Goal: Transaction & Acquisition: Purchase product/service

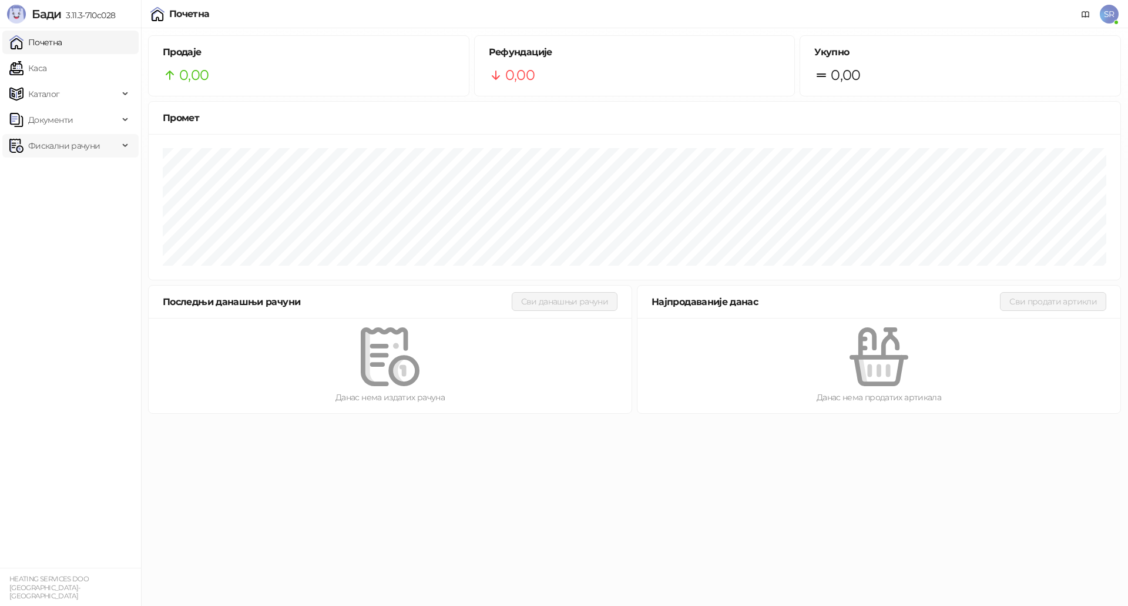
click at [82, 150] on span "Фискални рачуни" at bounding box center [64, 145] width 72 height 23
click at [92, 170] on link "Издати рачуни" at bounding box center [53, 171] width 79 height 23
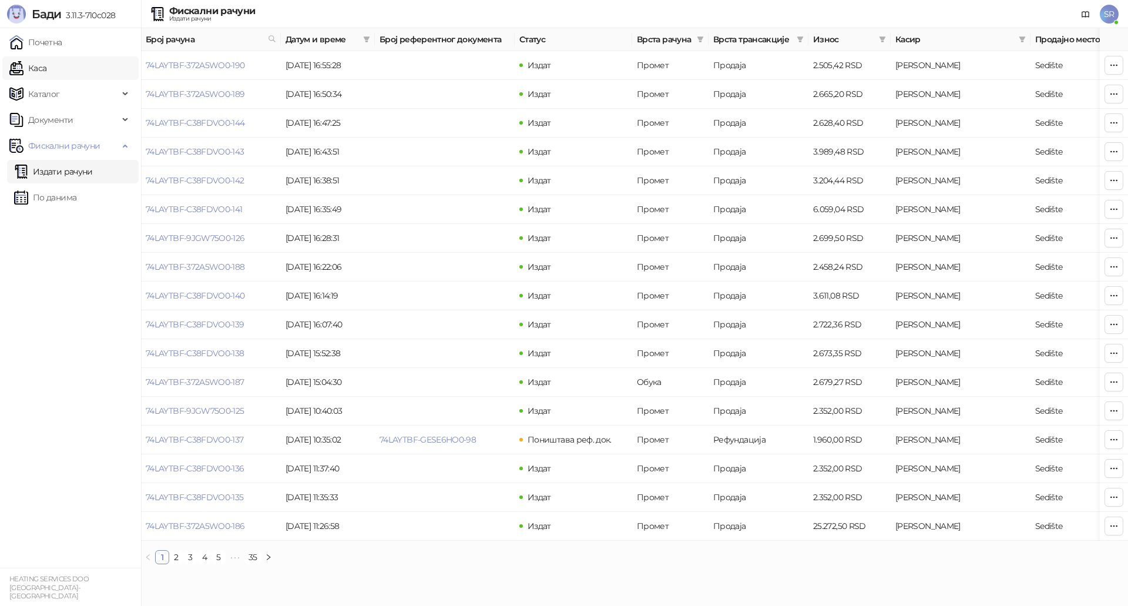
click at [43, 75] on link "Каса" at bounding box center [27, 67] width 37 height 23
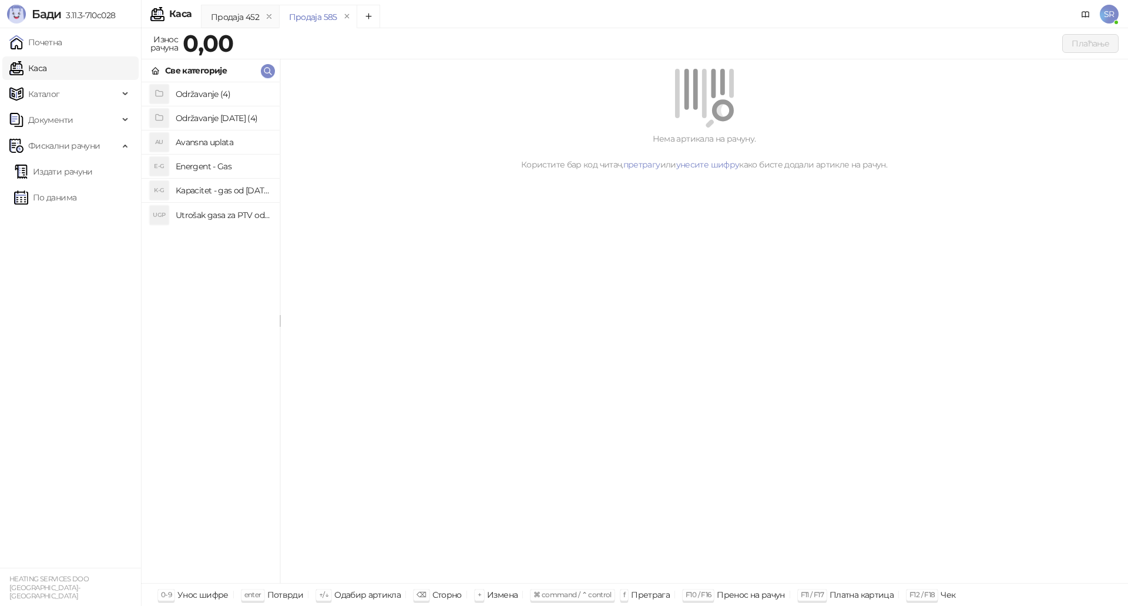
click at [228, 212] on h4 "Utrošak gasa za PTV od [DATE]. do [DATE]." at bounding box center [223, 215] width 95 height 19
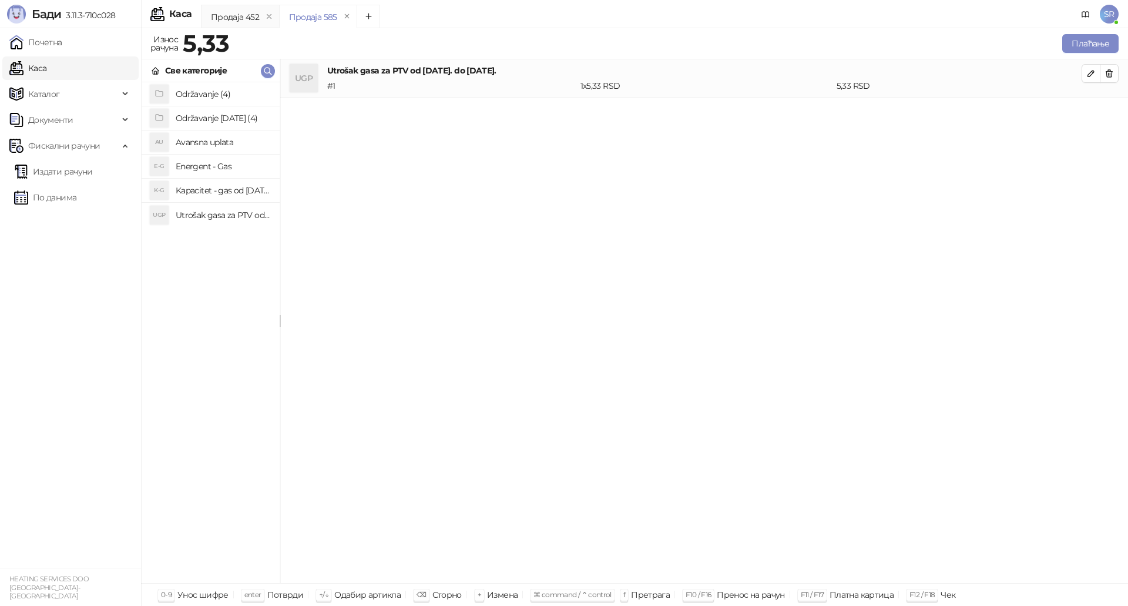
click at [229, 193] on h4 "Kapacitet - gas od [DATE]-[DATE]." at bounding box center [223, 190] width 95 height 19
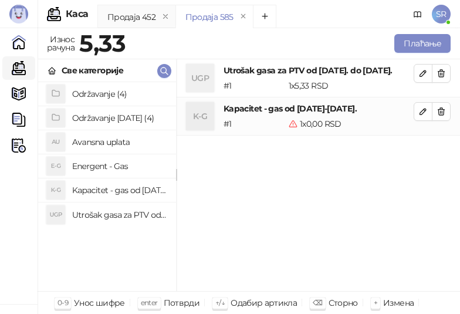
click at [318, 196] on div "UGP Utrošak gasa za PTV od [DATE]. do [DATE]. # 1 1 x 5,33 RSD 5,33 RSD K-G Kap…" at bounding box center [319, 175] width 284 height 233
click at [294, 212] on div "UGP Utrošak gasa za PTV od [DATE]. do [DATE]. # 1 1 x 5,33 RSD 5,33 RSD K-G Kap…" at bounding box center [319, 175] width 284 height 233
click at [425, 74] on icon "button" at bounding box center [423, 73] width 9 height 9
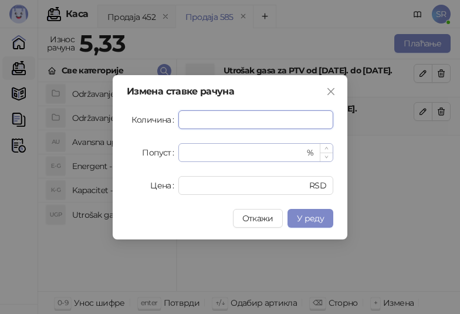
paste input "*****"
click at [310, 218] on span "У реду" at bounding box center [310, 218] width 27 height 11
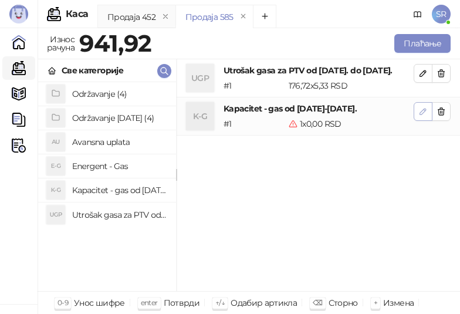
click at [428, 116] on icon "button" at bounding box center [423, 111] width 9 height 9
type input "*"
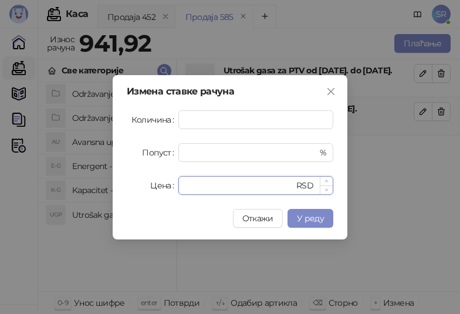
drag, startPoint x: 221, startPoint y: 189, endPoint x: 184, endPoint y: 189, distance: 37.0
click at [184, 189] on div "* RSD" at bounding box center [256, 185] width 155 height 19
paste input "*****"
type input "******"
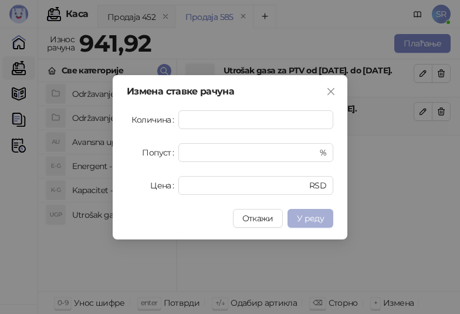
click at [321, 220] on span "У реду" at bounding box center [310, 218] width 27 height 11
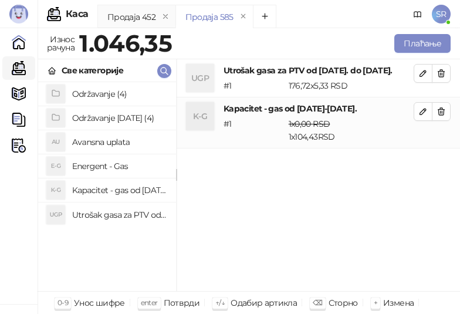
click at [120, 116] on h4 "Održavanje [DATE] (4)" at bounding box center [119, 118] width 95 height 19
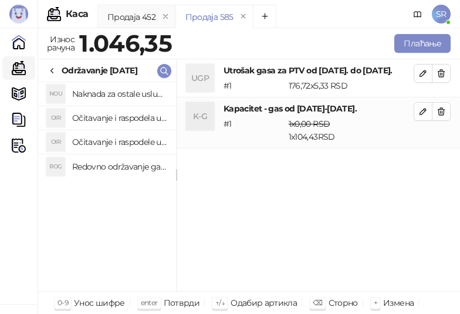
click at [122, 163] on h4 "Redovno održavanje gasne kotlarnice od [DATE]. do [DATE]." at bounding box center [119, 166] width 95 height 19
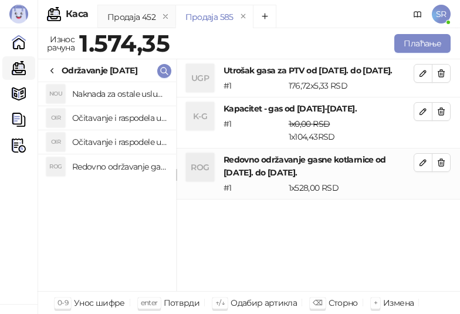
click at [123, 137] on h4 "Očitavanje i raspodele utrošene vode za PTV od [DATE]. do [DATE]." at bounding box center [119, 142] width 95 height 19
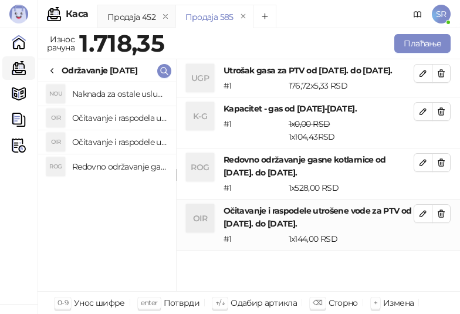
click at [122, 112] on h4 "Očitavanje i raspodela utrošene toplotne energije od [DATE]. do [DATE]." at bounding box center [119, 118] width 95 height 19
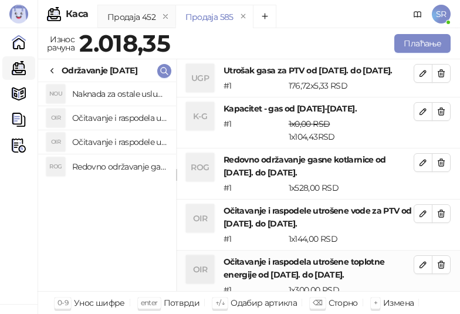
scroll to position [1, 0]
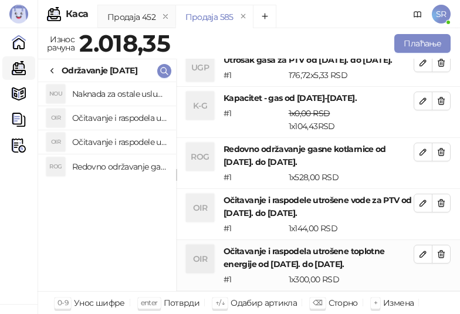
click at [122, 92] on h4 "Naknada za ostale usluge od [DATE]. do [DATE]." at bounding box center [119, 94] width 95 height 19
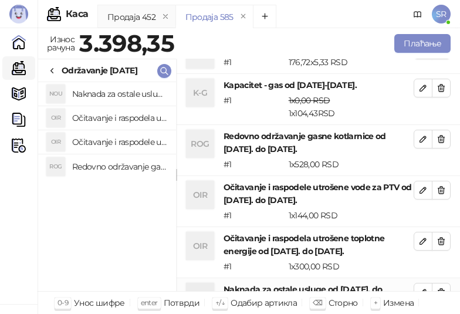
scroll to position [74, 0]
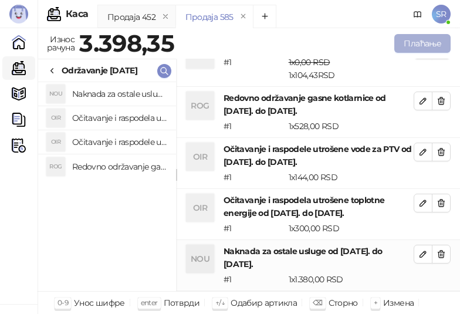
click at [423, 38] on button "Плаћање" at bounding box center [423, 43] width 56 height 19
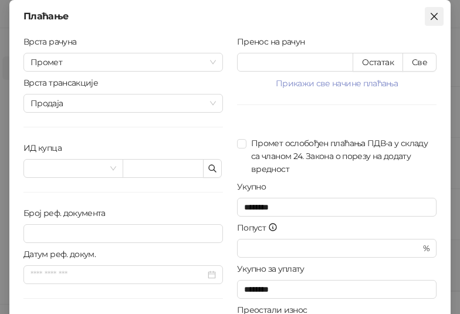
click at [431, 17] on icon "close" at bounding box center [434, 16] width 7 height 7
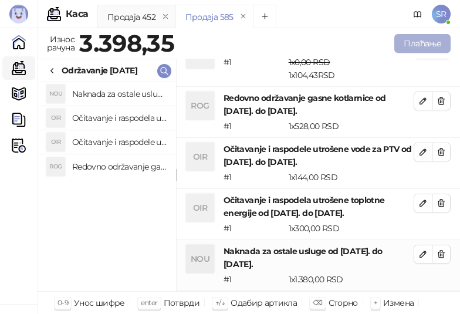
click at [417, 42] on button "Плаћање" at bounding box center [423, 43] width 56 height 19
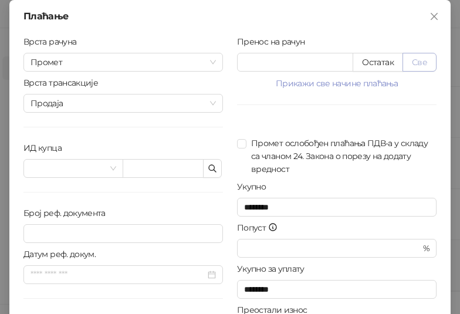
click at [416, 61] on button "Све" at bounding box center [420, 62] width 34 height 19
type input "*******"
type input "****"
drag, startPoint x: 280, startPoint y: 65, endPoint x: 226, endPoint y: 68, distance: 54.1
click at [230, 68] on div "Пренос на рачун ******* Остатак Све Прикажи све начине плаћања Платна картица *…" at bounding box center [337, 210] width 214 height 351
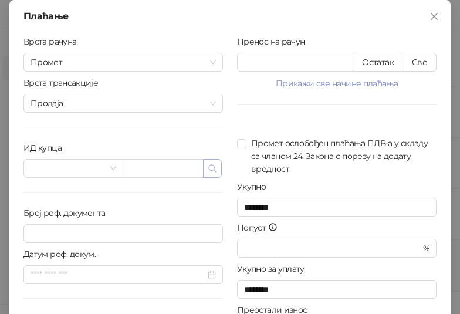
click at [208, 170] on icon "button" at bounding box center [212, 168] width 9 height 9
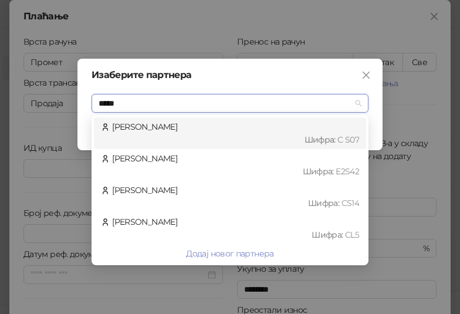
type input "******"
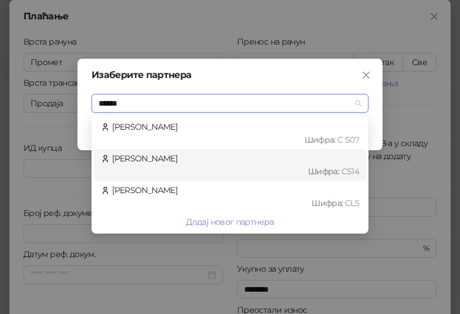
click at [152, 161] on div "[PERSON_NAME] : CS14" at bounding box center [230, 165] width 258 height 26
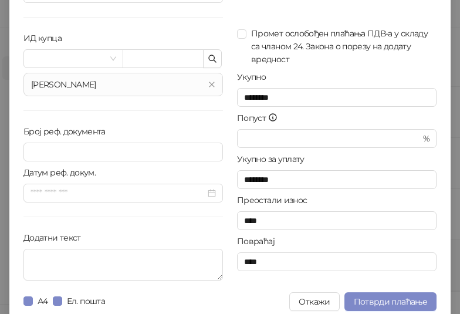
scroll to position [117, 0]
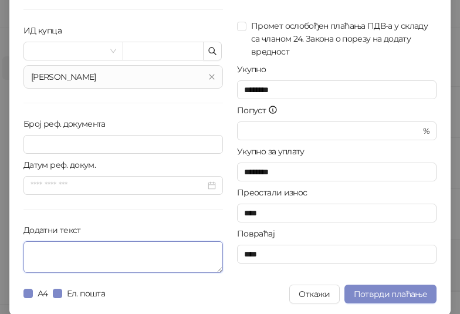
click at [126, 257] on textarea "Додатни текст" at bounding box center [123, 257] width 200 height 32
paste textarea "**********"
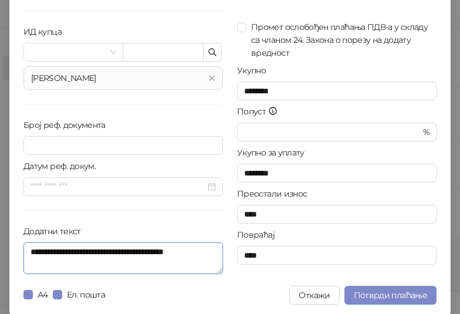
scroll to position [119, 0]
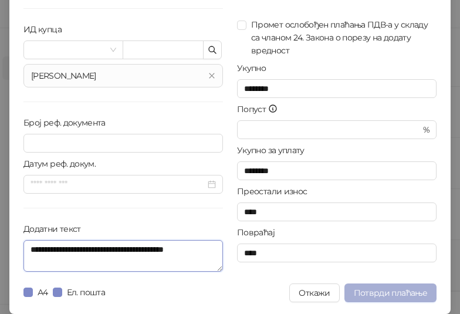
type textarea "**********"
click at [381, 295] on span "Потврди плаћање" at bounding box center [390, 293] width 73 height 11
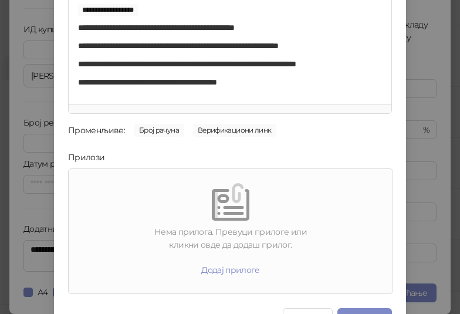
scroll to position [168, 0]
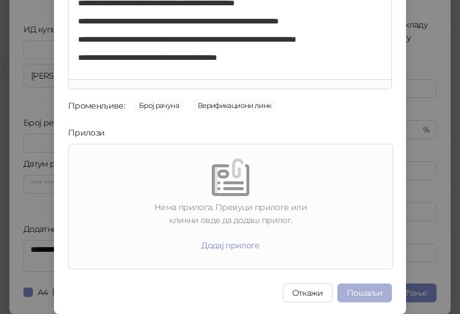
click at [361, 290] on button "Пошаљи" at bounding box center [365, 293] width 55 height 19
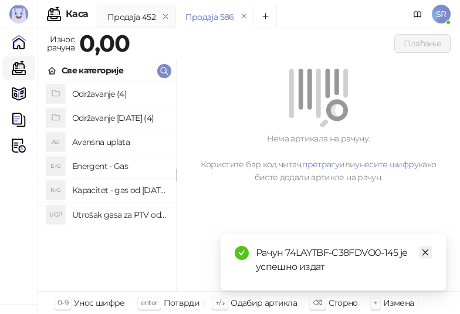
click at [425, 253] on icon "close" at bounding box center [426, 252] width 8 height 8
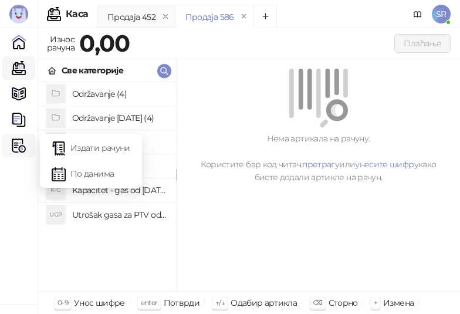
click at [23, 146] on icon at bounding box center [23, 146] width 6 height 0
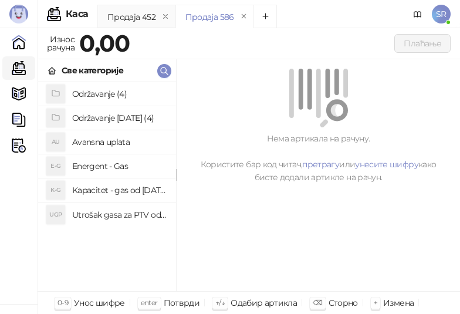
click at [122, 150] on h4 "Avansna uplata" at bounding box center [119, 142] width 95 height 19
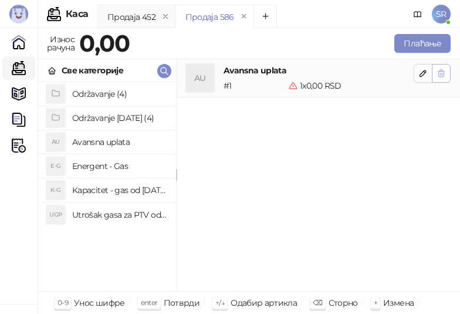
click at [442, 73] on icon "button" at bounding box center [441, 73] width 9 height 9
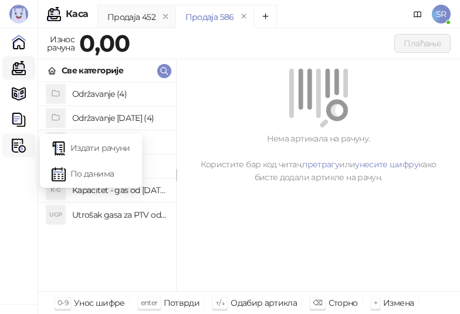
click at [17, 149] on img at bounding box center [19, 146] width 14 height 14
click at [100, 150] on link "Издати рачуни" at bounding box center [91, 147] width 79 height 23
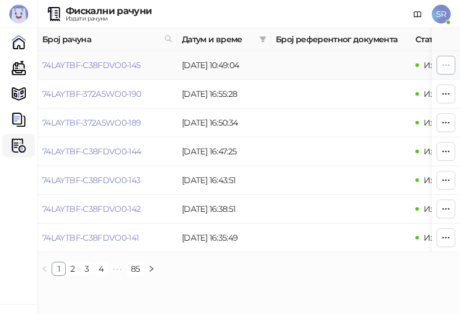
click at [449, 67] on icon "button" at bounding box center [446, 64] width 9 height 9
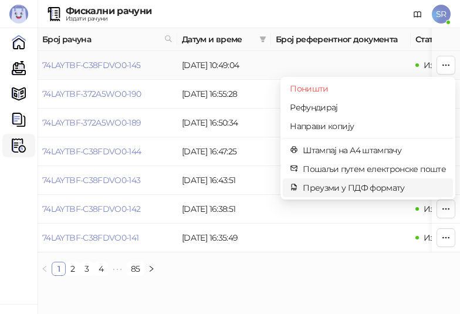
click at [354, 191] on span "Преузми у ПДФ формату" at bounding box center [374, 187] width 143 height 13
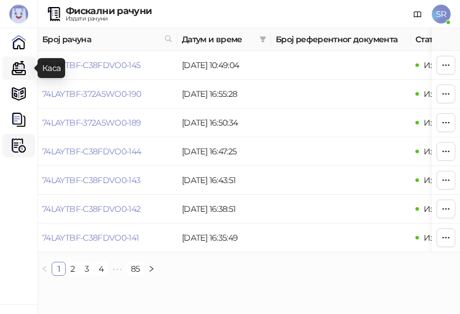
click at [19, 65] on link "Каса" at bounding box center [18, 67] width 23 height 23
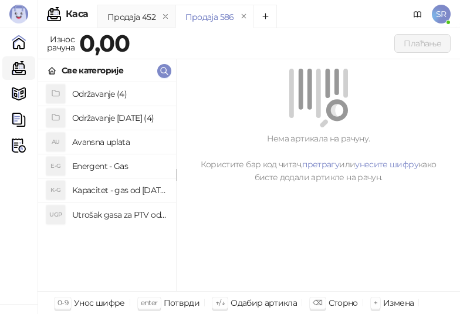
click at [113, 214] on h4 "Utrošak gasa za PTV od [DATE]. do [DATE]." at bounding box center [119, 215] width 95 height 19
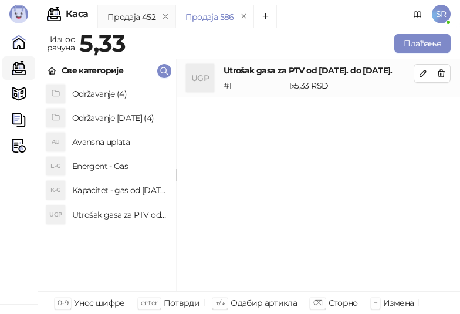
click at [115, 190] on h4 "Kapacitet - gas od [DATE]-[DATE]." at bounding box center [119, 190] width 95 height 19
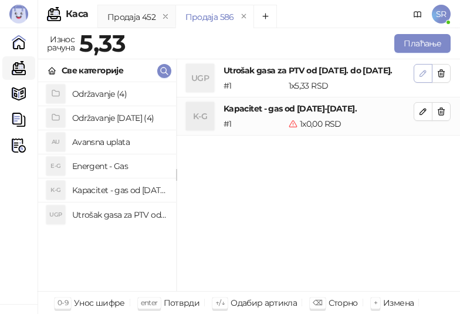
click at [422, 70] on icon "button" at bounding box center [423, 73] width 9 height 9
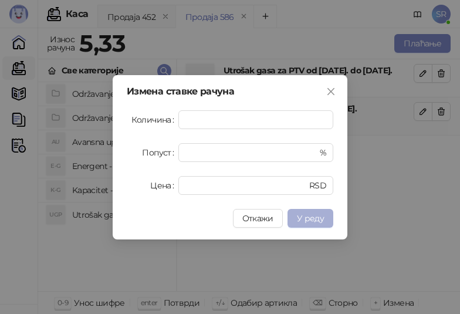
click at [322, 222] on span "У реду" at bounding box center [310, 218] width 27 height 11
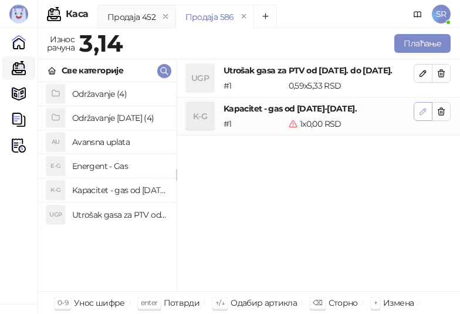
click at [422, 116] on icon "button" at bounding box center [423, 111] width 9 height 9
type input "*"
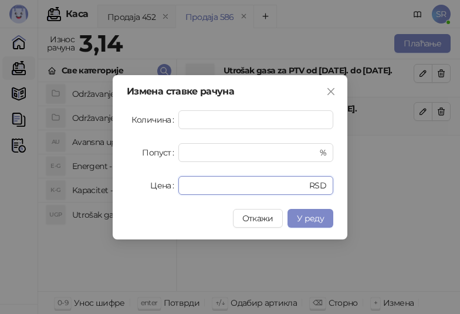
drag, startPoint x: 206, startPoint y: 183, endPoint x: 175, endPoint y: 193, distance: 32.5
click at [175, 193] on div "Цена * RSD" at bounding box center [230, 185] width 207 height 19
paste input "*****"
type input "******"
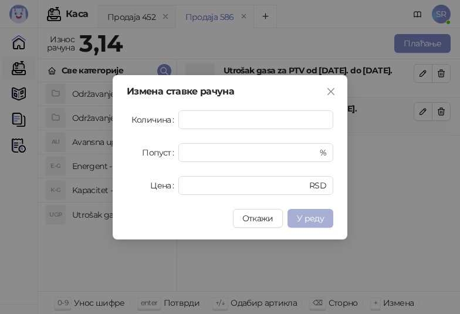
click at [317, 216] on span "У реду" at bounding box center [310, 218] width 27 height 11
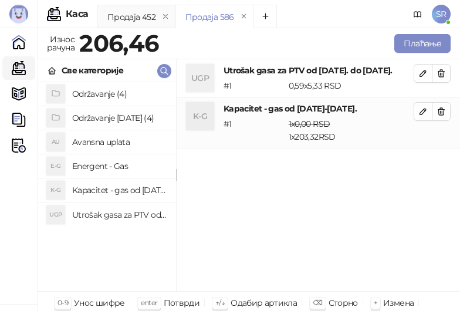
click at [103, 119] on h4 "Održavanje [DATE] (4)" at bounding box center [119, 118] width 95 height 19
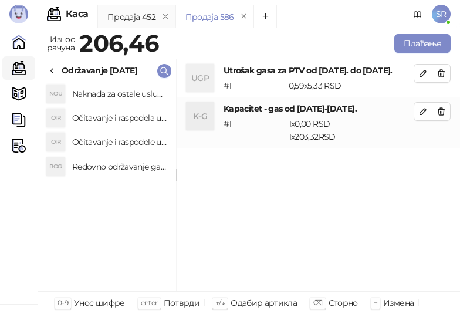
click at [134, 170] on h4 "Redovno održavanje gasne kotlarnice od [DATE]. do [DATE]." at bounding box center [119, 166] width 95 height 19
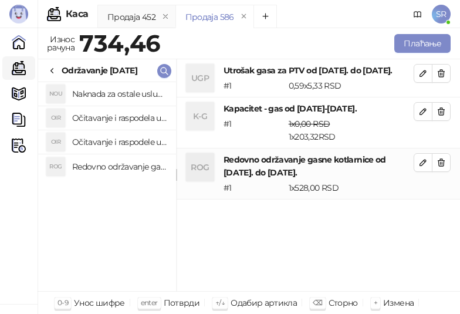
click at [127, 142] on h4 "Očitavanje i raspodele utrošene vode za PTV od [DATE]. do [DATE]." at bounding box center [119, 142] width 95 height 19
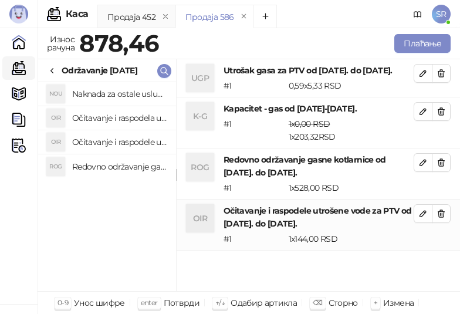
click at [125, 118] on h4 "Očitavanje i raspodela utrošene toplotne energije od [DATE]. do [DATE]." at bounding box center [119, 118] width 95 height 19
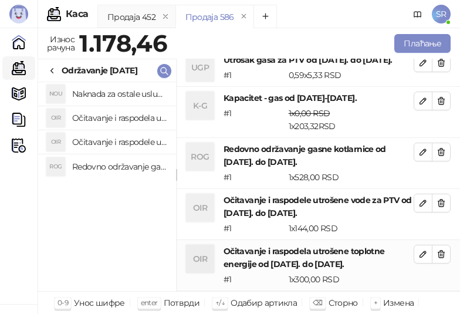
click at [123, 97] on h4 "Naknada za ostale usluge od [DATE]. do [DATE]." at bounding box center [119, 94] width 95 height 19
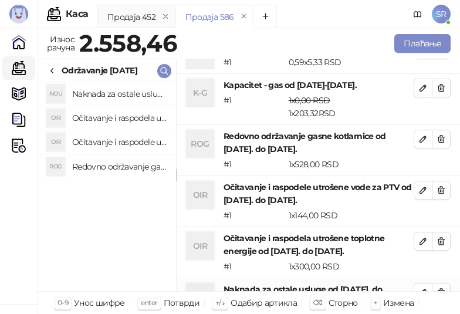
scroll to position [74, 0]
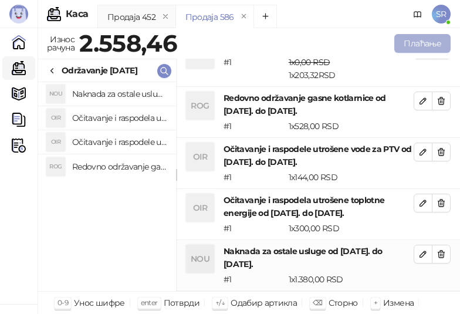
click at [433, 43] on button "Плаћање" at bounding box center [423, 43] width 56 height 19
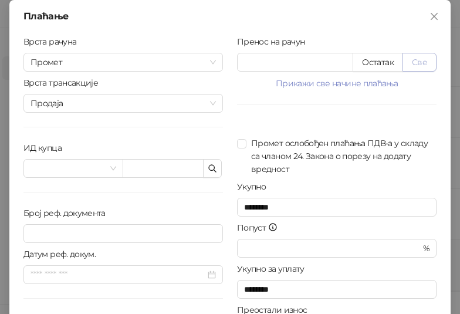
click at [425, 63] on button "Све" at bounding box center [420, 62] width 34 height 19
type input "*******"
type input "****"
click at [210, 167] on icon "button" at bounding box center [212, 168] width 7 height 7
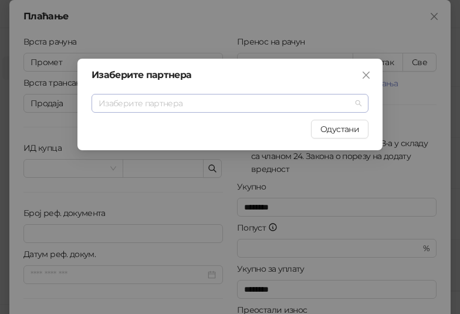
click at [143, 102] on input "search" at bounding box center [225, 104] width 253 height 18
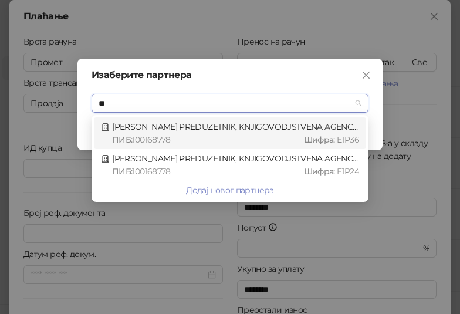
type input "*"
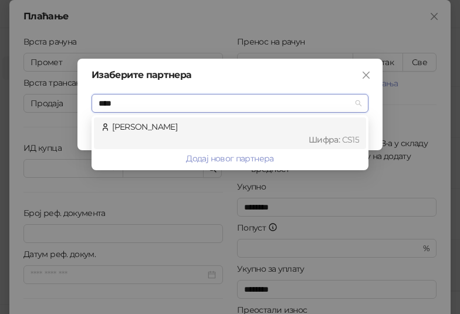
type input "*****"
click at [145, 134] on div "Шифра : CS15" at bounding box center [235, 139] width 247 height 13
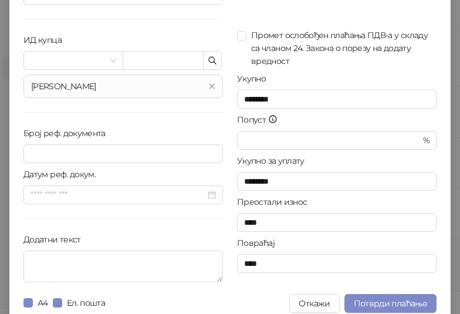
scroll to position [117, 0]
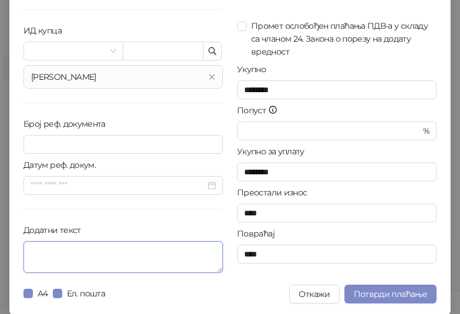
click at [154, 255] on textarea "Додатни текст" at bounding box center [123, 257] width 200 height 32
paste textarea "**********"
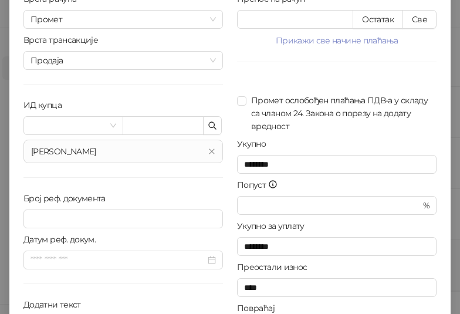
scroll to position [0, 0]
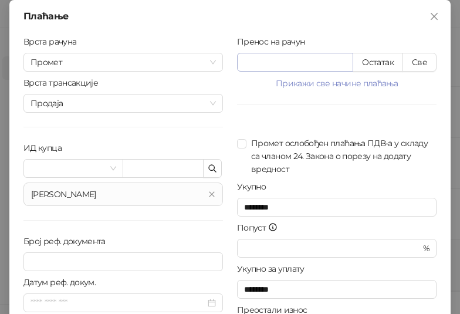
type textarea "**********"
drag, startPoint x: 284, startPoint y: 59, endPoint x: 218, endPoint y: 65, distance: 66.6
click at [218, 65] on div "**********" at bounding box center [230, 215] width 428 height 360
click at [260, 119] on div at bounding box center [337, 128] width 200 height 18
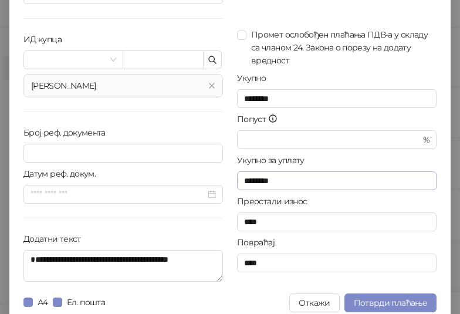
scroll to position [119, 0]
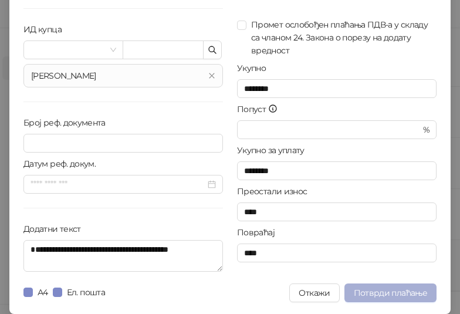
click at [374, 294] on span "Потврди плаћање" at bounding box center [390, 293] width 73 height 11
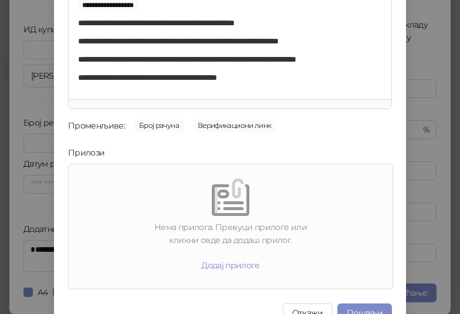
scroll to position [168, 0]
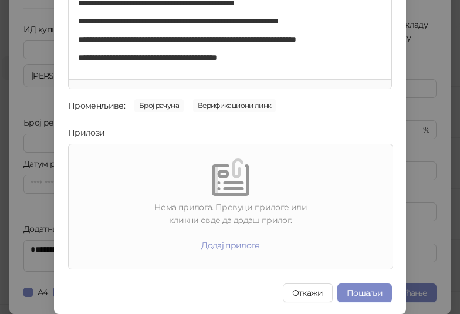
click at [423, 148] on div "**********" at bounding box center [230, 157] width 460 height 314
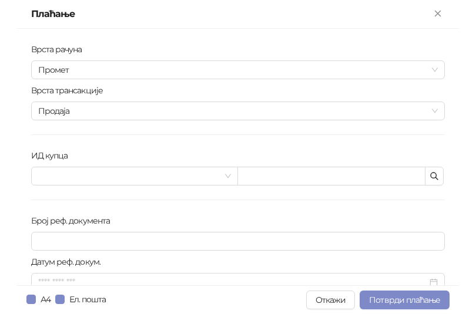
scroll to position [61, 0]
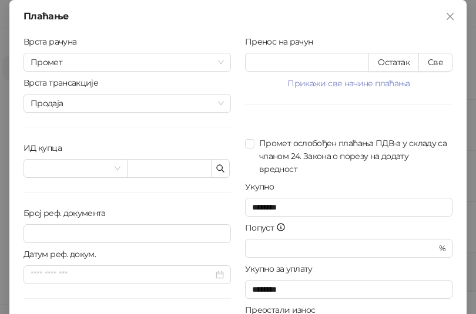
click at [290, 117] on div "Пренос на рачун ******* Остатак Све Прикажи све начине плаћања Платна картица *…" at bounding box center [348, 210] width 221 height 351
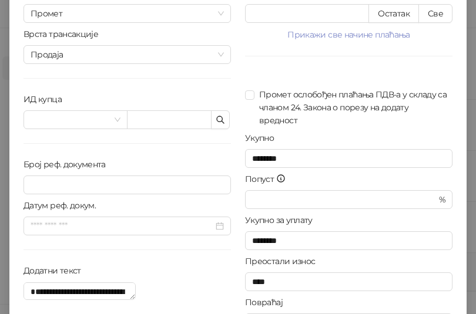
scroll to position [96, 0]
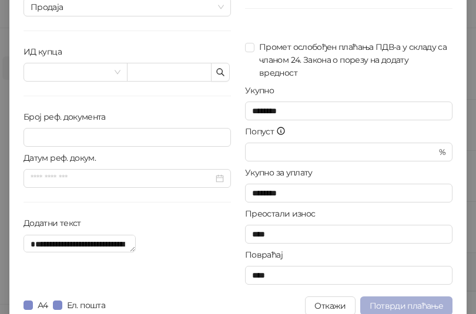
click at [396, 301] on span "Потврди плаћање" at bounding box center [405, 306] width 73 height 11
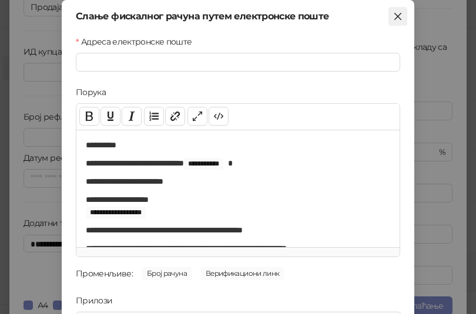
click at [399, 17] on span "Close" at bounding box center [397, 16] width 19 height 9
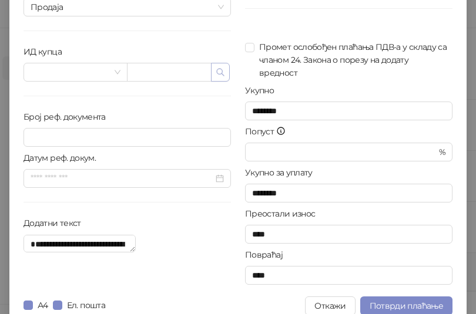
click at [216, 75] on icon "button" at bounding box center [220, 72] width 9 height 9
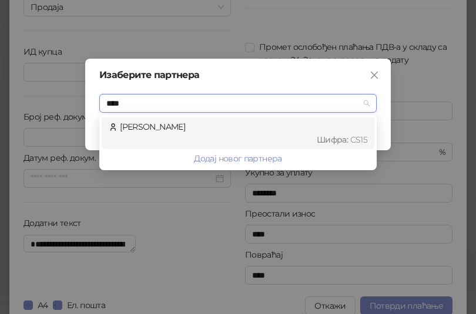
type input "*****"
click at [171, 135] on div "Шифра : CS15" at bounding box center [243, 139] width 247 height 13
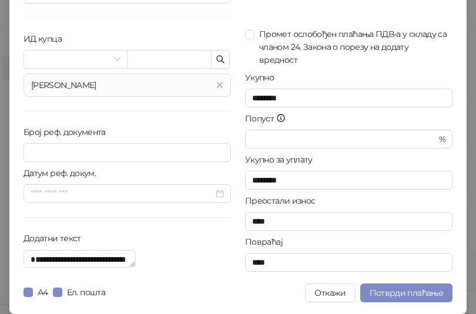
scroll to position [119, 0]
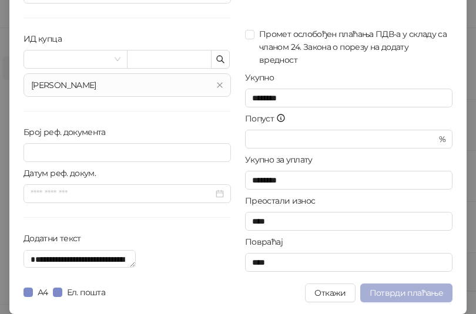
click at [391, 290] on span "Потврди плаћање" at bounding box center [405, 293] width 73 height 11
type input "**********"
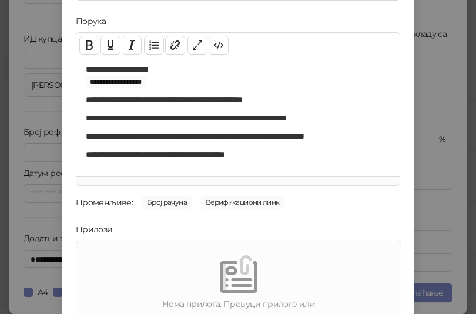
scroll to position [168, 0]
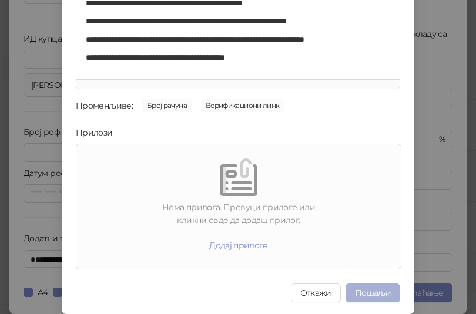
click at [364, 294] on button "Пошаљи" at bounding box center [372, 293] width 55 height 19
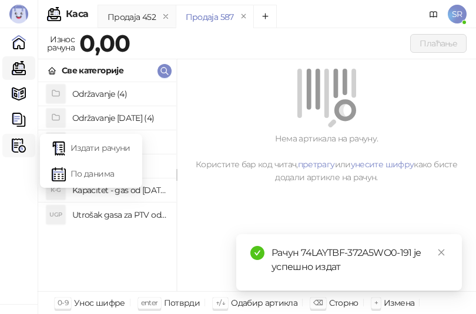
click at [17, 147] on img at bounding box center [19, 146] width 14 height 14
click at [93, 146] on link "Издати рачуни" at bounding box center [91, 147] width 79 height 23
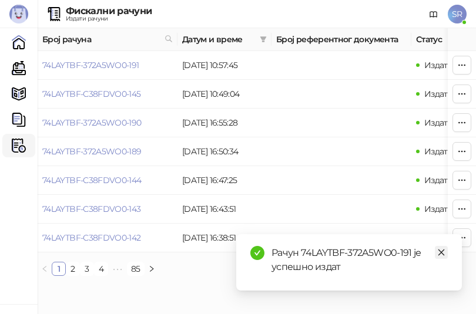
click at [443, 256] on icon "close" at bounding box center [441, 252] width 8 height 8
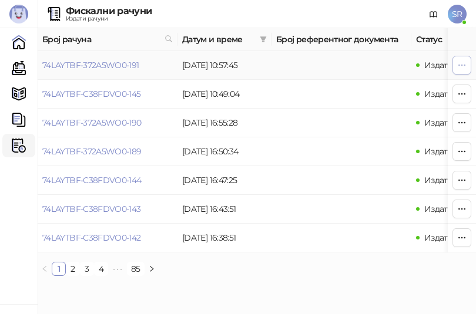
click at [458, 68] on icon "button" at bounding box center [461, 64] width 9 height 9
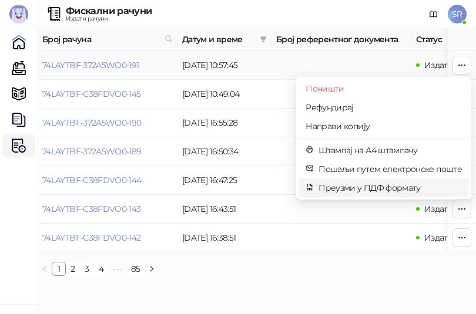
click at [383, 184] on span "Преузми у ПДФ формату" at bounding box center [389, 187] width 143 height 13
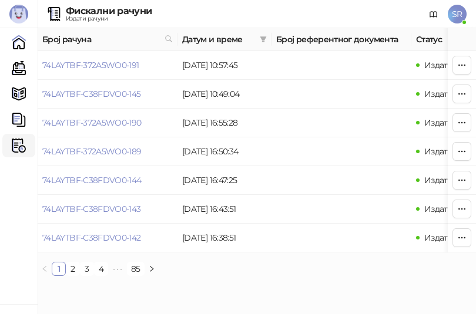
click at [270, 276] on ul "1 2 3 4 5 ••• 85" at bounding box center [257, 269] width 438 height 14
click at [20, 68] on link "Каса" at bounding box center [18, 67] width 23 height 23
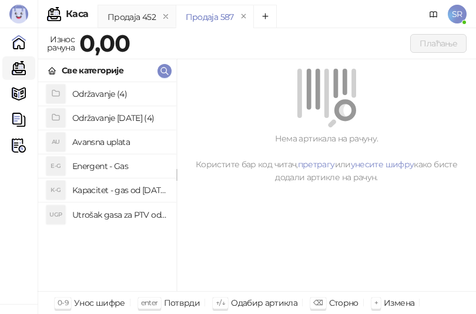
click at [115, 214] on h4 "Utrošak gasa za PTV od [DATE]. do [DATE]." at bounding box center [119, 215] width 95 height 19
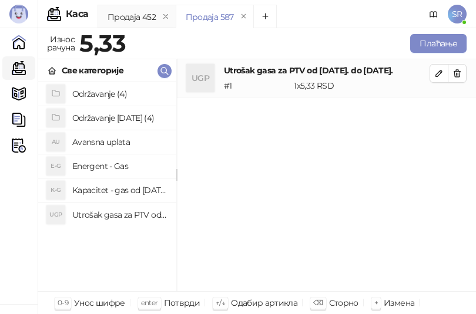
click at [112, 185] on h4 "Kapacitet - gas od [DATE]-[DATE]." at bounding box center [119, 190] width 95 height 19
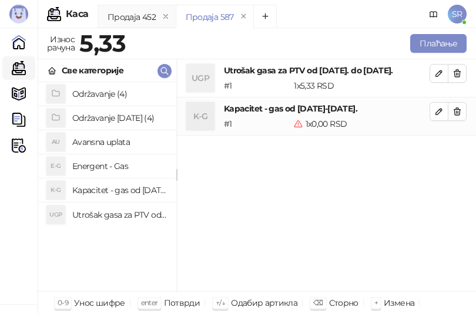
click at [333, 230] on div "UGP Utrošak gasa za PTV od [DATE]. do [DATE]. # 1 1 x 5,33 RSD 5,33 RSD K-G Kap…" at bounding box center [326, 175] width 299 height 233
click at [435, 77] on icon "button" at bounding box center [438, 73] width 9 height 9
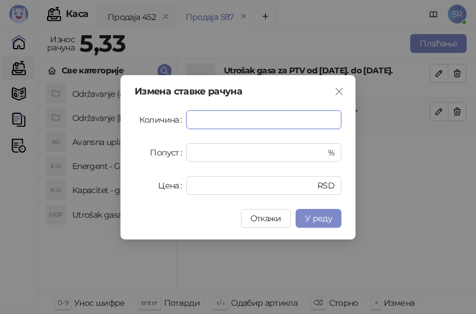
paste input "*****"
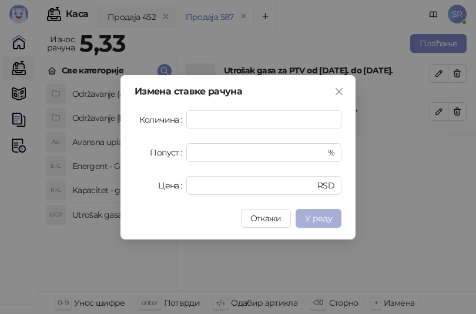
click at [321, 221] on span "У реду" at bounding box center [318, 218] width 27 height 11
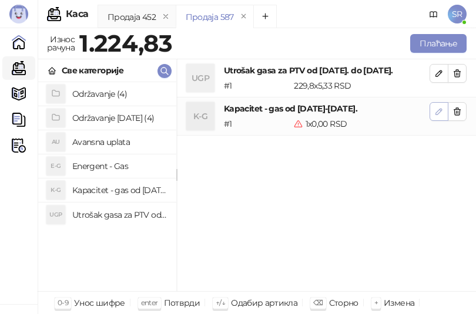
click at [440, 109] on icon "button" at bounding box center [439, 112] width 6 height 6
type input "*"
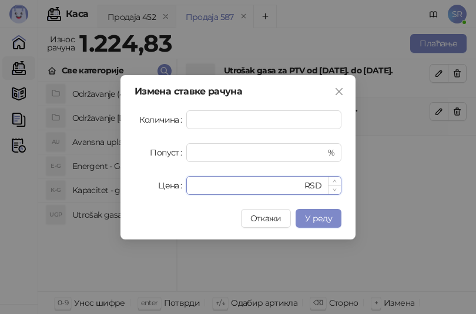
drag, startPoint x: 241, startPoint y: 187, endPoint x: 195, endPoint y: 186, distance: 46.4
click at [195, 186] on input "*" at bounding box center [247, 186] width 109 height 18
paste input "*****"
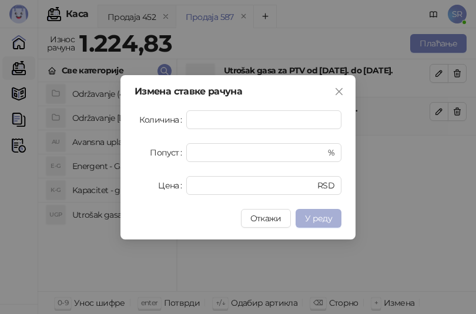
type input "*****"
click at [330, 218] on span "У реду" at bounding box center [318, 218] width 27 height 11
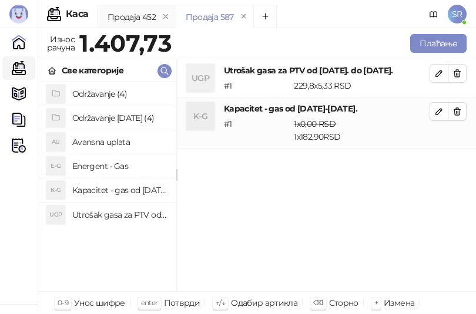
click at [91, 113] on h4 "Održavanje [DATE] (4)" at bounding box center [119, 118] width 95 height 19
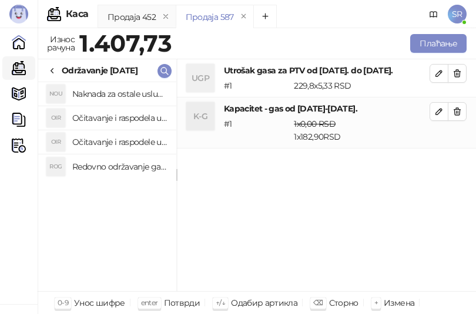
click at [122, 165] on h4 "Redovno održavanje gasne kotlarnice od [DATE]. do [DATE]." at bounding box center [119, 166] width 95 height 19
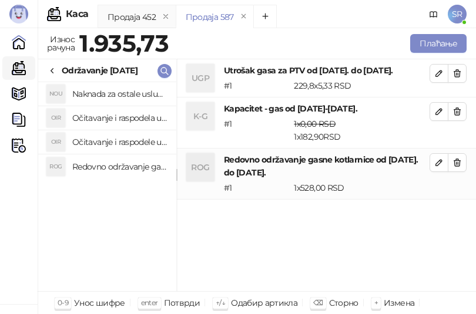
click at [117, 142] on h4 "Očitavanje i raspodele utrošene vode za PTV od [DATE]. do [DATE]." at bounding box center [119, 142] width 95 height 19
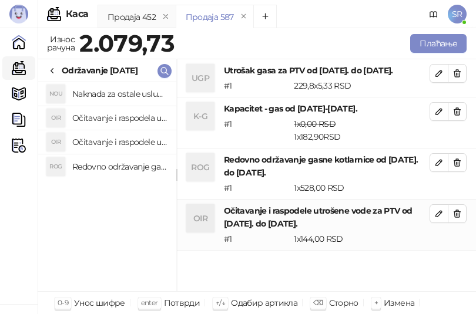
click at [117, 118] on h4 "Očitavanje i raspodela utrošene toplotne energije od [DATE]. do [DATE]." at bounding box center [119, 118] width 95 height 19
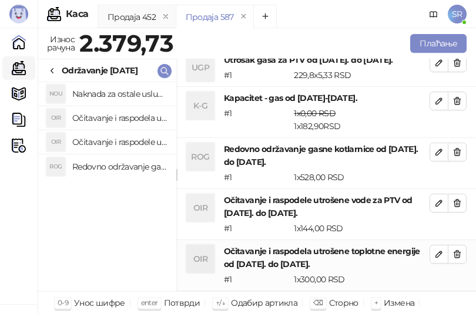
click at [122, 94] on h4 "Naknada za ostale usluge od [DATE]. do [DATE]." at bounding box center [119, 94] width 95 height 19
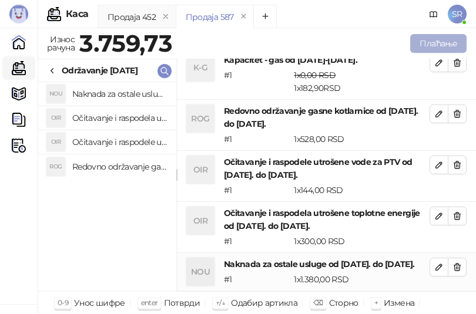
click at [423, 50] on button "Плаћање" at bounding box center [438, 43] width 56 height 19
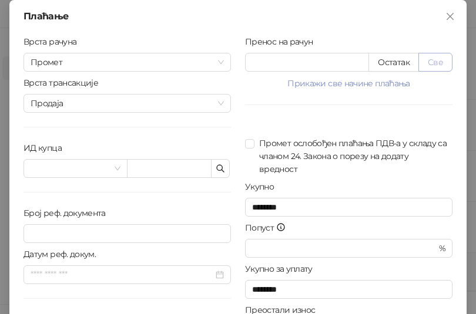
click at [435, 63] on button "Све" at bounding box center [435, 62] width 34 height 19
type input "*******"
type input "****"
drag, startPoint x: 302, startPoint y: 63, endPoint x: 217, endPoint y: 62, distance: 84.6
click at [217, 62] on div "Врста рачуна Промет Врста трансакције Продаја ИД купца Број реф. документа Дату…" at bounding box center [237, 210] width 443 height 351
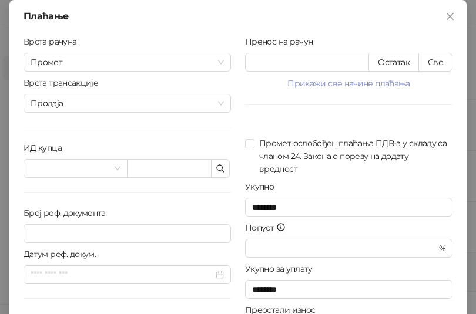
click at [204, 137] on div "Врста рачуна Промет Врста трансакције Продаја ИД купца Број реф. документа Дату…" at bounding box center [126, 210] width 221 height 351
click at [220, 171] on icon "button" at bounding box center [220, 168] width 9 height 9
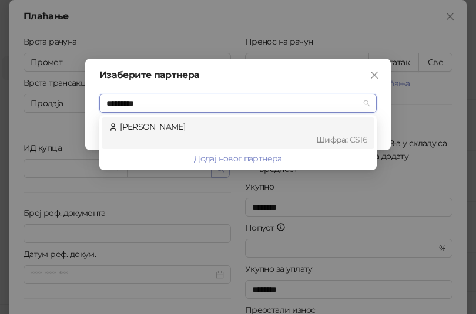
type input "**********"
click at [221, 140] on div "Шифра : CS16" at bounding box center [243, 139] width 247 height 13
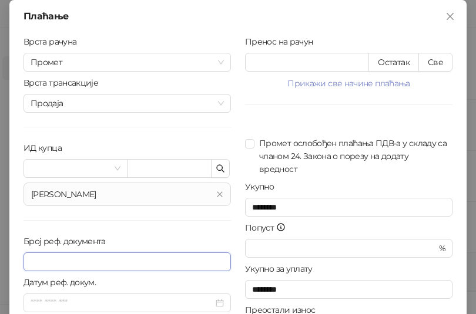
click at [81, 265] on input "Број реф. документа" at bounding box center [126, 262] width 207 height 19
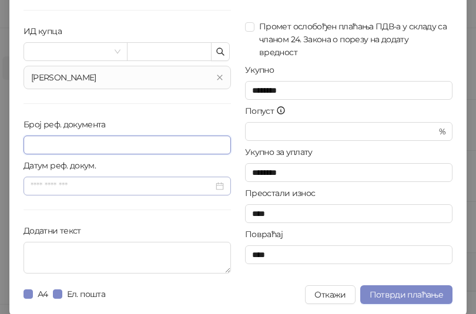
scroll to position [119, 0]
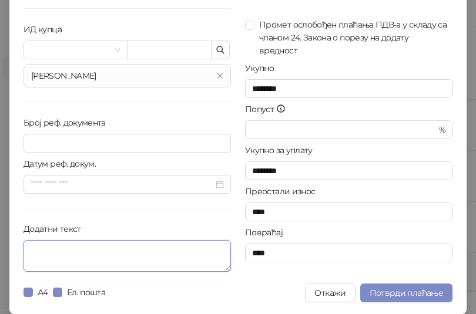
click at [125, 260] on textarea "Додатни текст" at bounding box center [126, 256] width 207 height 32
paste textarea "**********"
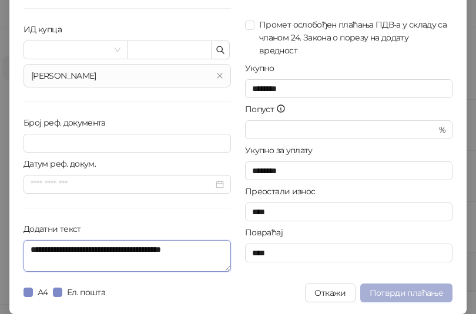
type textarea "**********"
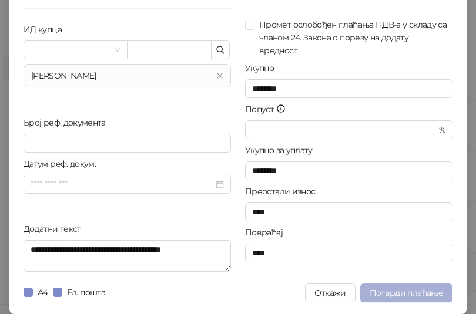
click at [425, 291] on span "Потврди плаћање" at bounding box center [405, 293] width 73 height 11
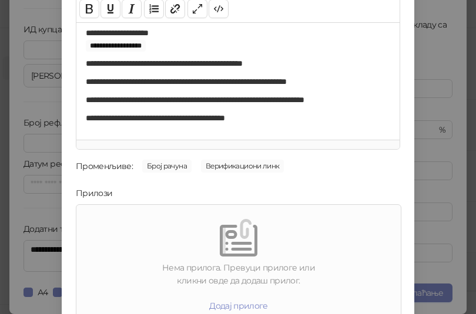
scroll to position [168, 0]
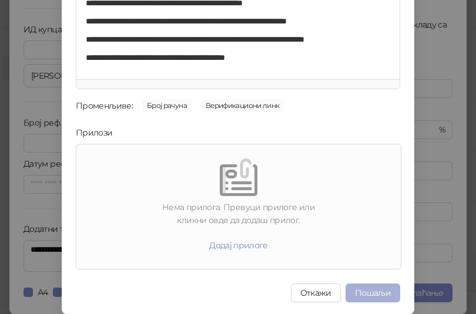
click at [370, 295] on button "Пошаљи" at bounding box center [372, 293] width 55 height 19
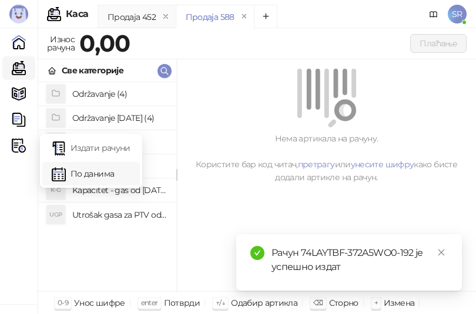
click at [77, 177] on link "По данима" at bounding box center [91, 173] width 79 height 23
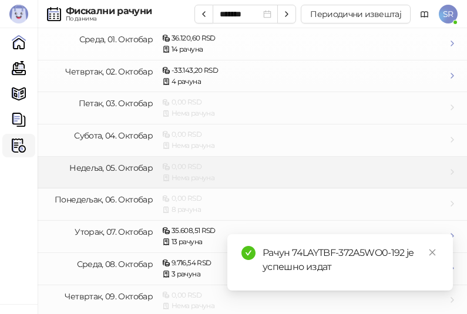
click at [80, 157] on li "Недеља, 05. Октобар 0,00 RSD Нема рачуна" at bounding box center [252, 173] width 429 height 32
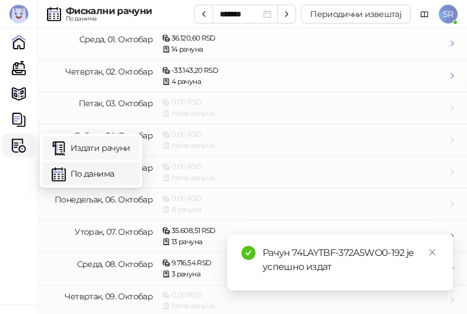
click at [84, 150] on link "Издати рачуни" at bounding box center [91, 147] width 79 height 23
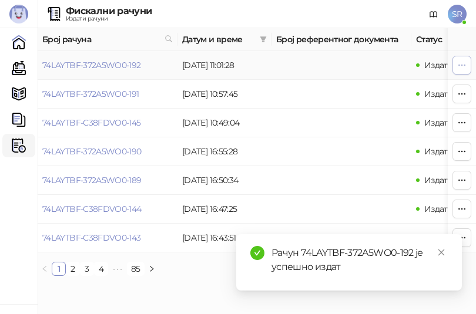
click at [463, 63] on icon "button" at bounding box center [461, 64] width 9 height 9
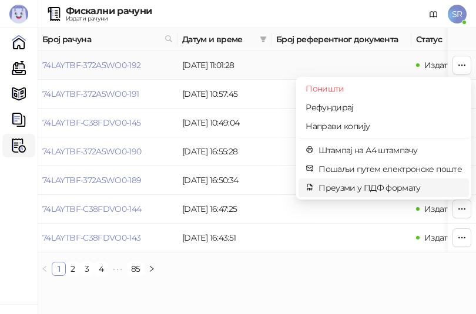
click at [356, 186] on span "Преузми у ПДФ формату" at bounding box center [389, 187] width 143 height 13
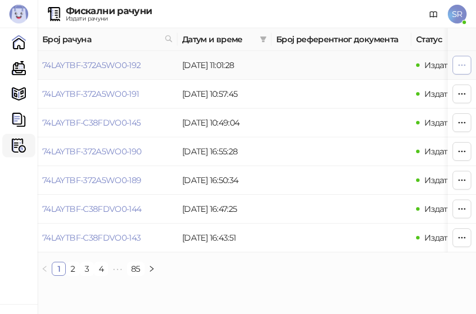
click at [459, 60] on icon "button" at bounding box center [461, 64] width 9 height 9
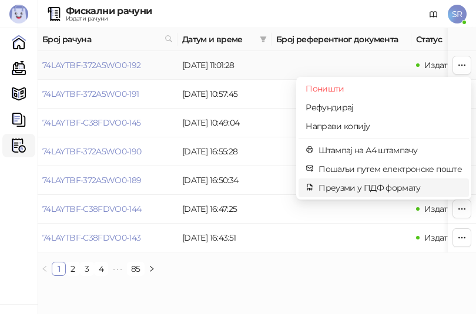
click at [355, 187] on span "Преузми у ПДФ формату" at bounding box center [389, 187] width 143 height 13
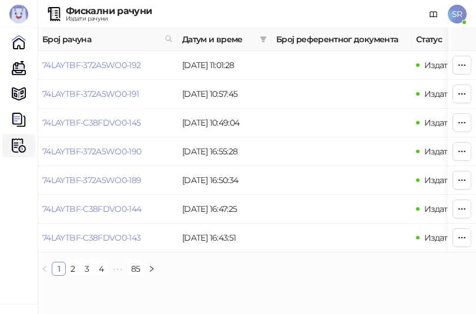
click at [259, 276] on ul "1 2 3 4 5 ••• 85" at bounding box center [257, 269] width 438 height 14
click at [21, 69] on link "Каса" at bounding box center [18, 67] width 23 height 23
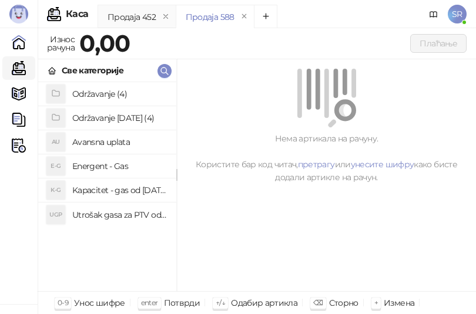
click at [127, 214] on h4 "Utrošak gasa za PTV od [DATE]. do [DATE]." at bounding box center [119, 215] width 95 height 19
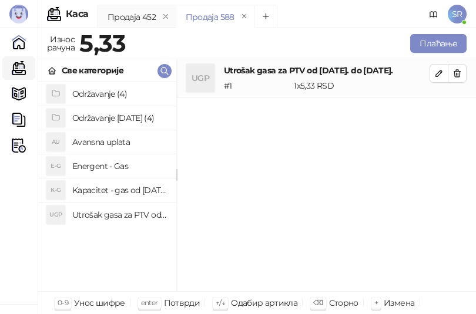
click at [122, 189] on h4 "Kapacitet - gas od [DATE]-[DATE]." at bounding box center [119, 190] width 95 height 19
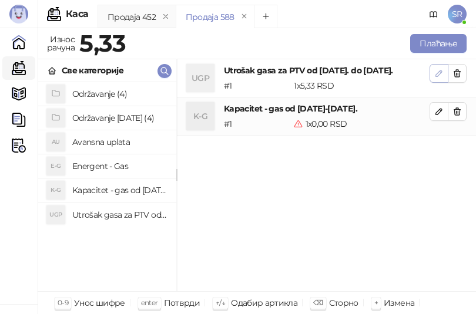
click at [439, 74] on icon "button" at bounding box center [438, 73] width 9 height 9
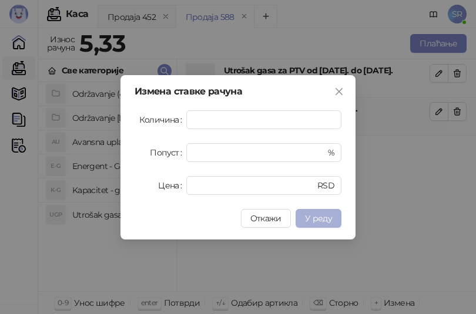
click at [319, 215] on span "У реду" at bounding box center [318, 218] width 27 height 11
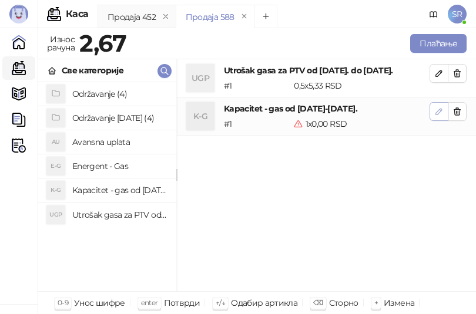
click at [442, 110] on icon "button" at bounding box center [438, 111] width 9 height 9
type input "*"
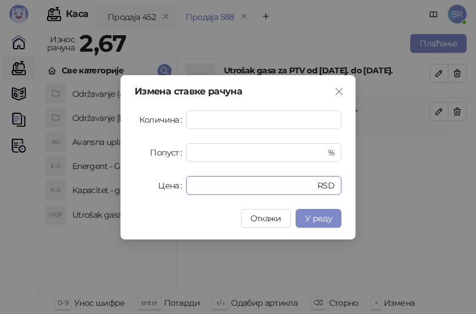
drag, startPoint x: 215, startPoint y: 185, endPoint x: 174, endPoint y: 189, distance: 41.3
click at [174, 189] on div "Цена * RSD" at bounding box center [237, 185] width 207 height 19
paste input "*****"
type input "******"
click at [327, 217] on span "У реду" at bounding box center [318, 218] width 27 height 11
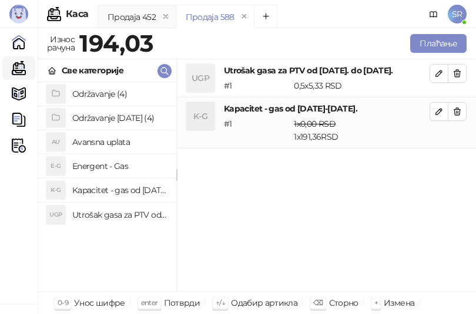
click at [123, 119] on h4 "Održavanje [DATE] (4)" at bounding box center [119, 118] width 95 height 19
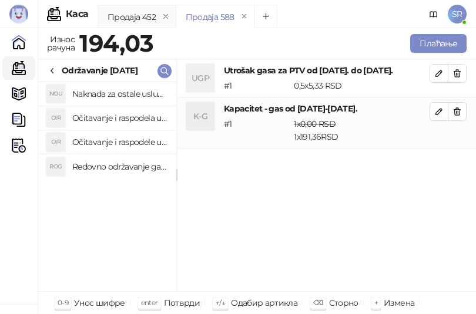
click at [124, 165] on h4 "Redovno održavanje gasne kotlarnice od [DATE]. do [DATE]." at bounding box center [119, 166] width 95 height 19
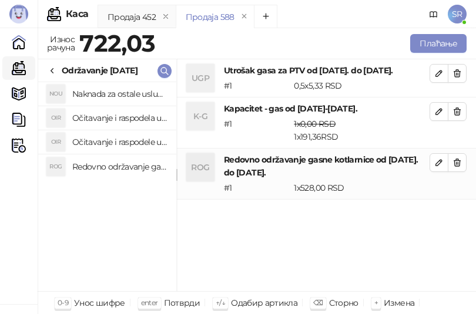
click at [122, 140] on h4 "Očitavanje i raspodele utrošene vode za PTV od [DATE]. do [DATE]." at bounding box center [119, 142] width 95 height 19
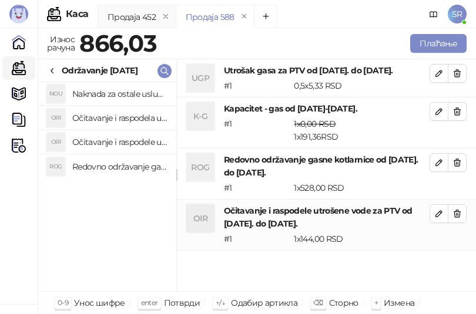
click at [117, 117] on h4 "Očitavanje i raspodela utrošene toplotne energije od [DATE]. do [DATE]." at bounding box center [119, 118] width 95 height 19
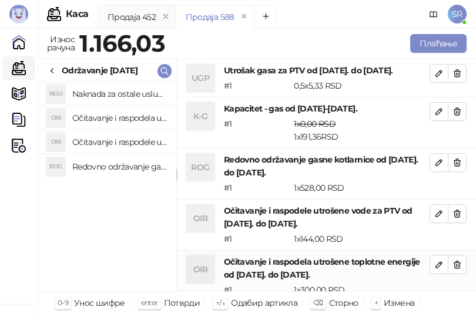
scroll to position [1, 0]
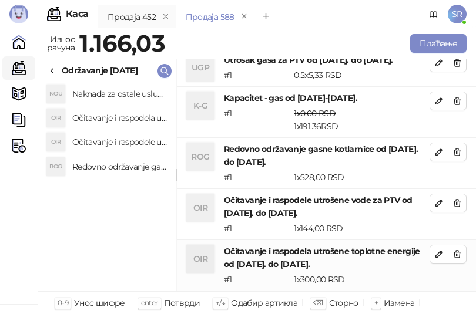
click at [112, 92] on h4 "Naknada za ostale usluge od [DATE]. do [DATE]." at bounding box center [119, 94] width 95 height 19
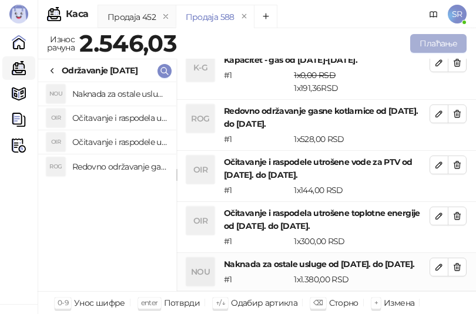
click at [448, 46] on button "Плаћање" at bounding box center [438, 43] width 56 height 19
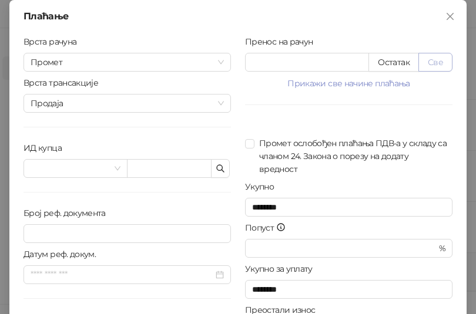
click at [434, 62] on button "Све" at bounding box center [435, 62] width 34 height 19
type input "*******"
type input "****"
drag, startPoint x: 314, startPoint y: 62, endPoint x: 229, endPoint y: 59, distance: 84.6
click at [229, 59] on div "Врста рачуна Промет Врста трансакције Продаја ИД купца Број реф. документа Дату…" at bounding box center [237, 210] width 443 height 351
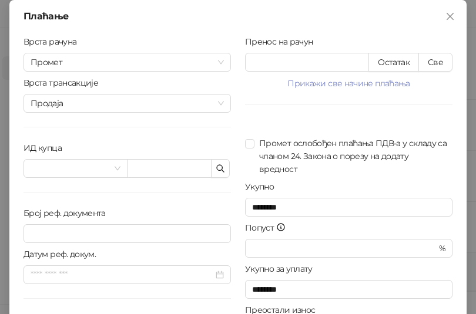
click at [248, 115] on div "Пренос на рачун ******* Остатак Све Прикажи све начине плаћања Платна картица *…" at bounding box center [348, 210] width 221 height 351
click at [218, 171] on icon "button" at bounding box center [220, 168] width 9 height 9
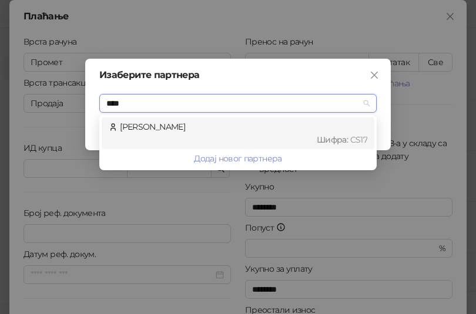
type input "*****"
click at [160, 133] on div "[PERSON_NAME] : CS17" at bounding box center [238, 133] width 258 height 26
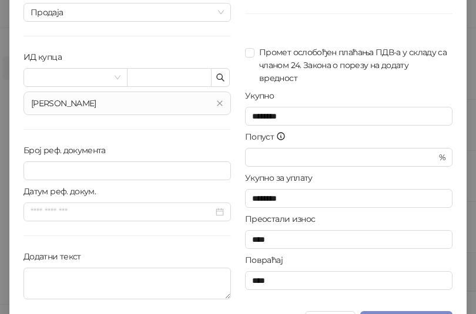
scroll to position [119, 0]
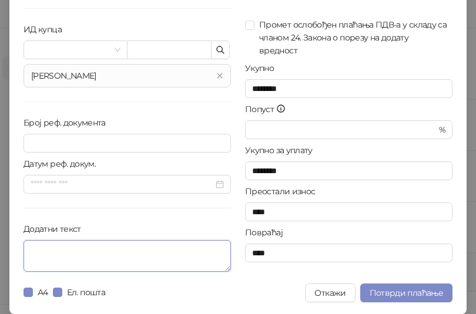
click at [93, 255] on textarea "Додатни текст" at bounding box center [126, 256] width 207 height 32
paste textarea "**********"
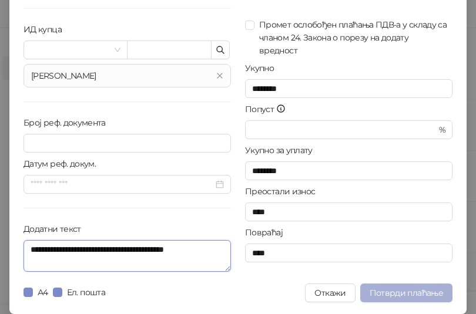
type textarea "**********"
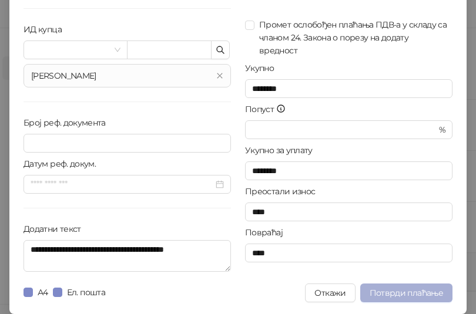
click at [392, 292] on span "Потврди плаћање" at bounding box center [405, 293] width 73 height 11
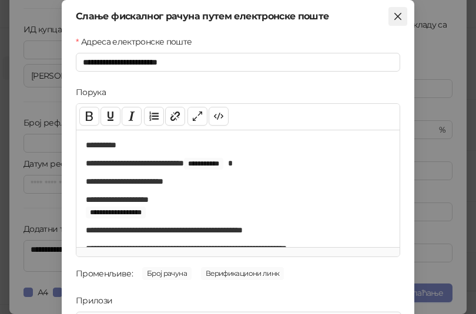
click at [393, 13] on icon "close" at bounding box center [397, 16] width 9 height 9
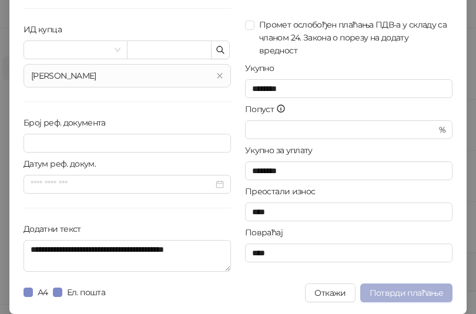
click at [389, 290] on span "Потврди плаћање" at bounding box center [405, 293] width 73 height 11
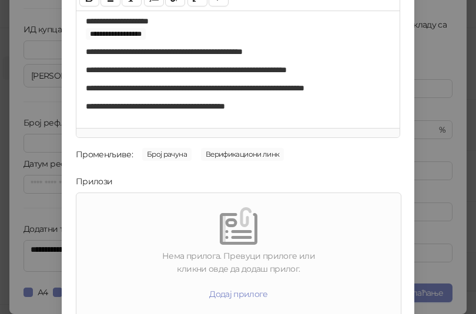
scroll to position [168, 0]
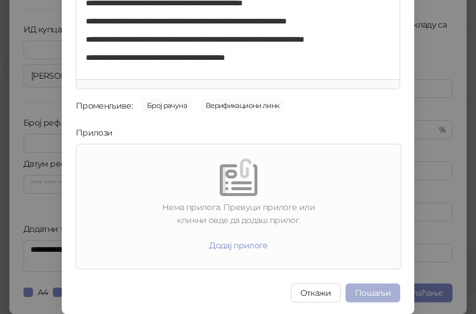
click at [367, 290] on button "Пошаљи" at bounding box center [372, 293] width 55 height 19
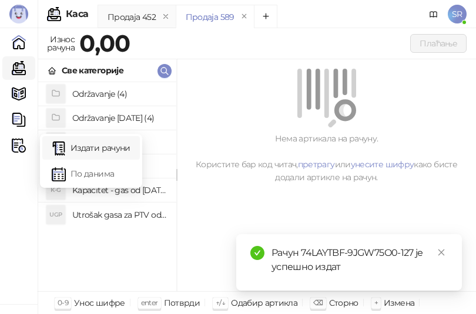
click at [92, 154] on link "Издати рачуни" at bounding box center [91, 147] width 79 height 23
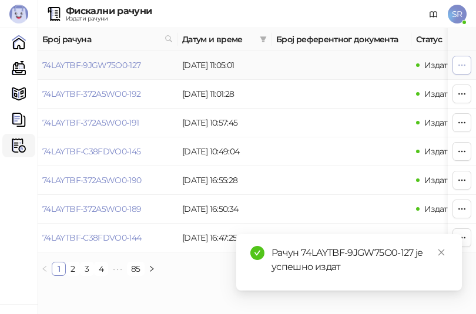
click at [460, 65] on icon "button" at bounding box center [461, 64] width 9 height 9
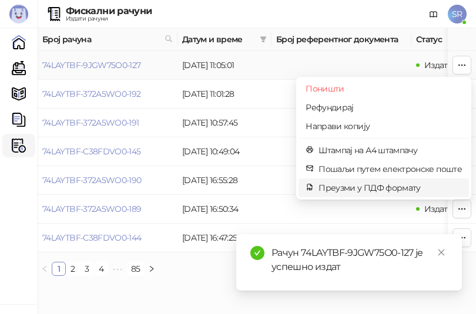
click at [346, 187] on span "Преузми у ПДФ формату" at bounding box center [389, 187] width 143 height 13
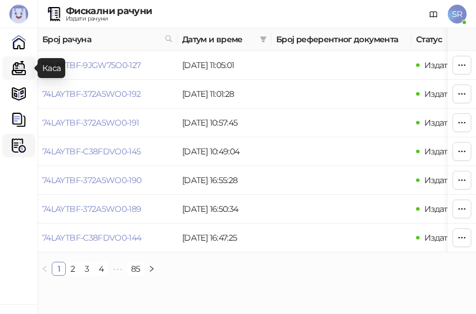
click at [23, 65] on link "Каса" at bounding box center [18, 67] width 23 height 23
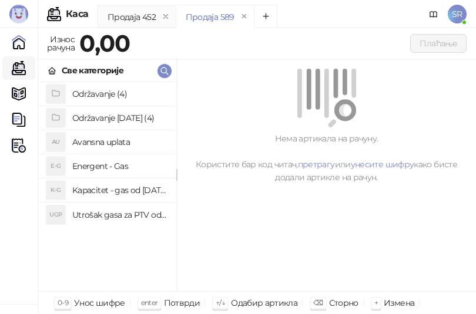
click at [124, 216] on h4 "Utrošak gasa za PTV od [DATE]. do [DATE]." at bounding box center [119, 215] width 95 height 19
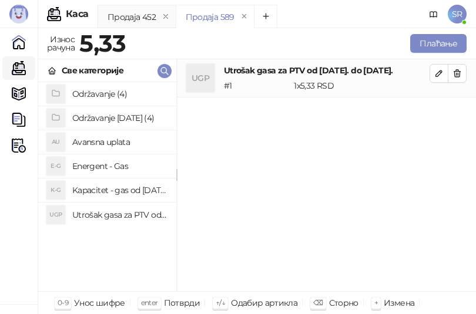
click at [123, 192] on h4 "Kapacitet - gas od [DATE]-[DATE]." at bounding box center [119, 190] width 95 height 19
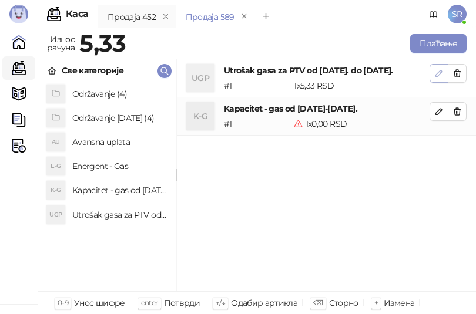
click at [436, 70] on icon "button" at bounding box center [438, 73] width 9 height 9
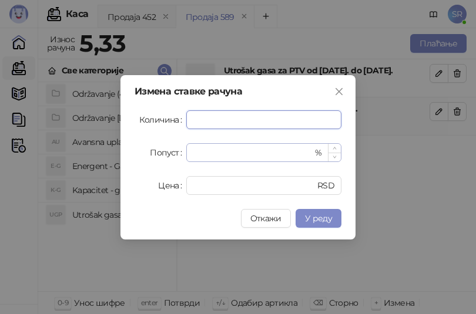
paste input "****"
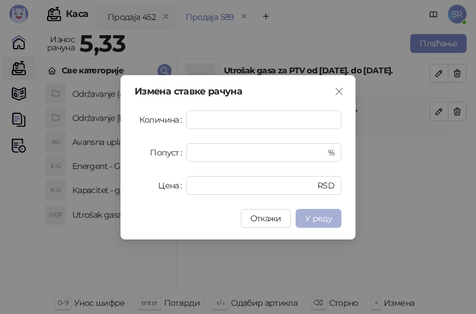
click at [321, 217] on span "У реду" at bounding box center [318, 218] width 27 height 11
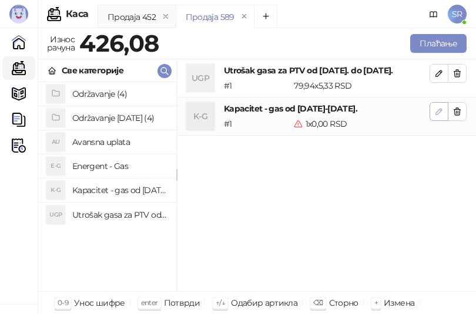
click at [445, 109] on button "button" at bounding box center [438, 111] width 19 height 19
type input "*"
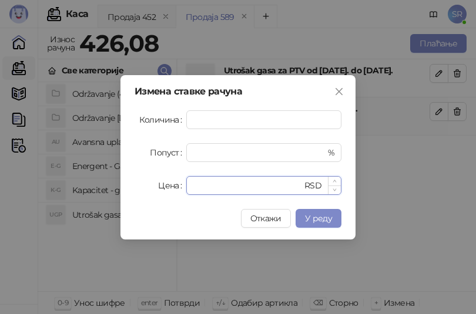
drag, startPoint x: 281, startPoint y: 184, endPoint x: 203, endPoint y: 183, distance: 78.1
click at [203, 183] on input "*" at bounding box center [247, 186] width 109 height 18
drag, startPoint x: 198, startPoint y: 184, endPoint x: 189, endPoint y: 185, distance: 8.9
click at [189, 185] on div "* RSD" at bounding box center [263, 185] width 155 height 19
paste input "*****"
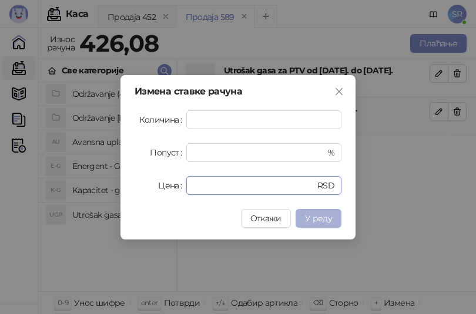
type input "******"
click at [318, 219] on span "У реду" at bounding box center [318, 218] width 27 height 11
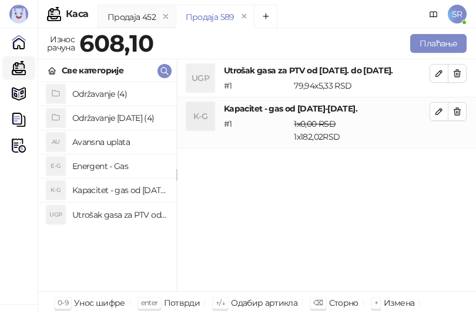
click at [110, 109] on h4 "Održavanje [DATE] (4)" at bounding box center [119, 118] width 95 height 19
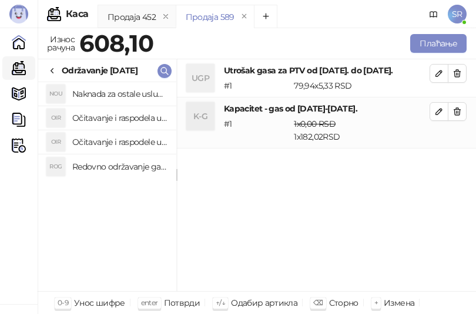
click at [125, 166] on h4 "Redovno održavanje gasne kotlarnice od [DATE]. do [DATE]." at bounding box center [119, 166] width 95 height 19
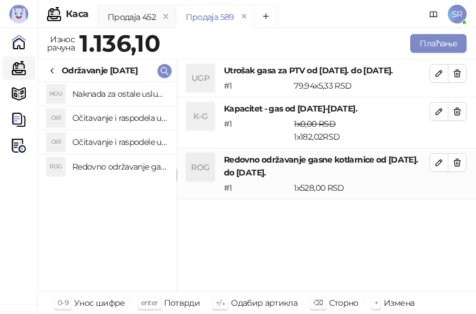
click at [125, 139] on h4 "Očitavanje i raspodele utrošene vode za PTV od [DATE]. do [DATE]." at bounding box center [119, 142] width 95 height 19
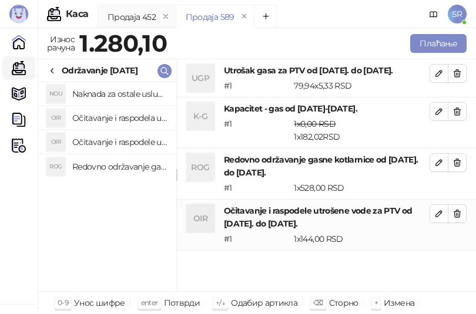
click at [126, 122] on h4 "Očitavanje i raspodela utrošene toplotne energije od [DATE]. do [DATE]." at bounding box center [119, 118] width 95 height 19
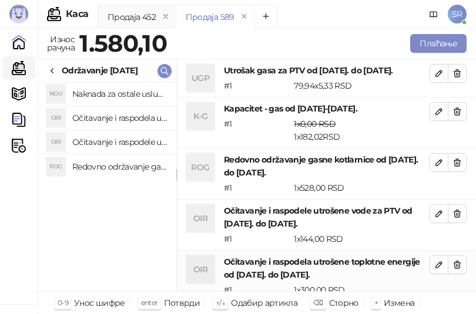
scroll to position [1, 0]
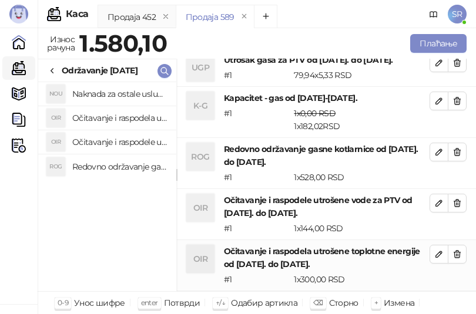
click at [125, 95] on h4 "Naknada za ostale usluge od [DATE]. do [DATE]." at bounding box center [119, 94] width 95 height 19
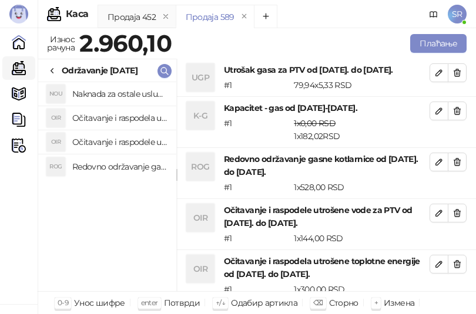
scroll to position [61, 0]
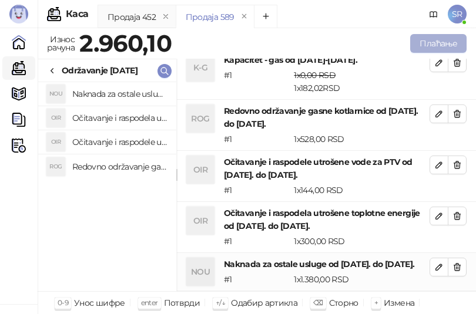
click at [425, 43] on button "Плаћање" at bounding box center [438, 43] width 56 height 19
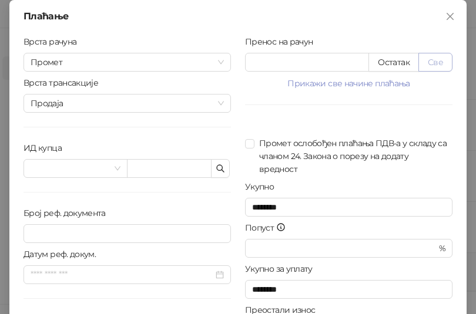
click at [428, 64] on button "Све" at bounding box center [435, 62] width 34 height 19
type input "******"
type input "****"
drag, startPoint x: 316, startPoint y: 66, endPoint x: 222, endPoint y: 63, distance: 94.0
click at [222, 63] on div "Врста рачуна Промет Врста трансакције Продаја ИД купца Број реф. документа Дату…" at bounding box center [237, 210] width 443 height 351
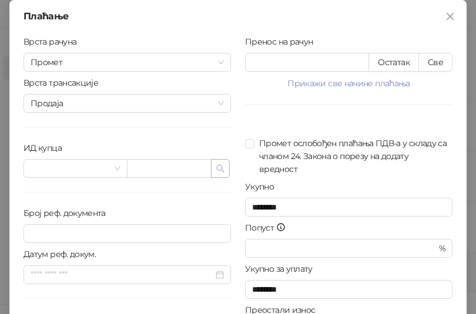
click at [216, 169] on icon "button" at bounding box center [220, 168] width 9 height 9
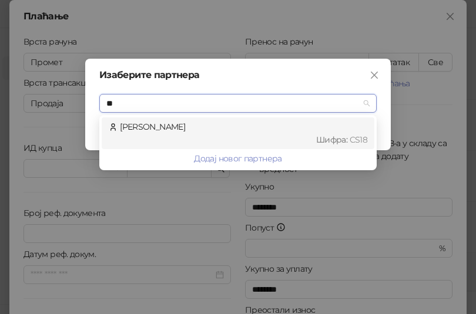
type input "***"
click at [186, 123] on div "[PERSON_NAME] : CS18" at bounding box center [238, 133] width 258 height 26
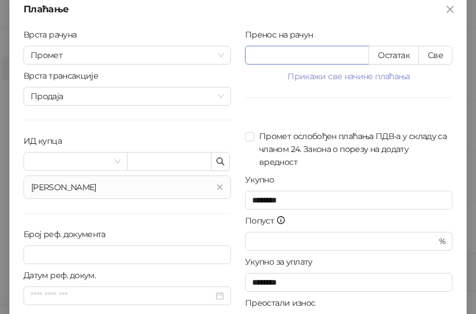
scroll to position [0, 0]
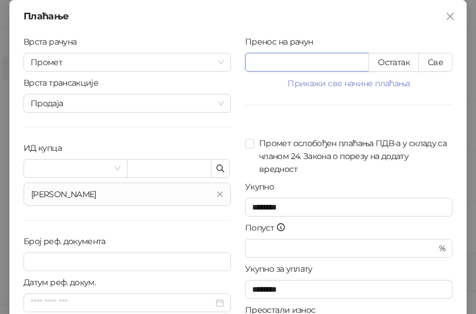
drag, startPoint x: 265, startPoint y: 4, endPoint x: 244, endPoint y: 5, distance: 20.6
click at [244, 5] on div "Плаћање Врста рачуна Промет Врста трансакције Продаја ИД купца [PERSON_NAME] ре…" at bounding box center [237, 216] width 457 height 433
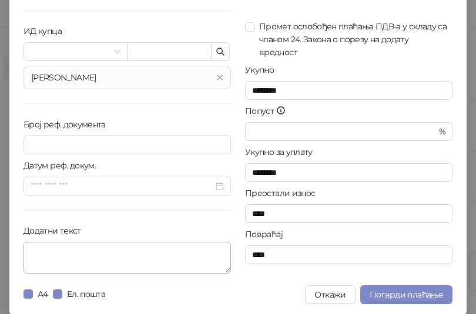
scroll to position [117, 0]
click at [95, 258] on textarea "Додатни текст" at bounding box center [126, 257] width 207 height 32
paste textarea "**********"
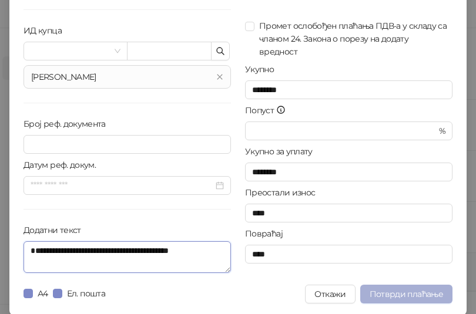
type textarea "**********"
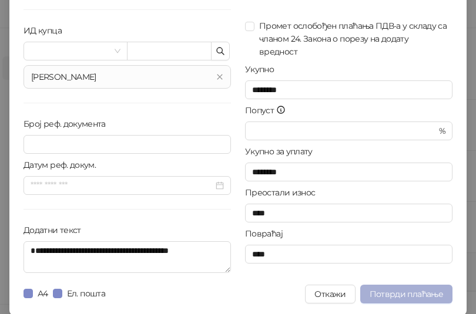
click at [383, 294] on span "Потврди плаћање" at bounding box center [405, 294] width 73 height 11
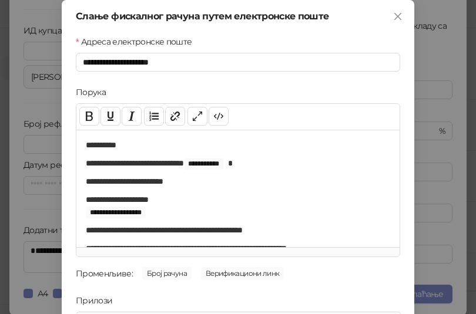
click at [36, 212] on div "**********" at bounding box center [238, 157] width 476 height 314
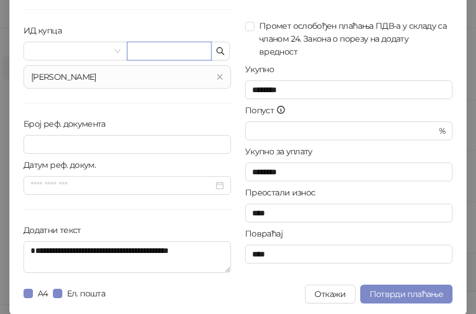
click at [192, 53] on input "text" at bounding box center [169, 51] width 85 height 19
click at [216, 49] on icon "button" at bounding box center [220, 50] width 9 height 9
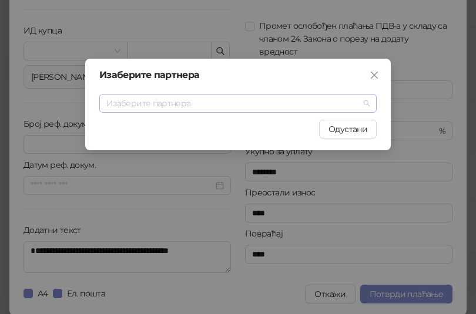
click at [202, 102] on input "search" at bounding box center [232, 104] width 253 height 18
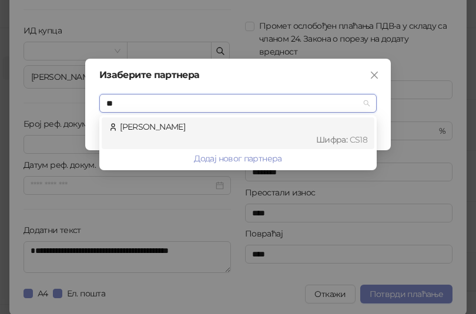
type input "***"
click at [202, 134] on div "Шифра : CS18" at bounding box center [243, 139] width 247 height 13
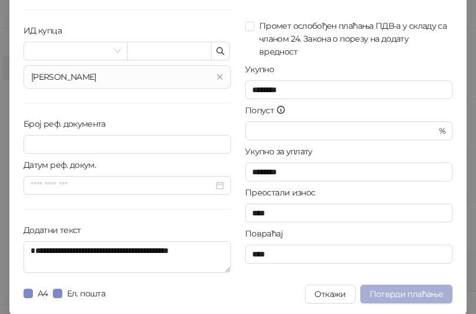
click at [421, 293] on span "Потврди плаћање" at bounding box center [405, 294] width 73 height 11
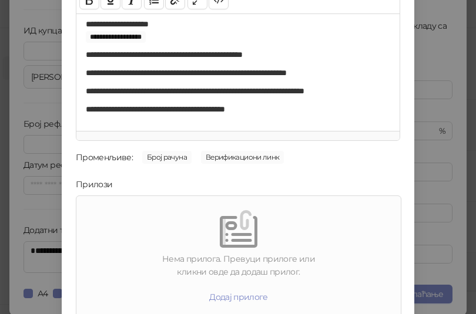
scroll to position [168, 0]
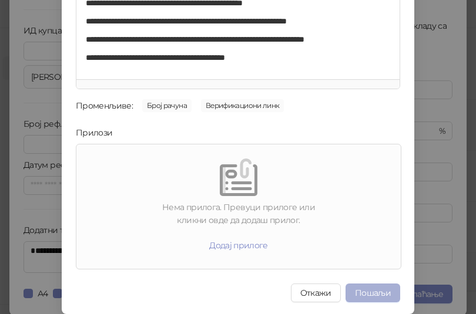
click at [376, 286] on button "Пошаљи" at bounding box center [372, 293] width 55 height 19
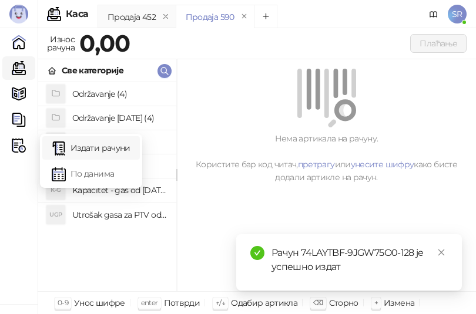
click at [79, 149] on link "Издати рачуни" at bounding box center [91, 147] width 79 height 23
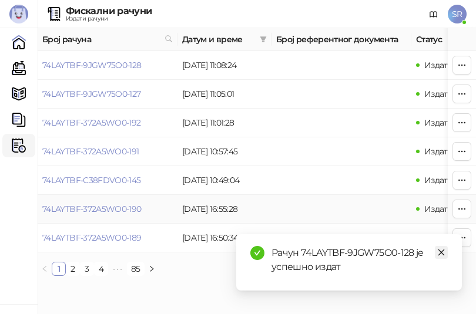
click at [442, 253] on icon "close" at bounding box center [441, 252] width 8 height 8
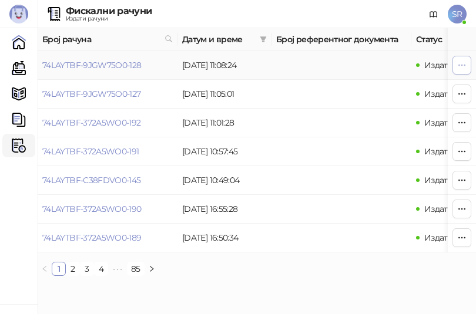
click at [460, 65] on icon "button" at bounding box center [461, 64] width 9 height 9
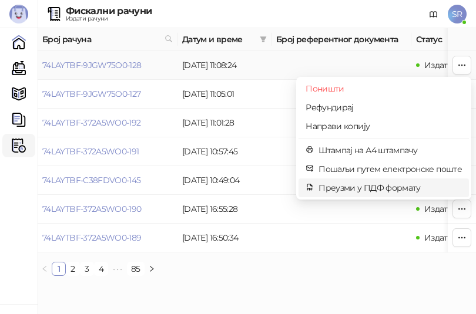
click at [364, 192] on span "Преузми у ПДФ формату" at bounding box center [389, 187] width 143 height 13
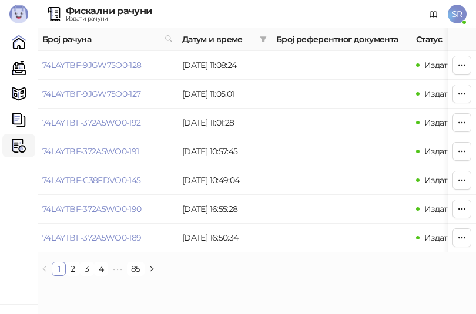
click at [220, 285] on html "[PERSON_NAME] 3.11.3-710c028 Почетна Каса Каталог Документи Фискални рачуни HEA…" at bounding box center [238, 142] width 476 height 285
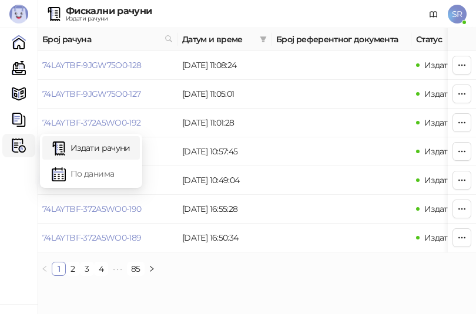
click at [14, 148] on img at bounding box center [19, 146] width 14 height 14
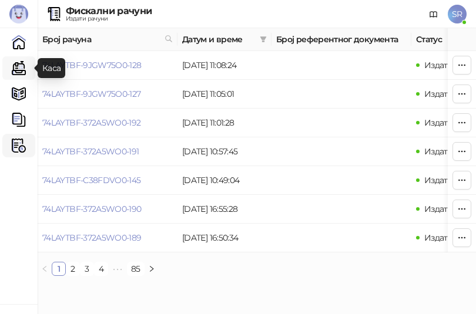
click at [26, 72] on link "Каса" at bounding box center [18, 67] width 23 height 23
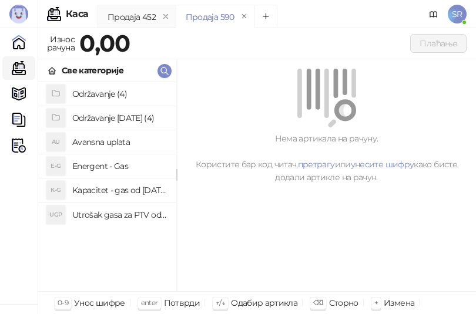
click at [132, 214] on h4 "Utrošak gasa za PTV od [DATE]. do [DATE]." at bounding box center [119, 215] width 95 height 19
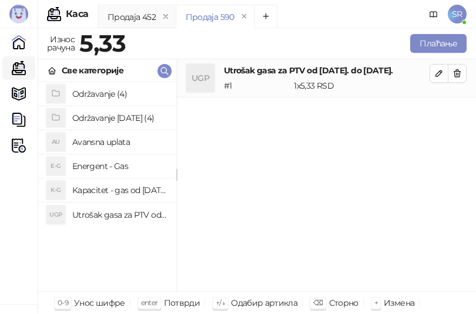
click at [137, 190] on h4 "Kapacitet - gas od [DATE]-[DATE]." at bounding box center [119, 190] width 95 height 19
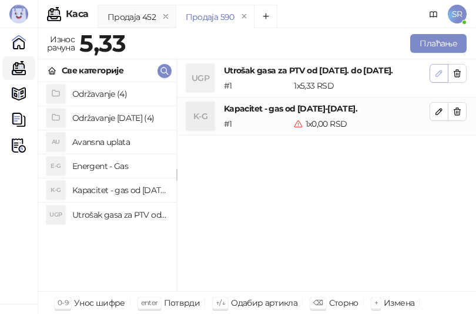
click at [436, 74] on icon "button" at bounding box center [439, 73] width 6 height 6
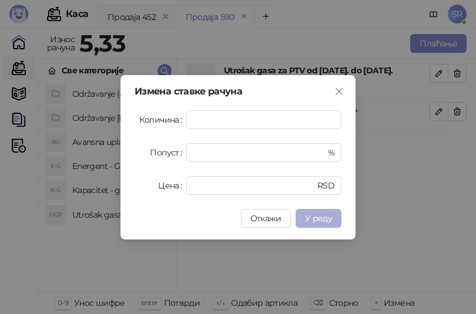
click at [317, 219] on span "У реду" at bounding box center [318, 218] width 27 height 11
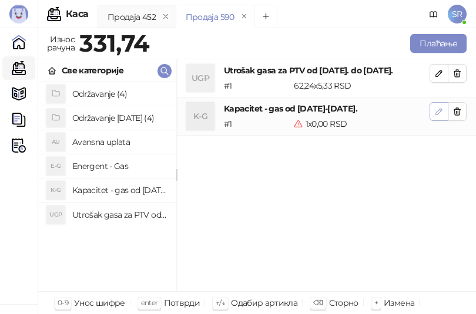
click at [437, 112] on icon "button" at bounding box center [439, 112] width 6 height 6
type input "*"
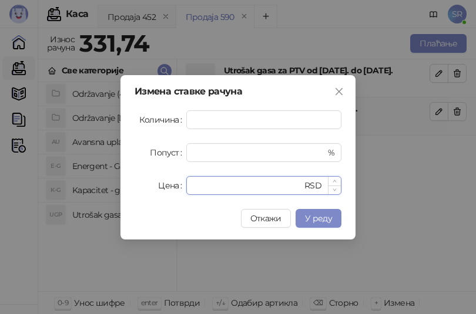
click at [206, 187] on input "*" at bounding box center [247, 186] width 109 height 18
drag, startPoint x: 206, startPoint y: 187, endPoint x: 189, endPoint y: 187, distance: 17.0
click at [189, 187] on div "* RSD" at bounding box center [263, 185] width 155 height 19
paste input "*****"
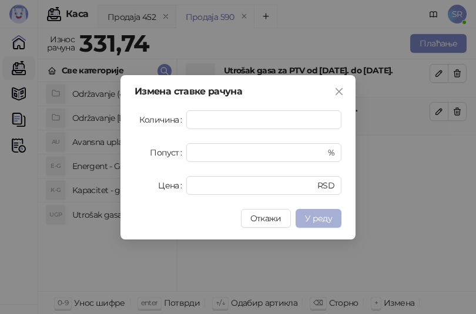
click at [329, 221] on span "У реду" at bounding box center [318, 218] width 27 height 11
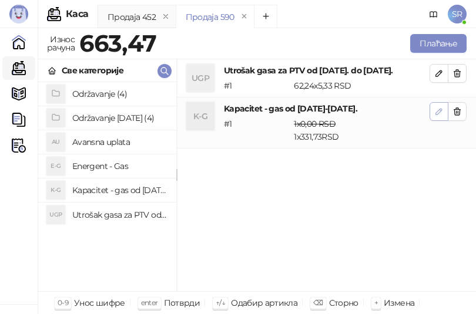
click at [437, 113] on icon "button" at bounding box center [438, 111] width 9 height 9
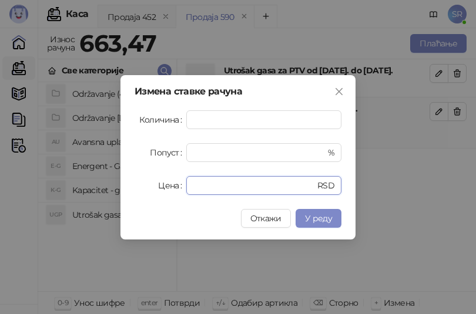
drag, startPoint x: 224, startPoint y: 186, endPoint x: 176, endPoint y: 183, distance: 48.8
click at [176, 183] on div "Цена ****** RSD" at bounding box center [237, 185] width 207 height 19
paste input "number"
type input "******"
click at [326, 216] on span "У реду" at bounding box center [318, 218] width 27 height 11
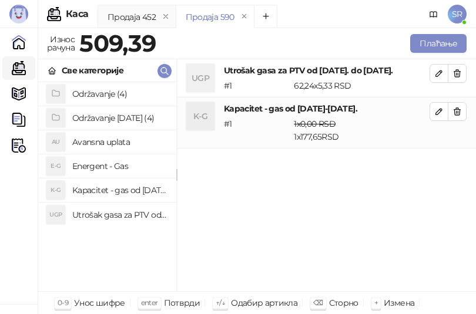
click at [99, 122] on h4 "Održavanje [DATE] (4)" at bounding box center [119, 118] width 95 height 19
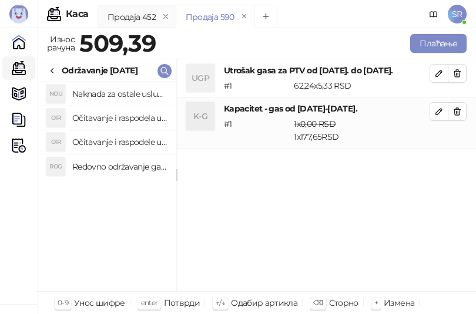
click at [129, 164] on h4 "Redovno održavanje gasne kotlarnice od [DATE]. do [DATE]." at bounding box center [119, 166] width 95 height 19
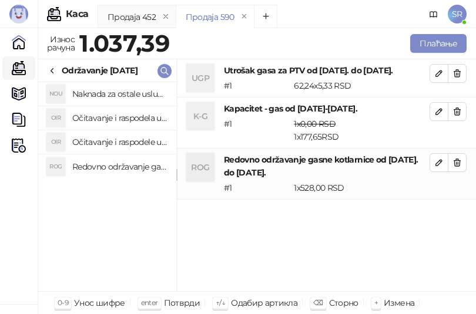
click at [125, 139] on h4 "Očitavanje i raspodele utrošene vode za PTV od [DATE]. do [DATE]." at bounding box center [119, 142] width 95 height 19
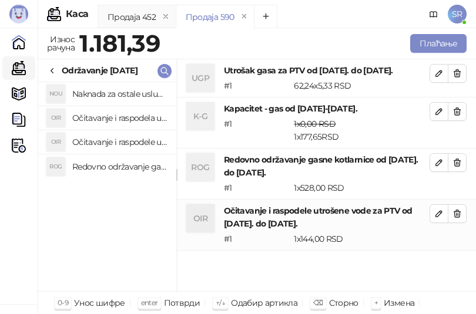
click at [123, 120] on h4 "Očitavanje i raspodela utrošene toplotne energije od [DATE]. do [DATE]." at bounding box center [119, 118] width 95 height 19
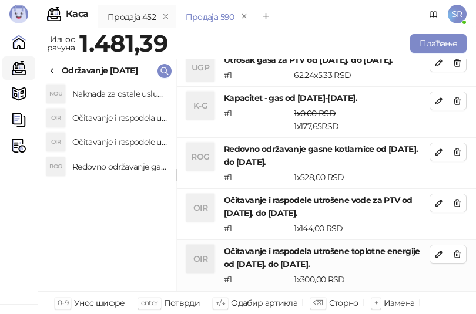
click at [123, 90] on h4 "Naknada za ostale usluge od [DATE]. do [DATE]." at bounding box center [119, 94] width 95 height 19
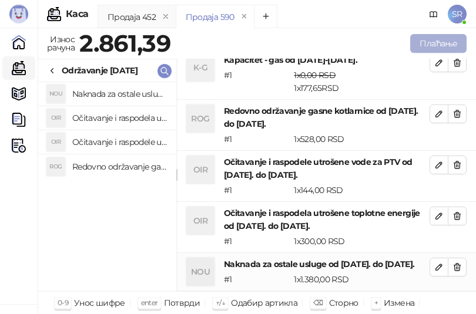
click at [434, 45] on button "Плаћање" at bounding box center [438, 43] width 56 height 19
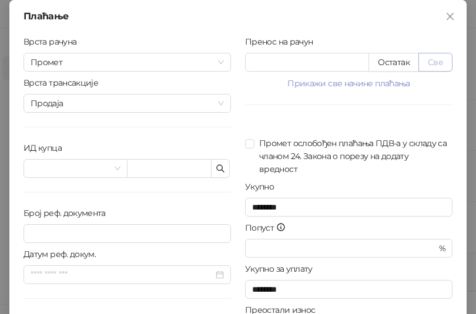
click at [440, 66] on button "Све" at bounding box center [435, 62] width 34 height 19
type input "*******"
type input "****"
drag, startPoint x: 323, startPoint y: 62, endPoint x: 220, endPoint y: 66, distance: 103.4
click at [220, 66] on div "Врста рачуна Промет Врста трансакције Продаја ИД купца Број реф. документа Дату…" at bounding box center [237, 210] width 443 height 351
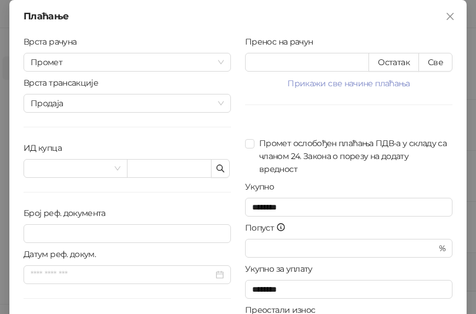
click at [256, 116] on div "Пренос на рачун ******* Остатак Све Прикажи све начине плаћања Платна картица *…" at bounding box center [348, 210] width 221 height 351
click at [216, 169] on icon "button" at bounding box center [220, 168] width 9 height 9
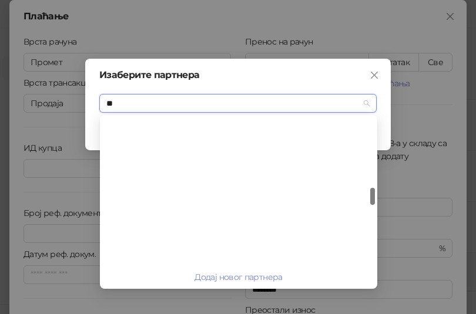
scroll to position [188, 0]
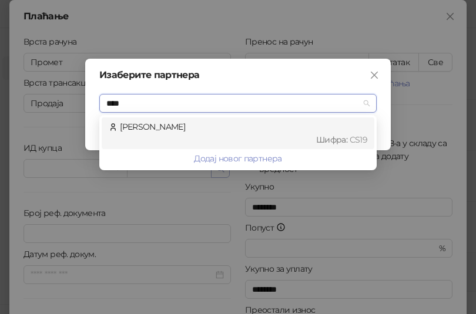
type input "*****"
click at [210, 137] on div "Шифра : CS19" at bounding box center [243, 139] width 247 height 13
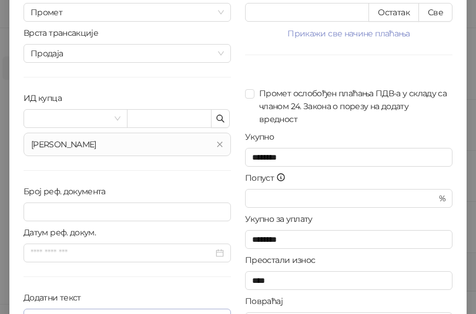
scroll to position [117, 0]
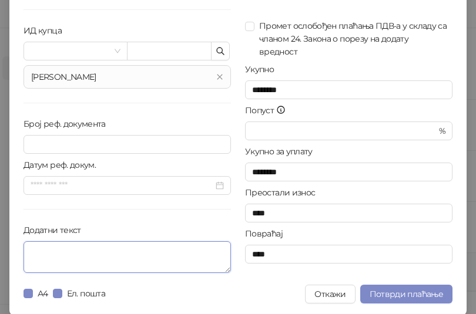
click at [121, 257] on textarea "Додатни текст" at bounding box center [126, 257] width 207 height 32
paste textarea "**********"
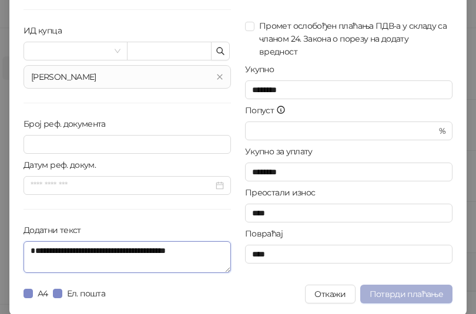
type textarea "**********"
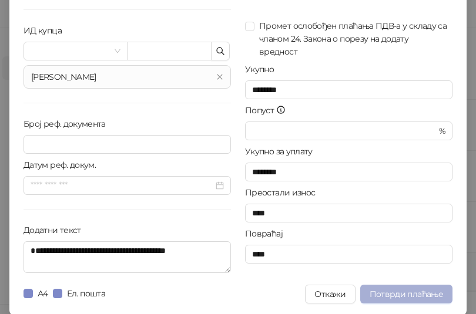
click at [402, 292] on span "Потврди плаћање" at bounding box center [405, 294] width 73 height 11
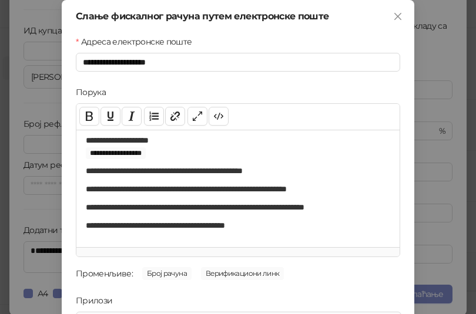
scroll to position [168, 0]
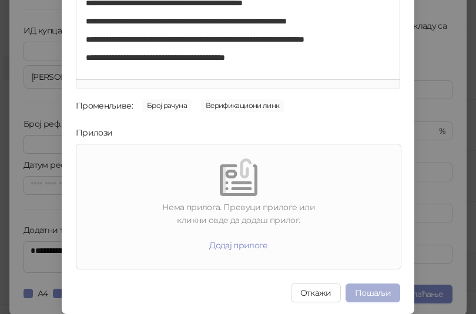
click at [369, 291] on button "Пошаљи" at bounding box center [372, 293] width 55 height 19
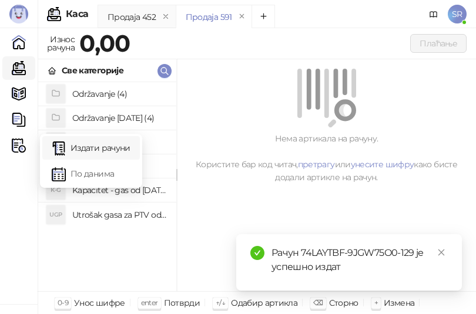
click at [88, 152] on link "Издати рачуни" at bounding box center [91, 147] width 79 height 23
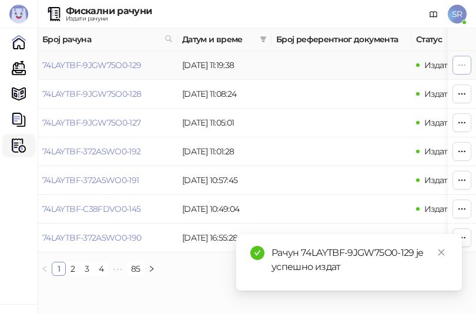
click at [461, 58] on button "button" at bounding box center [461, 65] width 19 height 19
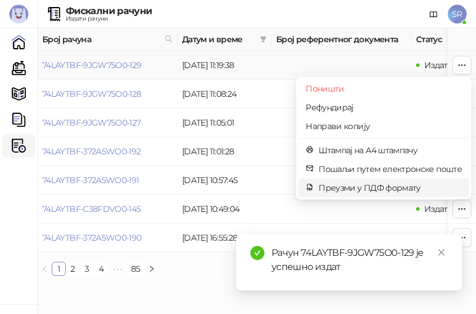
click at [365, 190] on span "Преузми у ПДФ формату" at bounding box center [389, 187] width 143 height 13
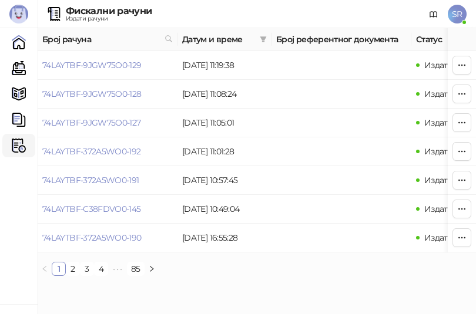
click at [229, 276] on ul "1 2 3 4 5 ••• 85" at bounding box center [257, 269] width 438 height 14
click at [25, 67] on link "Каса" at bounding box center [18, 67] width 23 height 23
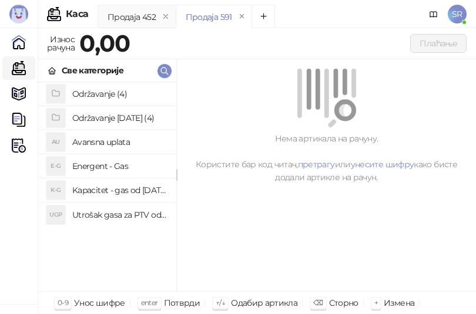
click at [103, 210] on h4 "Utrošak gasa za PTV od [DATE]. do [DATE]." at bounding box center [119, 215] width 95 height 19
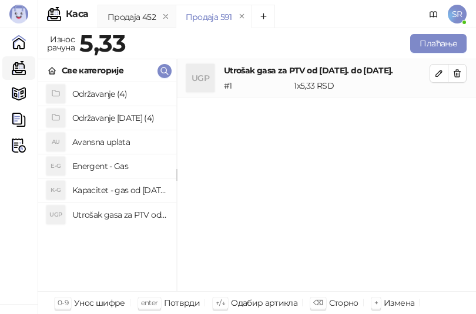
click at [105, 190] on h4 "Kapacitet - gas od [DATE]-[DATE]." at bounding box center [119, 190] width 95 height 19
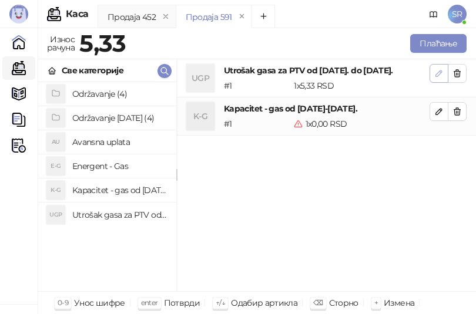
click at [439, 72] on icon "button" at bounding box center [439, 73] width 6 height 6
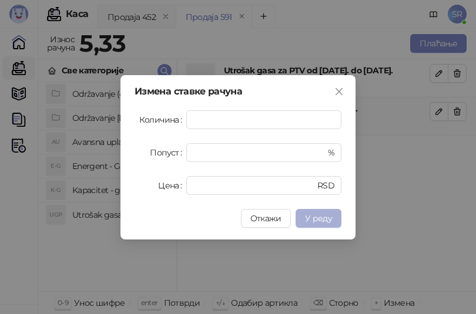
click at [323, 220] on span "У реду" at bounding box center [318, 218] width 27 height 11
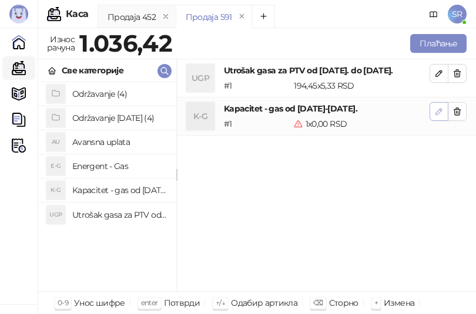
click at [438, 117] on span "button" at bounding box center [438, 111] width 9 height 11
type input "*"
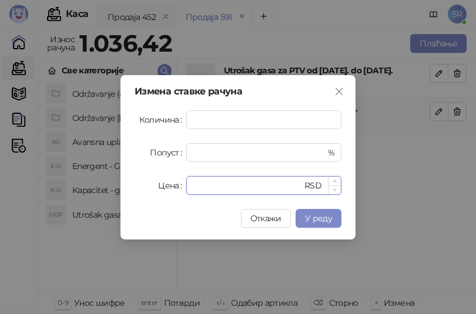
click at [243, 186] on input "*" at bounding box center [247, 186] width 109 height 18
drag, startPoint x: 237, startPoint y: 186, endPoint x: 193, endPoint y: 186, distance: 44.6
click at [193, 186] on div "* RSD" at bounding box center [263, 185] width 155 height 19
paste input "*****"
type input "******"
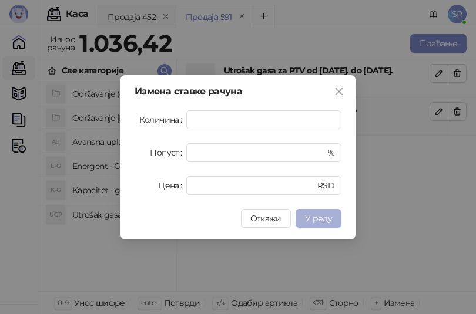
click at [331, 220] on span "У реду" at bounding box center [318, 218] width 27 height 11
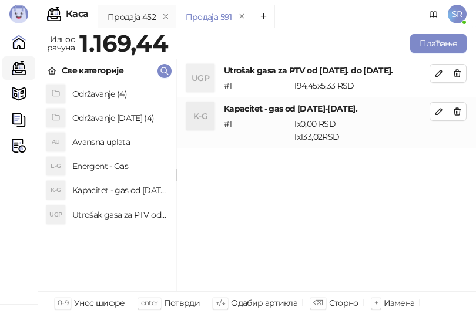
click at [120, 116] on h4 "Održavanje [DATE] (4)" at bounding box center [119, 118] width 95 height 19
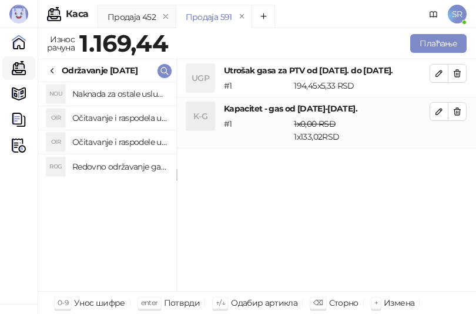
click at [121, 166] on h4 "Redovno održavanje gasne kotlarnice od [DATE]. do [DATE]." at bounding box center [119, 166] width 95 height 19
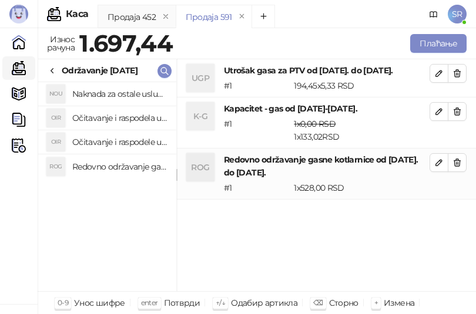
click at [114, 140] on h4 "Očitavanje i raspodele utrošene vode za PTV od [DATE]. do [DATE]." at bounding box center [119, 142] width 95 height 19
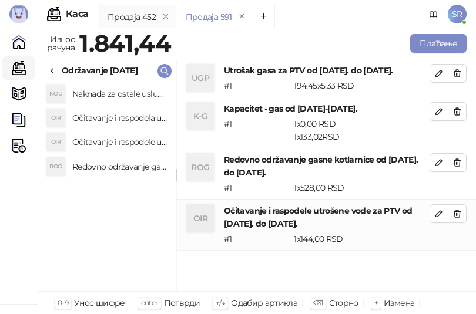
click at [114, 122] on h4 "Očitavanje i raspodela utrošene toplotne energije od [DATE]. do [DATE]." at bounding box center [119, 118] width 95 height 19
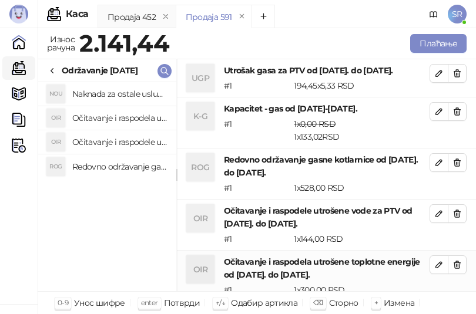
scroll to position [1, 0]
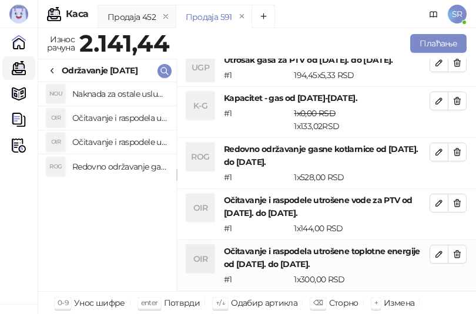
click at [113, 94] on h4 "Naknada za ostale usluge od [DATE]. do [DATE]." at bounding box center [119, 94] width 95 height 19
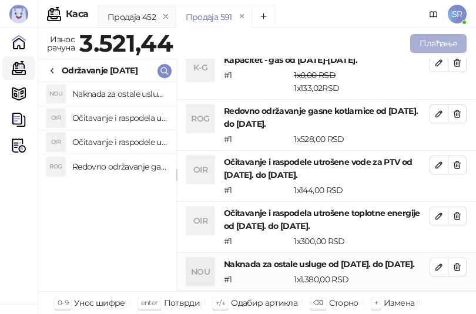
click at [435, 45] on button "Плаћање" at bounding box center [438, 43] width 56 height 19
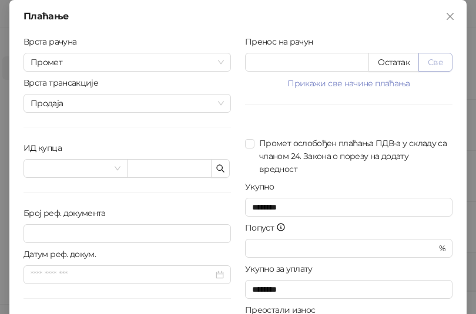
click at [437, 63] on button "Све" at bounding box center [435, 62] width 34 height 19
type input "*******"
type input "****"
drag, startPoint x: 316, startPoint y: 66, endPoint x: 245, endPoint y: 64, distance: 71.1
click at [245, 64] on input "*******" at bounding box center [306, 62] width 123 height 18
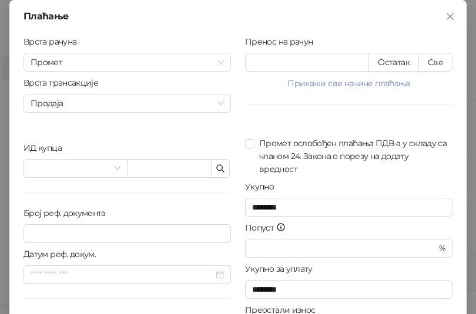
click at [272, 118] on div "Пренос на рачун ******* Остатак Све Прикажи све начине плаћања Платна картица *…" at bounding box center [348, 210] width 221 height 351
click at [216, 173] on icon "button" at bounding box center [220, 168] width 9 height 9
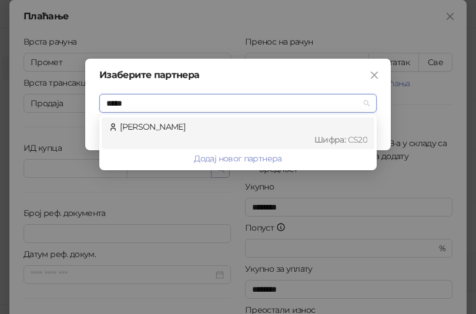
type input "******"
click at [181, 133] on div "[PERSON_NAME] : CS20" at bounding box center [238, 133] width 258 height 26
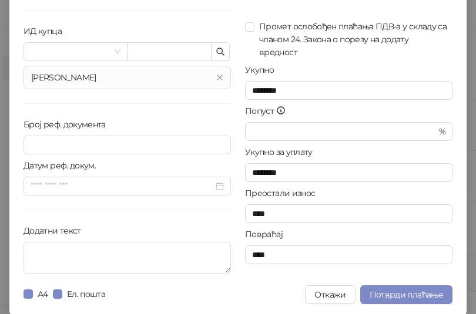
scroll to position [117, 0]
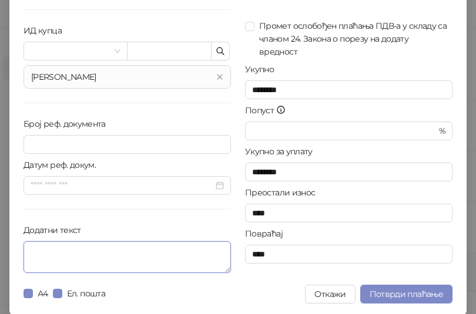
click at [152, 261] on textarea "Додатни текст" at bounding box center [126, 257] width 207 height 32
paste textarea "**********"
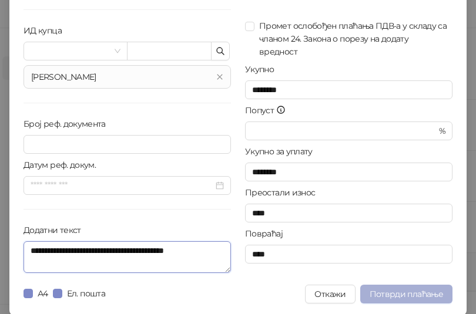
type textarea "**********"
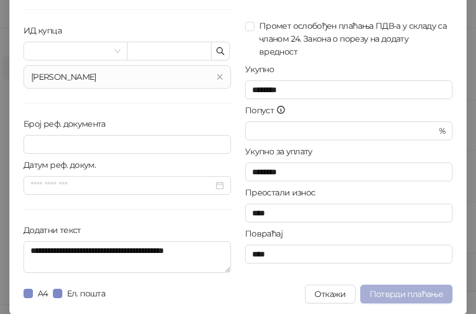
click at [435, 295] on span "Потврди плаћање" at bounding box center [405, 294] width 73 height 11
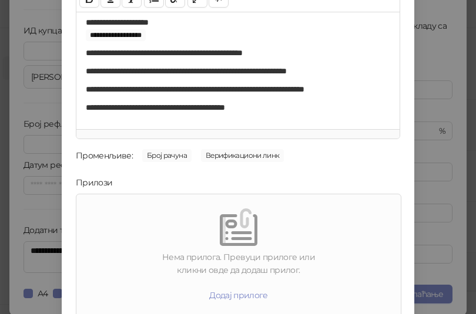
scroll to position [168, 0]
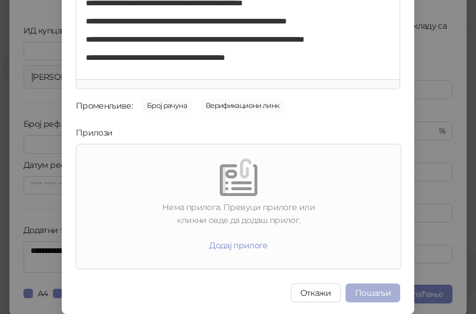
click at [363, 295] on button "Пошаљи" at bounding box center [372, 293] width 55 height 19
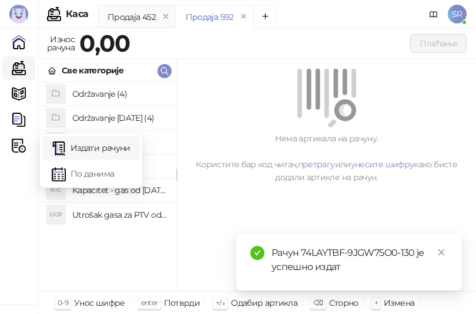
click at [71, 148] on link "Издати рачуни" at bounding box center [91, 147] width 79 height 23
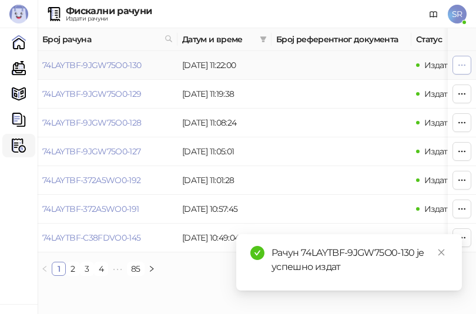
click at [460, 63] on icon "button" at bounding box center [461, 64] width 9 height 9
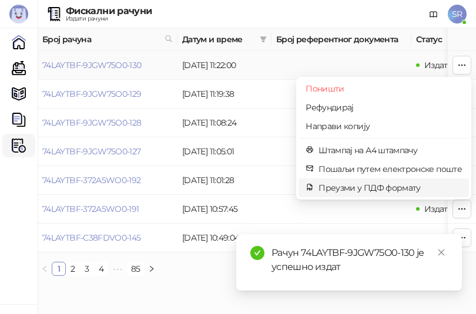
click at [370, 187] on span "Преузми у ПДФ формату" at bounding box center [389, 187] width 143 height 13
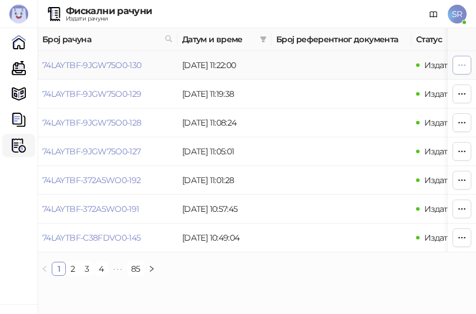
click at [459, 63] on icon "button" at bounding box center [461, 64] width 9 height 9
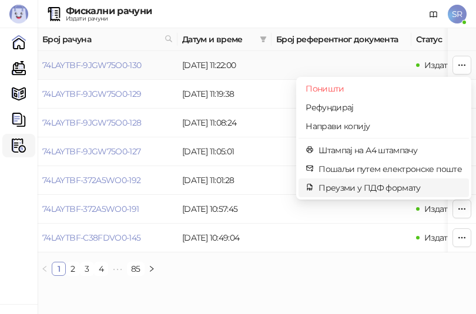
click at [336, 186] on span "Преузми у ПДФ формату" at bounding box center [389, 187] width 143 height 13
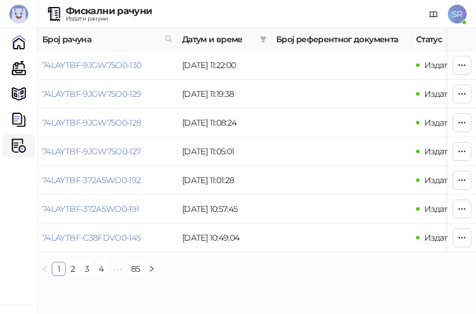
click at [203, 285] on html "[PERSON_NAME] 3.11.3-710c028 Почетна Каса Каталог Документи Фискални рачуни HEA…" at bounding box center [238, 142] width 476 height 285
click at [27, 67] on link "Каса" at bounding box center [18, 67] width 23 height 23
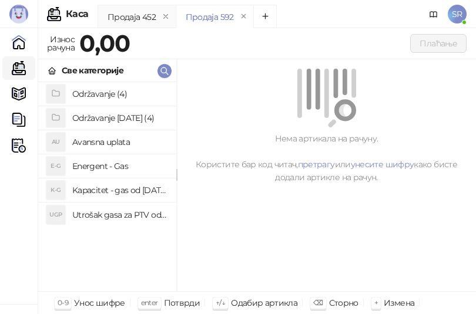
click at [93, 216] on h4 "Utrošak gasa za PTV od [DATE]. do [DATE]." at bounding box center [119, 215] width 95 height 19
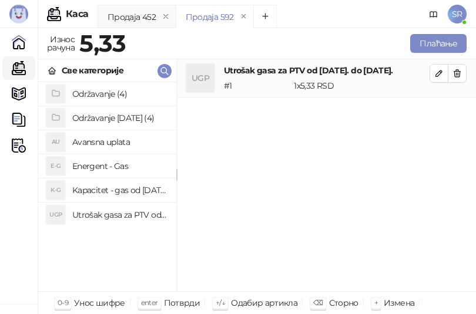
click at [95, 186] on h4 "Kapacitet - gas od [DATE]-[DATE]." at bounding box center [119, 190] width 95 height 19
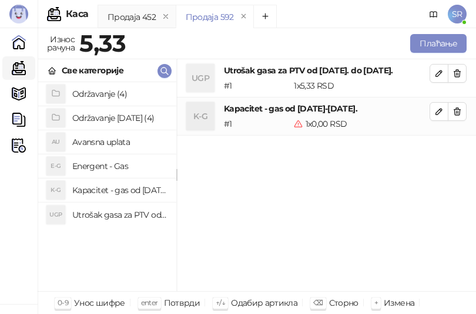
click at [436, 223] on div "UGP Utrošak gasa za PTV od [DATE]. do [DATE]. # 1 1 x 5,33 RSD 5,33 RSD K-G Kap…" at bounding box center [326, 175] width 299 height 233
click at [219, 265] on div "UGP Utrošak gasa za PTV od [DATE]. do [DATE]. # 1 1 x 5,33 RSD 5,33 RSD K-G Kap…" at bounding box center [326, 175] width 299 height 233
click at [254, 183] on div "UGP Utrošak gasa za PTV od [DATE]. do [DATE]. # 1 1 x 5,33 RSD 5,33 RSD K-G Kap…" at bounding box center [326, 175] width 299 height 233
click at [439, 71] on icon "button" at bounding box center [438, 73] width 9 height 9
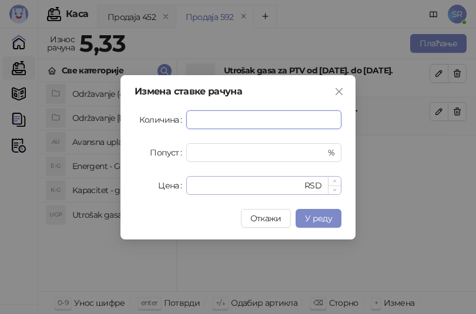
paste input "****"
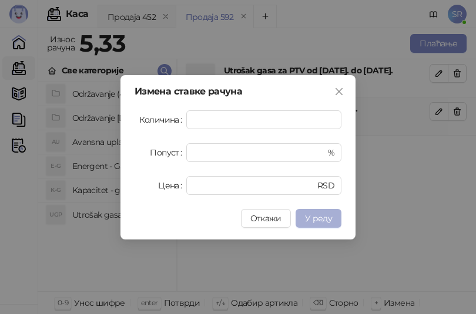
click at [330, 217] on span "У реду" at bounding box center [318, 218] width 27 height 11
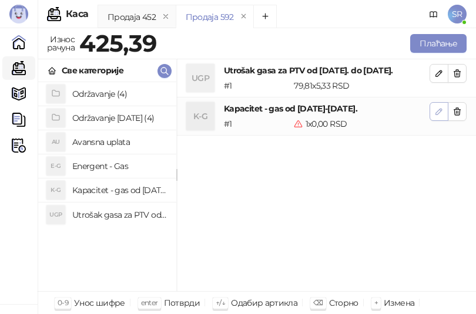
click at [437, 110] on icon "button" at bounding box center [438, 111] width 9 height 9
type input "*"
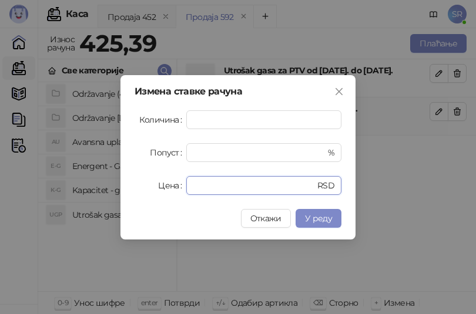
drag, startPoint x: 207, startPoint y: 184, endPoint x: 176, endPoint y: 194, distance: 33.1
click at [176, 194] on div "Цена * RSD" at bounding box center [237, 185] width 207 height 19
paste input "*****"
type input "******"
click at [319, 218] on span "У реду" at bounding box center [318, 218] width 27 height 11
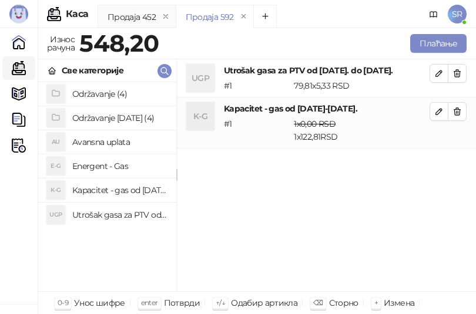
click at [113, 120] on h4 "Održavanje [DATE] (4)" at bounding box center [119, 118] width 95 height 19
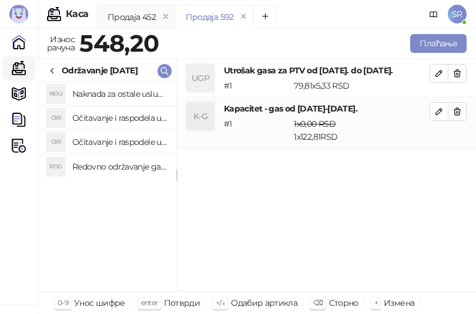
click at [147, 167] on h4 "Redovno održavanje gasne kotlarnice od [DATE]. do [DATE]." at bounding box center [119, 166] width 95 height 19
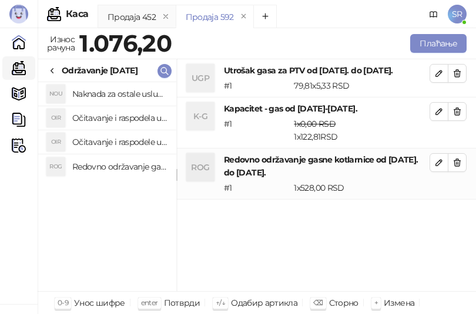
click at [132, 137] on h4 "Očitavanje i raspodele utrošene vode za PTV od [DATE]. do [DATE]." at bounding box center [119, 142] width 95 height 19
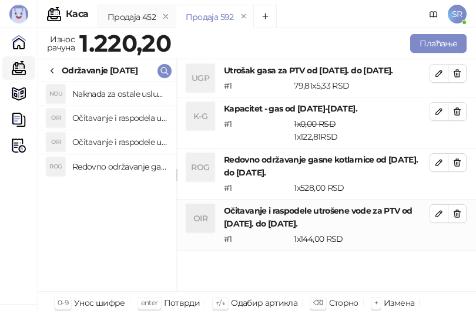
click at [131, 116] on h4 "Očitavanje i raspodela utrošene toplotne energije od [DATE]. do [DATE]." at bounding box center [119, 118] width 95 height 19
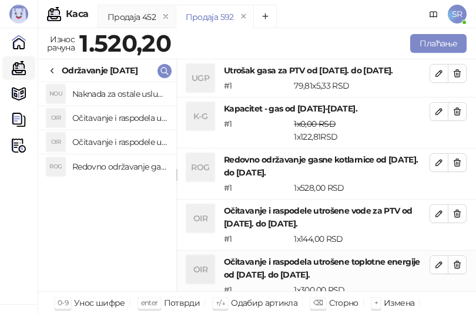
scroll to position [1, 0]
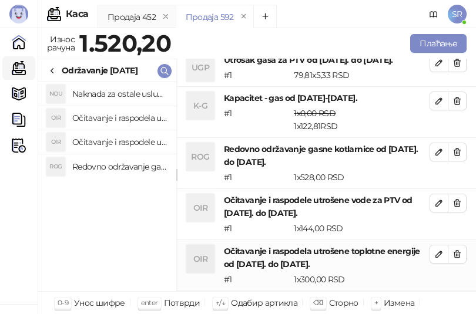
click at [129, 96] on h4 "Naknada za ostale usluge od [DATE]. do [DATE]." at bounding box center [119, 94] width 95 height 19
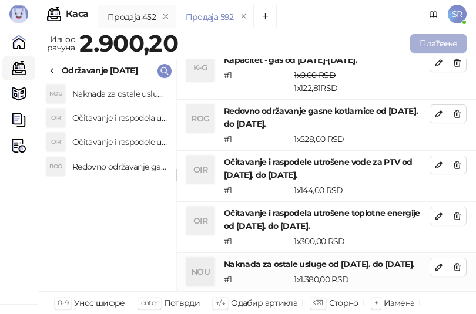
click at [436, 47] on button "Плаћање" at bounding box center [438, 43] width 56 height 19
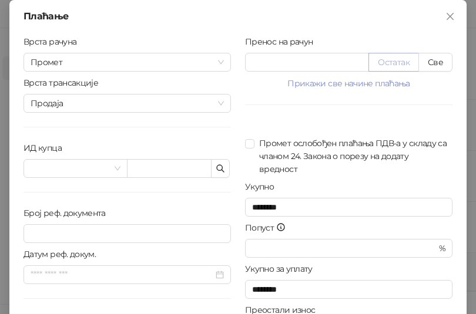
drag, startPoint x: 431, startPoint y: 60, endPoint x: 404, endPoint y: 62, distance: 27.0
click at [431, 61] on button "Све" at bounding box center [435, 62] width 34 height 19
type input "******"
type input "****"
drag, startPoint x: 307, startPoint y: 66, endPoint x: 244, endPoint y: 62, distance: 62.4
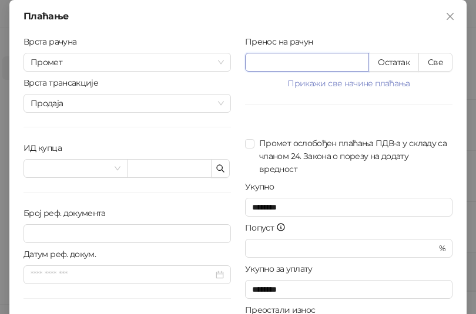
click at [245, 62] on input "******" at bounding box center [306, 62] width 123 height 18
click at [248, 115] on div "Пренос на рачун ****** Остатак Све Прикажи све начине плаћања Платна картица * …" at bounding box center [348, 210] width 221 height 351
click at [217, 170] on icon "button" at bounding box center [220, 168] width 7 height 7
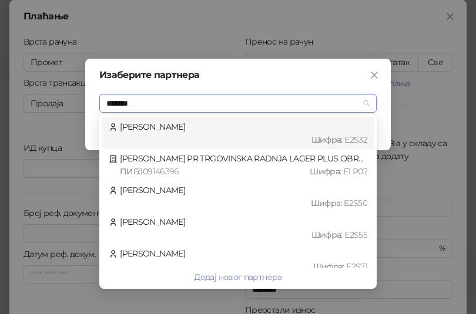
type input "********"
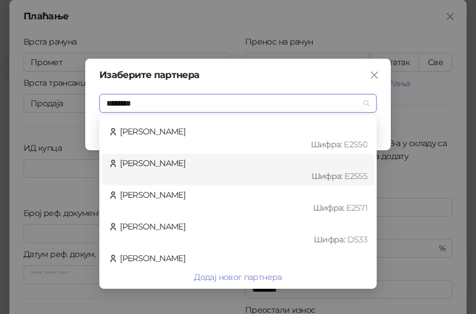
scroll to position [103, 0]
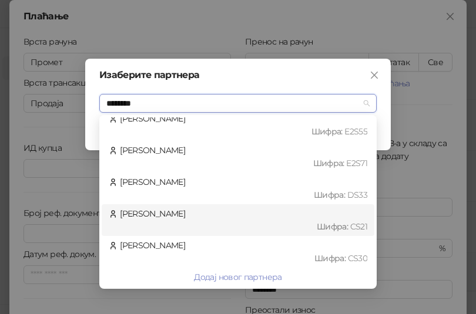
click at [171, 217] on div "[PERSON_NAME] : CS21" at bounding box center [238, 220] width 258 height 26
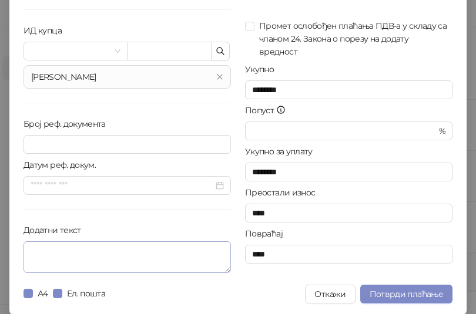
scroll to position [119, 0]
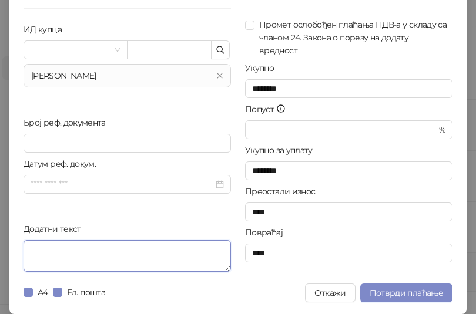
click at [171, 257] on textarea "Додатни текст" at bounding box center [126, 256] width 207 height 32
paste textarea "**********"
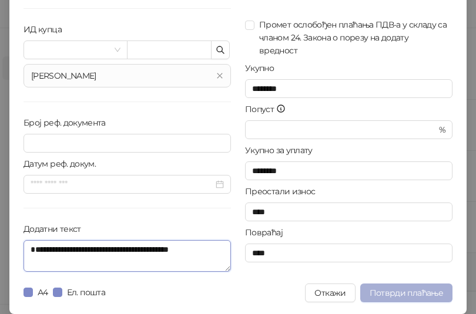
type textarea "**********"
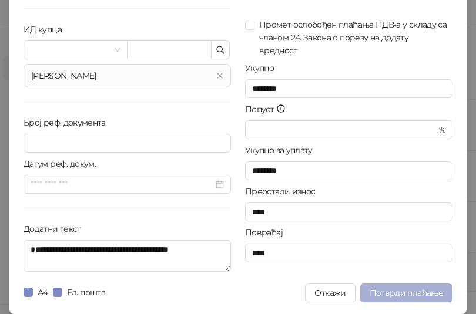
click at [405, 290] on span "Потврди плаћање" at bounding box center [405, 293] width 73 height 11
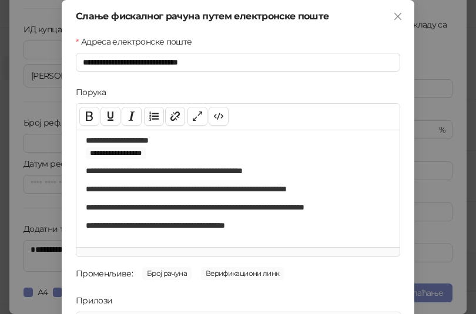
scroll to position [168, 0]
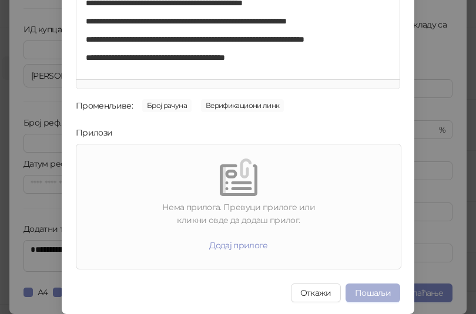
click at [365, 289] on button "Пошаљи" at bounding box center [372, 293] width 55 height 19
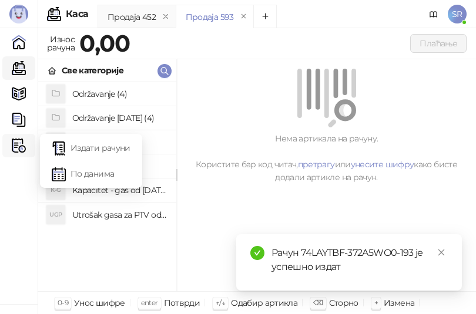
click at [16, 143] on img at bounding box center [19, 146] width 14 height 14
click at [62, 147] on link "Издати рачуни" at bounding box center [91, 147] width 79 height 23
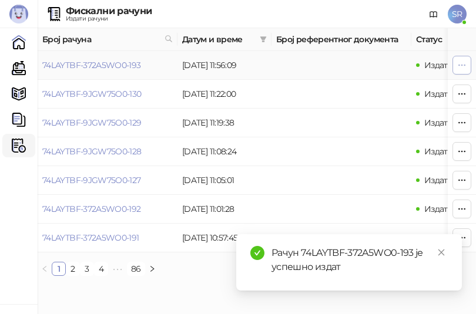
click at [459, 63] on icon "button" at bounding box center [461, 64] width 9 height 9
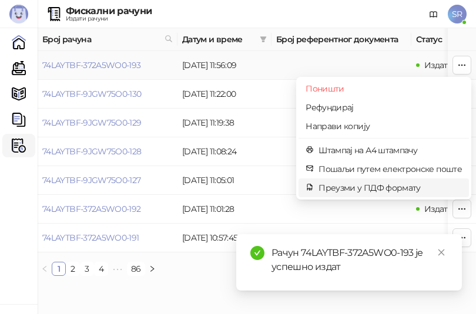
click at [355, 186] on span "Преузми у ПДФ формату" at bounding box center [389, 187] width 143 height 13
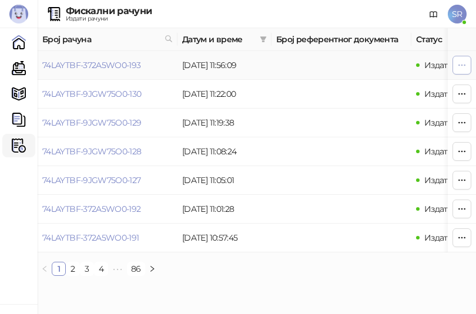
click at [460, 65] on icon "button" at bounding box center [461, 64] width 9 height 9
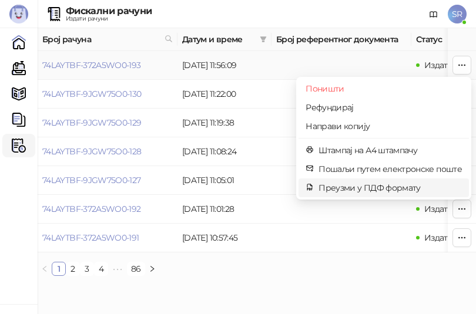
click at [360, 184] on span "Преузми у ПДФ формату" at bounding box center [389, 187] width 143 height 13
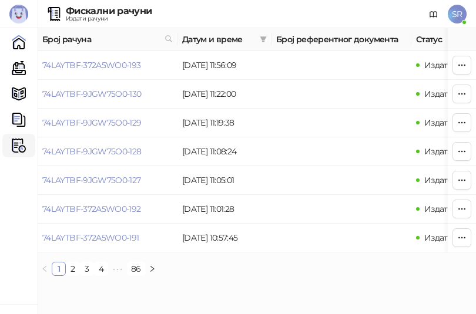
click at [203, 285] on html "[PERSON_NAME] 3.11.3-710c028 Почетна Каса Каталог Документи Фискални рачуни HEA…" at bounding box center [238, 142] width 476 height 285
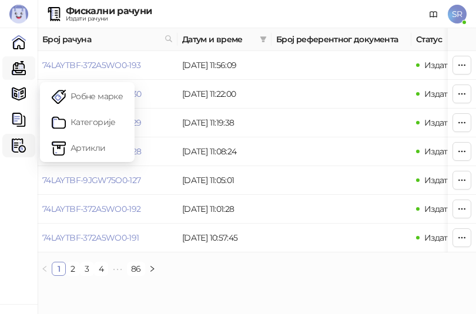
click at [21, 73] on link "Каса" at bounding box center [18, 67] width 23 height 23
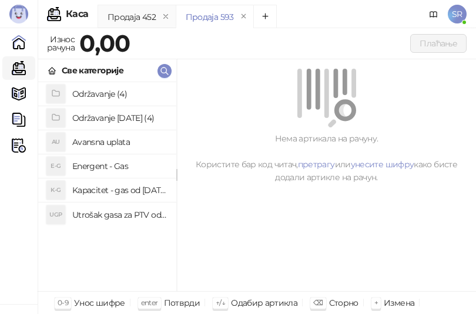
click at [84, 216] on h4 "Utrošak gasa za PTV od [DATE]. do [DATE]." at bounding box center [119, 215] width 95 height 19
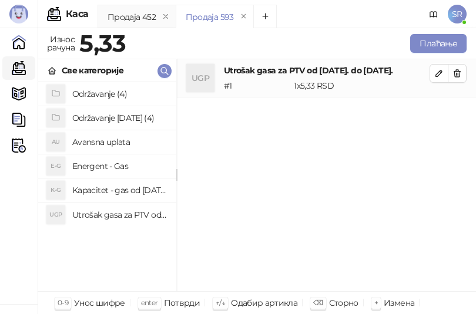
click at [85, 186] on h4 "Kapacitet - gas od [DATE]-[DATE]." at bounding box center [119, 190] width 95 height 19
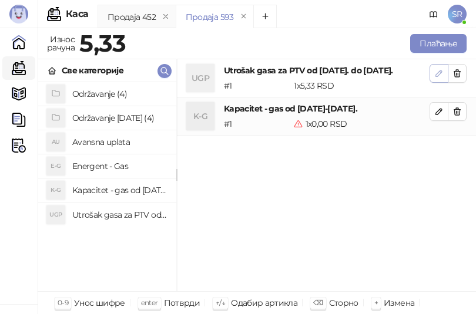
click at [440, 71] on icon "button" at bounding box center [439, 73] width 6 height 6
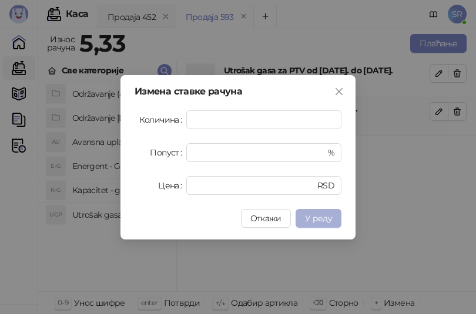
click at [328, 217] on span "У реду" at bounding box center [318, 218] width 27 height 11
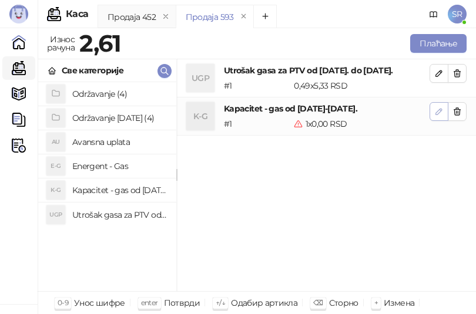
click at [442, 112] on icon "button" at bounding box center [438, 111] width 9 height 9
type input "*"
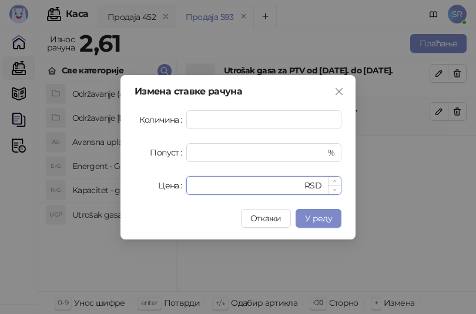
drag, startPoint x: 245, startPoint y: 186, endPoint x: 187, endPoint y: 187, distance: 57.6
click at [187, 187] on div "* RSD" at bounding box center [263, 185] width 155 height 19
paste input "*****"
type input "******"
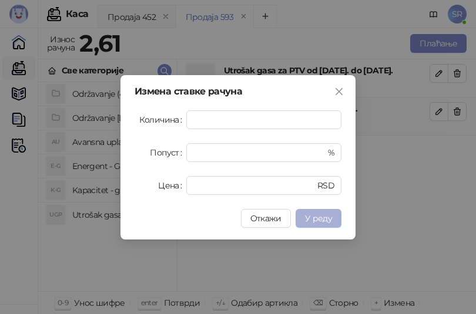
click at [313, 219] on span "У реду" at bounding box center [318, 218] width 27 height 11
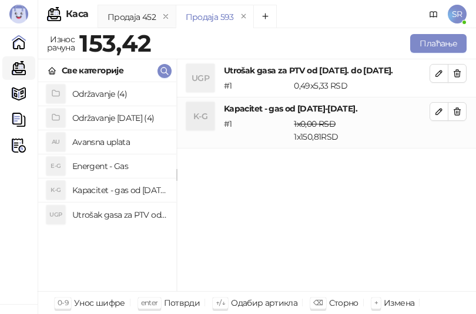
click at [116, 116] on h4 "Održavanje [DATE] (4)" at bounding box center [119, 118] width 95 height 19
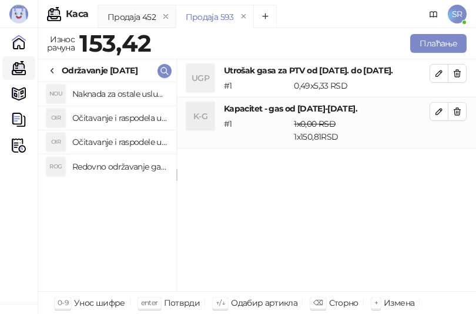
click at [142, 169] on h4 "Redovno održavanje gasne kotlarnice od [DATE]. do [DATE]." at bounding box center [119, 166] width 95 height 19
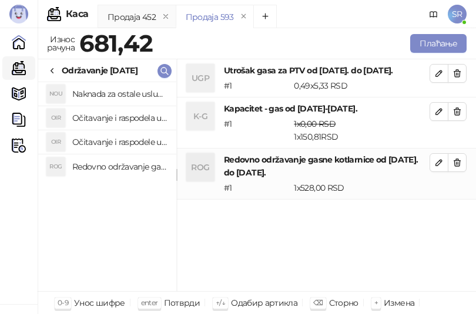
click at [140, 141] on h4 "Očitavanje i raspodele utrošene vode za PTV od [DATE]. do [DATE]." at bounding box center [119, 142] width 95 height 19
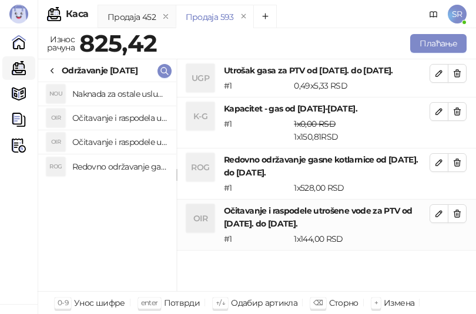
click at [136, 116] on h4 "Očitavanje i raspodela utrošene toplotne energije od [DATE]. do [DATE]." at bounding box center [119, 118] width 95 height 19
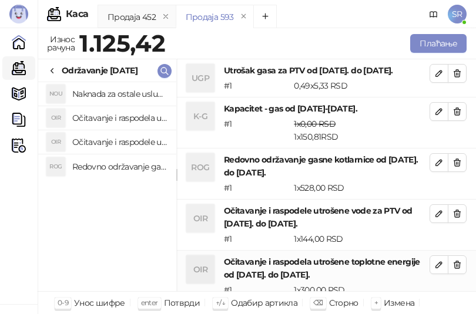
scroll to position [1, 0]
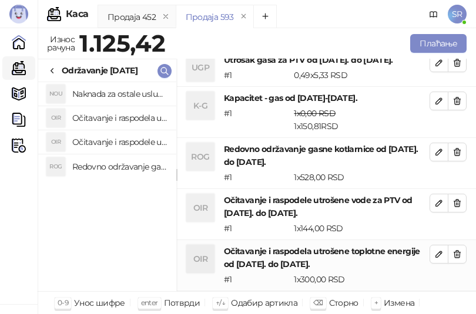
click at [134, 94] on h4 "Naknada za ostale usluge od [DATE]. do [DATE]." at bounding box center [119, 94] width 95 height 19
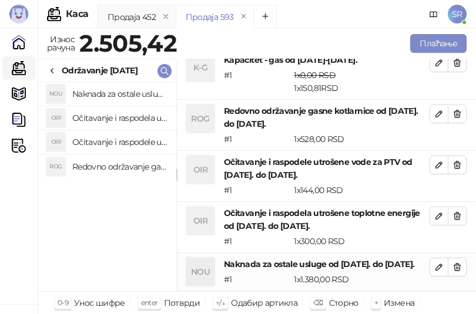
scroll to position [61, 0]
click at [425, 45] on button "Плаћање" at bounding box center [438, 43] width 56 height 19
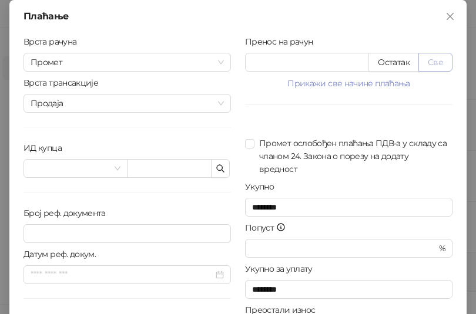
click at [438, 65] on button "Све" at bounding box center [435, 62] width 34 height 19
type input "*******"
type input "****"
drag, startPoint x: 304, startPoint y: 63, endPoint x: 219, endPoint y: 63, distance: 84.6
click at [219, 63] on div "Врста рачуна Промет Врста трансакције Продаја ИД купца Број реф. документа Дату…" at bounding box center [237, 210] width 443 height 351
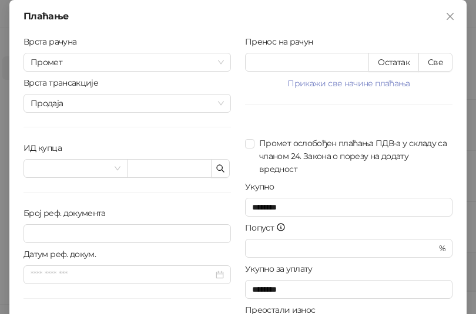
click at [260, 115] on div "Пренос на рачун ******* Остатак Све Прикажи све начине плаћања Платна картица *…" at bounding box center [348, 210] width 221 height 351
click at [220, 169] on icon "button" at bounding box center [220, 168] width 9 height 9
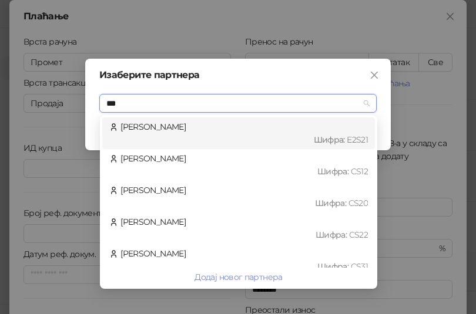
type input "****"
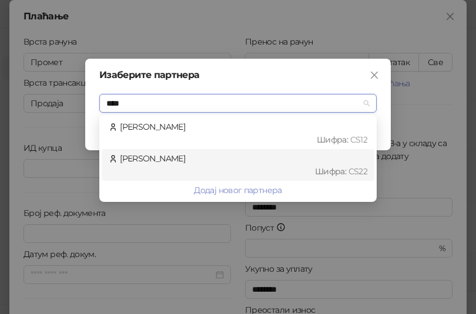
click at [184, 162] on div "[PERSON_NAME] : CS22" at bounding box center [238, 165] width 258 height 26
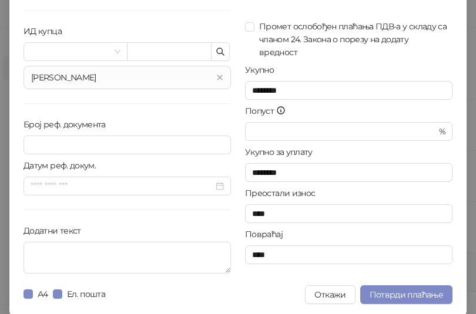
scroll to position [117, 0]
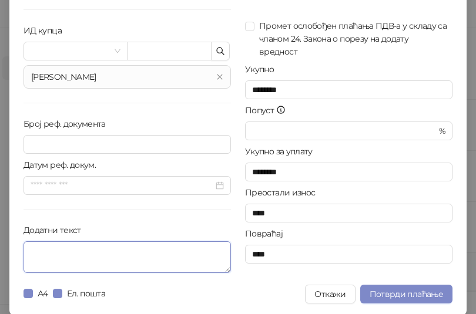
click at [171, 254] on textarea "Додатни текст" at bounding box center [126, 257] width 207 height 32
paste textarea "**********"
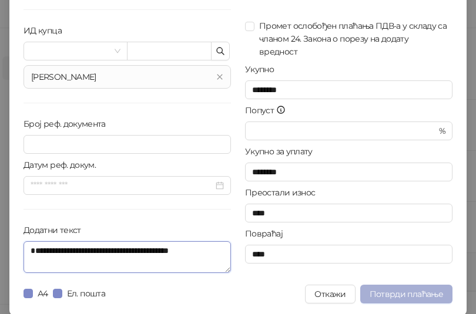
type textarea "**********"
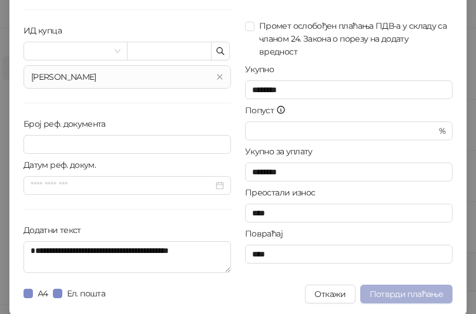
click at [412, 293] on span "Потврди плаћање" at bounding box center [405, 294] width 73 height 11
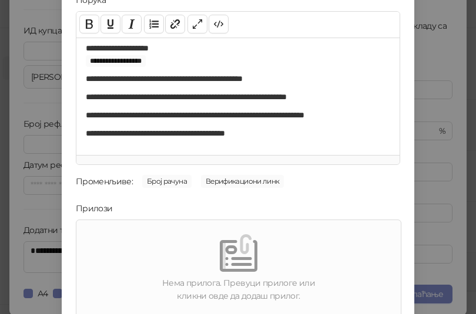
scroll to position [168, 0]
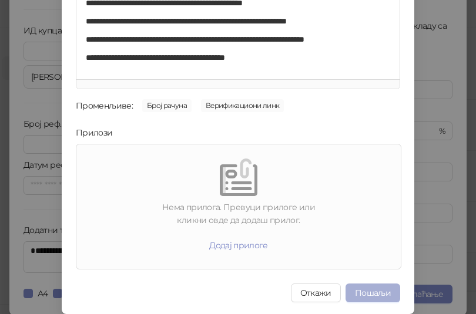
click at [372, 293] on button "Пошаљи" at bounding box center [372, 293] width 55 height 19
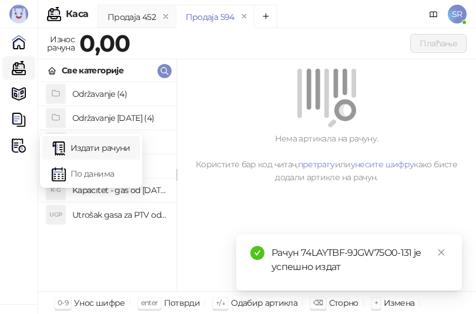
click at [82, 142] on link "Издати рачуни" at bounding box center [91, 147] width 79 height 23
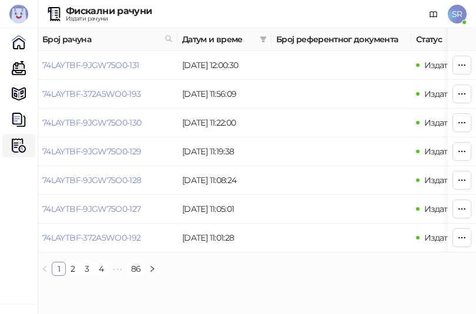
click at [213, 285] on html "[PERSON_NAME] 3.11.3-710c028 Почетна Каса Каталог Документи Фискални рачуни HEA…" at bounding box center [238, 142] width 476 height 285
click at [110, 70] on link "74LAYTBF-9JGW75O0-131" at bounding box center [90, 65] width 97 height 11
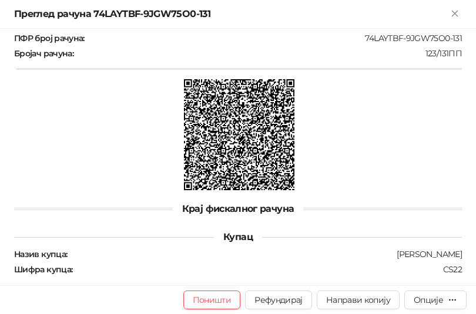
scroll to position [332, 0]
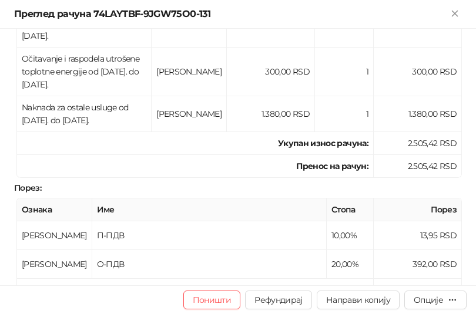
click at [213, 11] on div "Преглед рачуна 74LAYTBF-9JGW75O0-131" at bounding box center [230, 14] width 433 height 14
click at [210, 14] on div "Преглед рачуна 74LAYTBF-9JGW75O0-131" at bounding box center [230, 14] width 433 height 14
click at [207, 14] on div "Преглед рачуна 74LAYTBF-9JGW75O0-131" at bounding box center [230, 14] width 433 height 14
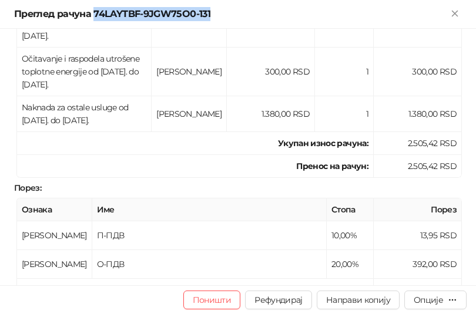
drag, startPoint x: 208, startPoint y: 15, endPoint x: 93, endPoint y: 17, distance: 114.5
click at [93, 17] on div "Преглед рачуна 74LAYTBF-9JGW75O0-131" at bounding box center [230, 14] width 433 height 14
copy div "74LAYTBF-9JGW75O0-131"
click at [435, 304] on div "Опције" at bounding box center [427, 300] width 29 height 11
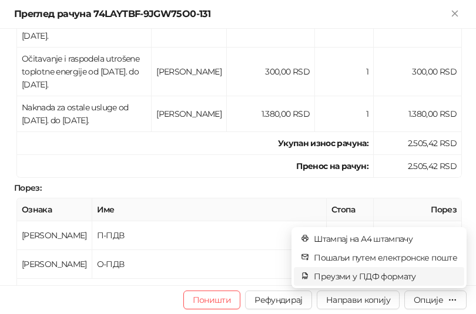
click at [385, 280] on span "Преузми у ПДФ формату" at bounding box center [385, 276] width 143 height 13
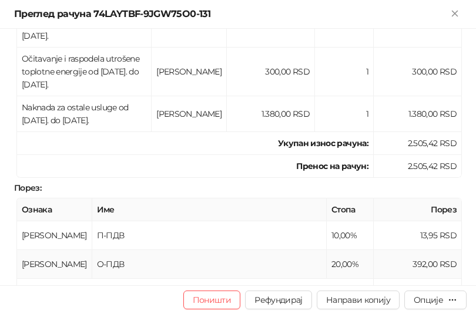
click at [201, 228] on td "П-ПДВ" at bounding box center [209, 235] width 234 height 29
click at [460, 14] on icon "Close" at bounding box center [454, 13] width 11 height 11
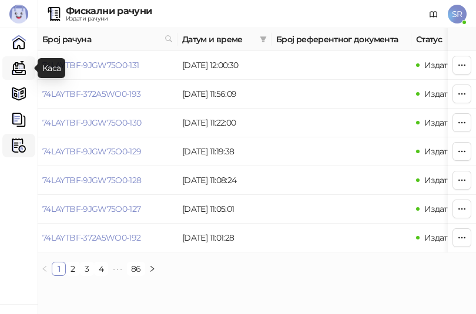
click at [19, 68] on link "Каса" at bounding box center [18, 67] width 23 height 23
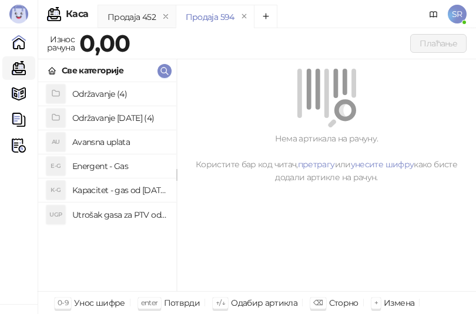
click at [113, 218] on h4 "Utrošak gasa za PTV od [DATE]. do [DATE]." at bounding box center [119, 215] width 95 height 19
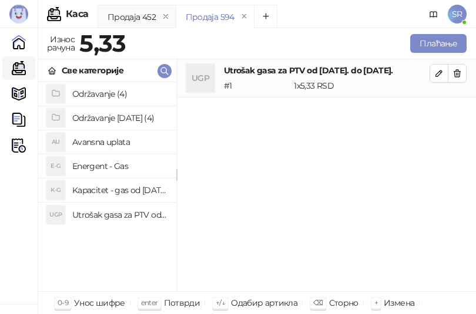
click at [113, 193] on h4 "Kapacitet - gas od [DATE]-[DATE]." at bounding box center [119, 190] width 95 height 19
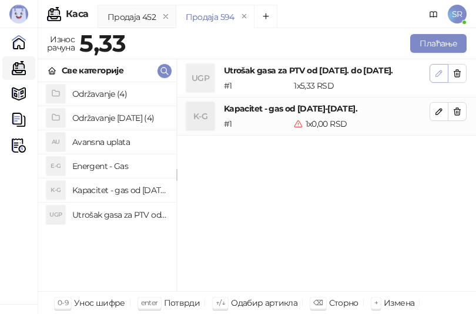
click at [439, 69] on icon "button" at bounding box center [438, 73] width 9 height 9
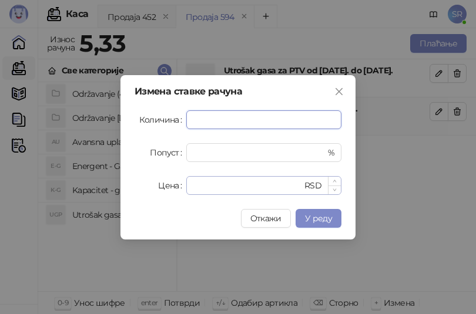
paste input "*****"
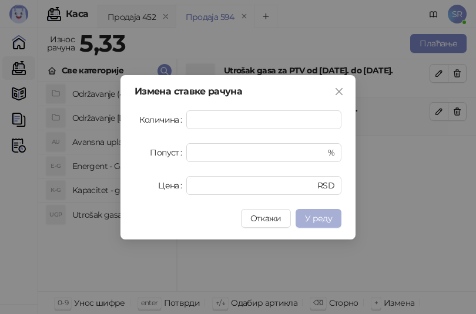
click at [319, 218] on span "У реду" at bounding box center [318, 218] width 27 height 11
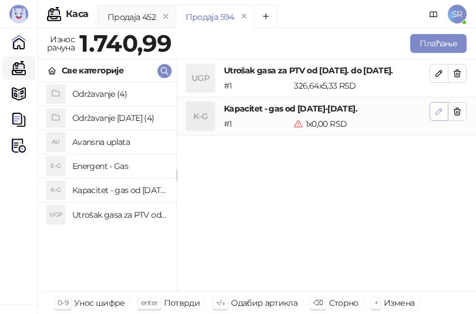
click at [442, 111] on icon "button" at bounding box center [438, 111] width 9 height 9
type input "*"
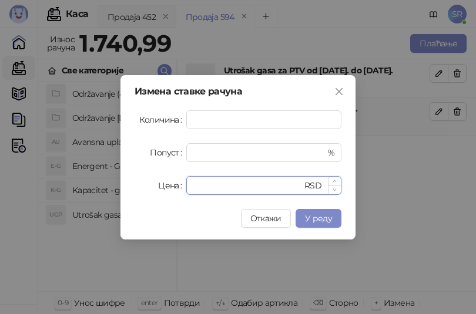
drag, startPoint x: 227, startPoint y: 184, endPoint x: 192, endPoint y: 186, distance: 35.3
click at [192, 186] on div "* RSD" at bounding box center [263, 185] width 155 height 19
paste input "*****"
type input "******"
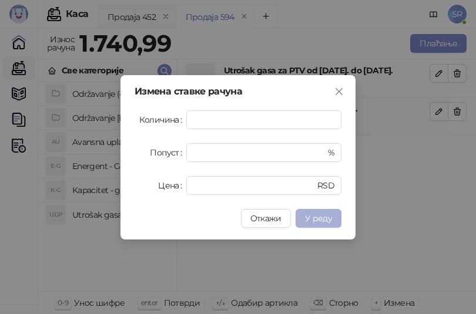
click at [330, 221] on span "У реду" at bounding box center [318, 218] width 27 height 11
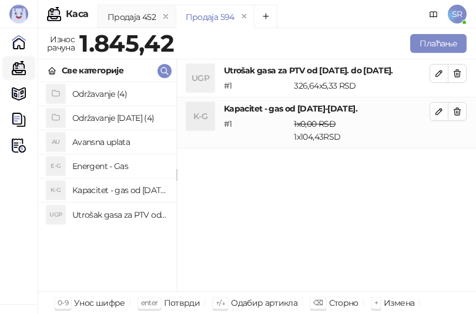
click at [107, 119] on h4 "Održavanje [DATE] (4)" at bounding box center [119, 118] width 95 height 19
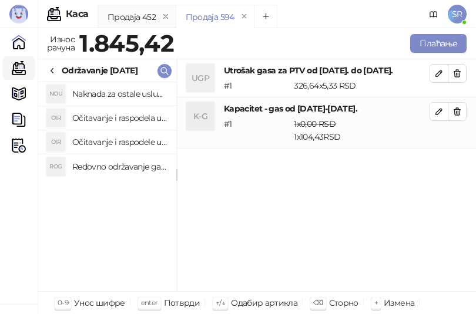
click at [113, 164] on h4 "Redovno održavanje gasne kotlarnice od [DATE]. do [DATE]." at bounding box center [119, 166] width 95 height 19
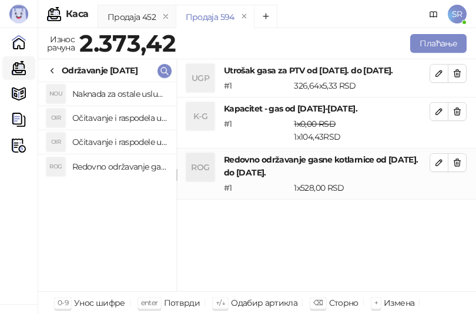
click at [114, 142] on h4 "Očitavanje i raspodele utrošene vode za PTV od [DATE]. do [DATE]." at bounding box center [119, 142] width 95 height 19
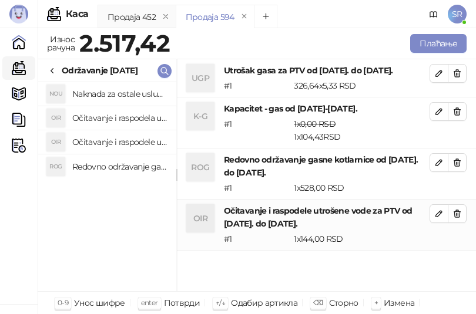
click at [114, 119] on h4 "Očitavanje i raspodela utrošene toplotne energije od [DATE]. do [DATE]." at bounding box center [119, 118] width 95 height 19
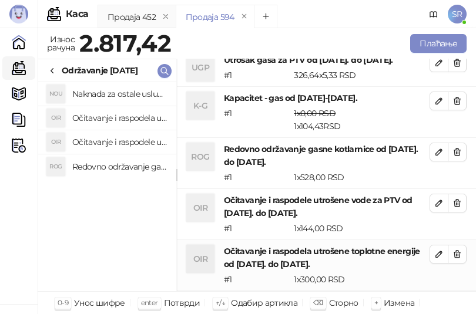
click at [118, 96] on h4 "Naknada za ostale usluge od [DATE]. do [DATE]." at bounding box center [119, 94] width 95 height 19
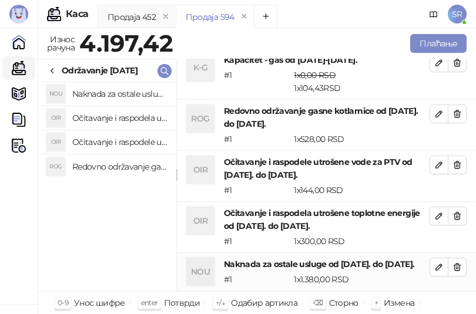
scroll to position [61, 0]
click at [436, 38] on button "Плаћање" at bounding box center [438, 43] width 56 height 19
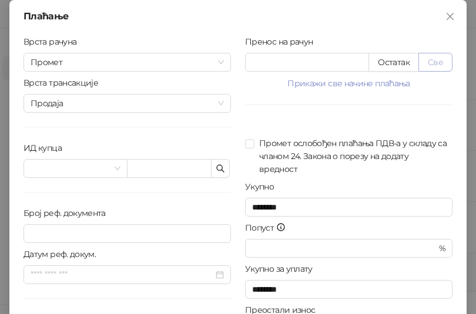
click at [432, 60] on button "Све" at bounding box center [435, 62] width 34 height 19
type input "*******"
type input "****"
drag, startPoint x: 358, startPoint y: 61, endPoint x: 227, endPoint y: 65, distance: 130.4
click at [227, 65] on div "Врста рачуна Промет Врста трансакције Продаја ИД купца Број реф. документа Дату…" at bounding box center [237, 210] width 443 height 351
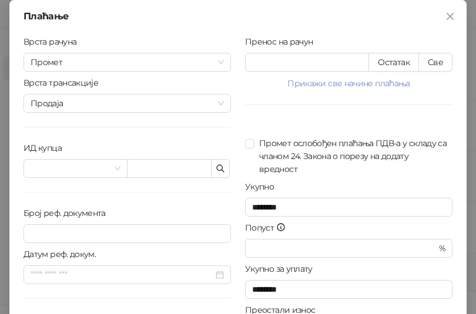
click at [245, 124] on label at bounding box center [249, 125] width 8 height 13
click at [220, 164] on icon "button" at bounding box center [220, 168] width 9 height 9
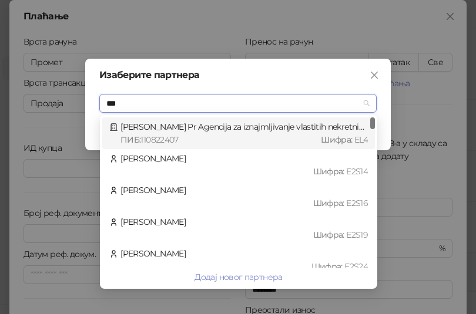
type input "****"
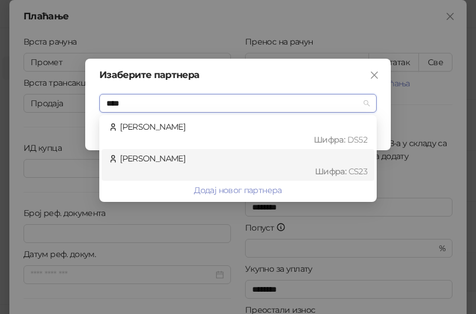
click at [213, 167] on div "Шифра : CS23" at bounding box center [243, 171] width 247 height 13
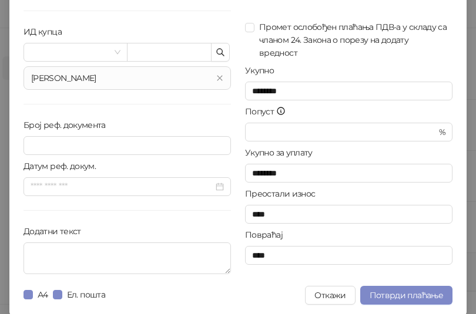
scroll to position [119, 0]
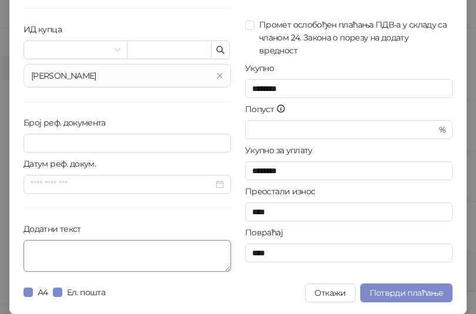
click at [164, 255] on textarea "Додатни текст" at bounding box center [126, 256] width 207 height 32
paste textarea "**********"
type textarea "**********"
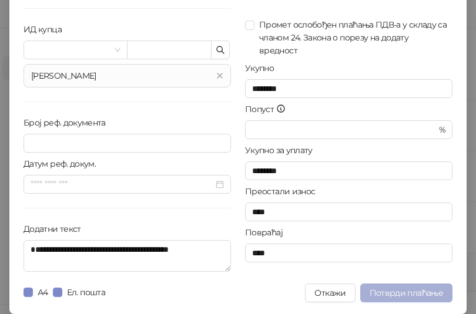
click at [411, 293] on span "Потврди плаћање" at bounding box center [405, 293] width 73 height 11
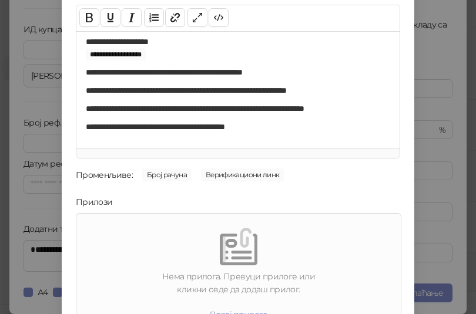
scroll to position [168, 0]
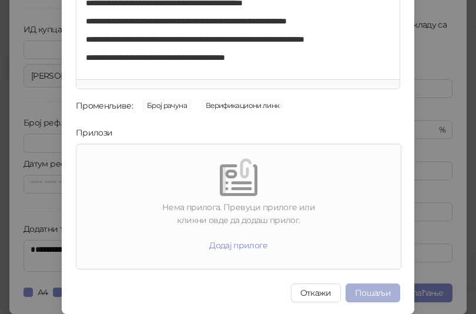
click at [388, 288] on button "Пошаљи" at bounding box center [372, 293] width 55 height 19
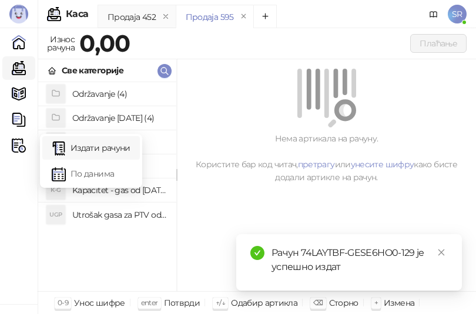
click at [80, 153] on link "Издати рачуни" at bounding box center [91, 147] width 79 height 23
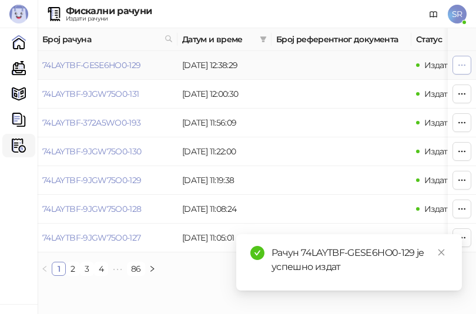
click at [460, 70] on span "button" at bounding box center [461, 64] width 9 height 11
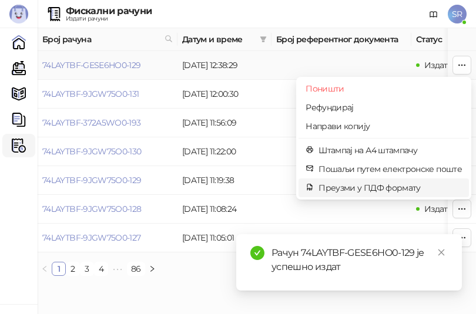
click at [361, 187] on span "Преузми у ПДФ формату" at bounding box center [389, 187] width 143 height 13
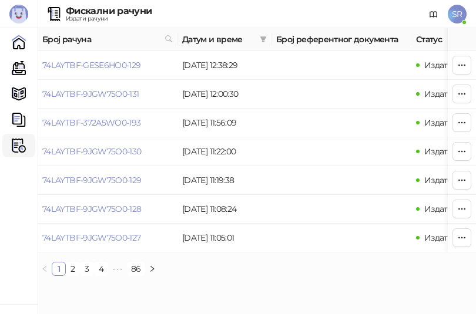
click at [189, 285] on div "Број рачуна Датум и време Број референтног документа Статус Врста рачуна Врста …" at bounding box center [257, 156] width 438 height 257
click at [17, 67] on link "Каса" at bounding box center [18, 67] width 23 height 23
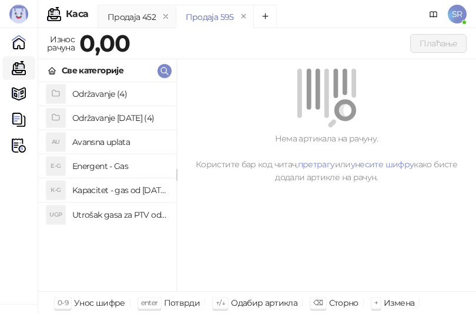
click at [105, 217] on h4 "Utrošak gasa za PTV od [DATE]. do [DATE]." at bounding box center [119, 215] width 95 height 19
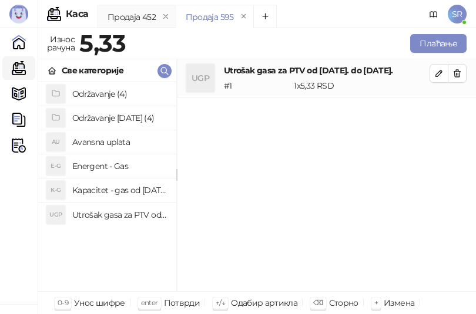
click at [102, 189] on h4 "Kapacitet - gas od [DATE]-[DATE]." at bounding box center [119, 190] width 95 height 19
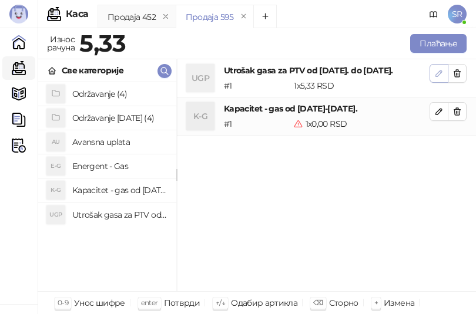
click at [432, 78] on button "button" at bounding box center [438, 73] width 19 height 19
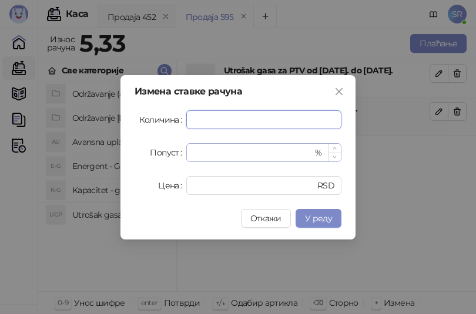
paste input "*****"
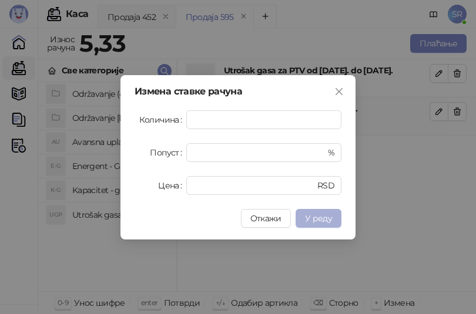
click at [322, 222] on span "У реду" at bounding box center [318, 218] width 27 height 11
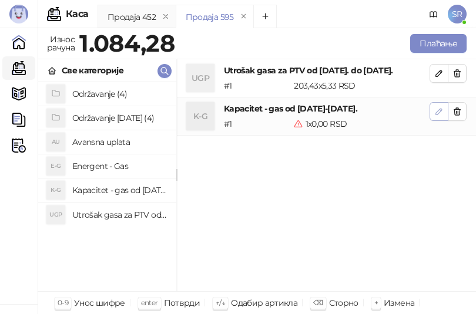
click at [438, 110] on icon "button" at bounding box center [438, 111] width 9 height 9
type input "*"
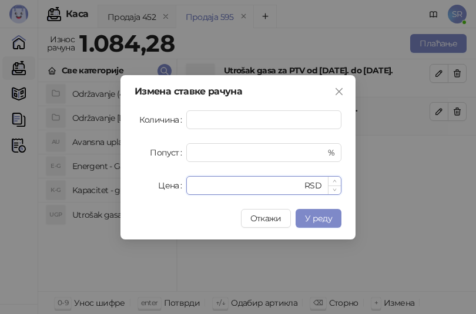
click at [204, 186] on input "*" at bounding box center [247, 186] width 109 height 18
drag, startPoint x: 204, startPoint y: 186, endPoint x: 170, endPoint y: 189, distance: 33.6
click at [170, 189] on div "Цена * RSD" at bounding box center [237, 185] width 207 height 19
paste input "*****"
type input "******"
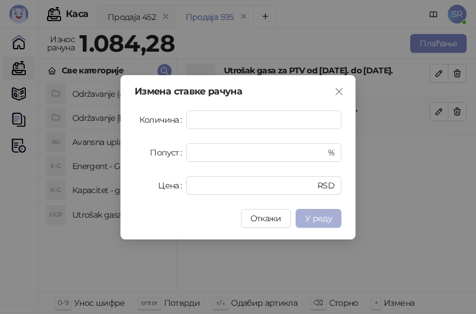
click at [328, 218] on span "У реду" at bounding box center [318, 218] width 27 height 11
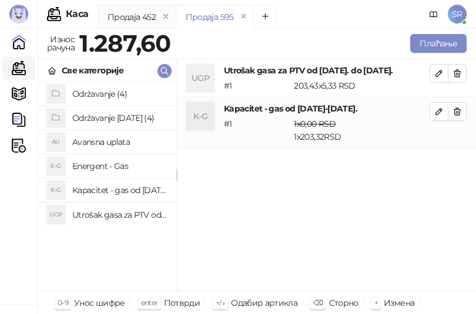
click at [110, 122] on h4 "Održavanje [DATE] (4)" at bounding box center [119, 118] width 95 height 19
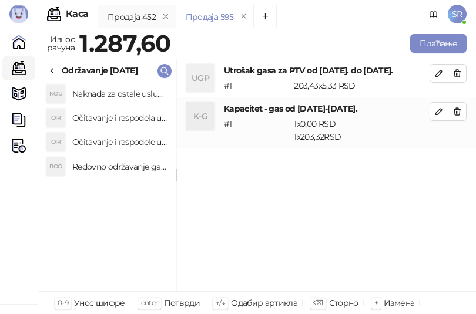
click at [125, 171] on h4 "Redovno održavanje gasne kotlarnice od [DATE]. do [DATE]." at bounding box center [119, 166] width 95 height 19
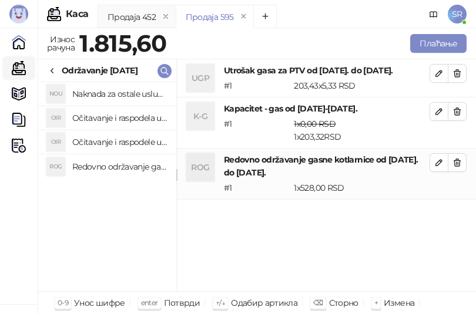
click at [125, 142] on h4 "Očitavanje i raspodele utrošene vode za PTV od [DATE]. do [DATE]." at bounding box center [119, 142] width 95 height 19
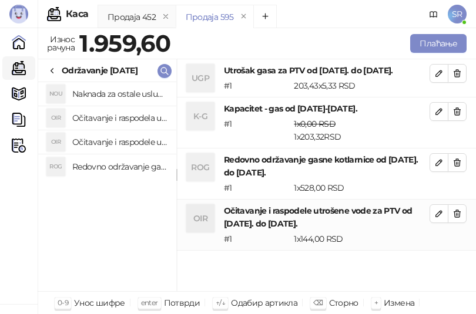
click at [125, 116] on h4 "Očitavanje i raspodela utrošene toplotne energije od [DATE]. do [DATE]." at bounding box center [119, 118] width 95 height 19
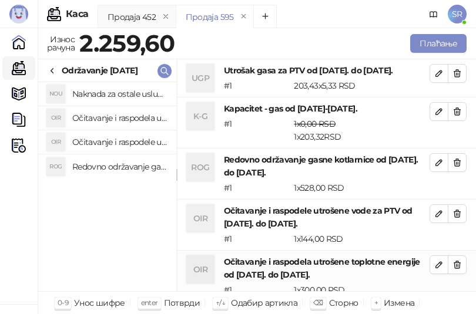
scroll to position [1, 0]
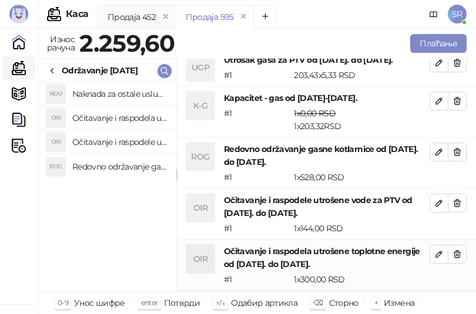
click at [125, 93] on h4 "Naknada za ostale usluge od [DATE]. do [DATE]." at bounding box center [119, 94] width 95 height 19
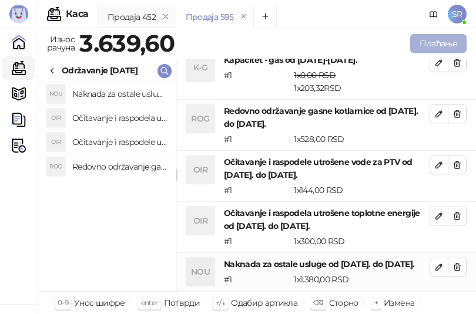
click at [443, 45] on button "Плаћање" at bounding box center [438, 43] width 56 height 19
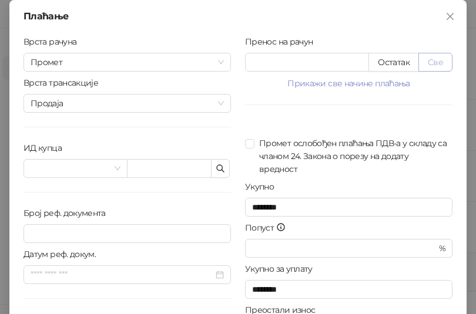
click at [443, 62] on button "Све" at bounding box center [435, 62] width 34 height 19
type input "******"
type input "****"
drag, startPoint x: 312, startPoint y: 59, endPoint x: 231, endPoint y: 65, distance: 81.3
click at [231, 65] on div "Врста рачуна Промет Врста трансакције Продаја ИД купца Број реф. документа Дату…" at bounding box center [237, 210] width 443 height 351
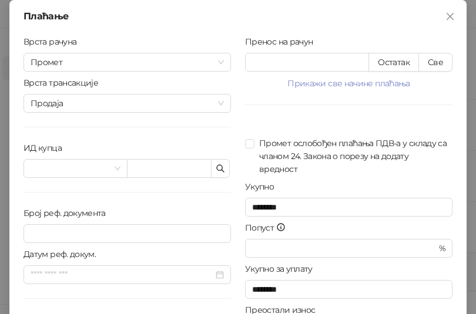
click at [164, 204] on div "Врста рачуна Промет Врста трансакције Продаја ИД купца Број реф. документа Дату…" at bounding box center [126, 210] width 221 height 351
click at [217, 170] on icon "button" at bounding box center [220, 168] width 7 height 7
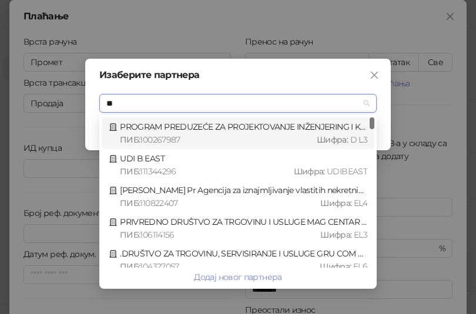
type input "*"
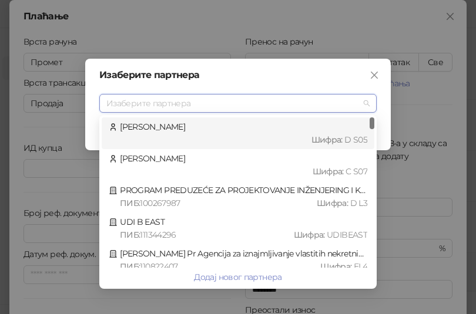
click at [136, 106] on input "search" at bounding box center [232, 104] width 253 height 18
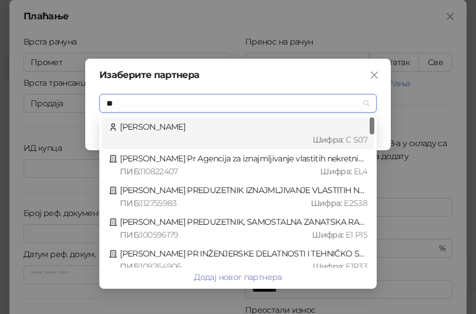
type input "*"
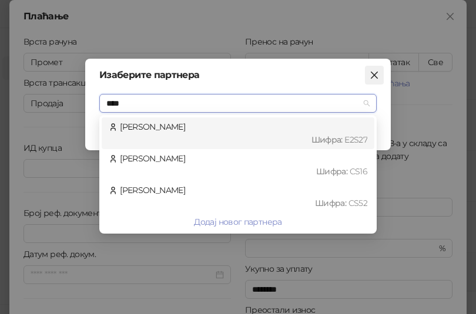
type input "****"
click at [374, 79] on icon "close" at bounding box center [373, 74] width 9 height 9
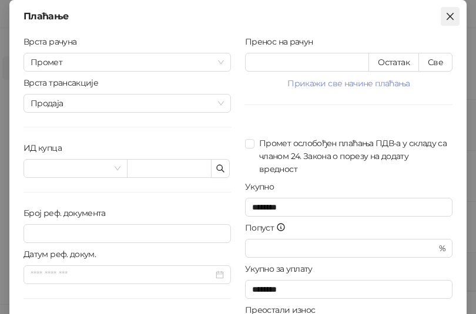
click at [452, 16] on span "Close" at bounding box center [449, 16] width 19 height 9
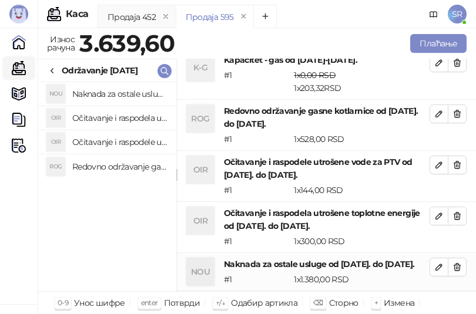
click at [458, 20] on span "SR" at bounding box center [457, 14] width 19 height 19
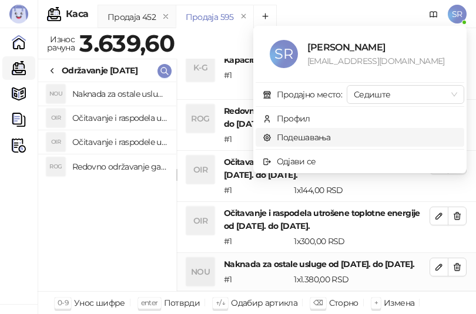
click at [317, 135] on link "Подешавања" at bounding box center [297, 137] width 68 height 11
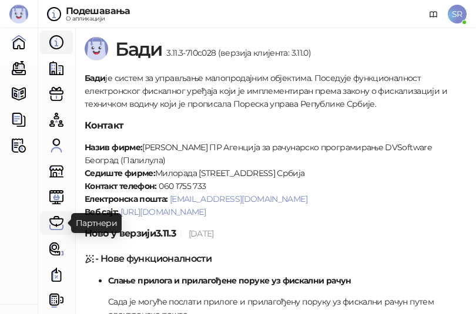
click at [55, 220] on link "Партнери" at bounding box center [56, 222] width 23 height 23
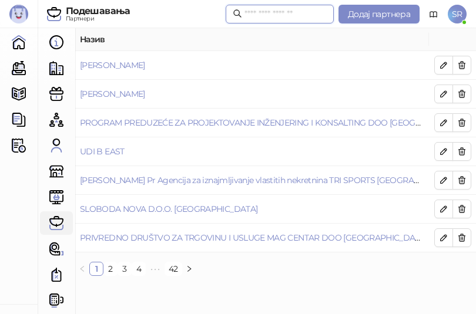
click at [281, 17] on input "text" at bounding box center [285, 14] width 82 height 13
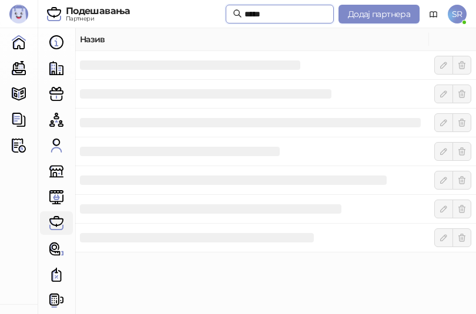
type input "*****"
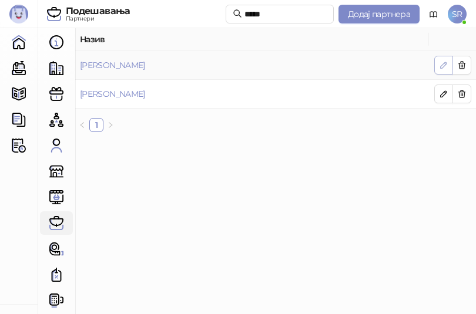
click at [442, 68] on icon "button" at bounding box center [443, 65] width 6 height 6
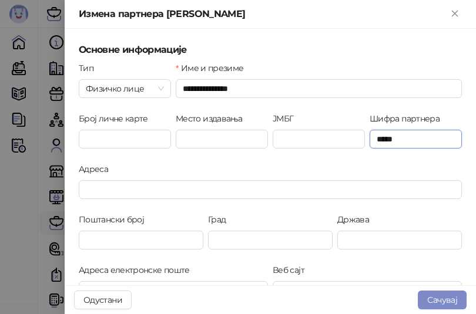
click at [375, 139] on input "*****" at bounding box center [415, 139] width 92 height 19
type input "*****"
click at [453, 298] on button "Сачувај" at bounding box center [442, 300] width 49 height 19
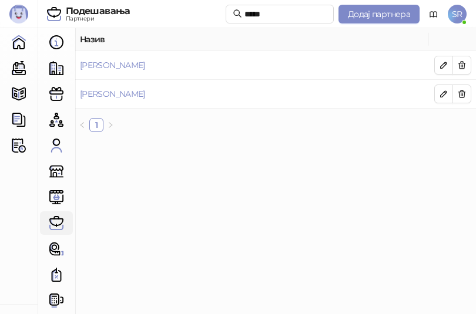
click at [459, 16] on span "SR" at bounding box center [457, 14] width 19 height 19
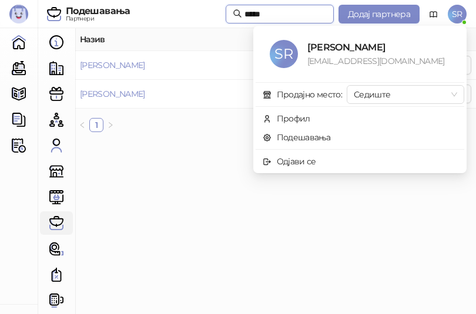
click at [271, 17] on input "*****" at bounding box center [285, 14] width 82 height 13
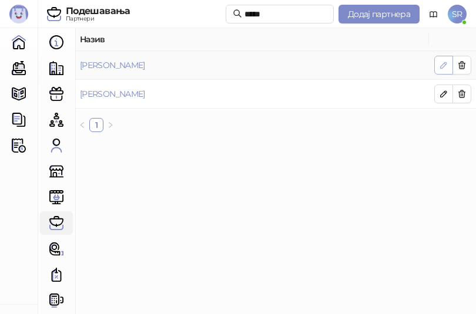
click at [443, 65] on icon "button" at bounding box center [443, 65] width 6 height 6
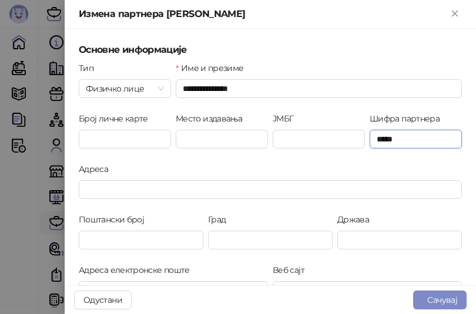
drag, startPoint x: 381, startPoint y: 139, endPoint x: 368, endPoint y: 140, distance: 13.0
click at [369, 140] on input "*****" at bounding box center [415, 139] width 92 height 19
type input "****"
click at [436, 297] on button "Сачувај" at bounding box center [439, 300] width 53 height 19
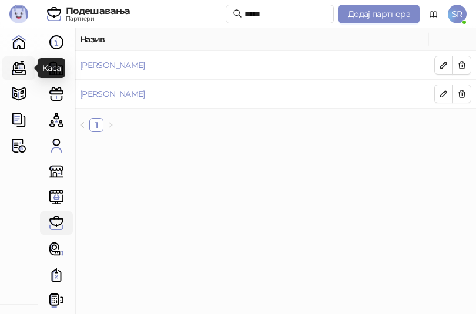
click at [16, 69] on link "Каса" at bounding box center [18, 67] width 23 height 23
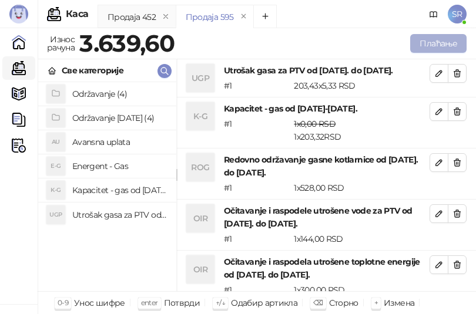
click at [444, 40] on button "Плаћање" at bounding box center [438, 43] width 56 height 19
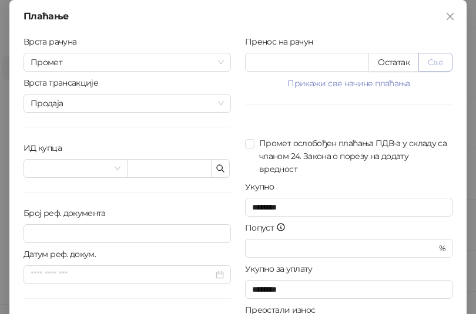
click at [435, 64] on button "Све" at bounding box center [435, 62] width 34 height 19
type input "******"
type input "****"
click at [217, 169] on icon "button" at bounding box center [220, 168] width 7 height 7
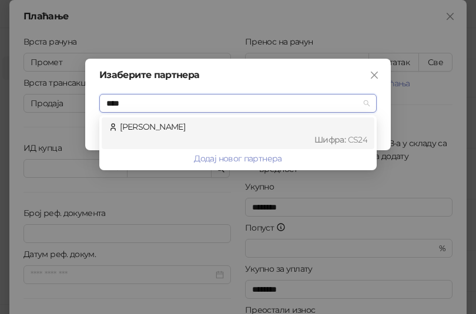
type input "*****"
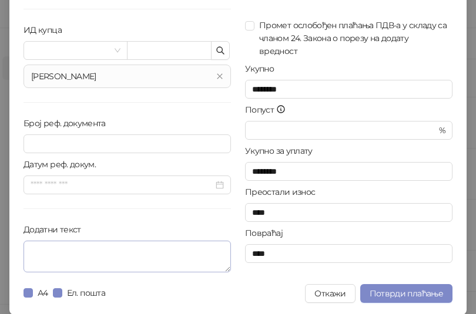
scroll to position [119, 0]
click at [96, 254] on textarea "Додатни текст" at bounding box center [126, 256] width 207 height 32
paste textarea "**********"
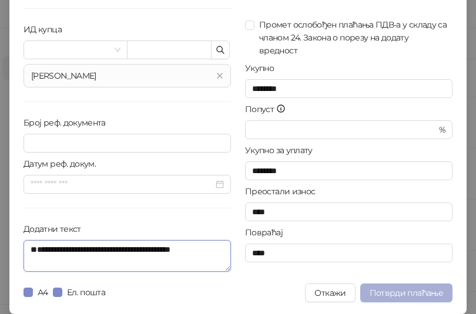
type textarea "**********"
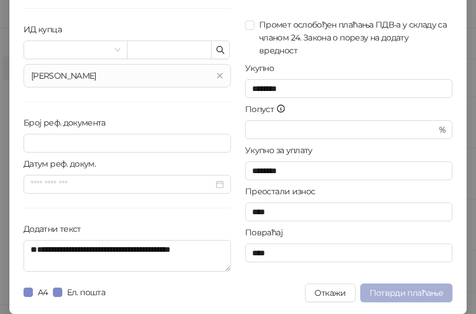
click at [381, 290] on span "Потврди плаћање" at bounding box center [405, 293] width 73 height 11
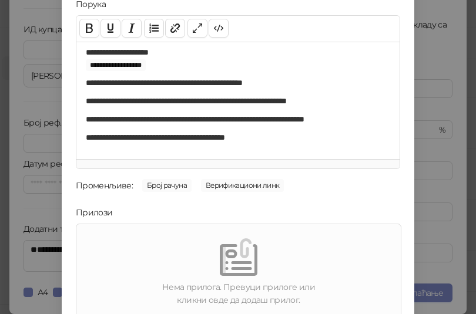
scroll to position [168, 0]
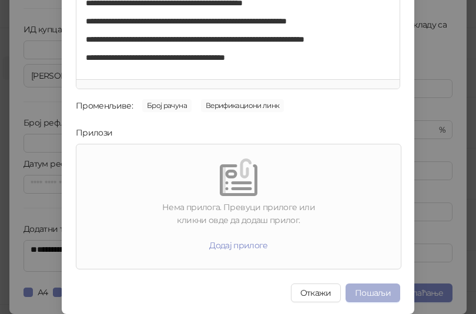
click at [369, 291] on button "Пошаљи" at bounding box center [372, 293] width 55 height 19
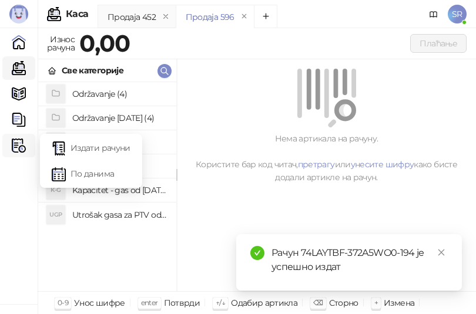
click at [16, 149] on img at bounding box center [19, 146] width 14 height 14
click at [105, 147] on link "Издати рачуни" at bounding box center [91, 147] width 79 height 23
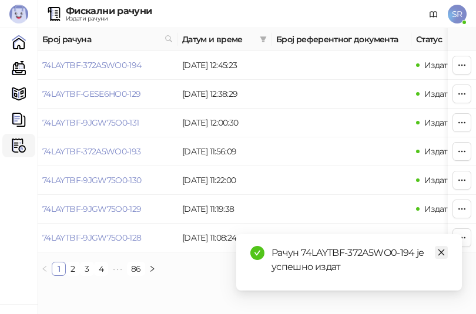
click at [441, 254] on icon "close" at bounding box center [441, 252] width 8 height 8
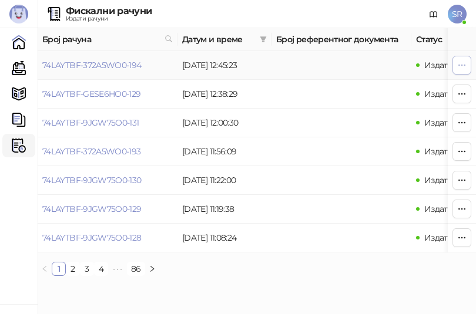
click at [460, 63] on icon "button" at bounding box center [461, 64] width 9 height 9
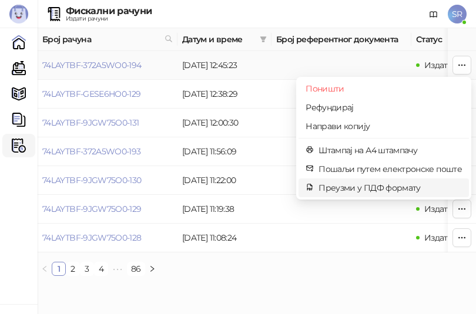
click at [342, 187] on span "Преузми у ПДФ формату" at bounding box center [389, 187] width 143 height 13
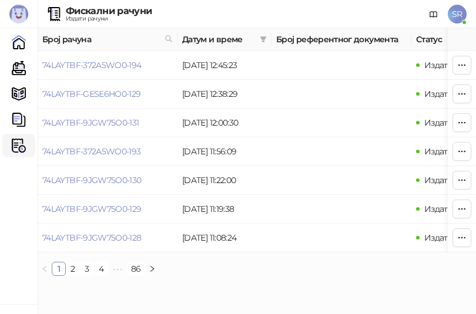
click at [247, 285] on html "[PERSON_NAME] 3.11.3-710c028 Почетна Каса Каталог Документи Фискални рачуни HEA…" at bounding box center [238, 142] width 476 height 285
click at [18, 72] on link "Каса" at bounding box center [18, 67] width 23 height 23
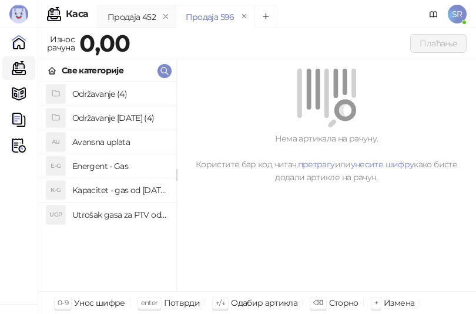
click at [109, 217] on h4 "Utrošak gasa za PTV od [DATE]. do [DATE]." at bounding box center [119, 215] width 95 height 19
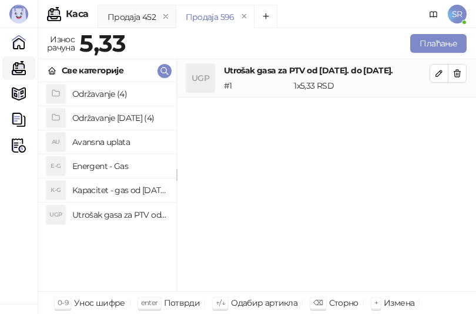
click at [109, 190] on h4 "Kapacitet - gas od [DATE]-[DATE]." at bounding box center [119, 190] width 95 height 19
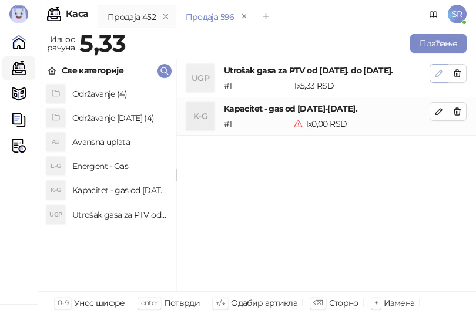
click at [433, 79] on button "button" at bounding box center [438, 73] width 19 height 19
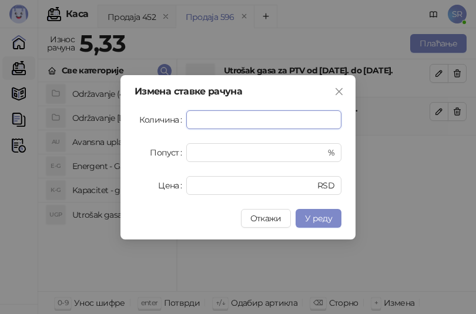
paste input "***"
click at [319, 218] on span "У реду" at bounding box center [318, 218] width 27 height 11
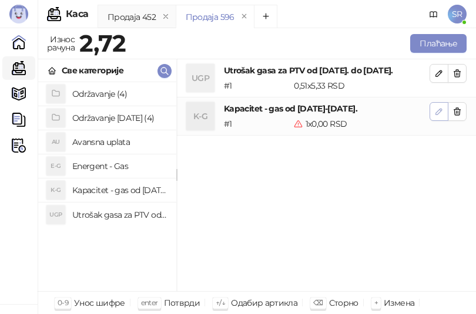
click at [439, 114] on icon "button" at bounding box center [438, 111] width 9 height 9
type input "*"
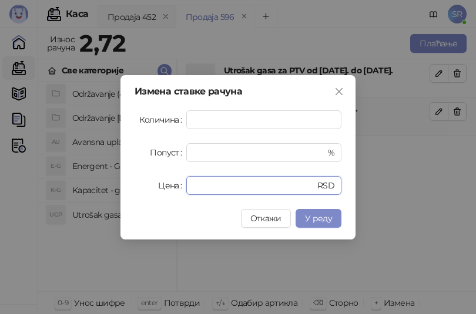
drag, startPoint x: 244, startPoint y: 187, endPoint x: 166, endPoint y: 190, distance: 77.6
click at [166, 190] on div "Цена * RSD" at bounding box center [237, 185] width 207 height 19
paste input "*****"
type input "*****"
click at [322, 219] on span "У реду" at bounding box center [318, 218] width 27 height 11
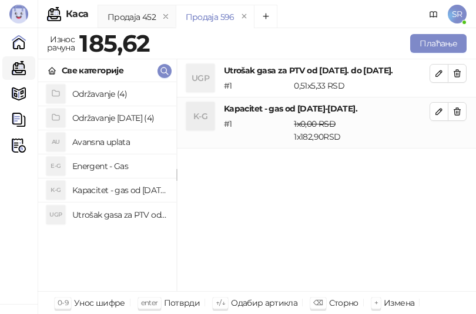
click at [90, 119] on h4 "Održavanje [DATE] (4)" at bounding box center [119, 118] width 95 height 19
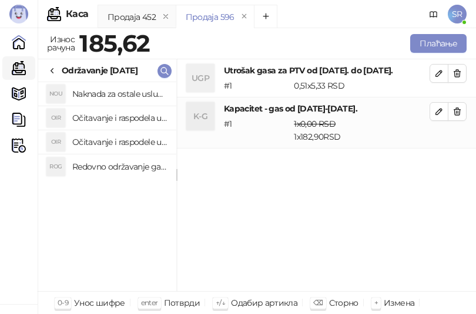
click at [133, 167] on h4 "Redovno održavanje gasne kotlarnice od [DATE]. do [DATE]." at bounding box center [119, 166] width 95 height 19
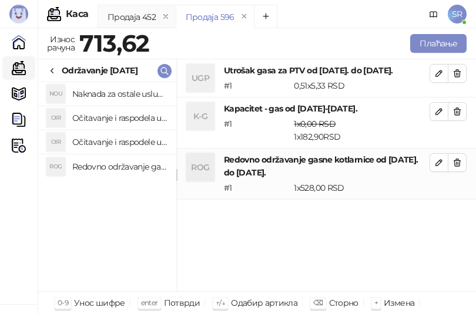
click at [127, 142] on h4 "Očitavanje i raspodele utrošene vode za PTV od [DATE]. do [DATE]." at bounding box center [119, 142] width 95 height 19
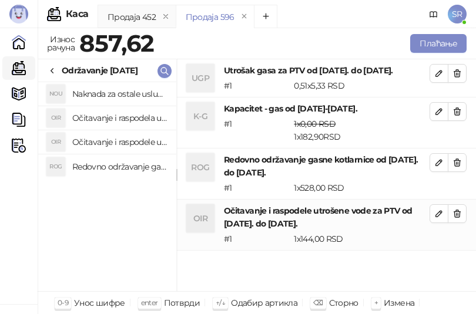
click at [126, 122] on h4 "Očitavanje i raspodela utrošene toplotne energije od [DATE]. do [DATE]." at bounding box center [119, 118] width 95 height 19
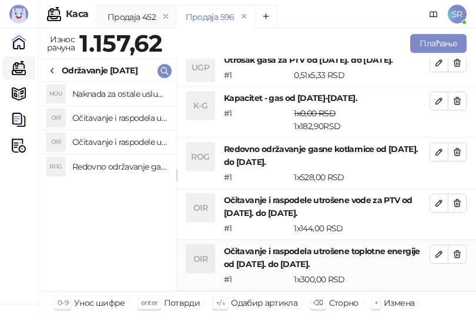
click at [118, 90] on h4 "Naknada za ostale usluge od [DATE]. do [DATE]." at bounding box center [119, 94] width 95 height 19
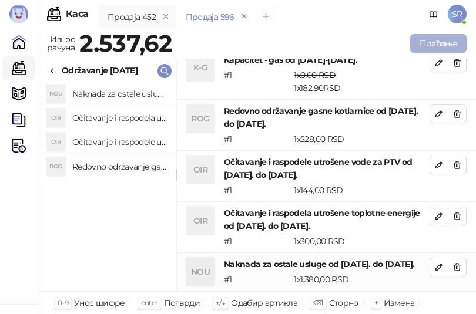
click at [431, 47] on button "Плаћање" at bounding box center [438, 43] width 56 height 19
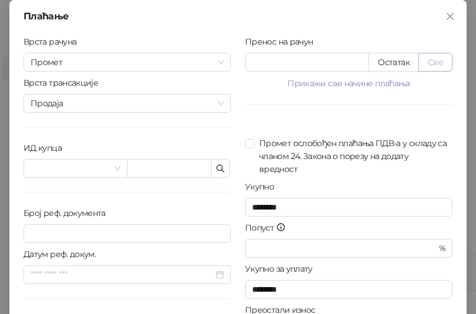
click at [432, 66] on button "Све" at bounding box center [435, 62] width 34 height 19
type input "*******"
type input "****"
drag, startPoint x: 306, startPoint y: 65, endPoint x: 245, endPoint y: 60, distance: 60.7
click at [245, 60] on input "*******" at bounding box center [306, 62] width 123 height 18
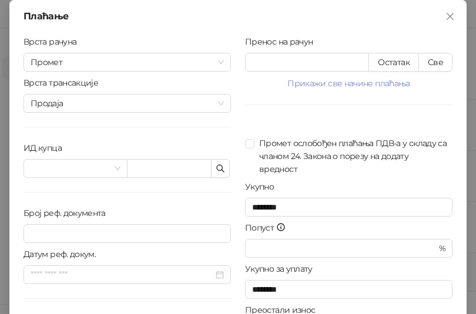
click at [287, 106] on div "Пренос на рачун ******* Остатак Све Прикажи све начине плаћања Платна картица *…" at bounding box center [348, 210] width 221 height 351
click at [217, 169] on icon "button" at bounding box center [220, 168] width 9 height 9
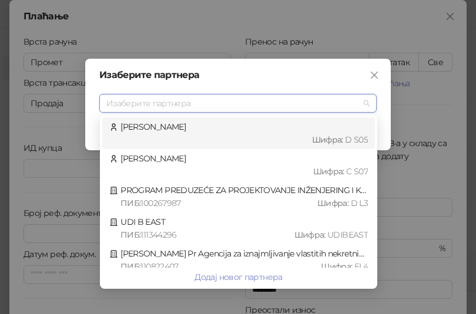
type input "*"
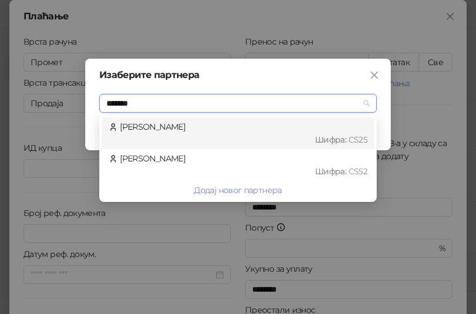
type input "********"
click at [201, 129] on div "[PERSON_NAME] : CS25" at bounding box center [238, 133] width 258 height 26
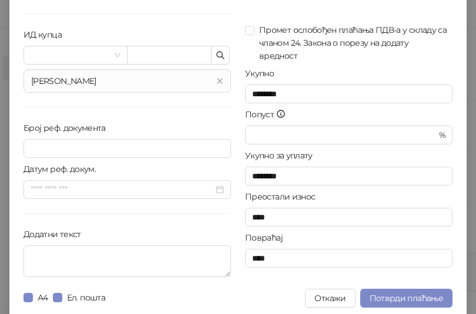
scroll to position [119, 0]
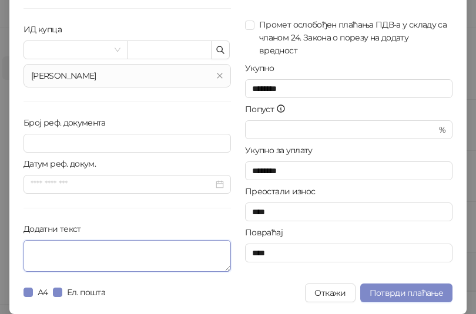
click at [88, 247] on textarea "Додатни текст" at bounding box center [126, 256] width 207 height 32
paste textarea "**********"
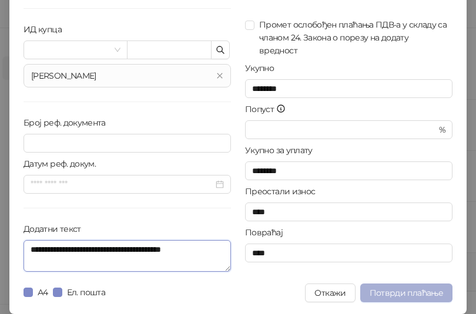
type textarea "**********"
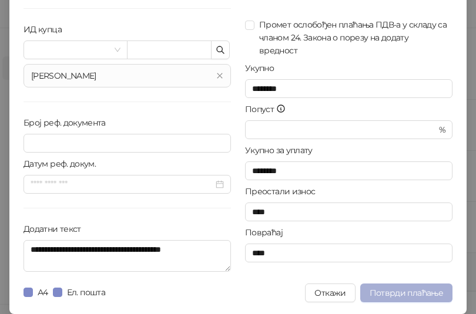
click at [388, 293] on span "Потврди плаћање" at bounding box center [405, 293] width 73 height 11
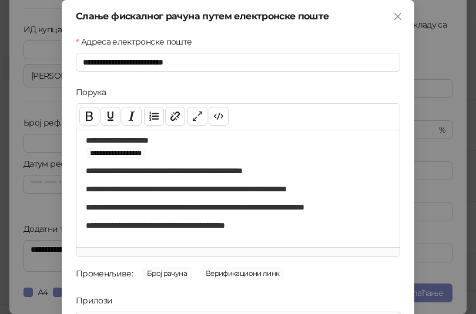
scroll to position [0, 0]
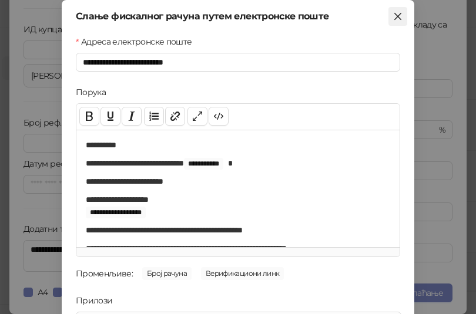
click at [393, 15] on icon "close" at bounding box center [397, 16] width 9 height 9
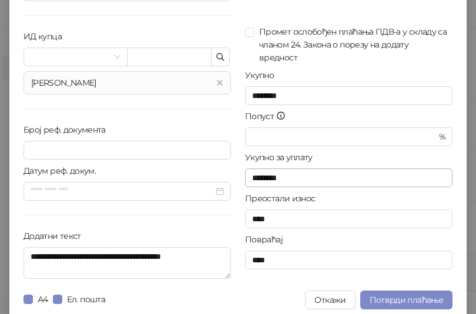
scroll to position [119, 0]
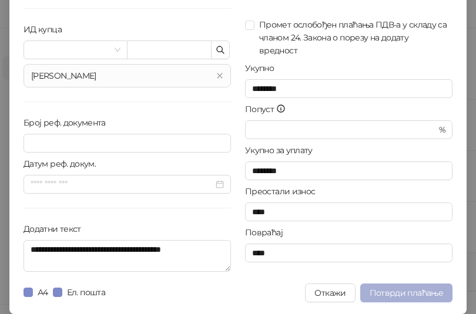
click at [401, 292] on span "Потврди плаћање" at bounding box center [405, 293] width 73 height 11
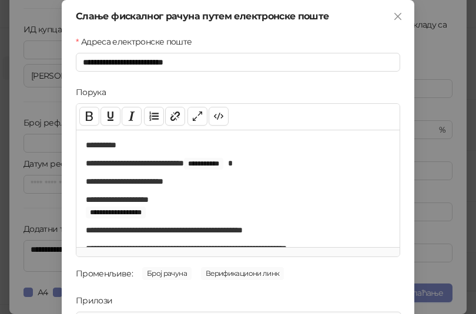
scroll to position [168, 0]
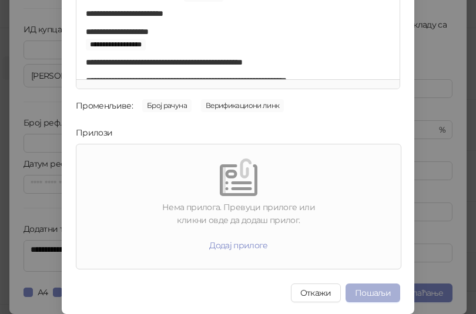
click at [358, 290] on button "Пошаљи" at bounding box center [372, 293] width 55 height 19
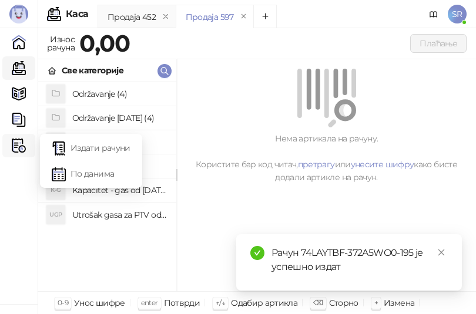
click at [17, 144] on img at bounding box center [19, 146] width 14 height 14
click at [71, 140] on link "Издати рачуни" at bounding box center [91, 147] width 79 height 23
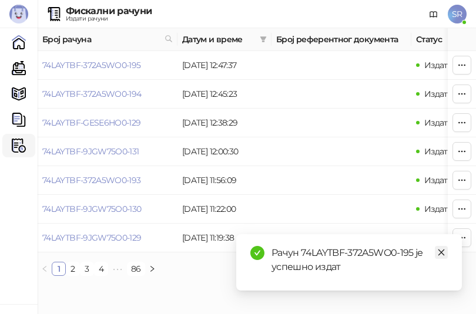
click at [445, 254] on icon "close" at bounding box center [441, 252] width 8 height 8
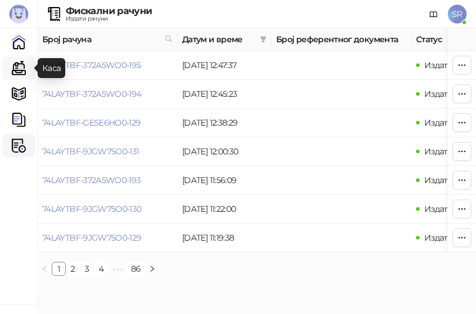
click at [21, 71] on link "Каса" at bounding box center [18, 67] width 23 height 23
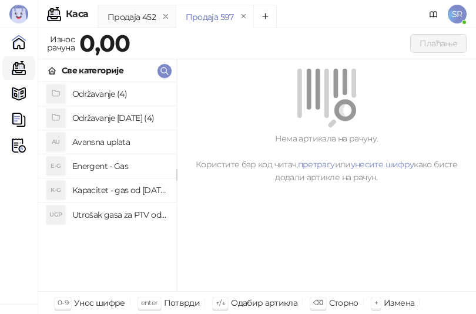
click at [114, 216] on h4 "Utrošak gasa za PTV od [DATE]. do [DATE]." at bounding box center [119, 215] width 95 height 19
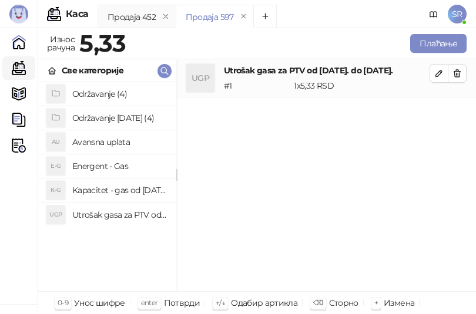
click at [118, 193] on h4 "Kapacitet - gas od [DATE]-[DATE]." at bounding box center [119, 190] width 95 height 19
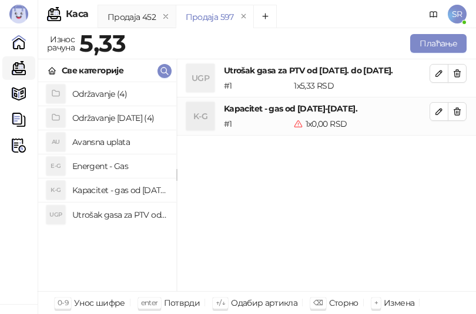
click at [205, 234] on div "UGP Utrošak gasa za PTV od [DATE]. do [DATE]. # 1 1 x 5,33 RSD 5,33 RSD K-G Kap…" at bounding box center [326, 175] width 299 height 233
click at [14, 146] on img at bounding box center [19, 146] width 14 height 14
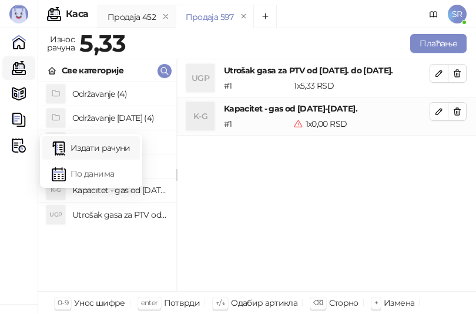
click at [88, 146] on link "Издати рачуни" at bounding box center [91, 147] width 79 height 23
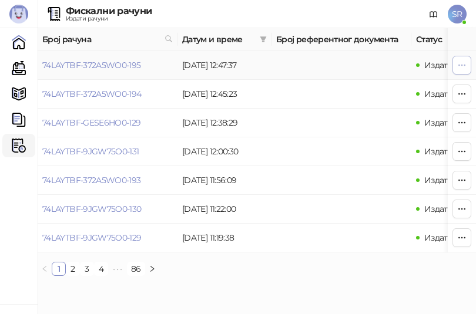
click at [465, 63] on icon "button" at bounding box center [461, 64] width 9 height 9
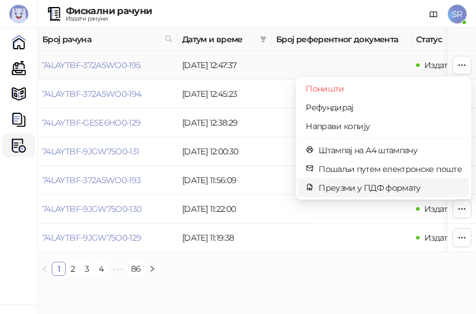
click at [356, 189] on span "Преузми у ПДФ формату" at bounding box center [389, 187] width 143 height 13
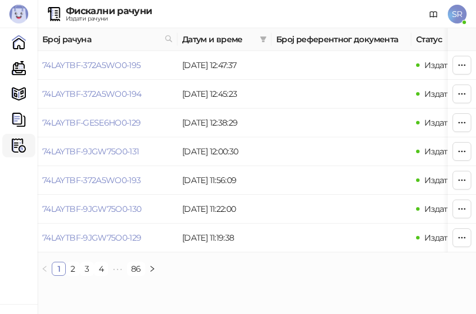
click at [238, 285] on div "Број рачуна Датум и време Број референтног документа Статус Врста рачуна Врста …" at bounding box center [257, 156] width 438 height 257
click at [19, 68] on link "Каса" at bounding box center [18, 67] width 23 height 23
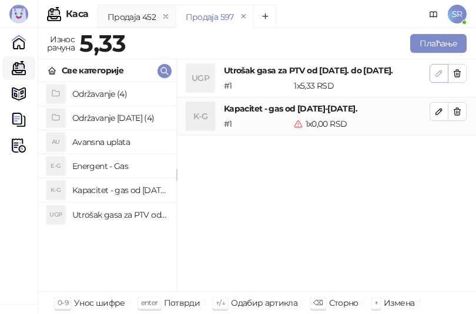
click at [438, 80] on button "button" at bounding box center [438, 73] width 19 height 19
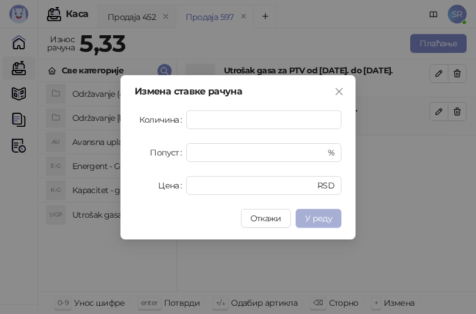
click at [316, 218] on span "У реду" at bounding box center [318, 218] width 27 height 11
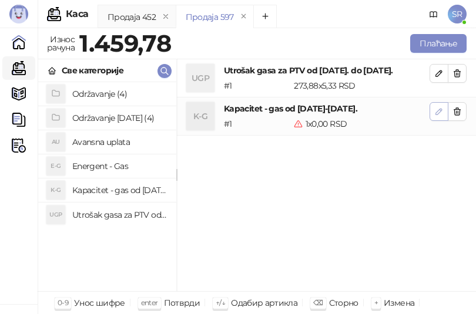
click at [437, 113] on icon "button" at bounding box center [438, 111] width 9 height 9
type input "*"
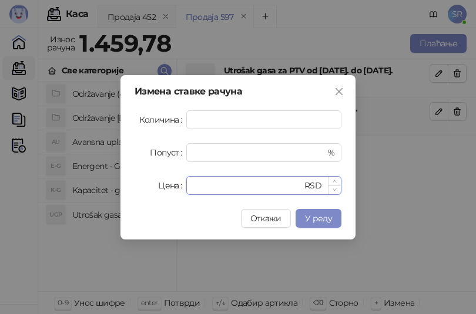
drag, startPoint x: 217, startPoint y: 184, endPoint x: 194, endPoint y: 191, distance: 23.4
click at [194, 191] on input "*" at bounding box center [247, 186] width 109 height 18
paste input "*****"
type input "******"
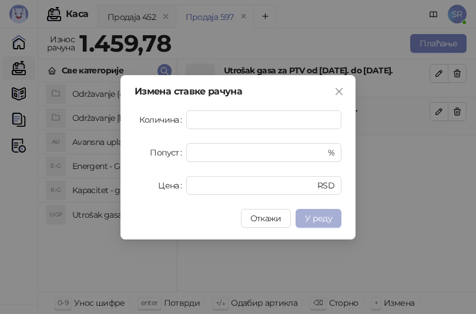
click at [314, 218] on span "У реду" at bounding box center [318, 218] width 27 height 11
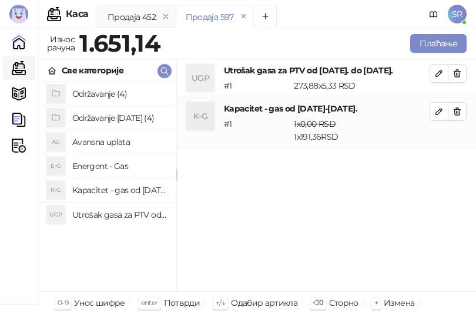
click at [115, 119] on h4 "Održavanje [DATE] (4)" at bounding box center [119, 118] width 95 height 19
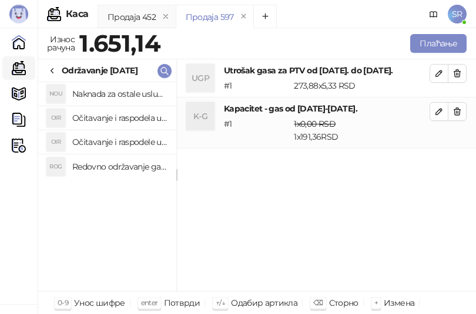
click at [123, 162] on h4 "Redovno održavanje gasne kotlarnice od [DATE]. do [DATE]." at bounding box center [119, 166] width 95 height 19
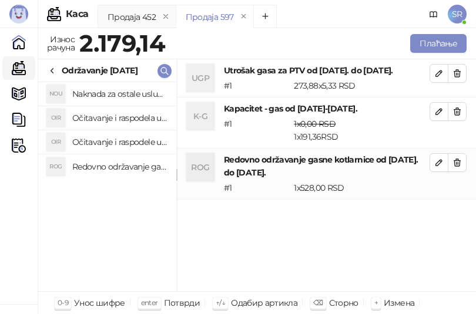
click at [122, 139] on h4 "Očitavanje i raspodele utrošene vode za PTV od [DATE]. do [DATE]." at bounding box center [119, 142] width 95 height 19
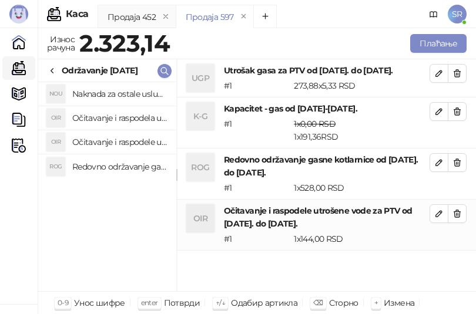
click at [122, 119] on h4 "Očitavanje i raspodela utrošene toplotne energije od [DATE]. do [DATE]." at bounding box center [119, 118] width 95 height 19
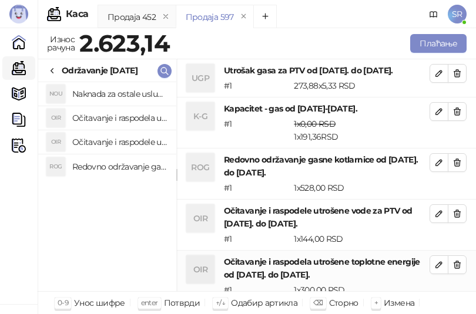
scroll to position [1, 0]
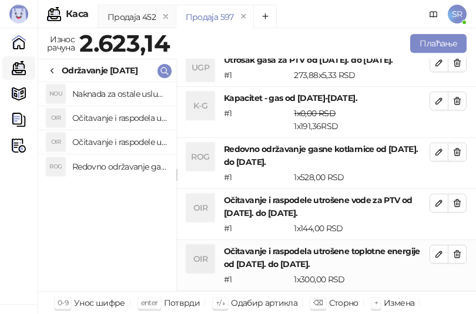
click at [122, 96] on h4 "Naknada za ostale usluge od [DATE]. do [DATE]." at bounding box center [119, 94] width 95 height 19
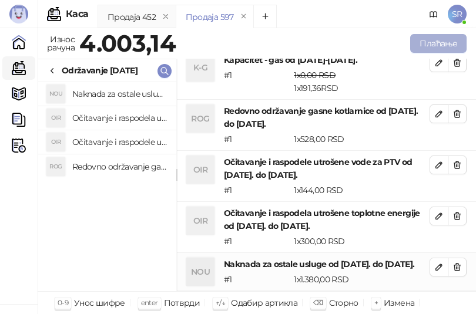
click at [426, 43] on button "Плаћање" at bounding box center [438, 43] width 56 height 19
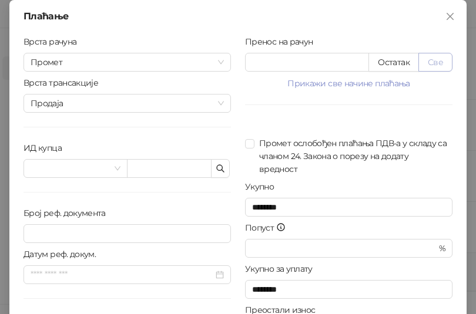
click at [437, 66] on button "Све" at bounding box center [435, 62] width 34 height 19
type input "*******"
type input "****"
drag, startPoint x: 297, startPoint y: 63, endPoint x: 238, endPoint y: 63, distance: 58.1
click at [238, 63] on div "Пренос на рачун ******* Остатак Све Прикажи све начине плаћања Платна картица *…" at bounding box center [348, 210] width 221 height 351
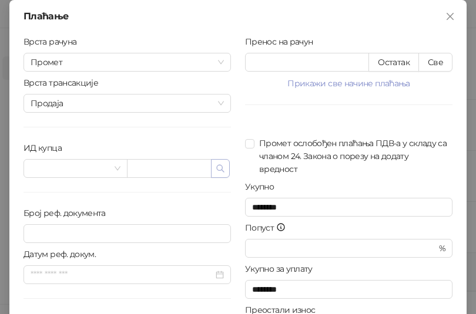
click at [220, 168] on icon "button" at bounding box center [220, 168] width 9 height 9
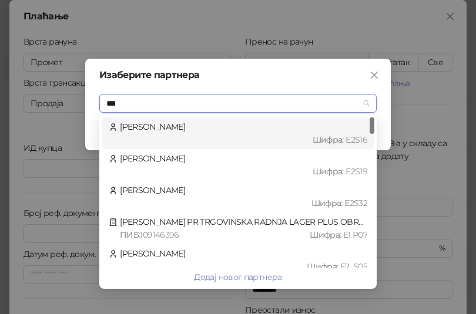
type input "****"
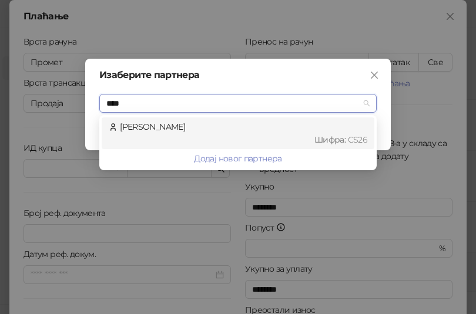
click at [221, 139] on div "Шифра : CS26" at bounding box center [243, 139] width 247 height 13
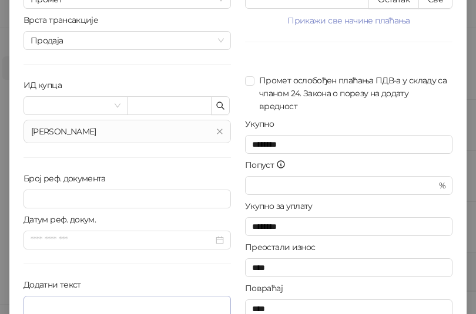
scroll to position [119, 0]
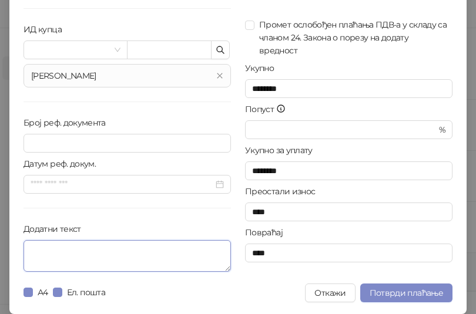
click at [110, 260] on textarea "Додатни текст" at bounding box center [126, 256] width 207 height 32
paste textarea "**********"
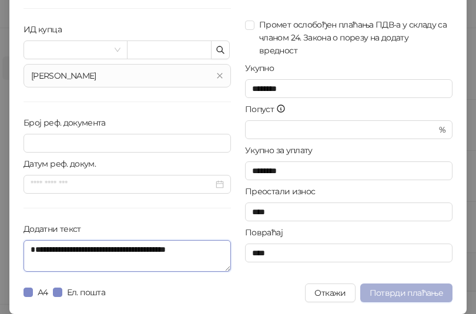
type textarea "**********"
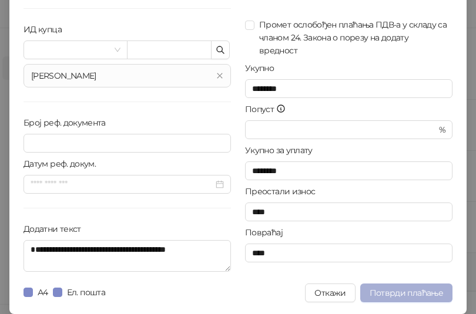
click at [391, 298] on button "Потврди плаћање" at bounding box center [406, 293] width 92 height 19
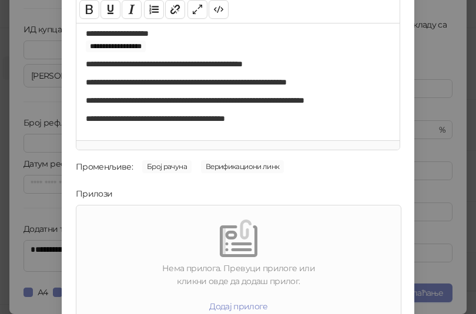
scroll to position [168, 0]
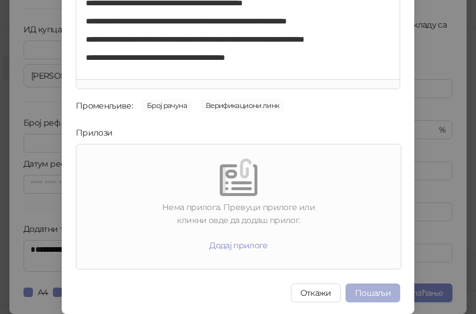
click at [363, 290] on button "Пошаљи" at bounding box center [372, 293] width 55 height 19
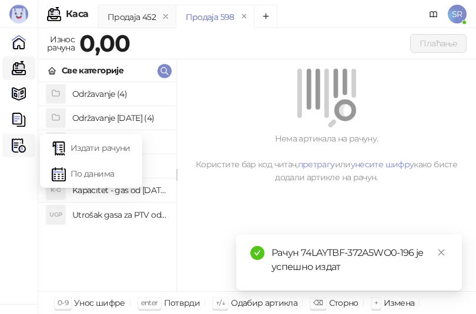
click at [14, 142] on img at bounding box center [19, 146] width 14 height 14
click at [80, 146] on link "Издати рачуни" at bounding box center [91, 147] width 79 height 23
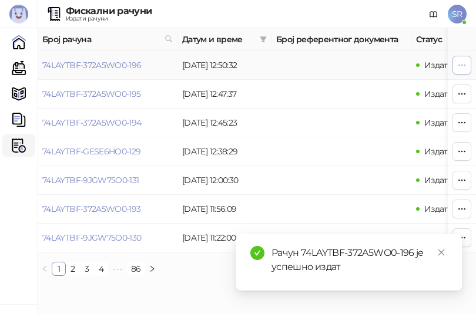
click at [457, 68] on icon "button" at bounding box center [461, 64] width 9 height 9
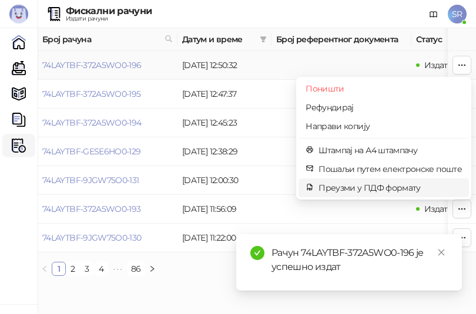
click at [352, 190] on span "Преузми у ПДФ формату" at bounding box center [389, 187] width 143 height 13
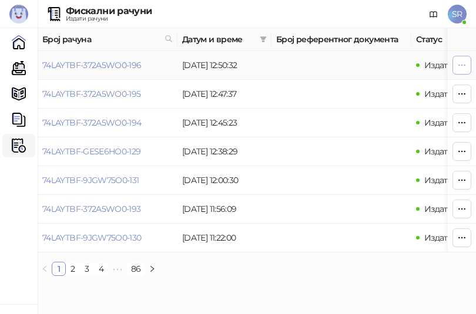
click at [460, 65] on icon "button" at bounding box center [461, 64] width 9 height 9
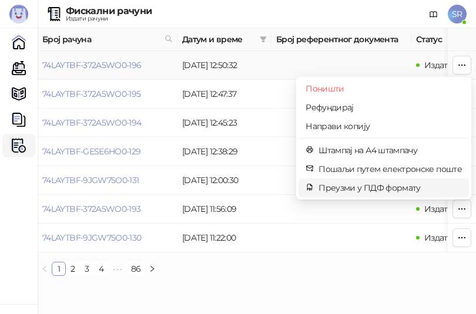
click at [378, 181] on span "Преузми у ПДФ формату" at bounding box center [389, 187] width 143 height 13
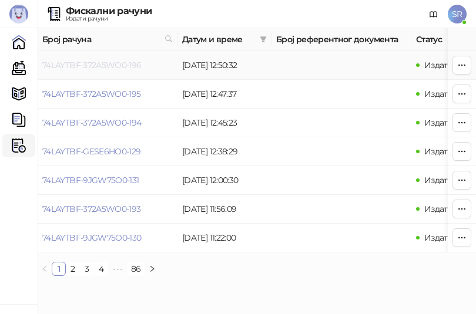
click at [130, 65] on link "74LAYTBF-372A5WO0-196" at bounding box center [91, 65] width 99 height 11
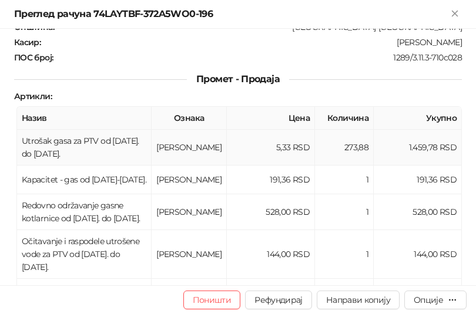
scroll to position [352, 0]
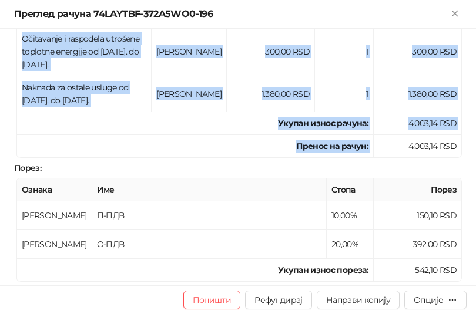
drag, startPoint x: 399, startPoint y: 134, endPoint x: 474, endPoint y: 130, distance: 74.7
click at [474, 130] on div "Фискални рачун ПИБ : 114049757 Предузеће : HEATING SERVICES Место продаје : 137…" at bounding box center [238, 157] width 476 height 257
copy table "Назив Ознака Цена Количина Укупно Utrošak gasa za PTV od [DATE]. do [DATE]. Е 5…"
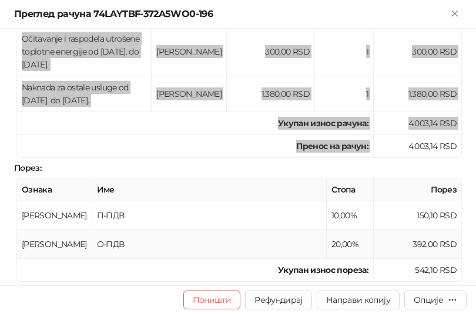
scroll to position [626, 0]
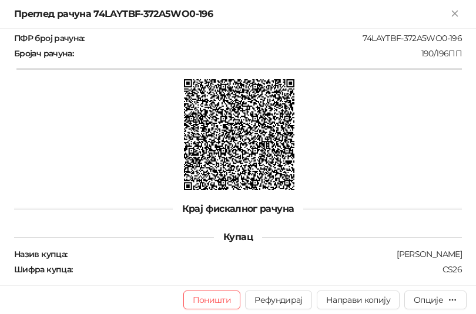
click at [220, 249] on div "[PERSON_NAME]" at bounding box center [265, 254] width 395 height 11
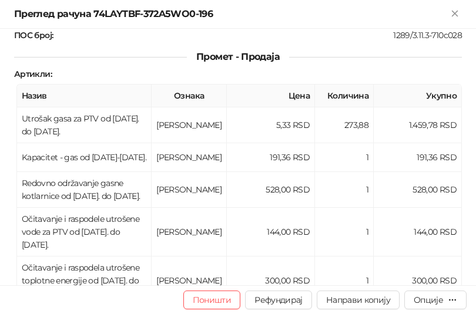
scroll to position [0, 0]
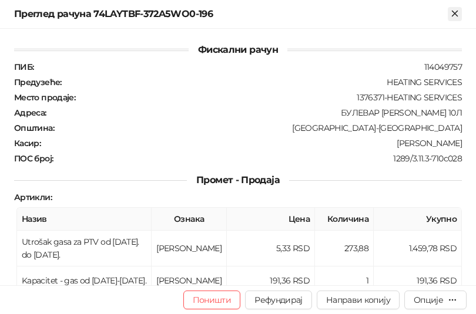
click at [457, 11] on icon "Close" at bounding box center [454, 13] width 5 height 5
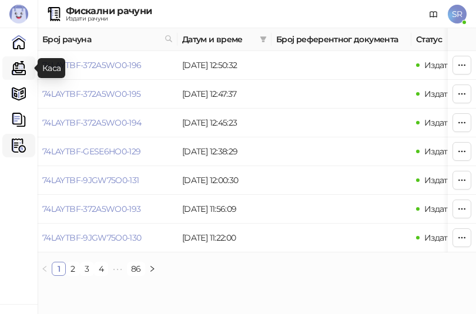
click at [16, 67] on link "Каса" at bounding box center [18, 67] width 23 height 23
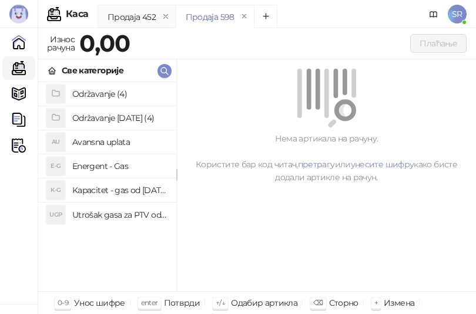
click at [114, 214] on h4 "Utrošak gasa za PTV od [DATE]. do [DATE]." at bounding box center [119, 215] width 95 height 19
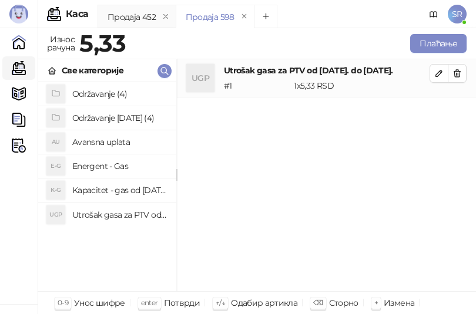
click at [115, 189] on h4 "Kapacitet - gas od [DATE]-[DATE]." at bounding box center [119, 190] width 95 height 19
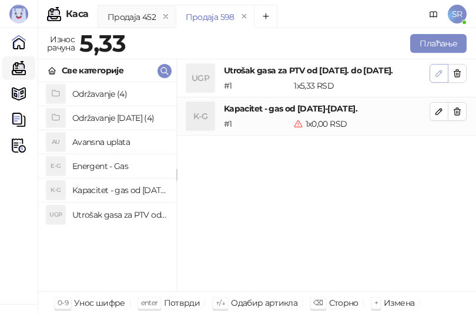
click at [436, 77] on icon "button" at bounding box center [438, 73] width 9 height 9
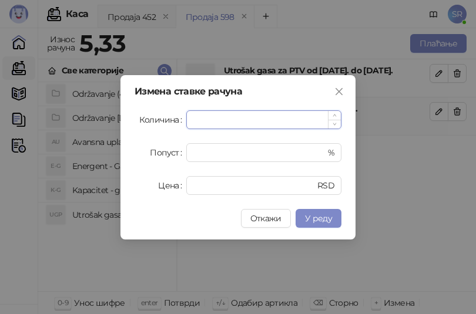
paste input "*****"
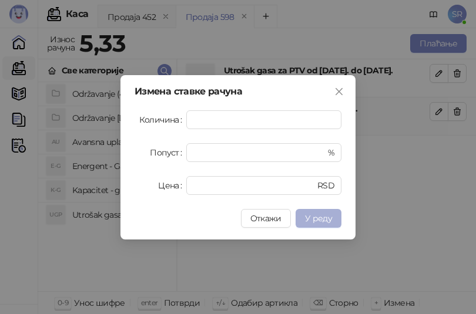
click at [314, 217] on span "У реду" at bounding box center [318, 218] width 27 height 11
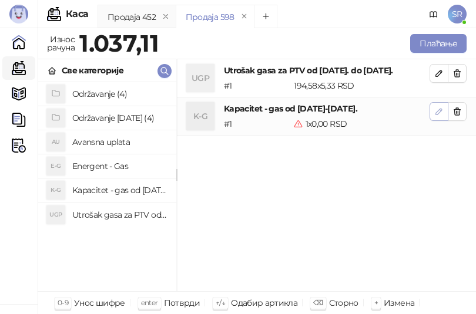
click at [436, 108] on icon "button" at bounding box center [438, 111] width 9 height 9
type input "*"
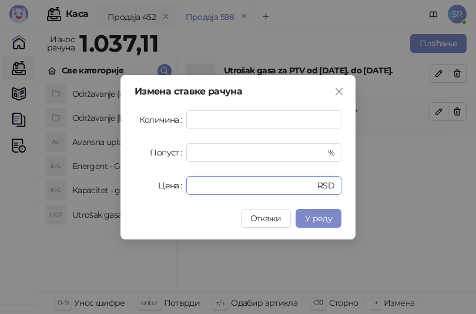
drag, startPoint x: 175, startPoint y: 185, endPoint x: 169, endPoint y: 184, distance: 6.5
click at [169, 184] on div "Цена * RSD" at bounding box center [237, 185] width 207 height 19
paste input "*****"
type input "******"
click at [324, 218] on span "У реду" at bounding box center [318, 218] width 27 height 11
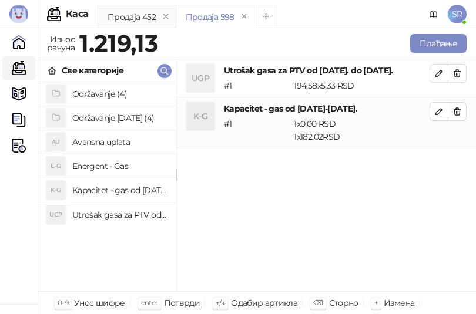
click at [103, 117] on h4 "Održavanje [DATE] (4)" at bounding box center [119, 118] width 95 height 19
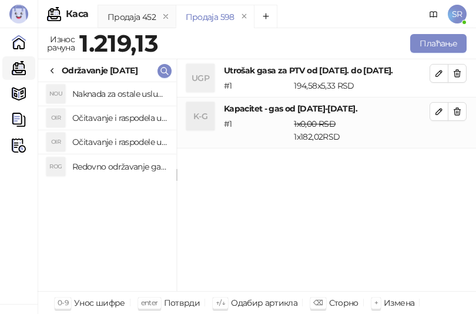
click at [119, 165] on h4 "Redovno održavanje gasne kotlarnice od [DATE]. do [DATE]." at bounding box center [119, 166] width 95 height 19
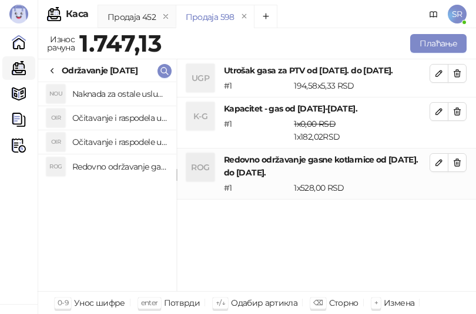
click at [117, 143] on h4 "Očitavanje i raspodele utrošene vode za PTV od [DATE]. do [DATE]." at bounding box center [119, 142] width 95 height 19
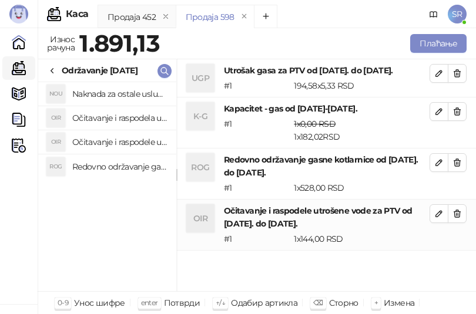
click at [116, 119] on h4 "Očitavanje i raspodela utrošene toplotne energije od [DATE]. do [DATE]." at bounding box center [119, 118] width 95 height 19
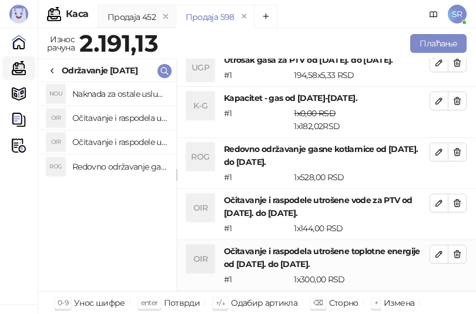
click at [116, 93] on h4 "Naknada za ostale usluge od [DATE]. do [DATE]." at bounding box center [119, 94] width 95 height 19
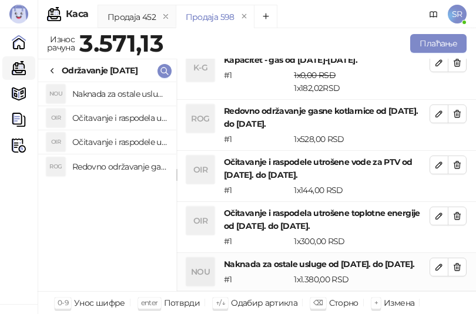
scroll to position [61, 0]
click at [426, 39] on button "Плаћање" at bounding box center [438, 43] width 56 height 19
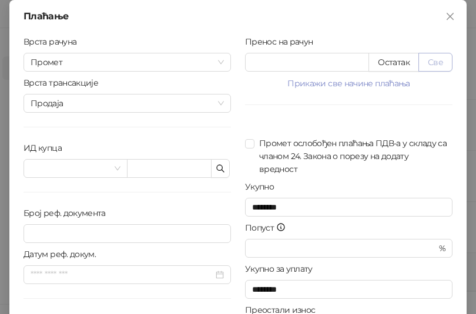
click at [429, 62] on button "Све" at bounding box center [435, 62] width 34 height 19
type input "*******"
type input "****"
drag, startPoint x: 309, startPoint y: 65, endPoint x: 212, endPoint y: 66, distance: 96.9
click at [212, 66] on div "Врста рачуна Промет Врста трансакције Продаја ИД купца Број реф. документа Дату…" at bounding box center [237, 210] width 443 height 351
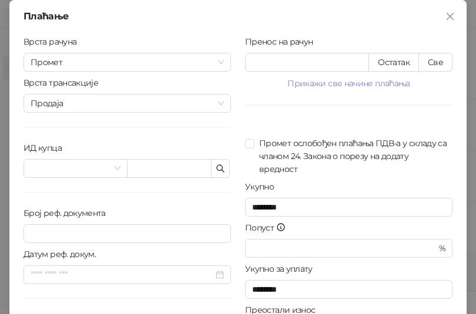
click at [295, 103] on div "Пренос на рачун ******* Остатак Све Прикажи све начине плаћања Платна картица *…" at bounding box center [348, 210] width 221 height 351
click at [216, 171] on icon "button" at bounding box center [220, 168] width 9 height 9
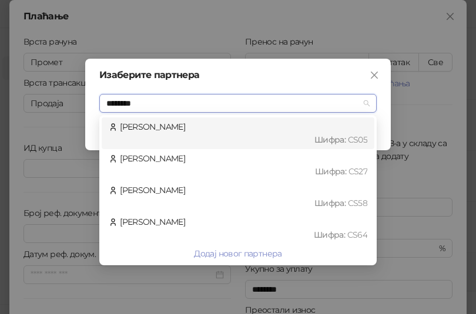
type input "*********"
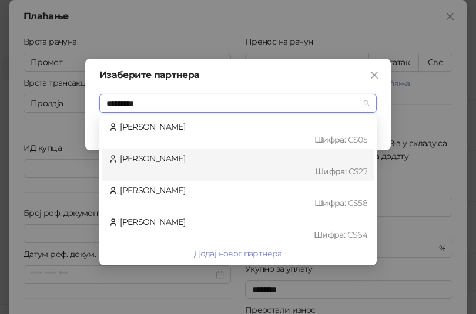
click at [184, 163] on div "[PERSON_NAME] : CS27" at bounding box center [238, 165] width 258 height 26
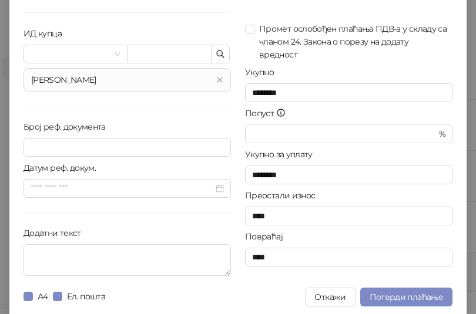
scroll to position [117, 0]
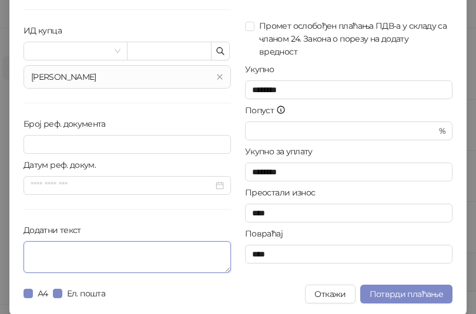
click at [92, 261] on textarea "Додатни текст" at bounding box center [126, 257] width 207 height 32
paste textarea "**********"
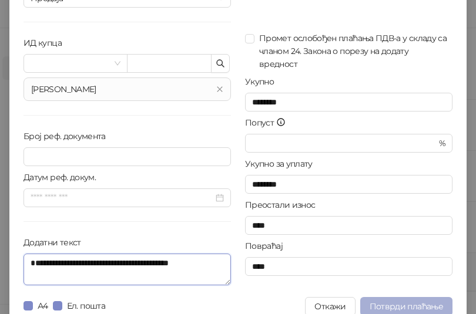
scroll to position [119, 0]
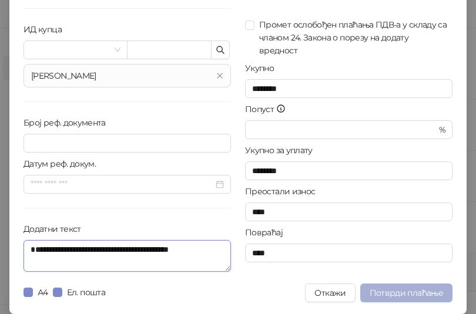
type textarea "**********"
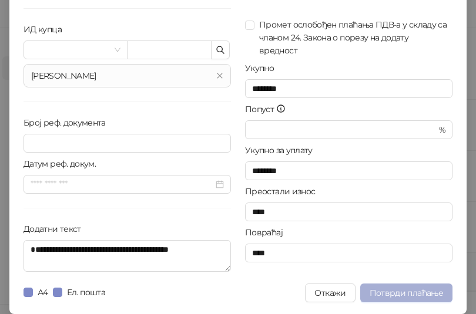
click at [416, 293] on span "Потврди плаћање" at bounding box center [405, 293] width 73 height 11
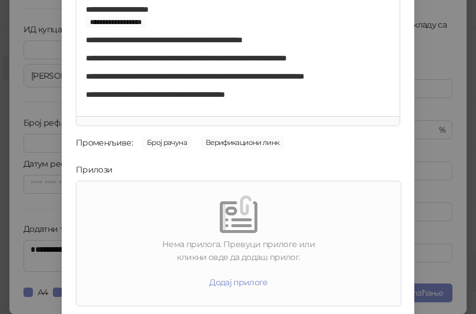
scroll to position [168, 0]
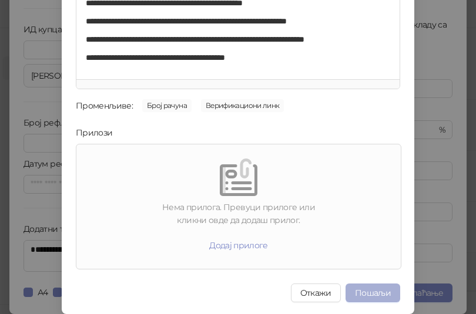
click at [364, 292] on button "Пошаљи" at bounding box center [372, 293] width 55 height 19
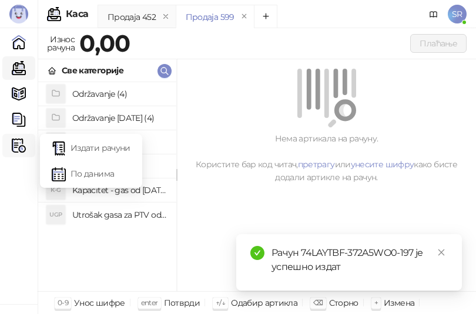
click at [19, 143] on img at bounding box center [19, 146] width 14 height 14
click at [90, 139] on link "Издати рачуни" at bounding box center [91, 147] width 79 height 23
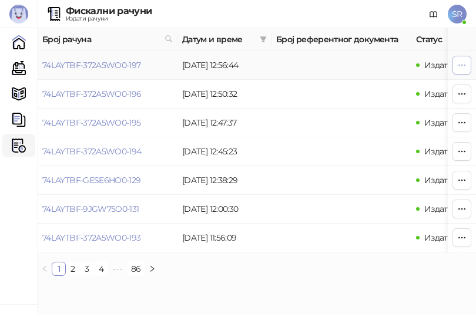
click at [459, 65] on icon "button" at bounding box center [462, 65] width 6 height 1
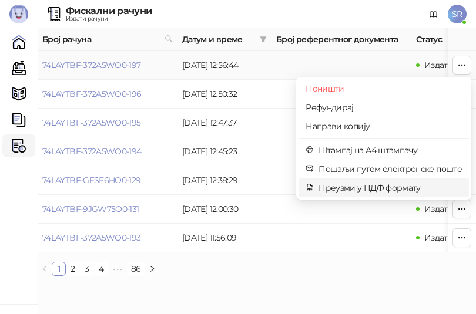
click at [372, 189] on span "Преузми у ПДФ формату" at bounding box center [389, 187] width 143 height 13
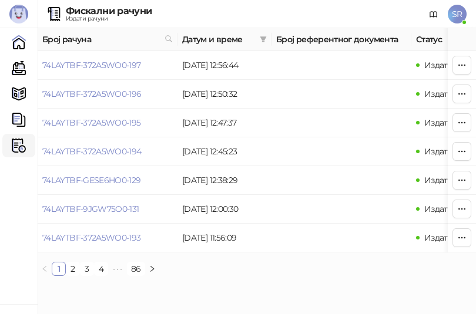
click at [249, 285] on div "Број рачуна Датум и време Број референтног документа Статус Врста рачуна Врста …" at bounding box center [257, 156] width 438 height 257
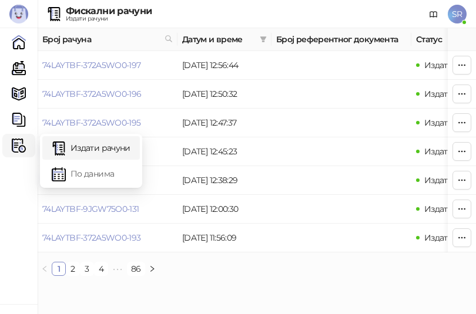
click at [21, 146] on icon at bounding box center [23, 146] width 6 height 0
click at [115, 149] on link "Издати рачуни" at bounding box center [91, 147] width 79 height 23
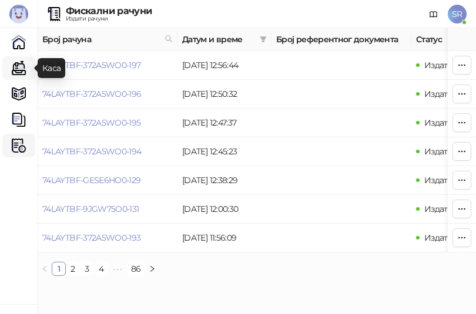
click at [14, 68] on link "Каса" at bounding box center [18, 67] width 23 height 23
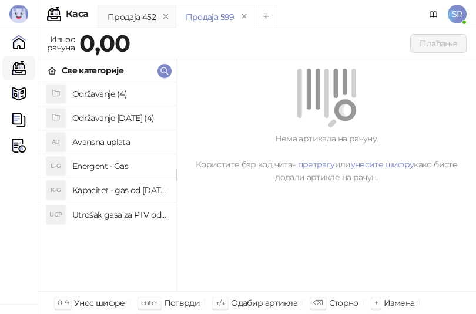
click at [123, 210] on h4 "Utrošak gasa za PTV od [DATE]. do [DATE]." at bounding box center [119, 215] width 95 height 19
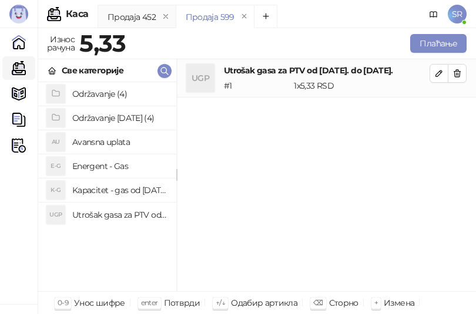
click at [122, 186] on h4 "Kapacitet - gas od [DATE]-[DATE]." at bounding box center [119, 190] width 95 height 19
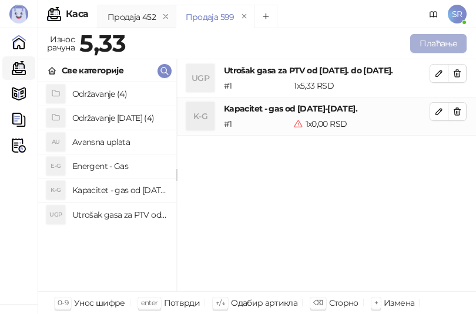
click at [433, 45] on button "Плаћање" at bounding box center [438, 43] width 56 height 19
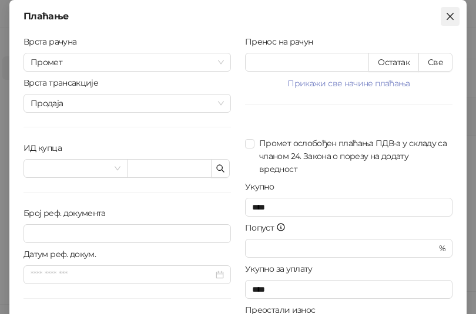
click at [445, 17] on icon "close" at bounding box center [449, 16] width 9 height 9
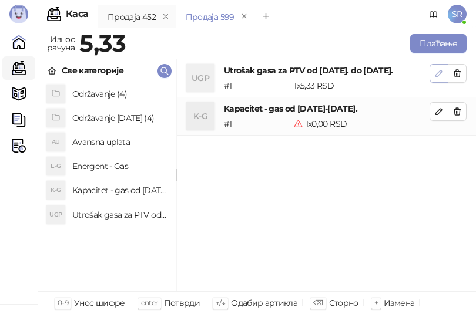
click at [439, 73] on icon "button" at bounding box center [438, 73] width 9 height 9
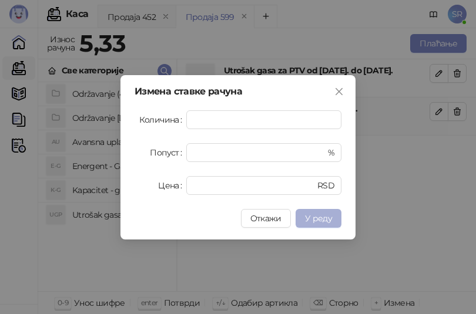
click at [319, 217] on span "У реду" at bounding box center [318, 218] width 27 height 11
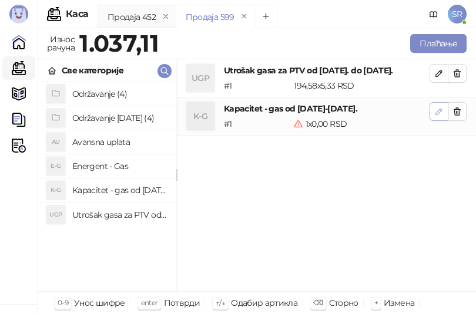
click at [435, 113] on icon "button" at bounding box center [438, 111] width 9 height 9
type input "*"
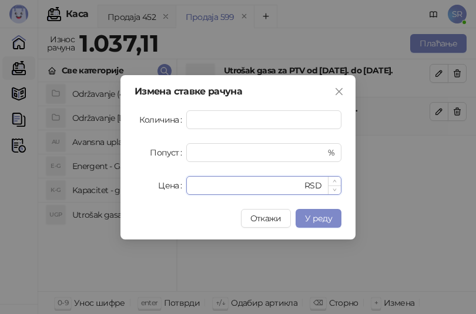
drag, startPoint x: 228, startPoint y: 187, endPoint x: 190, endPoint y: 187, distance: 38.2
click at [191, 187] on div "* RSD" at bounding box center [263, 185] width 155 height 19
paste input "*****"
type input "******"
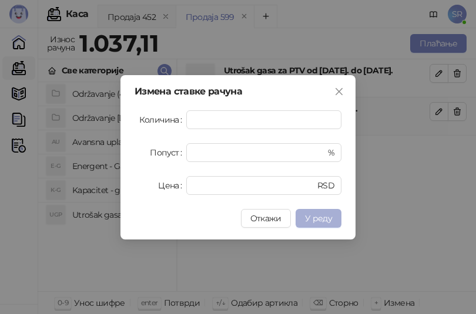
click at [320, 222] on span "У реду" at bounding box center [318, 218] width 27 height 11
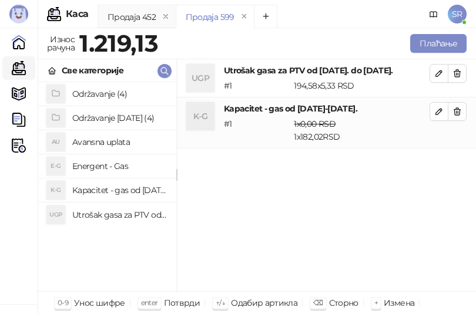
click at [117, 116] on h4 "Održavanje [DATE] (4)" at bounding box center [119, 118] width 95 height 19
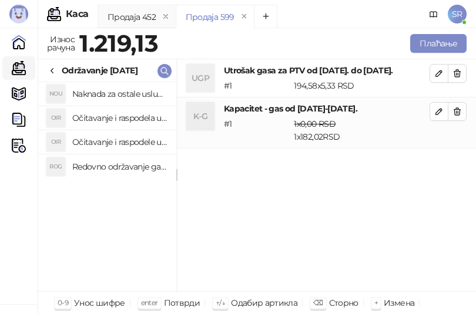
click at [132, 169] on h4 "Redovno održavanje gasne kotlarnice od [DATE]. do [DATE]." at bounding box center [119, 166] width 95 height 19
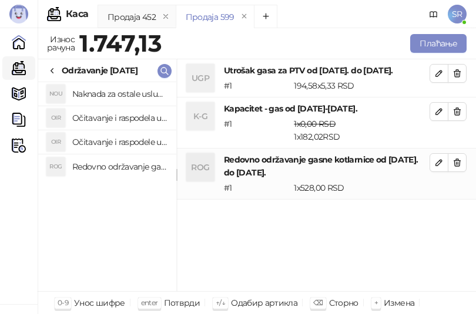
click at [136, 140] on h4 "Očitavanje i raspodele utrošene vode za PTV od [DATE]. do [DATE]." at bounding box center [119, 142] width 95 height 19
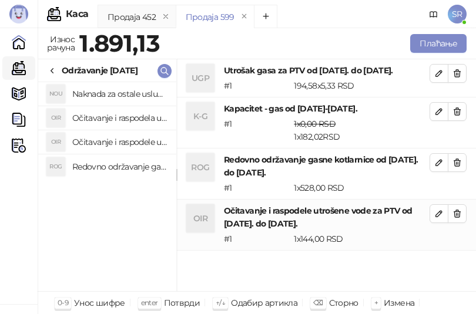
click at [136, 122] on h4 "Očitavanje i raspodela utrošene toplotne energije od [DATE]. do [DATE]." at bounding box center [119, 118] width 95 height 19
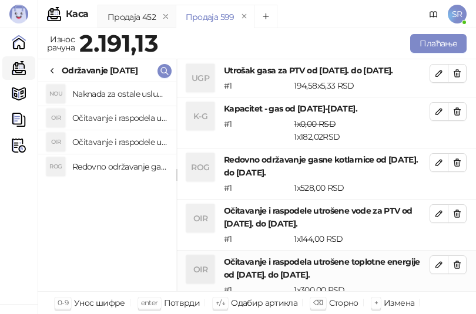
scroll to position [1, 0]
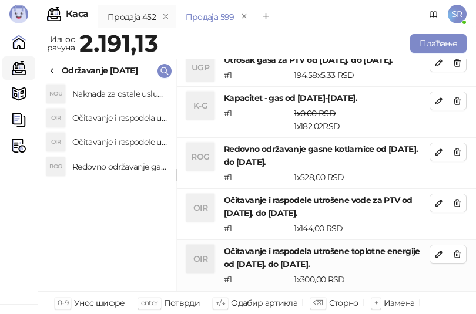
click at [138, 93] on h4 "Naknada za ostale usluge od [DATE]. do [DATE]." at bounding box center [119, 94] width 95 height 19
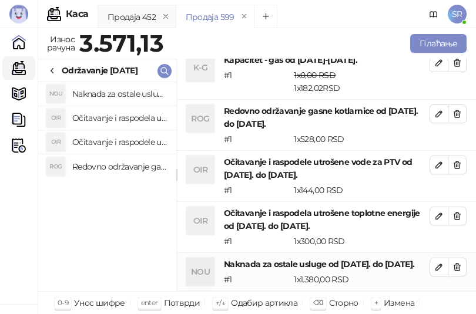
scroll to position [61, 0]
click at [130, 223] on div "NOU Naknada za ostale usluge od [DATE]. do [DATE]. OIR Očitavanje i raspodela u…" at bounding box center [107, 186] width 138 height 209
click at [452, 263] on icon "button" at bounding box center [456, 267] width 9 height 9
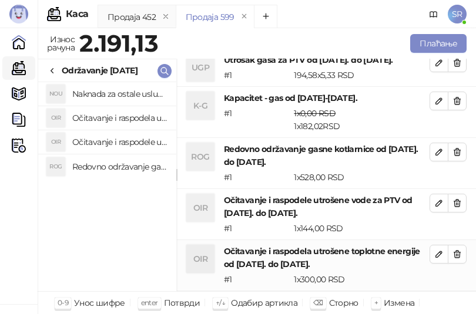
scroll to position [10, 0]
click at [454, 253] on icon "button" at bounding box center [457, 254] width 6 height 7
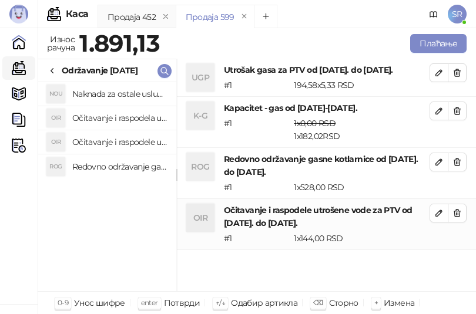
scroll to position [0, 0]
click at [452, 217] on button "button" at bounding box center [457, 213] width 19 height 19
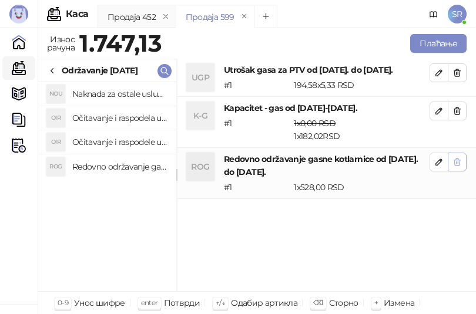
click at [457, 162] on icon "button" at bounding box center [456, 161] width 9 height 9
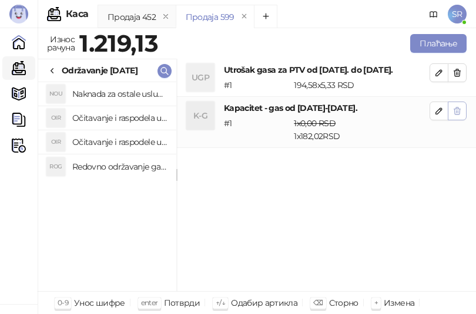
click at [458, 110] on icon "button" at bounding box center [457, 110] width 6 height 7
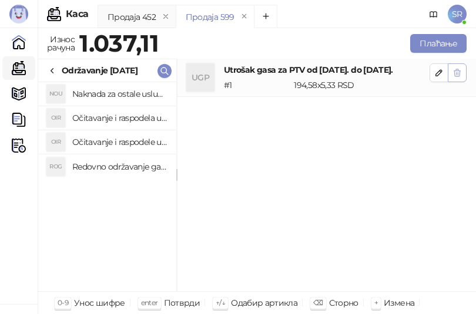
click at [459, 76] on icon "button" at bounding box center [457, 72] width 6 height 7
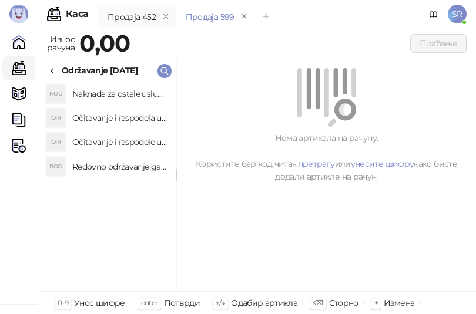
click at [138, 228] on div "NOU Naknada za ostale usluge od [DATE]. do [DATE]. OIR Očitavanje i raspodela u…" at bounding box center [107, 186] width 138 height 209
click at [20, 151] on img at bounding box center [19, 146] width 14 height 14
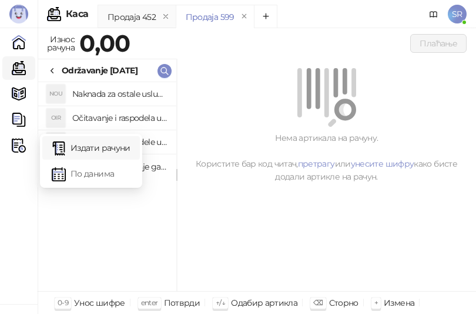
click at [97, 146] on link "Издати рачуни" at bounding box center [91, 147] width 79 height 23
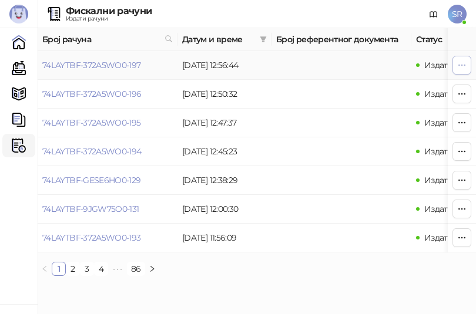
click at [465, 65] on icon "button" at bounding box center [461, 64] width 9 height 9
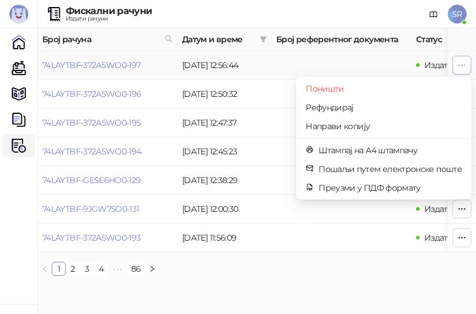
click at [465, 65] on icon "button" at bounding box center [461, 64] width 9 height 9
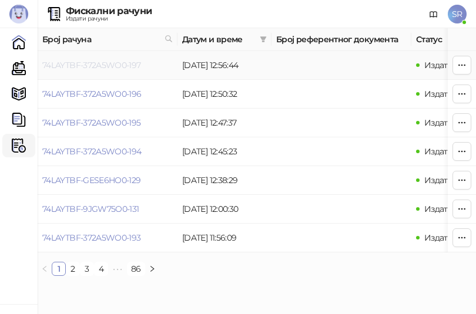
click at [120, 64] on link "74LAYTBF-372A5WO0-197" at bounding box center [91, 65] width 99 height 11
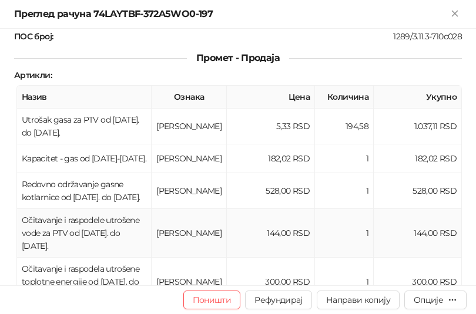
scroll to position [117, 0]
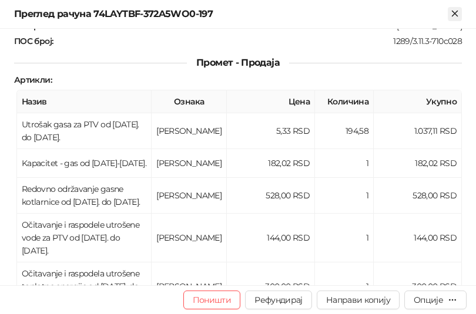
click at [456, 11] on icon "Close" at bounding box center [454, 13] width 11 height 11
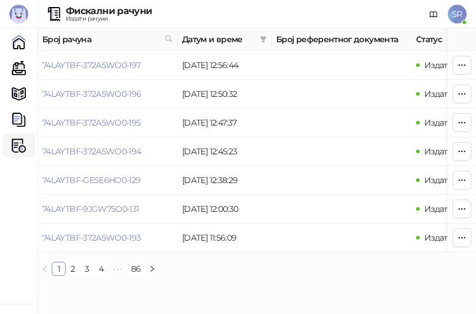
click at [208, 276] on ul "1 2 3 4 5 ••• 86" at bounding box center [257, 269] width 438 height 14
click at [208, 285] on html "[PERSON_NAME] 3.11.3-710c028 Почетна Каса Каталог Документи Фискални рачуни HEA…" at bounding box center [238, 142] width 476 height 285
click at [16, 66] on link "Каса" at bounding box center [18, 67] width 23 height 23
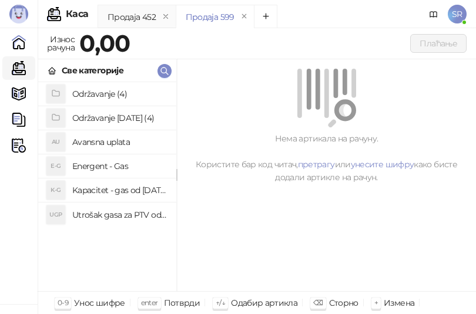
click at [127, 210] on h4 "Utrošak gasa za PTV od [DATE]. do [DATE]." at bounding box center [119, 215] width 95 height 19
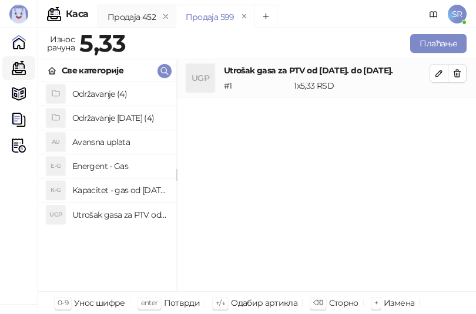
click at [133, 191] on h4 "Kapacitet - gas od [DATE]-[DATE]." at bounding box center [119, 190] width 95 height 19
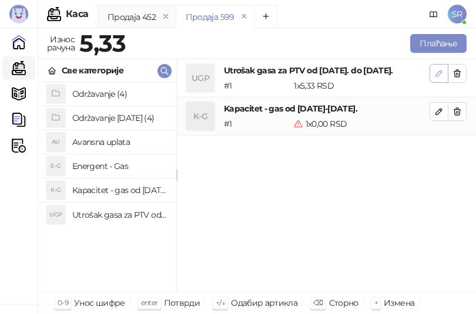
click at [439, 70] on icon "button" at bounding box center [438, 73] width 9 height 9
type input "*"
type input "****"
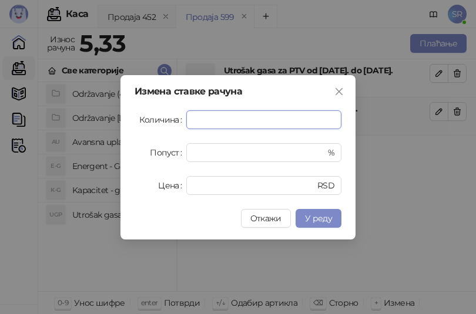
paste input "***"
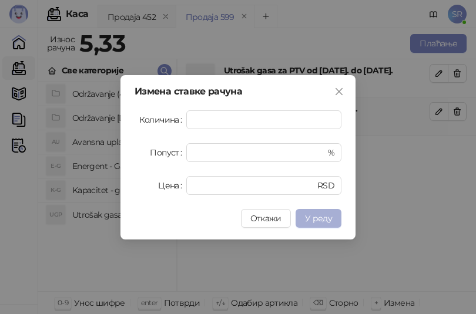
click at [315, 219] on span "У реду" at bounding box center [318, 218] width 27 height 11
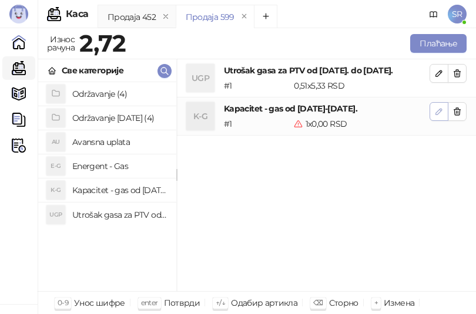
click at [437, 112] on icon "button" at bounding box center [439, 112] width 6 height 6
type input "*"
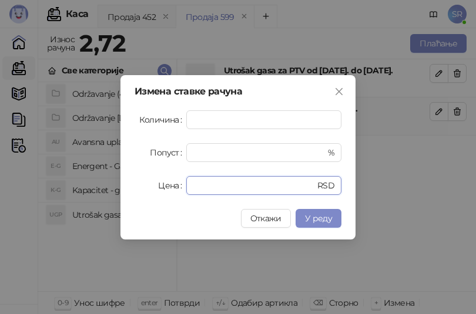
drag, startPoint x: 208, startPoint y: 187, endPoint x: 172, endPoint y: 184, distance: 35.9
click at [172, 184] on div "Цена * RSD" at bounding box center [237, 185] width 207 height 19
paste input "*****"
type input "******"
click at [328, 217] on span "У реду" at bounding box center [318, 218] width 27 height 11
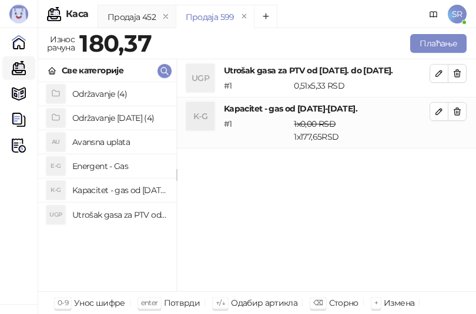
click at [136, 119] on h4 "Održavanje [DATE] (4)" at bounding box center [119, 118] width 95 height 19
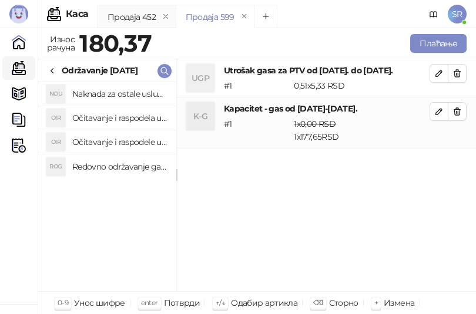
click at [144, 164] on h4 "Redovno održavanje gasne kotlarnice od [DATE]. do [DATE]." at bounding box center [119, 166] width 95 height 19
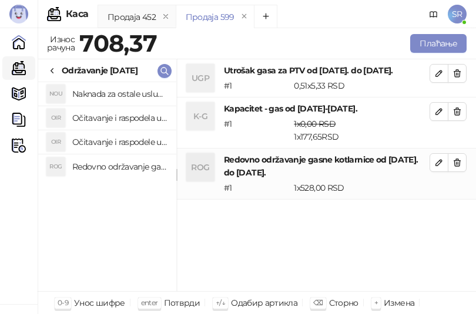
click at [140, 139] on h4 "Očitavanje i raspodele utrošene vode za PTV od [DATE]. do [DATE]." at bounding box center [119, 142] width 95 height 19
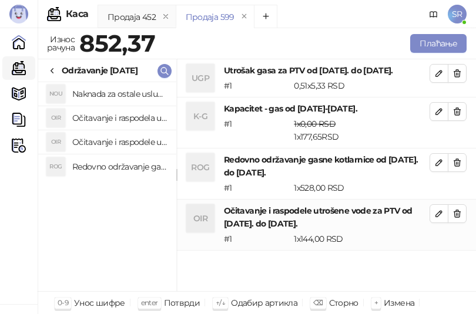
click at [129, 116] on h4 "Očitavanje i raspodela utrošene toplotne energije od [DATE]. do [DATE]." at bounding box center [119, 118] width 95 height 19
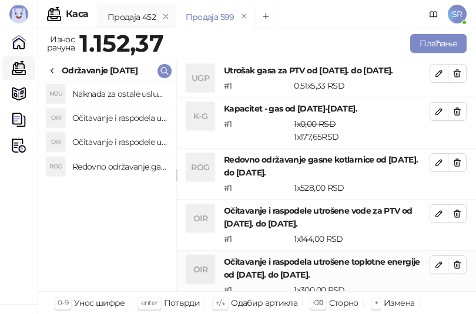
scroll to position [1, 0]
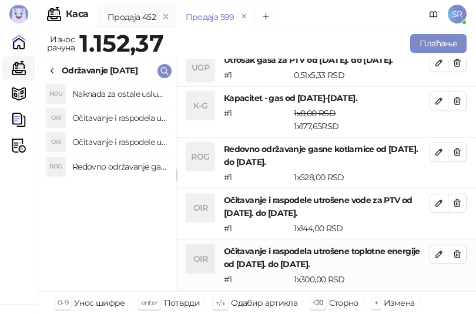
click at [122, 91] on h4 "Naknada za ostale usluge od [DATE]. do [DATE]." at bounding box center [119, 94] width 95 height 19
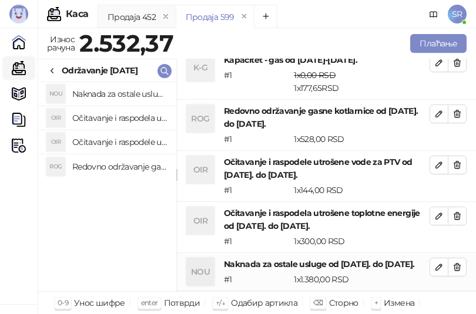
scroll to position [61, 0]
click at [436, 46] on button "Плаћање" at bounding box center [438, 43] width 56 height 19
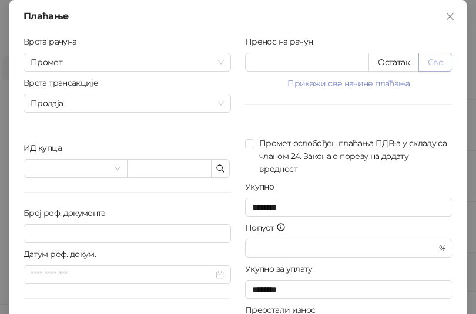
click at [436, 63] on button "Све" at bounding box center [435, 62] width 34 height 19
type input "*******"
type input "****"
drag, startPoint x: 287, startPoint y: 61, endPoint x: 238, endPoint y: 62, distance: 49.3
click at [238, 62] on div "Пренос на рачун ******* Остатак Све Прикажи све начине плаћања Платна картица *…" at bounding box center [348, 210] width 221 height 351
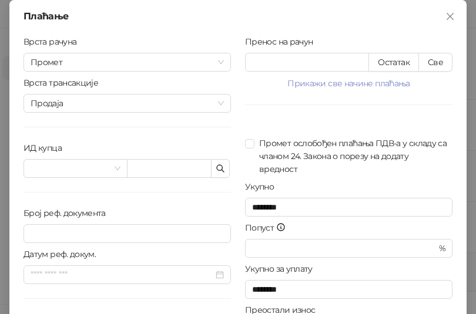
click at [298, 122] on div at bounding box center [348, 128] width 207 height 18
click at [217, 170] on icon "button" at bounding box center [220, 168] width 7 height 7
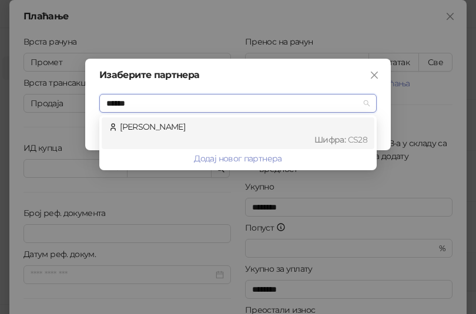
type input "*******"
click at [194, 139] on div "Шифра : CS28" at bounding box center [243, 139] width 247 height 13
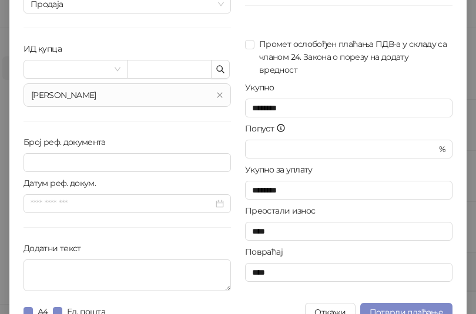
scroll to position [117, 0]
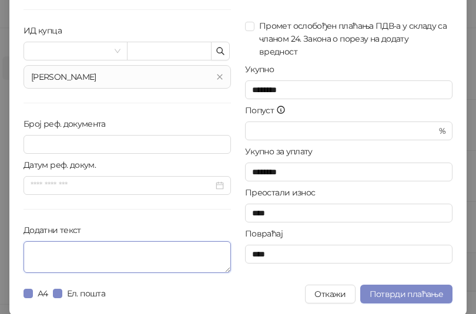
click at [158, 254] on textarea "Додатни текст" at bounding box center [126, 257] width 207 height 32
paste textarea "**********"
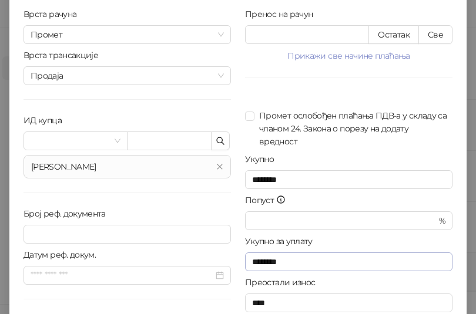
scroll to position [0, 0]
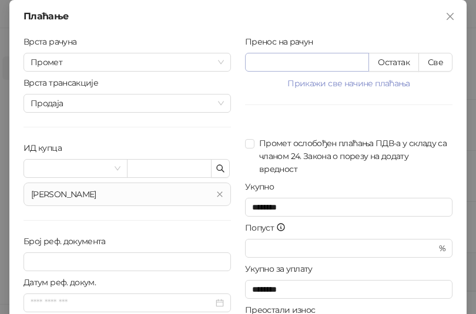
type textarea "**********"
drag, startPoint x: 290, startPoint y: 63, endPoint x: 245, endPoint y: 58, distance: 44.9
click at [245, 58] on input "*******" at bounding box center [306, 62] width 123 height 18
click at [314, 114] on div "Пренос на рачун ******* Остатак Све Прикажи све начине плаћања Платна картица *…" at bounding box center [348, 215] width 221 height 360
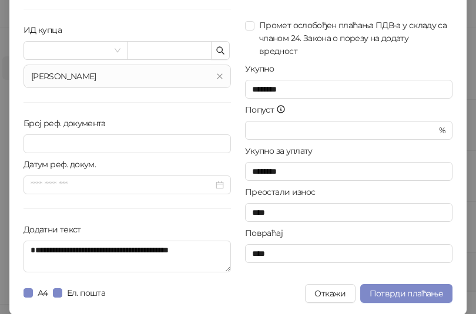
scroll to position [119, 0]
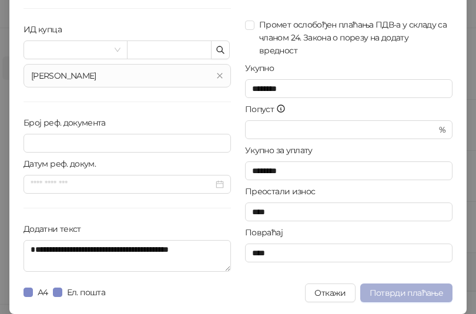
click at [419, 288] on span "Потврди плаћање" at bounding box center [405, 293] width 73 height 11
type input "**********"
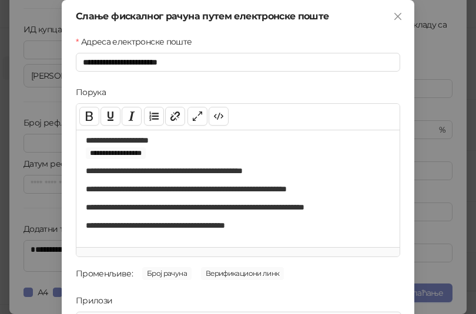
scroll to position [168, 0]
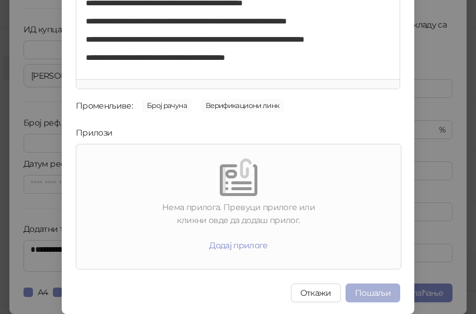
click at [365, 287] on button "Пошаљи" at bounding box center [372, 293] width 55 height 19
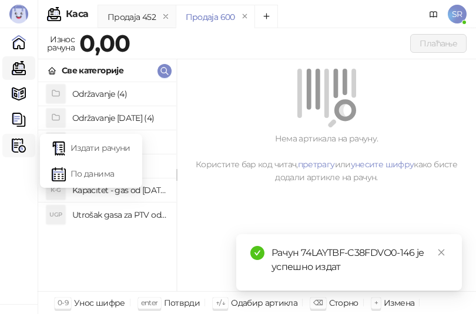
click at [16, 149] on img at bounding box center [19, 146] width 14 height 14
click at [69, 152] on link "Издати рачуни" at bounding box center [91, 147] width 79 height 23
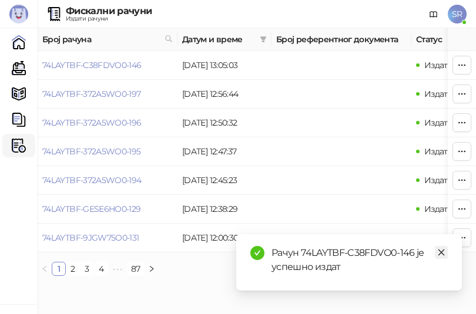
click at [444, 250] on icon "close" at bounding box center [441, 252] width 8 height 8
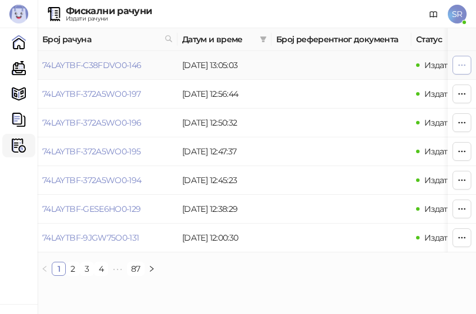
click at [465, 67] on icon "button" at bounding box center [461, 64] width 9 height 9
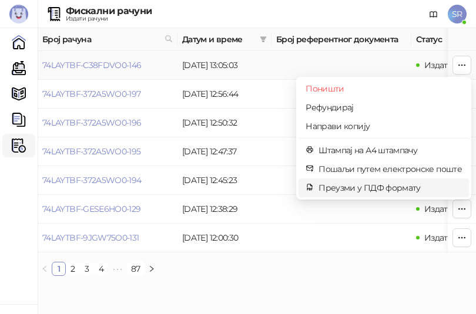
click at [354, 191] on span "Преузми у ПДФ формату" at bounding box center [389, 187] width 143 height 13
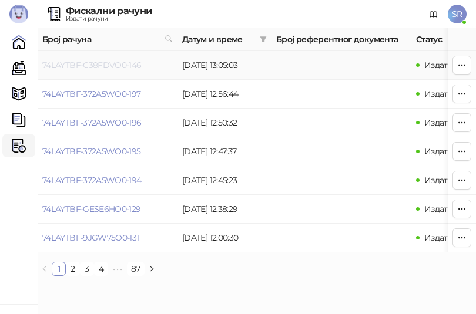
click at [115, 64] on link "74LAYTBF-C38FDVO0-146" at bounding box center [91, 65] width 99 height 11
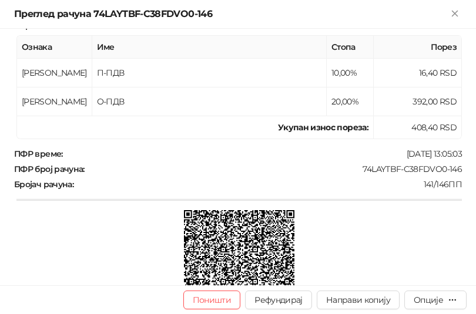
scroll to position [626, 0]
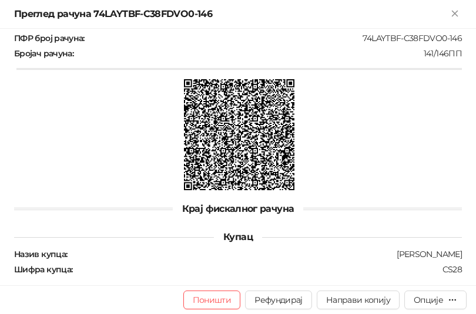
click at [82, 284] on div "Фискални рачун ПИБ : 114049757 Предузеће : HEATING SERVICES Место продаје : 137…" at bounding box center [238, 157] width 476 height 257
click at [455, 13] on icon "Close" at bounding box center [454, 13] width 5 height 5
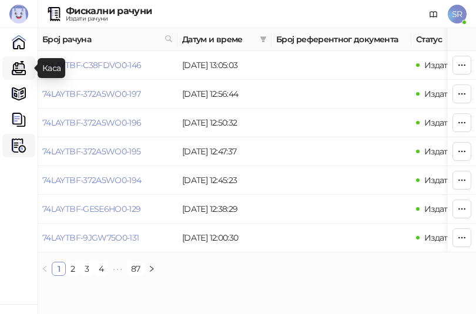
click at [14, 71] on link "Каса" at bounding box center [18, 67] width 23 height 23
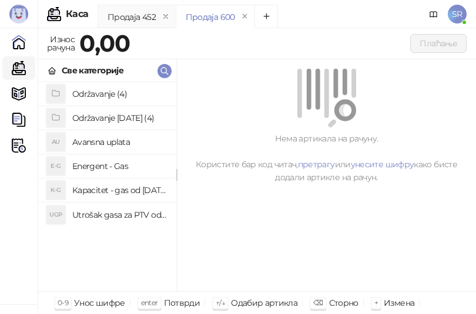
click at [126, 211] on h4 "Utrošak gasa za PTV od [DATE]. do [DATE]." at bounding box center [119, 215] width 95 height 19
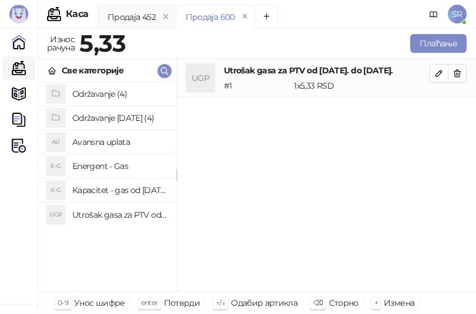
click at [125, 190] on h4 "Kapacitet - gas od [DATE]-[DATE]." at bounding box center [119, 190] width 95 height 19
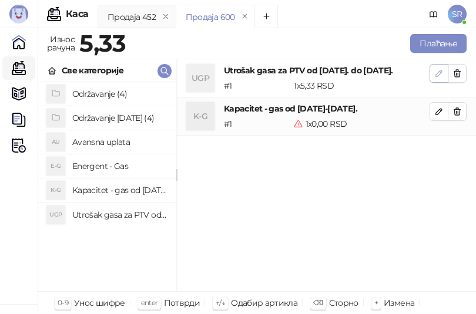
click at [437, 74] on icon "button" at bounding box center [439, 73] width 6 height 6
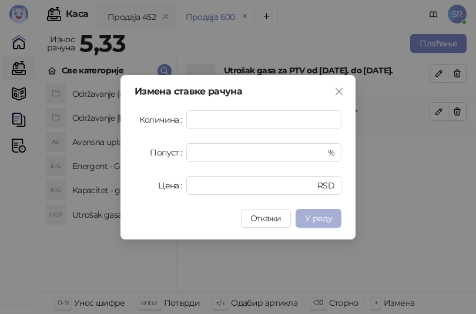
click at [333, 216] on button "У реду" at bounding box center [318, 218] width 46 height 19
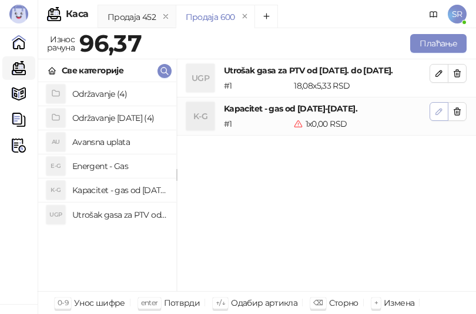
click at [433, 116] on button "button" at bounding box center [438, 111] width 19 height 19
type input "*"
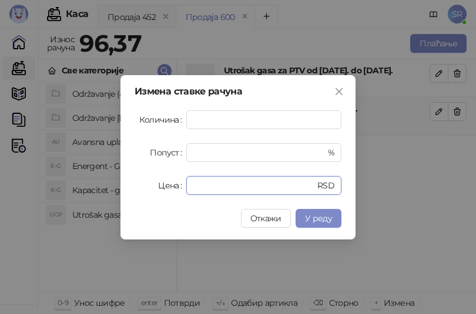
drag, startPoint x: 245, startPoint y: 190, endPoint x: 122, endPoint y: 179, distance: 124.4
click at [122, 179] on div "Измена ставке рачуна Количина * Попуст * % Цена * RSD Откажи У реду" at bounding box center [237, 157] width 235 height 164
paste input "*****"
type input "******"
click at [328, 217] on span "У реду" at bounding box center [318, 218] width 27 height 11
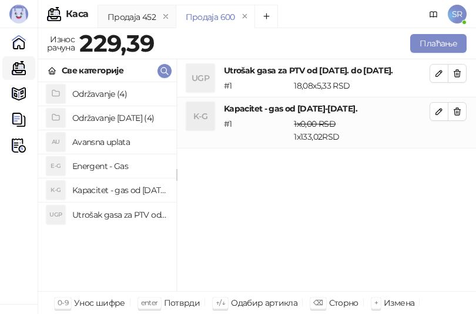
click at [113, 117] on h4 "Održavanje [DATE] (4)" at bounding box center [119, 118] width 95 height 19
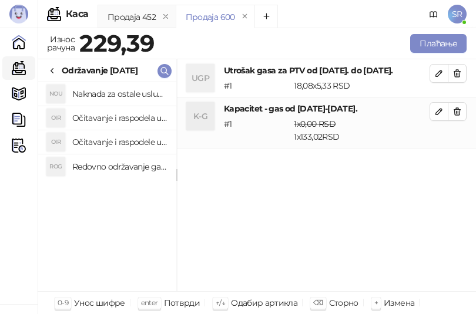
click at [127, 167] on h4 "Redovno održavanje gasne kotlarnice od [DATE]. do [DATE]." at bounding box center [119, 166] width 95 height 19
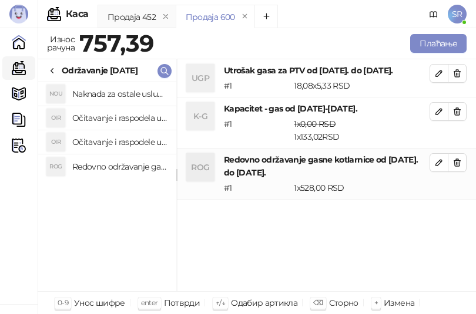
click at [133, 141] on h4 "Očitavanje i raspodele utrošene vode za PTV od [DATE]. do [DATE]." at bounding box center [119, 142] width 95 height 19
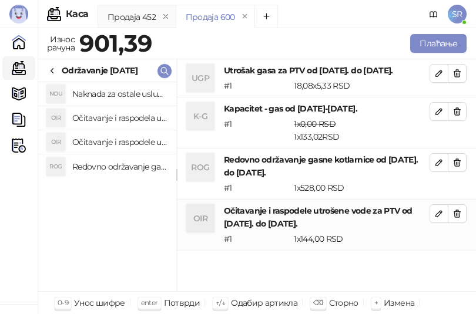
click at [131, 117] on h4 "Očitavanje i raspodela utrošene toplotne energije od [DATE]. do [DATE]." at bounding box center [119, 118] width 95 height 19
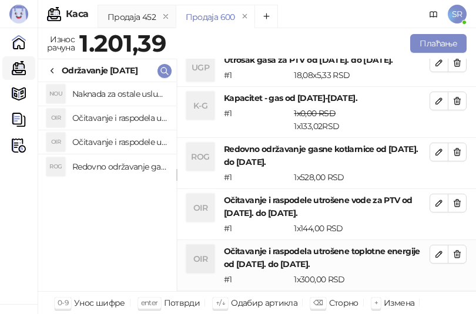
click at [130, 95] on h4 "Naknada za ostale usluge od [DATE]. do [DATE]." at bounding box center [119, 94] width 95 height 19
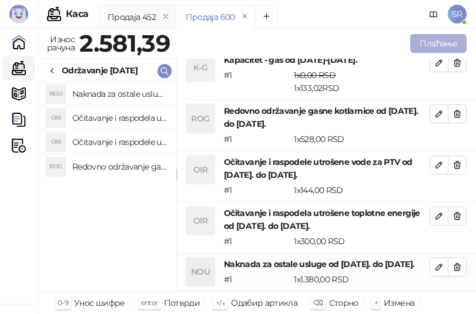
click at [450, 52] on button "Плаћање" at bounding box center [438, 43] width 56 height 19
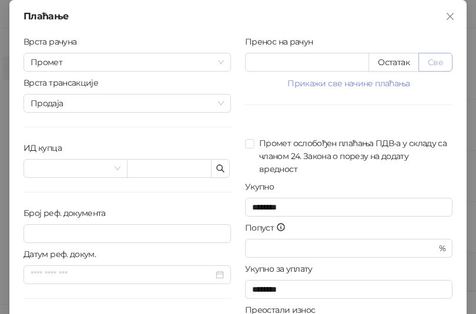
click at [436, 58] on button "Све" at bounding box center [435, 62] width 34 height 19
type input "*******"
type input "****"
click at [220, 166] on icon "button" at bounding box center [220, 168] width 9 height 9
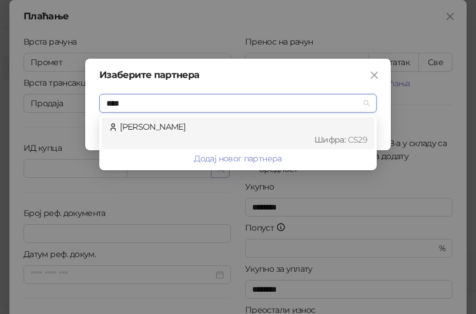
type input "*****"
click at [213, 139] on div "Шифра : CS29" at bounding box center [243, 139] width 247 height 13
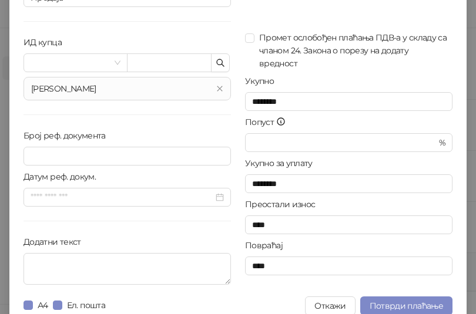
scroll to position [119, 0]
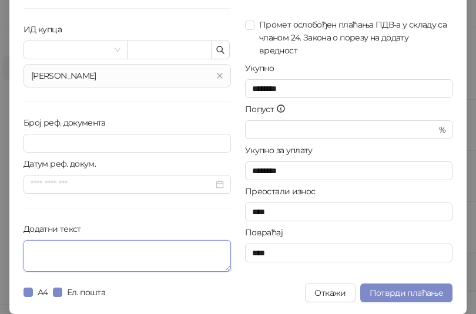
click at [89, 254] on textarea "Додатни текст" at bounding box center [126, 256] width 207 height 32
paste textarea "**********"
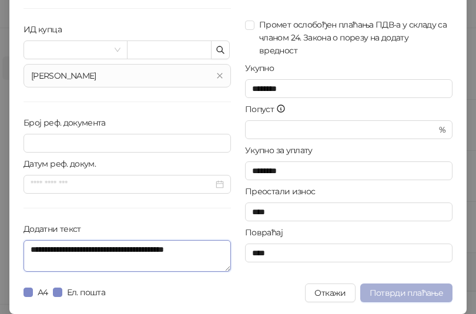
type textarea "**********"
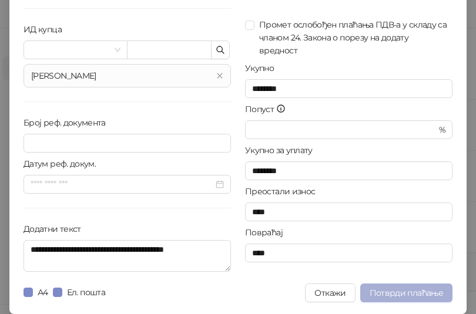
click at [390, 299] on button "Потврди плаћање" at bounding box center [406, 293] width 92 height 19
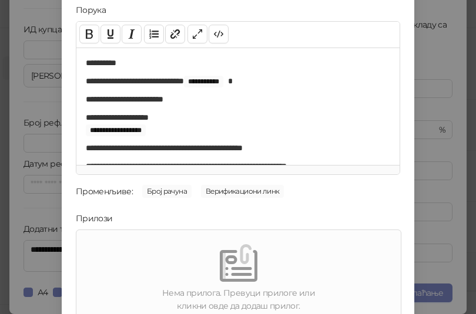
scroll to position [168, 0]
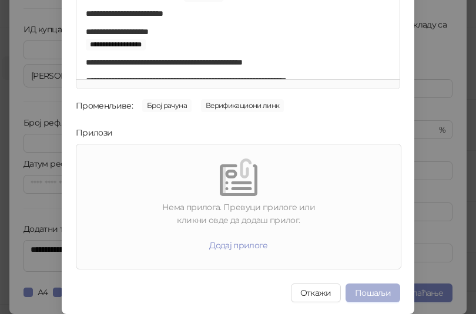
click at [365, 291] on button "Пошаљи" at bounding box center [372, 293] width 55 height 19
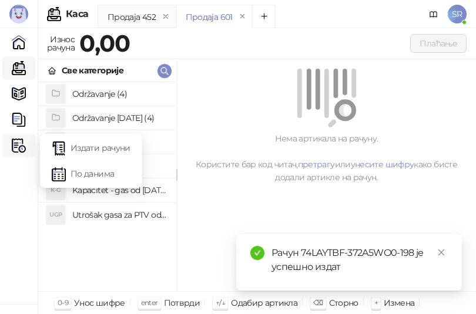
click at [20, 147] on img at bounding box center [19, 146] width 14 height 14
click at [80, 147] on link "Издати рачуни" at bounding box center [91, 147] width 79 height 23
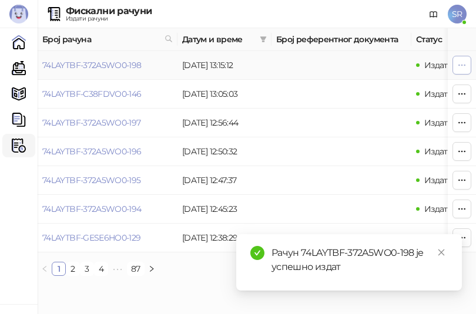
click at [461, 65] on icon "button" at bounding box center [462, 65] width 6 height 1
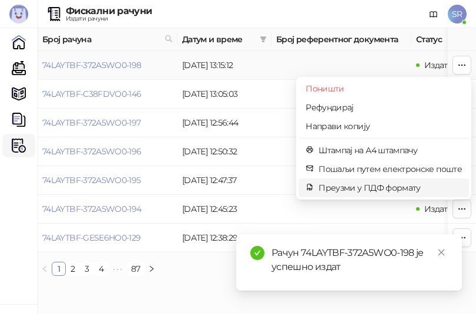
click at [364, 193] on span "Преузми у ПДФ формату" at bounding box center [389, 187] width 143 height 13
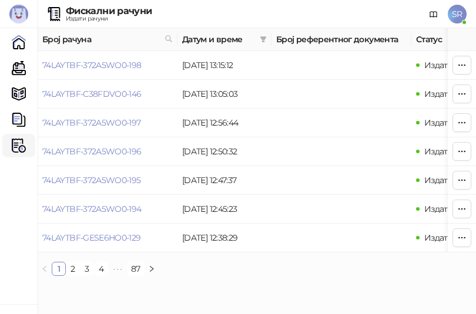
click at [226, 285] on div "Број рачуна Датум и време Број референтног документа Статус Врста рачуна Врста …" at bounding box center [257, 156] width 438 height 257
click at [17, 70] on link "Каса" at bounding box center [18, 67] width 23 height 23
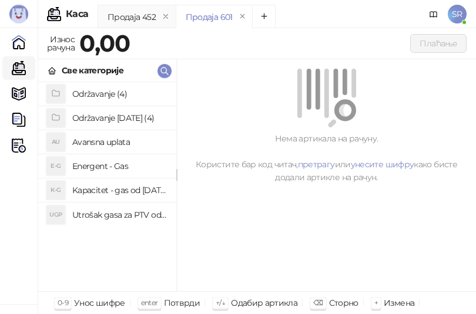
click at [108, 208] on h4 "Utrošak gasa za PTV od [DATE]. do [DATE]." at bounding box center [119, 215] width 95 height 19
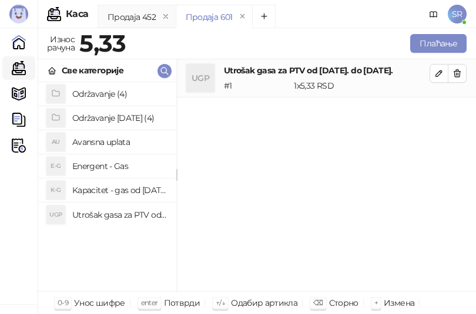
click at [102, 184] on h4 "Kapacitet - gas od [DATE]-[DATE]." at bounding box center [119, 190] width 95 height 19
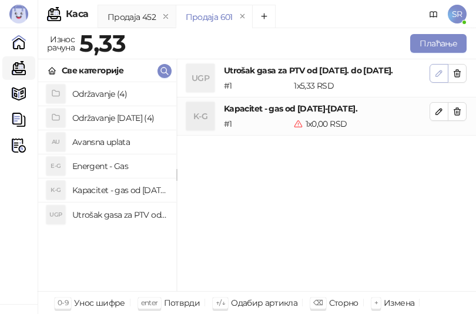
click at [438, 77] on icon "button" at bounding box center [438, 73] width 9 height 9
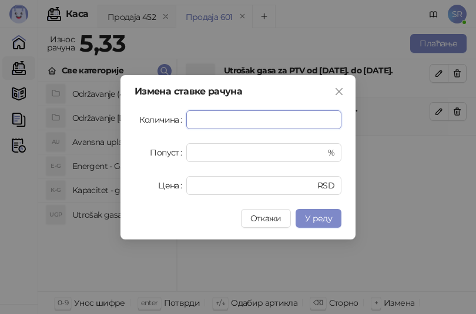
paste input "****"
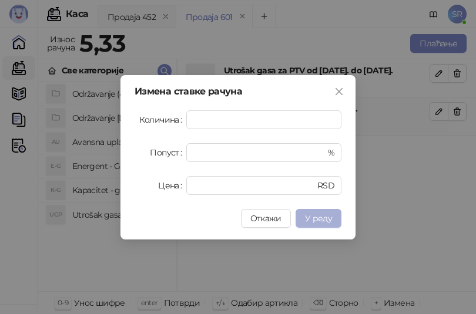
click at [323, 216] on span "У реду" at bounding box center [318, 218] width 27 height 11
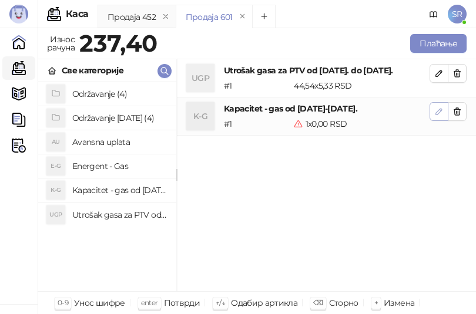
click at [438, 107] on icon "button" at bounding box center [438, 111] width 9 height 9
type input "*"
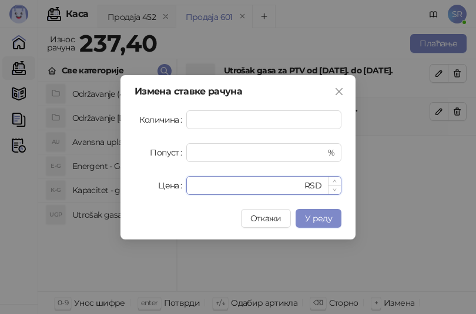
drag, startPoint x: 281, startPoint y: 180, endPoint x: 187, endPoint y: 189, distance: 93.9
click at [187, 189] on div "* RSD" at bounding box center [263, 185] width 155 height 19
paste input "*****"
type input "******"
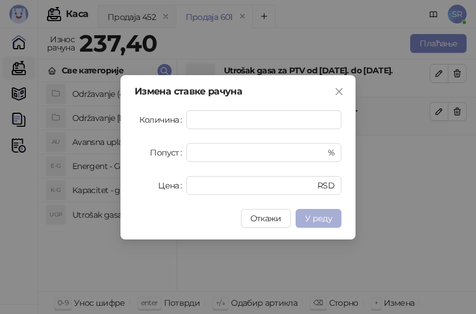
click at [322, 214] on span "У реду" at bounding box center [318, 218] width 27 height 11
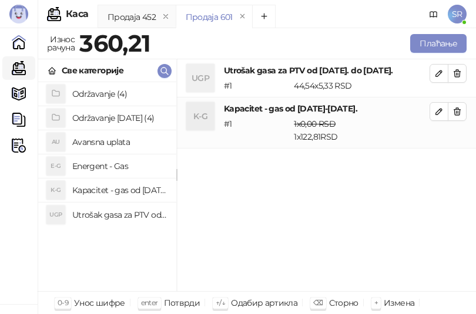
click at [112, 95] on h4 "Održavanje (4)" at bounding box center [119, 94] width 95 height 19
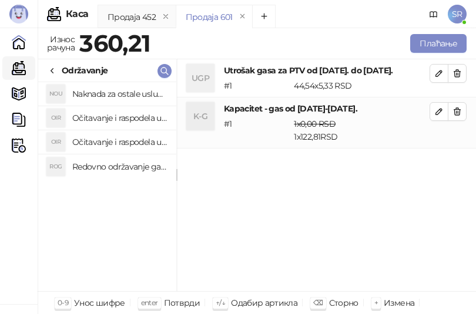
click at [117, 163] on h4 "Redovno održavanje gasne kotlarnice" at bounding box center [119, 166] width 95 height 19
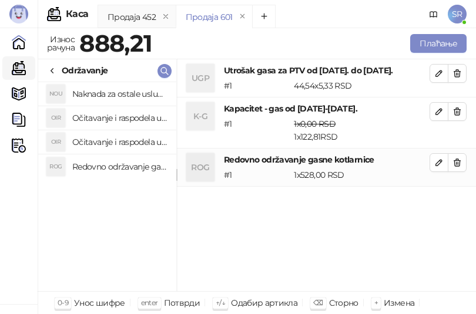
click at [117, 147] on h4 "Očitavanje i raspodela utrošene vode za PTV" at bounding box center [119, 142] width 95 height 19
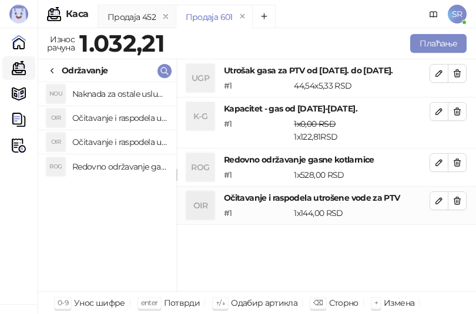
click at [117, 117] on h4 "Očitavanje i raspodela utrošene toplotne energije" at bounding box center [119, 118] width 95 height 19
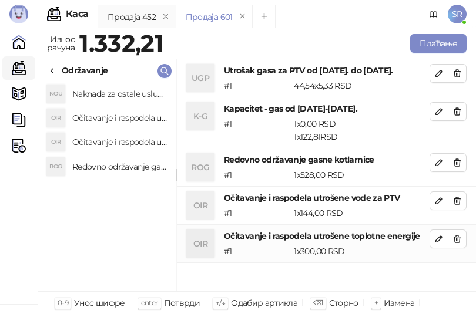
click at [118, 98] on h4 "Naknada za ostale usluge" at bounding box center [119, 94] width 95 height 19
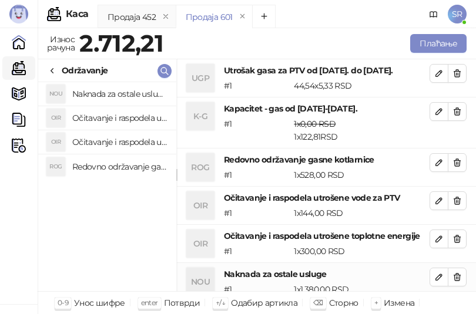
scroll to position [22, 0]
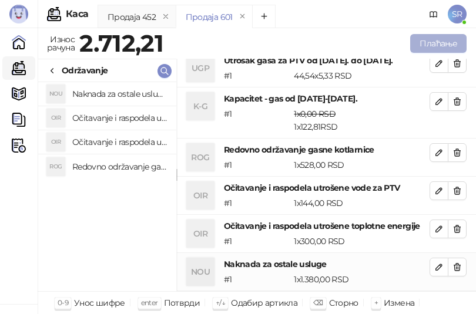
click at [441, 41] on button "Плаћање" at bounding box center [438, 43] width 56 height 19
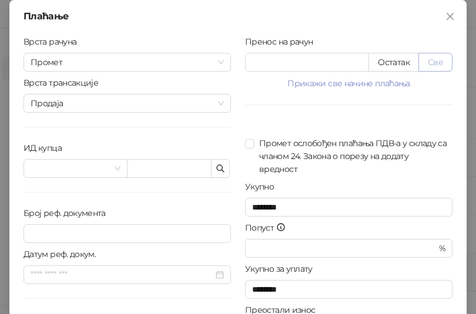
click at [430, 61] on button "Све" at bounding box center [435, 62] width 34 height 19
type input "*******"
type input "****"
drag, startPoint x: 277, startPoint y: 62, endPoint x: 224, endPoint y: 65, distance: 52.4
click at [224, 65] on div "Врста рачуна Промет Врста трансакције Продаја ИД купца Број реф. документа Дату…" at bounding box center [237, 210] width 443 height 351
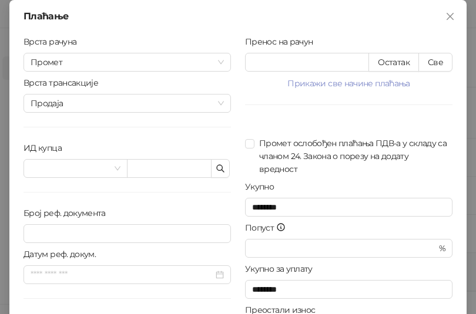
click at [162, 255] on div "Датум реф. докум." at bounding box center [126, 257] width 207 height 18
click at [445, 12] on icon "close" at bounding box center [449, 16] width 9 height 9
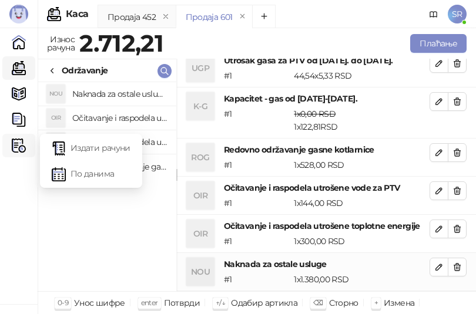
click at [20, 146] on icon at bounding box center [23, 146] width 6 height 0
click at [94, 147] on link "Издати рачуни" at bounding box center [91, 147] width 79 height 23
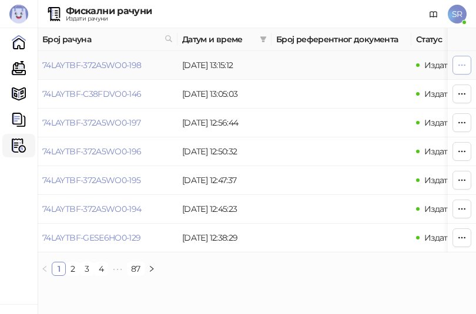
click at [458, 66] on icon "button" at bounding box center [461, 64] width 9 height 9
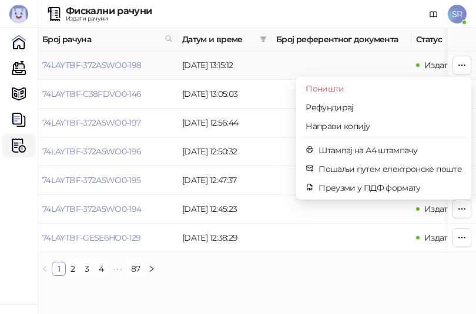
click at [240, 69] on td "[DATE] 13:15:12" at bounding box center [224, 65] width 94 height 29
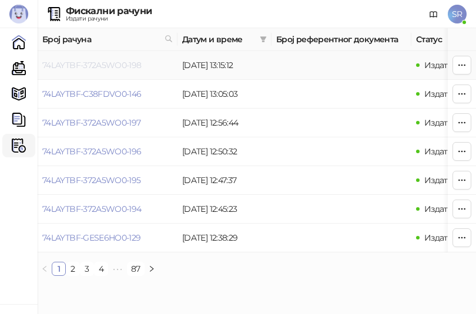
click at [103, 63] on link "74LAYTBF-372A5WO0-198" at bounding box center [91, 65] width 99 height 11
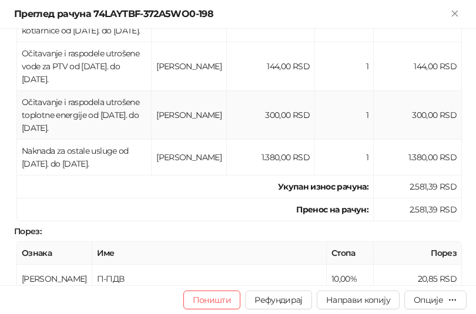
scroll to position [294, 0]
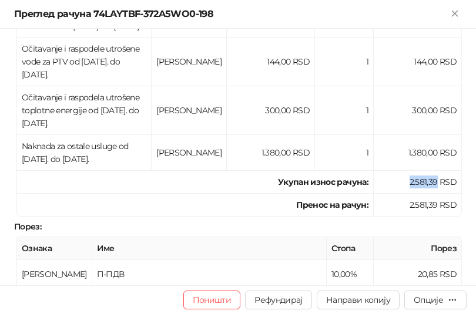
drag, startPoint x: 402, startPoint y: 167, endPoint x: 428, endPoint y: 166, distance: 25.9
click at [428, 171] on td "2.581,39 RSD" at bounding box center [418, 182] width 88 height 23
copy td "2.581,39"
click at [187, 260] on td "П-ПДВ" at bounding box center [209, 274] width 234 height 29
click at [455, 11] on icon "Close" at bounding box center [454, 13] width 11 height 11
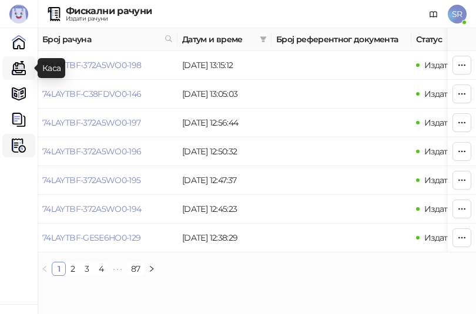
click at [24, 66] on link "Каса" at bounding box center [18, 67] width 23 height 23
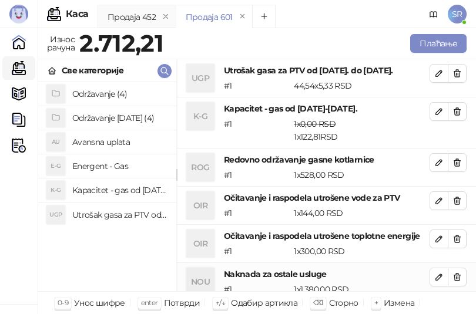
click at [150, 247] on div "Održavanje (4) Održavanje [DATE] (4) AU Avansna uplata E-G Energent - Gas K-G K…" at bounding box center [107, 186] width 138 height 209
click at [442, 39] on button "Плаћање" at bounding box center [438, 43] width 56 height 19
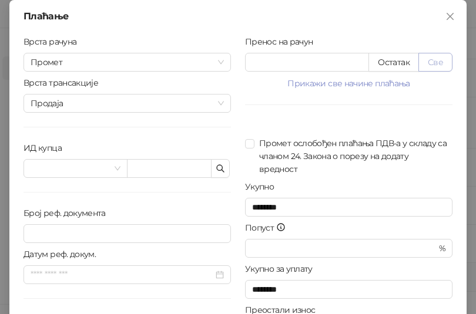
click at [440, 61] on button "Све" at bounding box center [435, 62] width 34 height 19
type input "*******"
type input "****"
click at [222, 164] on button "button" at bounding box center [220, 168] width 19 height 19
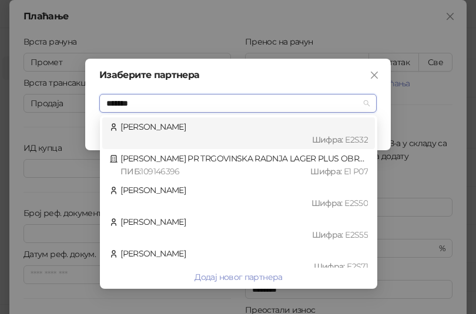
type input "********"
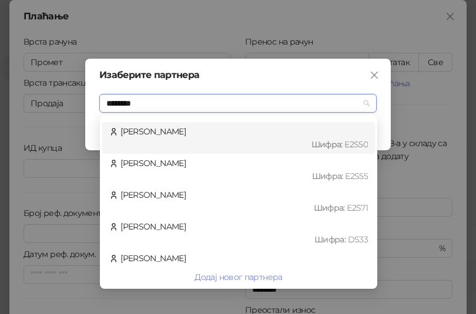
scroll to position [103, 0]
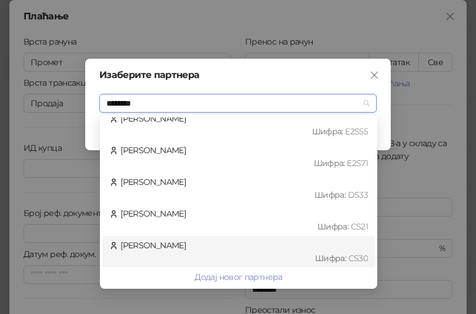
click at [185, 246] on div "[PERSON_NAME] : CS30" at bounding box center [238, 252] width 258 height 26
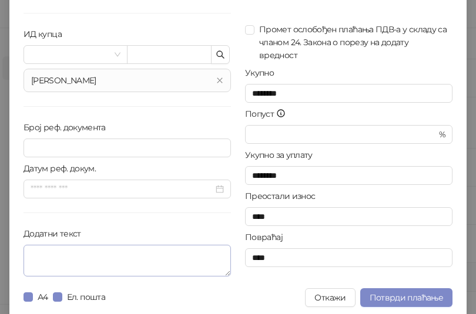
scroll to position [119, 0]
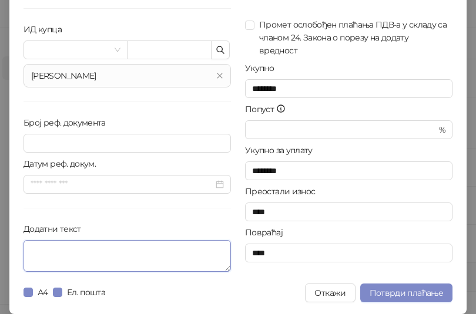
click at [80, 248] on textarea "Додатни текст" at bounding box center [126, 256] width 207 height 32
type textarea "*"
click at [187, 247] on textarea "**********" at bounding box center [126, 256] width 207 height 32
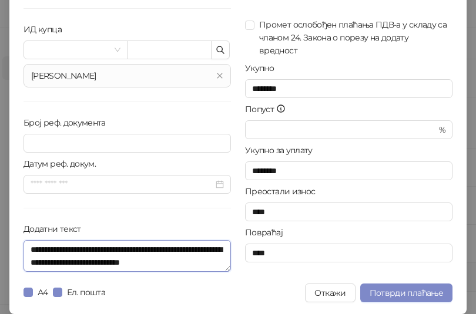
drag, startPoint x: 27, startPoint y: 250, endPoint x: 107, endPoint y: 248, distance: 80.5
click at [107, 248] on textarea "**********" at bounding box center [126, 256] width 207 height 32
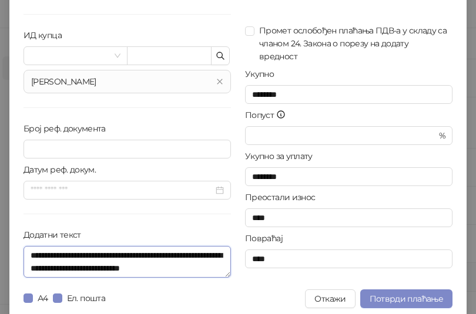
scroll to position [117, 0]
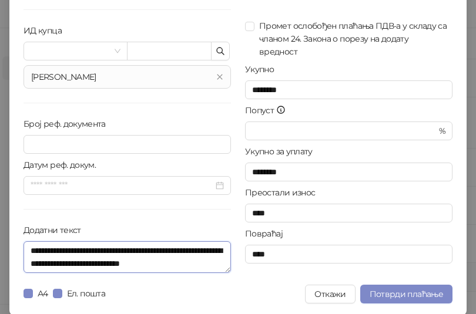
type textarea "**********"
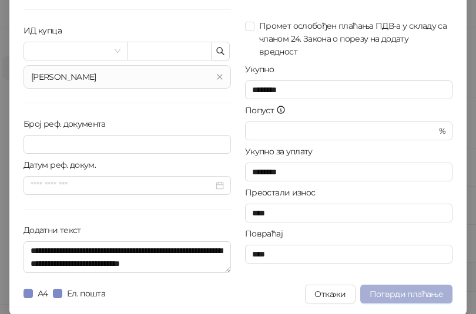
click at [414, 295] on span "Потврди плаћање" at bounding box center [405, 294] width 73 height 11
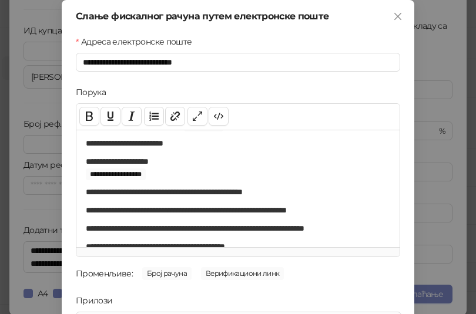
scroll to position [59, 0]
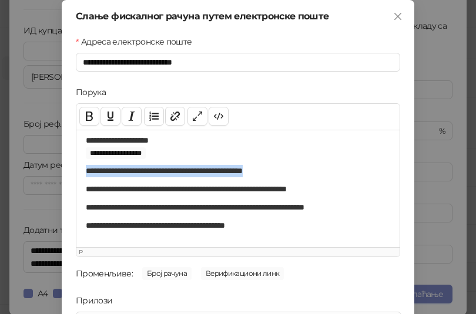
drag, startPoint x: 80, startPoint y: 170, endPoint x: 302, endPoint y: 162, distance: 221.6
click at [302, 162] on div "**********" at bounding box center [237, 188] width 323 height 117
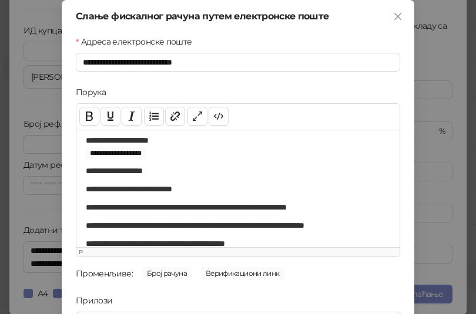
click at [185, 154] on p "**********" at bounding box center [233, 146] width 295 height 25
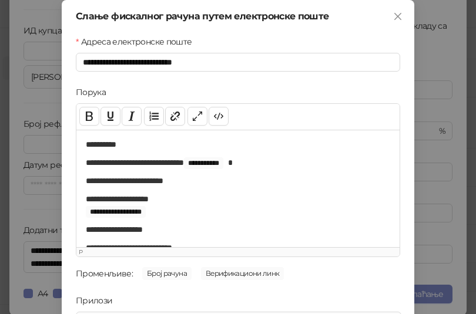
scroll to position [0, 0]
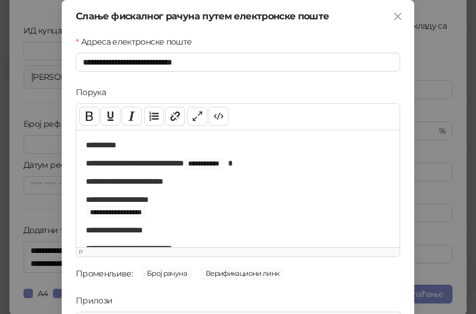
click at [136, 149] on p "**********" at bounding box center [233, 145] width 295 height 12
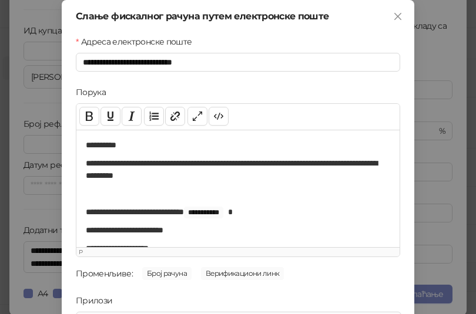
click at [237, 180] on p "**********" at bounding box center [233, 169] width 295 height 25
drag, startPoint x: 301, startPoint y: 165, endPoint x: 111, endPoint y: 179, distance: 190.2
click at [111, 179] on p "**********" at bounding box center [233, 169] width 295 height 25
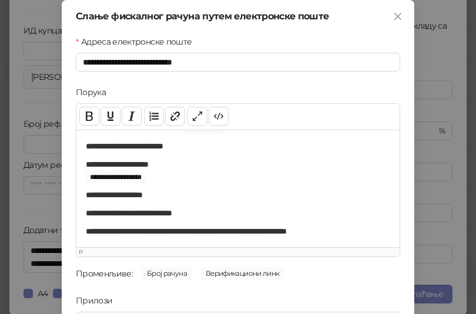
scroll to position [117, 0]
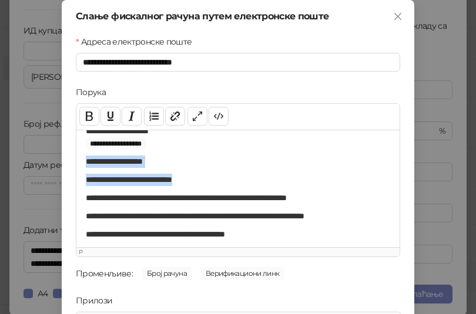
drag, startPoint x: 83, startPoint y: 163, endPoint x: 203, endPoint y: 176, distance: 121.2
click at [203, 176] on div "**********" at bounding box center [237, 188] width 323 height 117
copy div "**********"
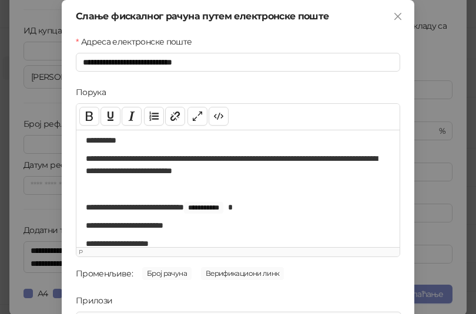
scroll to position [0, 0]
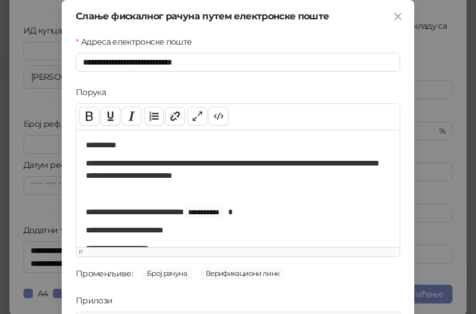
click at [80, 193] on div "**********" at bounding box center [237, 188] width 323 height 117
click at [303, 179] on p "**********" at bounding box center [233, 169] width 295 height 25
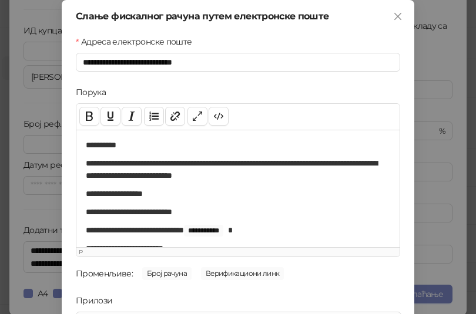
click at [78, 211] on div "**********" at bounding box center [237, 188] width 323 height 117
drag, startPoint x: 162, startPoint y: 163, endPoint x: 238, endPoint y: 165, distance: 77.0
click at [238, 165] on p "**********" at bounding box center [233, 169] width 295 height 25
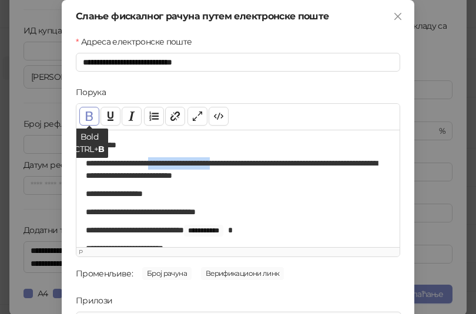
click at [86, 113] on button "Bold CTRL+ B" at bounding box center [89, 116] width 20 height 19
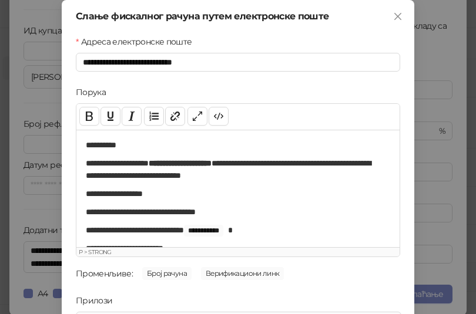
click at [218, 195] on p "**********" at bounding box center [233, 194] width 295 height 12
drag, startPoint x: 197, startPoint y: 176, endPoint x: 283, endPoint y: 177, distance: 85.7
click at [283, 177] on p "**********" at bounding box center [233, 169] width 295 height 25
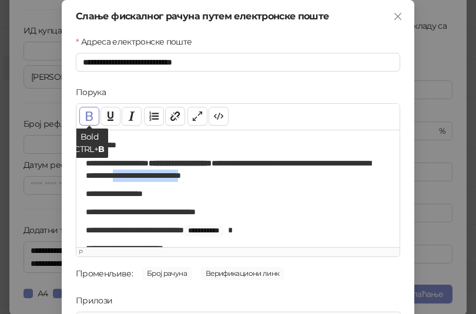
click at [83, 118] on button "Bold CTRL+ B" at bounding box center [89, 116] width 20 height 19
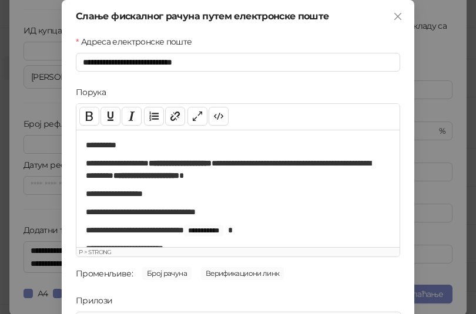
click at [196, 199] on p "**********" at bounding box center [233, 194] width 295 height 12
drag, startPoint x: 130, startPoint y: 192, endPoint x: 163, endPoint y: 187, distance: 33.2
click at [163, 187] on div "**********" at bounding box center [237, 188] width 323 height 117
drag, startPoint x: 81, startPoint y: 191, endPoint x: 127, endPoint y: 192, distance: 46.4
click at [127, 192] on p "**********" at bounding box center [233, 194] width 295 height 12
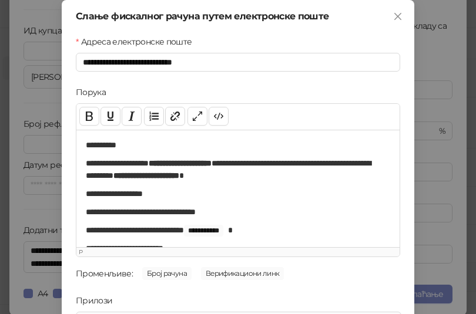
click at [152, 209] on p "**********" at bounding box center [233, 212] width 295 height 12
drag, startPoint x: 84, startPoint y: 212, endPoint x: 244, endPoint y: 208, distance: 159.8
click at [244, 208] on p "**********" at bounding box center [233, 212] width 295 height 12
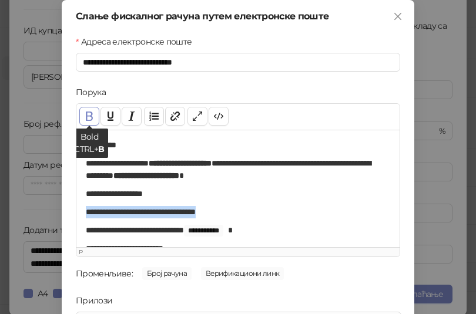
click at [86, 119] on button "Bold CTRL+ B" at bounding box center [89, 116] width 20 height 19
click at [310, 203] on div "**********" at bounding box center [237, 188] width 323 height 117
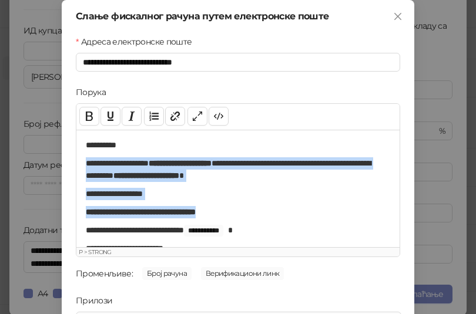
drag, startPoint x: 80, startPoint y: 166, endPoint x: 274, endPoint y: 210, distance: 198.9
click at [274, 210] on div "**********" at bounding box center [237, 188] width 323 height 117
copy div "**********"
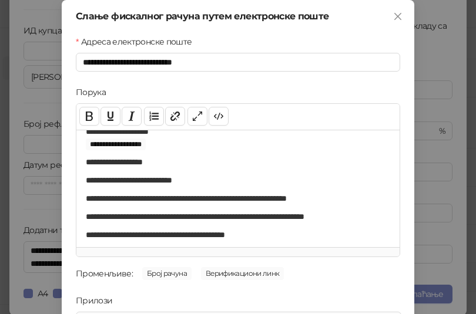
scroll to position [144, 0]
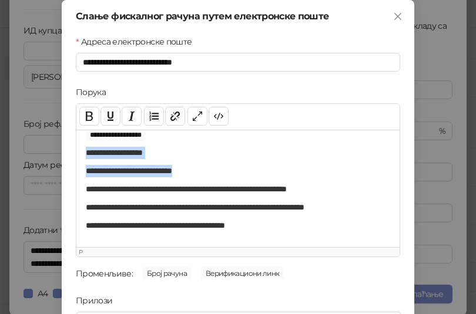
drag, startPoint x: 80, startPoint y: 150, endPoint x: 207, endPoint y: 169, distance: 127.6
click at [207, 169] on div "**********" at bounding box center [237, 188] width 323 height 117
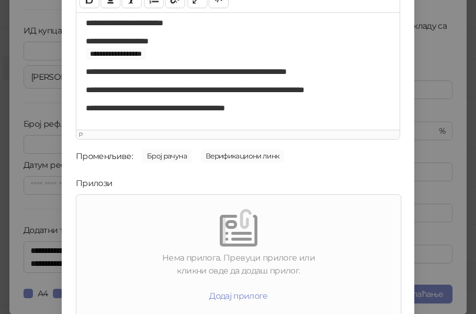
scroll to position [168, 0]
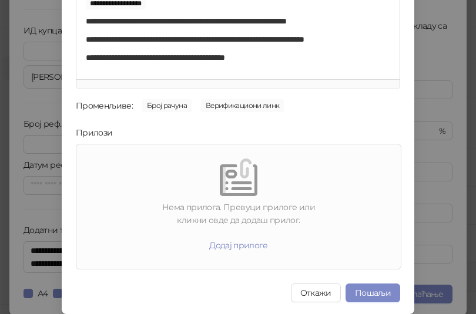
drag, startPoint x: 374, startPoint y: 292, endPoint x: 365, endPoint y: 193, distance: 99.6
click at [365, 193] on div "**********" at bounding box center [238, 73] width 352 height 482
click at [367, 293] on button "Пошаљи" at bounding box center [372, 293] width 55 height 19
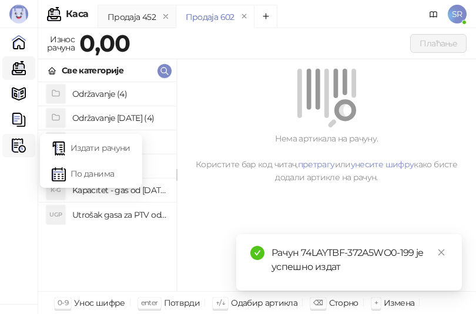
click at [22, 146] on icon at bounding box center [23, 146] width 6 height 0
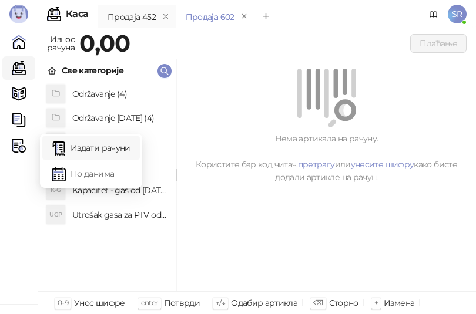
click at [107, 153] on link "Издати рачуни" at bounding box center [91, 147] width 79 height 23
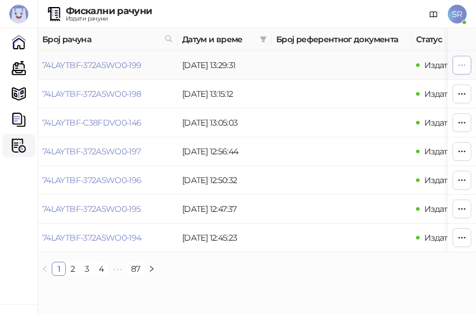
click at [461, 66] on icon "button" at bounding box center [461, 64] width 9 height 9
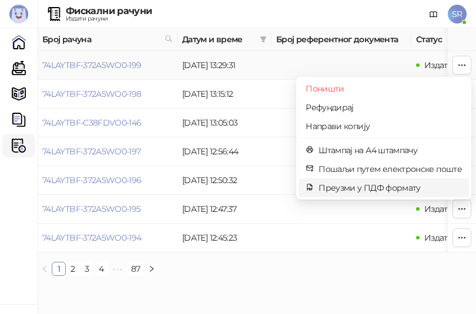
click at [354, 186] on span "Преузми у ПДФ формату" at bounding box center [389, 187] width 143 height 13
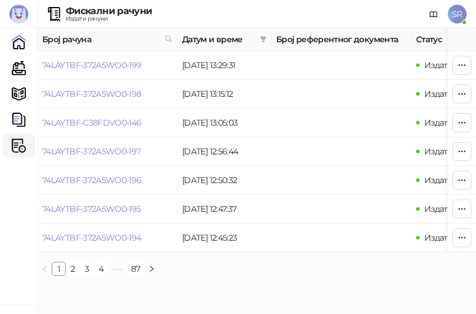
click at [183, 285] on html "[PERSON_NAME] 3.11.3-710c028 Почетна Каса Каталог Документи Фискални рачуни HEA…" at bounding box center [238, 142] width 476 height 285
click at [16, 74] on link "Каса" at bounding box center [18, 67] width 23 height 23
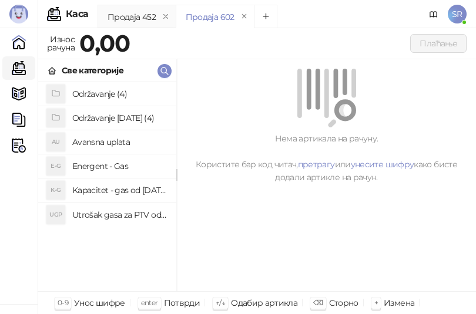
click at [244, 260] on div "Нема артикала на рачуну. Користите бар код читач, претрагу или унесите шифру ка…" at bounding box center [326, 175] width 299 height 233
click at [106, 217] on h4 "Utrošak gasa za PTV od [DATE]. do [DATE]." at bounding box center [119, 215] width 95 height 19
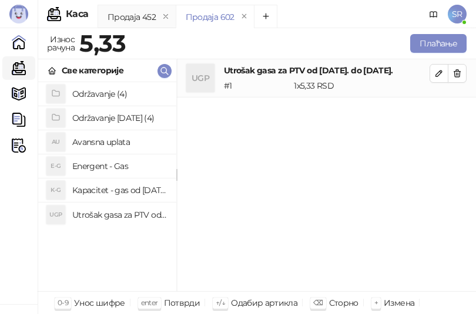
click at [107, 192] on h4 "Kapacitet - gas od [DATE]-[DATE]." at bounding box center [119, 190] width 95 height 19
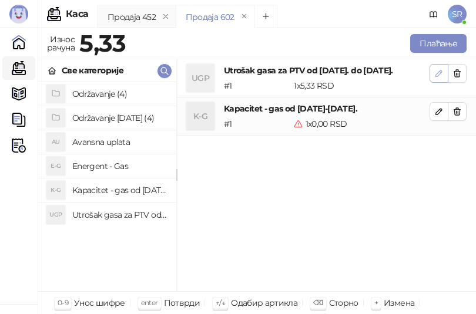
click at [440, 67] on button "button" at bounding box center [438, 73] width 19 height 19
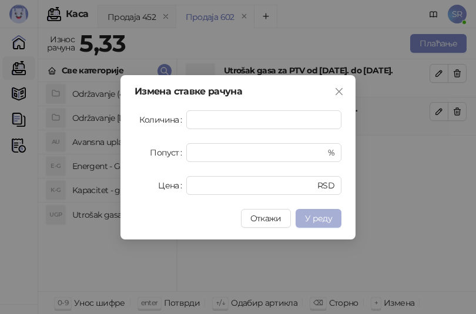
click at [314, 215] on span "У реду" at bounding box center [318, 218] width 27 height 11
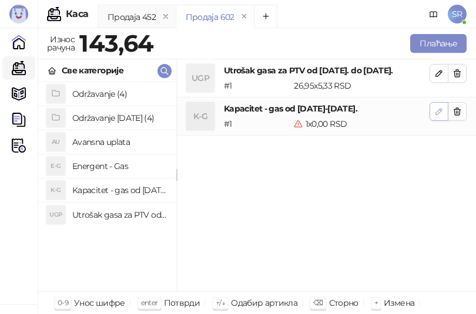
click at [437, 108] on icon "button" at bounding box center [438, 111] width 9 height 9
type input "*"
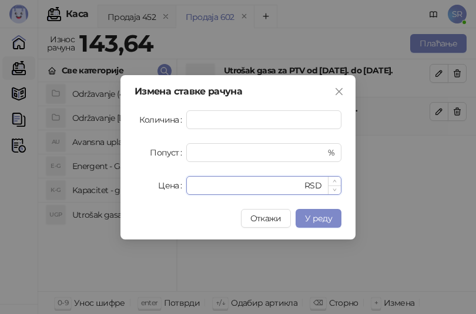
click at [199, 187] on input "*" at bounding box center [247, 186] width 109 height 18
click at [191, 190] on div "* RSD" at bounding box center [263, 185] width 155 height 19
paste input "*****"
type input "******"
click at [316, 220] on span "У реду" at bounding box center [318, 218] width 27 height 11
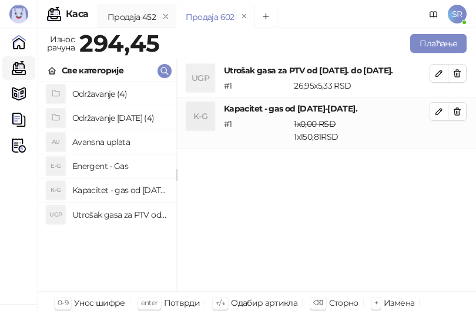
click at [104, 119] on h4 "Održavanje [DATE] (4)" at bounding box center [119, 118] width 95 height 19
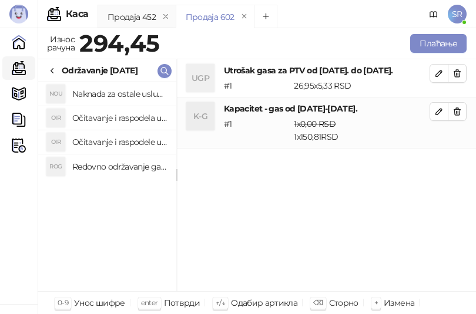
click at [113, 166] on h4 "Redovno održavanje gasne kotlarnice od [DATE]. do [DATE]." at bounding box center [119, 166] width 95 height 19
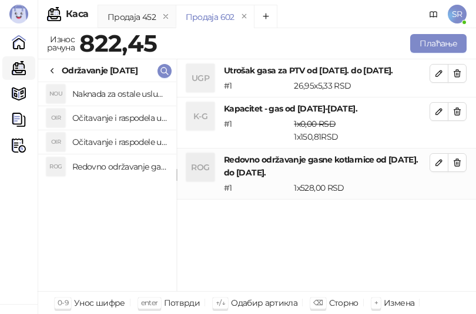
click at [112, 139] on h4 "Očitavanje i raspodele utrošene vode za PTV od [DATE]. do [DATE]." at bounding box center [119, 142] width 95 height 19
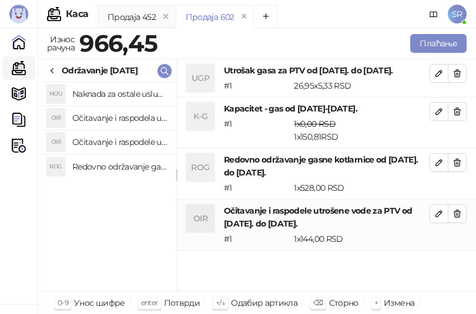
click at [112, 119] on h4 "Očitavanje i raspodela utrošene toplotne energije od [DATE]. do [DATE]." at bounding box center [119, 118] width 95 height 19
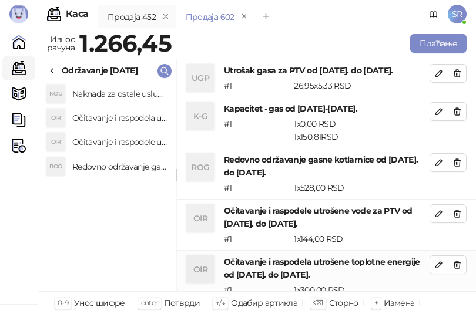
scroll to position [1, 0]
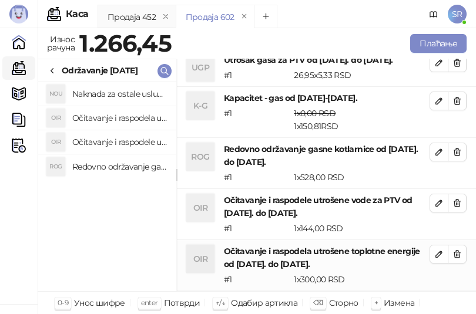
click at [116, 97] on h4 "Naknada za ostale usluge od [DATE]. do [DATE]." at bounding box center [119, 94] width 95 height 19
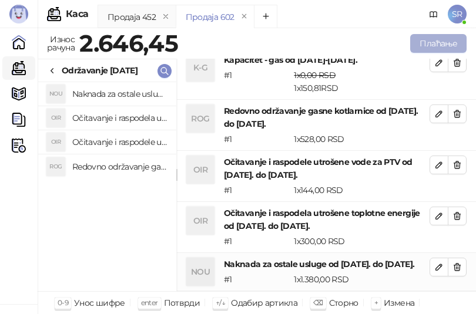
click at [448, 40] on button "Плаћање" at bounding box center [438, 43] width 56 height 19
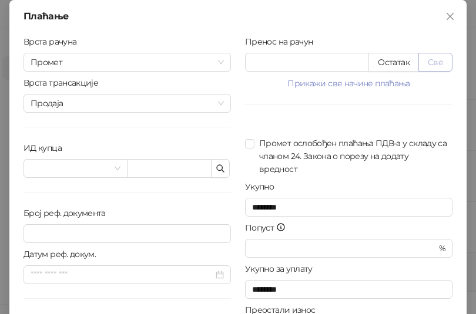
click at [431, 65] on button "Све" at bounding box center [435, 62] width 34 height 19
type input "*******"
type input "****"
drag, startPoint x: 314, startPoint y: 65, endPoint x: 238, endPoint y: 65, distance: 76.4
click at [238, 65] on div "Пренос на рачун ******* Остатак Све Прикажи све начине плаћања Платна картица *…" at bounding box center [348, 210] width 221 height 351
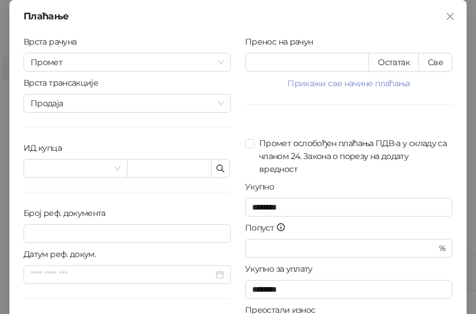
click at [250, 110] on div "Пренос на рачун ******* Остатак Све Прикажи све начине плаћања Платна картица *…" at bounding box center [348, 210] width 221 height 351
click at [218, 167] on icon "button" at bounding box center [220, 168] width 7 height 7
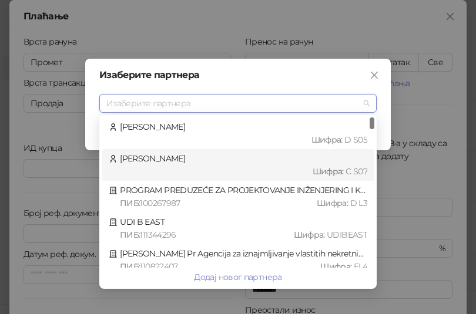
type input "*"
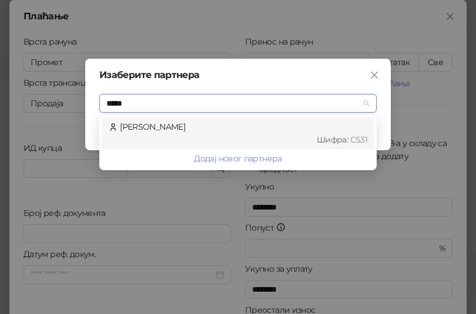
type input "******"
click at [216, 139] on div "Шифра : CS31" at bounding box center [243, 139] width 247 height 13
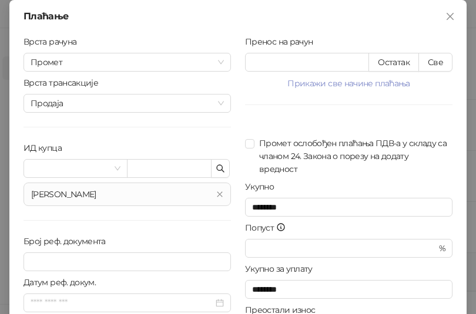
scroll to position [119, 0]
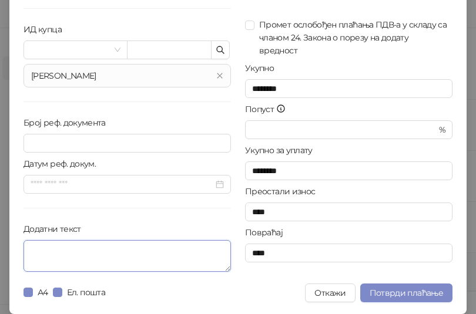
click at [81, 265] on textarea "Додатни текст" at bounding box center [126, 256] width 207 height 32
paste textarea "**********"
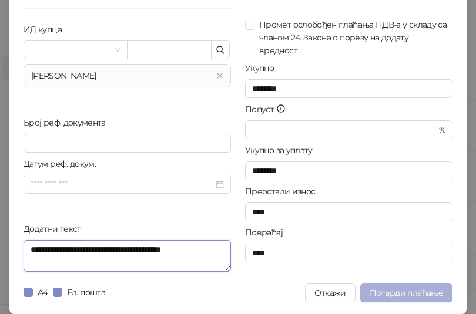
type textarea "**********"
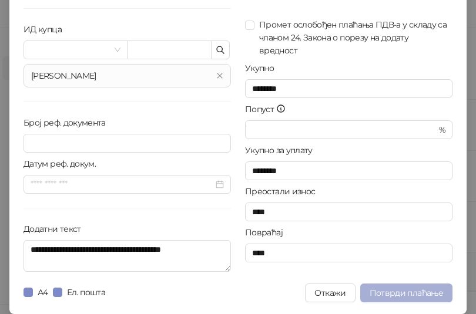
click at [396, 293] on span "Потврди плаћање" at bounding box center [405, 293] width 73 height 11
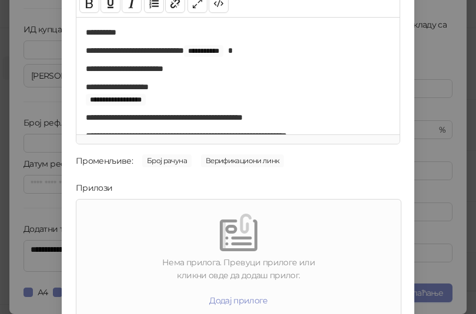
scroll to position [168, 0]
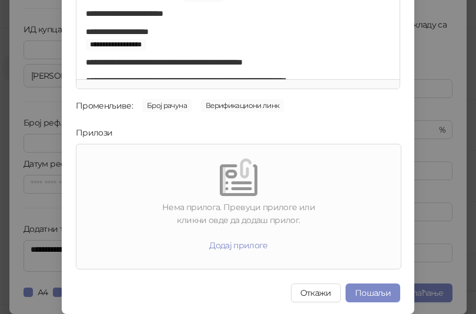
click at [435, 179] on div "**********" at bounding box center [238, 157] width 476 height 314
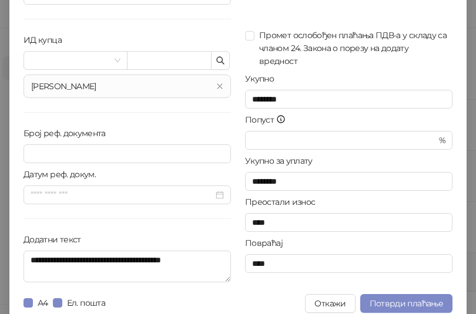
scroll to position [119, 0]
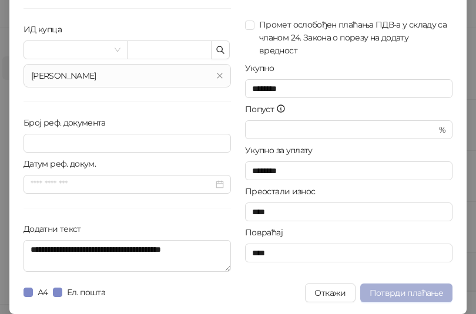
click at [402, 292] on span "Потврди плаћање" at bounding box center [405, 293] width 73 height 11
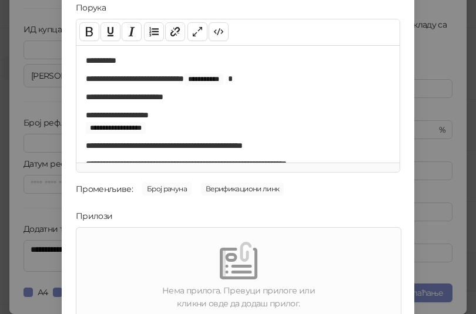
scroll to position [168, 0]
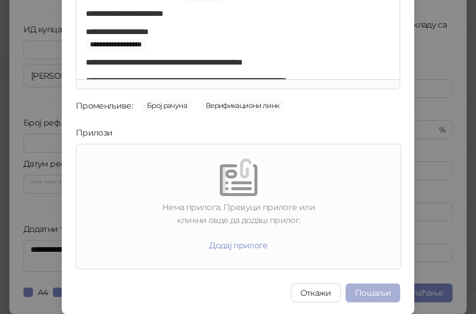
click at [365, 288] on button "Пошаљи" at bounding box center [372, 293] width 55 height 19
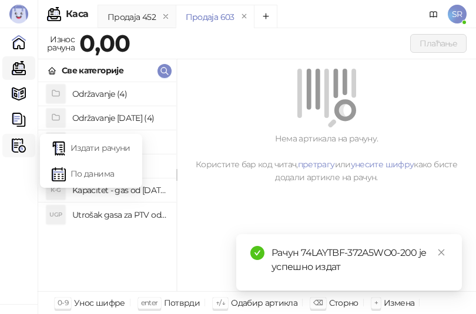
click at [21, 148] on img at bounding box center [19, 146] width 14 height 14
click at [84, 148] on link "Издати рачуни" at bounding box center [91, 147] width 79 height 23
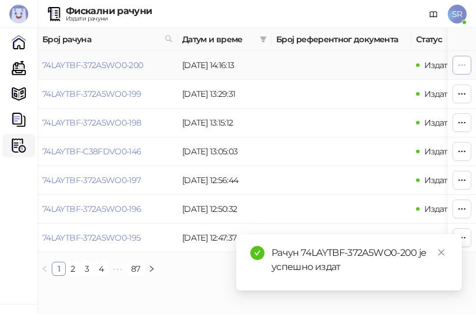
click at [459, 62] on icon "button" at bounding box center [461, 64] width 9 height 9
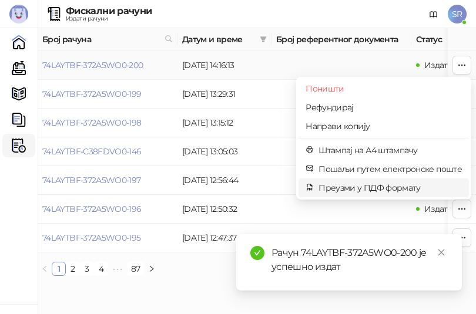
click at [352, 187] on span "Преузми у ПДФ формату" at bounding box center [389, 187] width 143 height 13
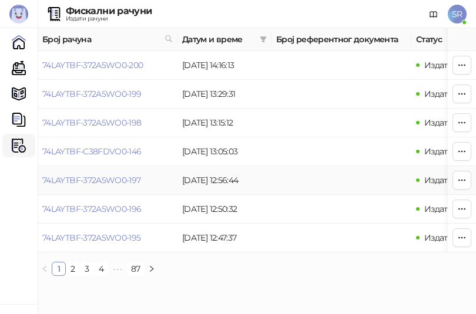
click at [319, 176] on td at bounding box center [341, 180] width 140 height 29
click at [19, 65] on link "Каса" at bounding box center [18, 67] width 23 height 23
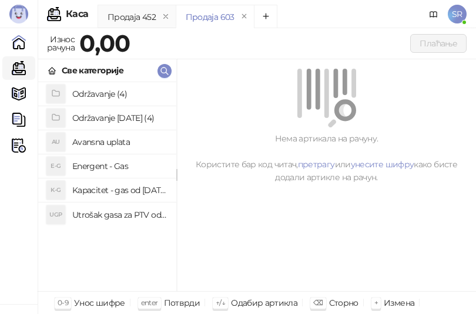
click at [110, 216] on h4 "Utrošak gasa za PTV od [DATE]. do [DATE]." at bounding box center [119, 215] width 95 height 19
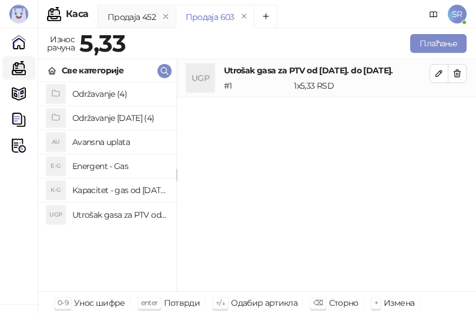
click at [109, 186] on h4 "Kapacitet - gas od [DATE]-[DATE]." at bounding box center [119, 190] width 95 height 19
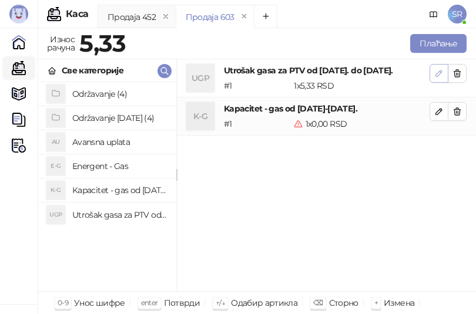
click at [444, 78] on button "button" at bounding box center [438, 73] width 19 height 19
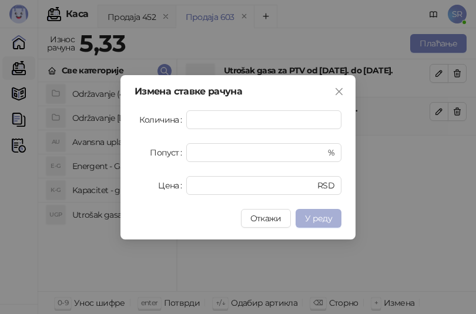
click at [318, 216] on span "У реду" at bounding box center [318, 218] width 27 height 11
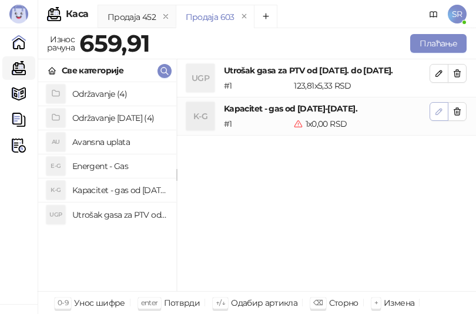
click at [441, 113] on icon "button" at bounding box center [438, 111] width 9 height 9
type input "*"
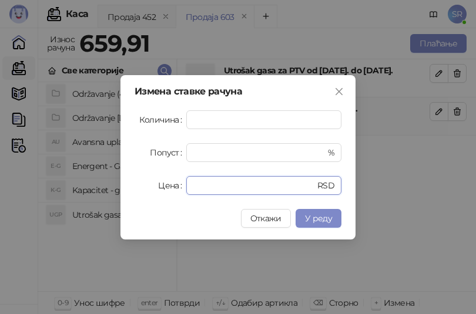
drag, startPoint x: 227, startPoint y: 189, endPoint x: 184, endPoint y: 190, distance: 42.3
click at [184, 190] on div "Цена * RSD" at bounding box center [237, 185] width 207 height 19
paste input "*****"
type input "******"
click at [327, 216] on span "У реду" at bounding box center [318, 218] width 27 height 11
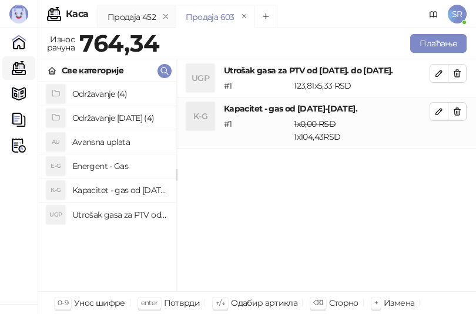
click at [131, 120] on h4 "Održavanje [DATE] (4)" at bounding box center [119, 118] width 95 height 19
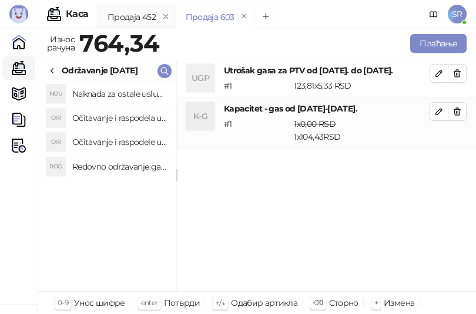
click at [136, 164] on h4 "Redovno održavanje gasne kotlarnice od [DATE]. do [DATE]." at bounding box center [119, 166] width 95 height 19
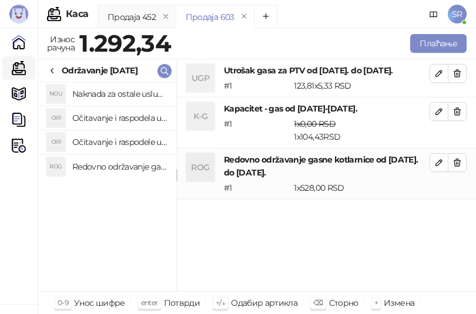
click at [132, 137] on h4 "Očitavanje i raspodele utrošene vode za PTV od [DATE]. do [DATE]." at bounding box center [119, 142] width 95 height 19
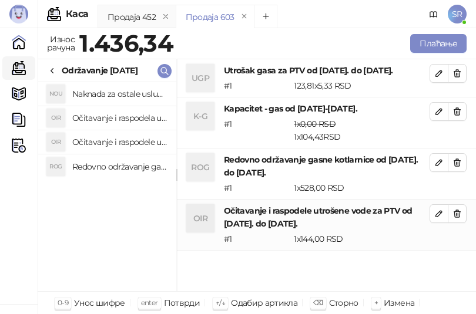
click at [130, 113] on h4 "Očitavanje i raspodela utrošene toplotne energije od [DATE]. do [DATE]." at bounding box center [119, 118] width 95 height 19
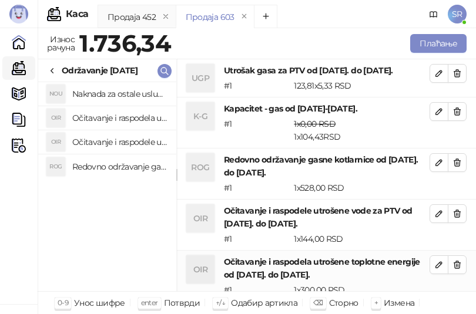
scroll to position [1, 0]
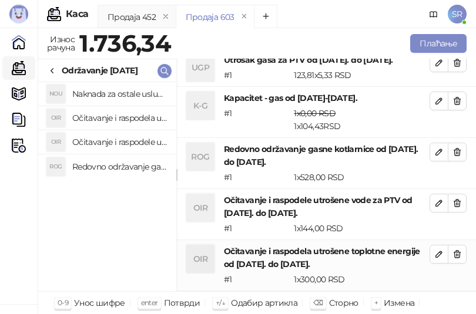
click at [126, 94] on h4 "Naknada za ostale usluge od [DATE]. do [DATE]." at bounding box center [119, 94] width 95 height 19
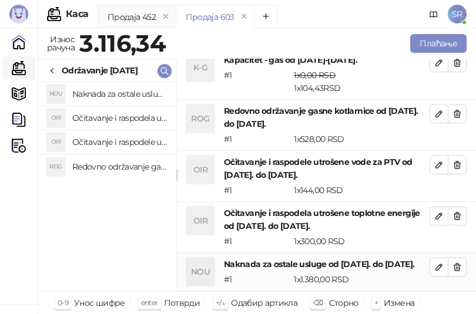
scroll to position [61, 0]
click at [434, 45] on button "Плаћање" at bounding box center [438, 43] width 56 height 19
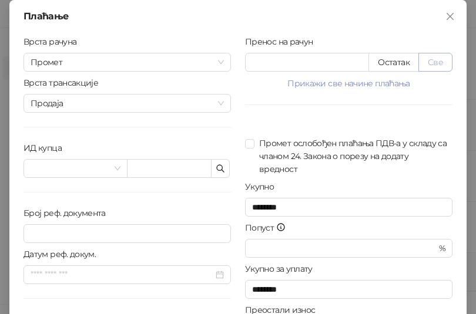
click at [438, 63] on button "Све" at bounding box center [435, 62] width 34 height 19
type input "*******"
type input "****"
drag, startPoint x: 280, startPoint y: 62, endPoint x: 242, endPoint y: 63, distance: 37.6
click at [245, 63] on input "*******" at bounding box center [306, 62] width 123 height 18
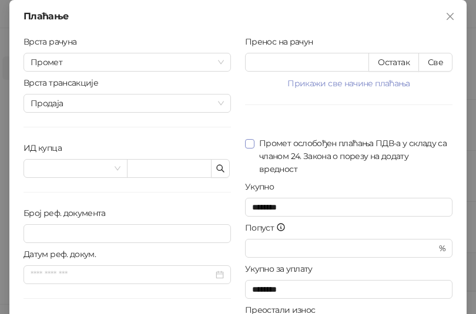
click at [285, 142] on span "Промет ослобођен плаћања ПДВ-а у складу са чланом 24. Закона о порезу на додату…" at bounding box center [353, 156] width 198 height 39
type input "********"
type input "******"
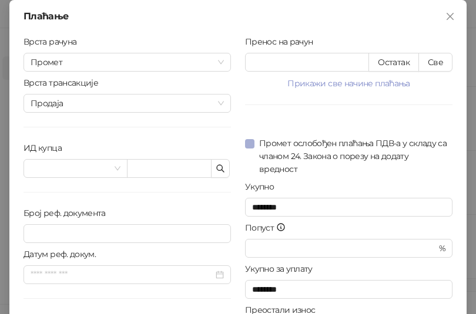
click at [254, 142] on span "Промет ослобођен плаћања ПДВ-а у складу са чланом 24. Закона о порезу на додату…" at bounding box center [353, 156] width 198 height 39
type input "********"
type input "****"
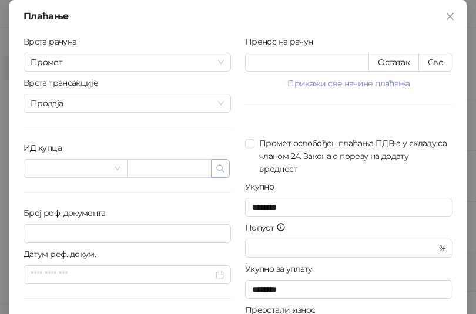
click at [221, 165] on button "button" at bounding box center [220, 168] width 19 height 19
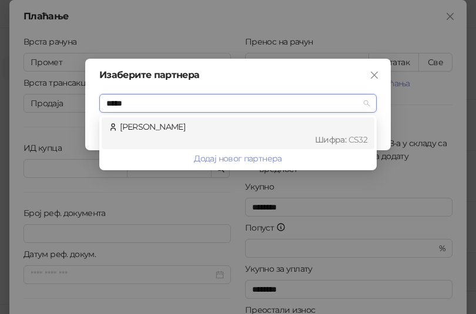
type input "******"
click at [201, 127] on div "[PERSON_NAME] : CS32" at bounding box center [238, 133] width 258 height 26
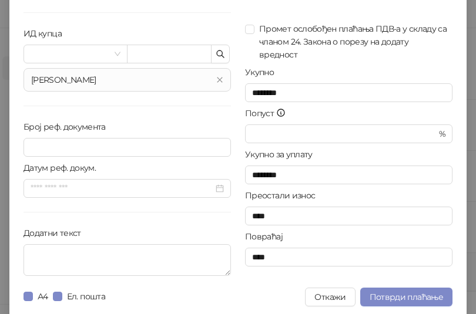
scroll to position [119, 0]
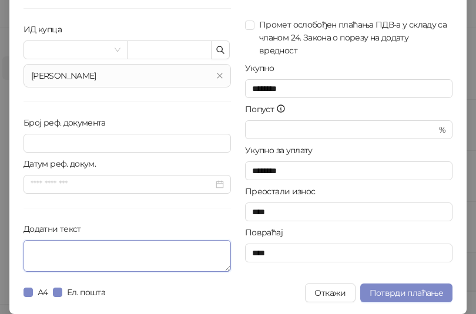
click at [112, 258] on textarea "Додатни текст" at bounding box center [126, 256] width 207 height 32
paste textarea "**********"
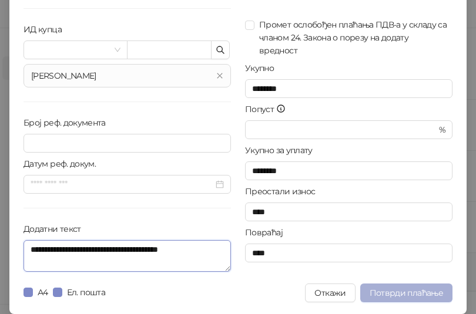
type textarea "**********"
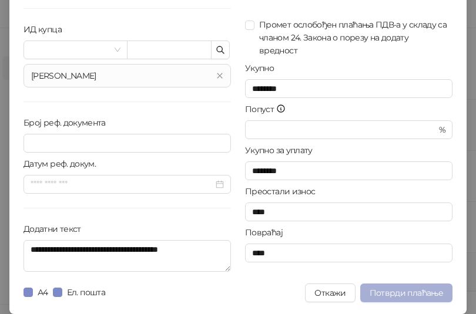
click at [400, 293] on span "Потврди плаћање" at bounding box center [405, 293] width 73 height 11
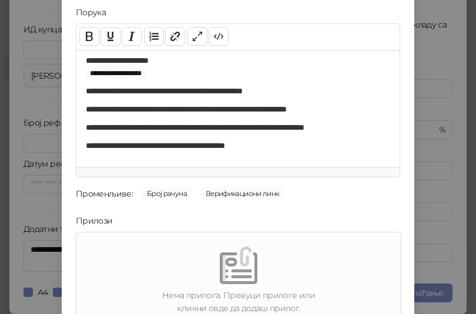
scroll to position [168, 0]
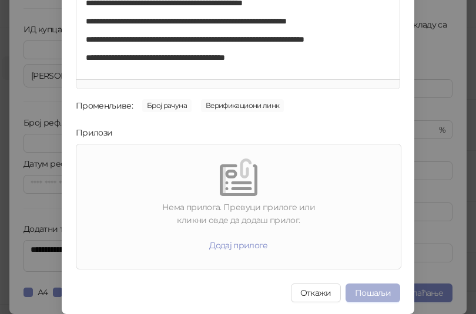
click at [378, 291] on button "Пошаљи" at bounding box center [372, 293] width 55 height 19
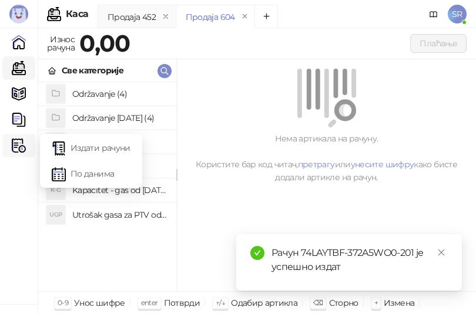
click at [22, 146] on icon at bounding box center [23, 146] width 6 height 0
click at [80, 170] on link "По данима" at bounding box center [91, 173] width 79 height 23
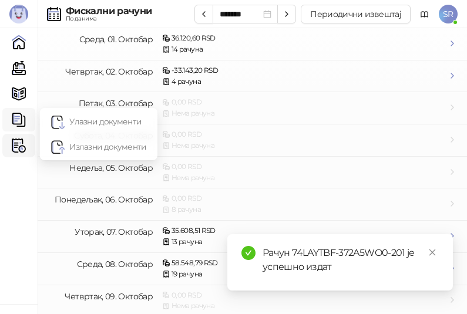
click at [10, 124] on div "Документи" at bounding box center [18, 119] width 23 height 23
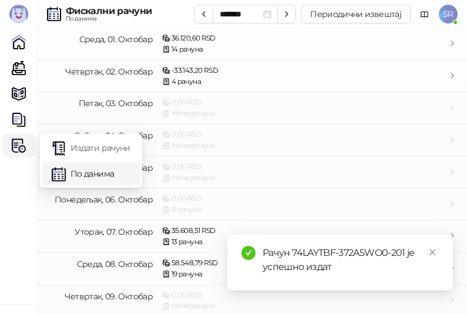
click at [22, 150] on img at bounding box center [19, 146] width 14 height 14
click at [76, 153] on link "Издати рачуни" at bounding box center [91, 147] width 79 height 23
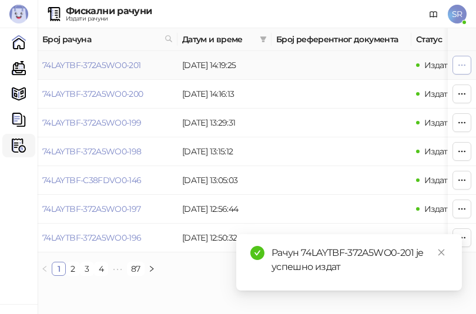
click at [460, 65] on icon "button" at bounding box center [461, 64] width 9 height 9
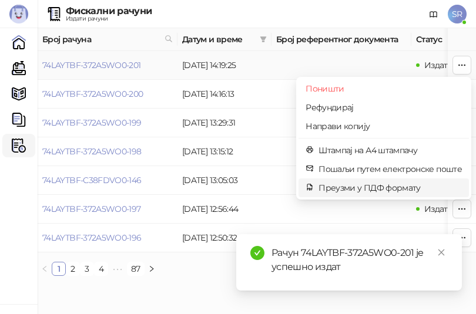
click at [344, 190] on span "Преузми у ПДФ формату" at bounding box center [389, 187] width 143 height 13
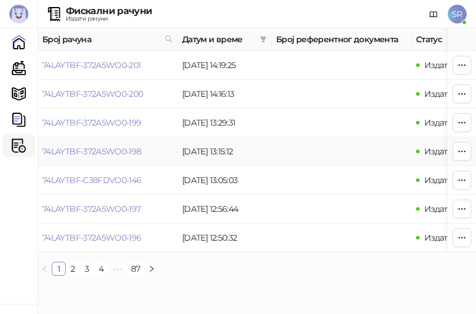
click at [329, 151] on td at bounding box center [341, 151] width 140 height 29
click at [19, 71] on link "Каса" at bounding box center [18, 67] width 23 height 23
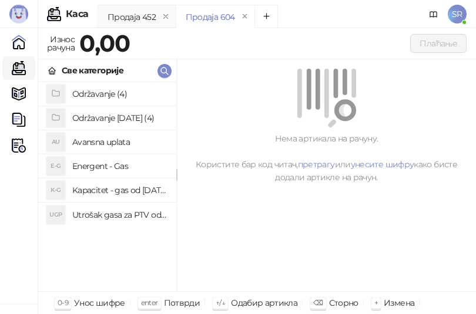
click at [120, 217] on h4 "Utrošak gasa za PTV od [DATE]. do [DATE]." at bounding box center [119, 215] width 95 height 19
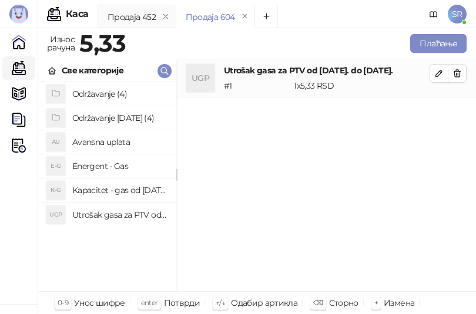
click at [119, 190] on h4 "Kapacitet - gas od [DATE]-[DATE]." at bounding box center [119, 190] width 95 height 19
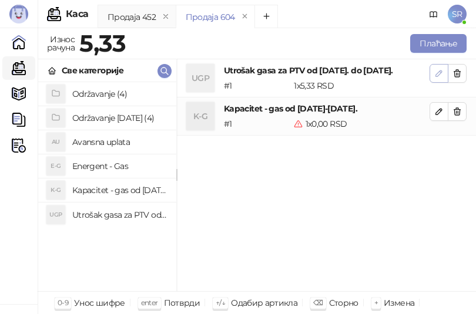
click at [435, 75] on icon "button" at bounding box center [438, 73] width 9 height 9
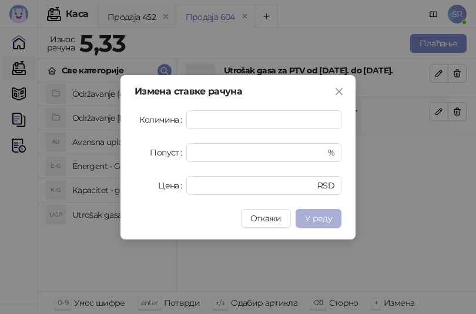
click at [333, 217] on button "У реду" at bounding box center [318, 218] width 46 height 19
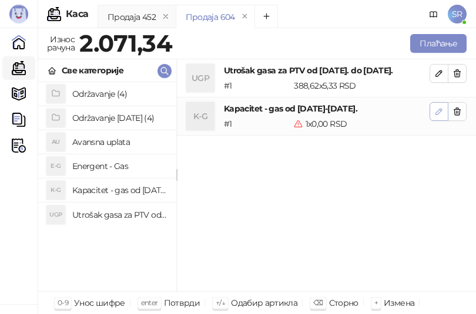
click at [442, 110] on icon "button" at bounding box center [438, 111] width 9 height 9
type input "*"
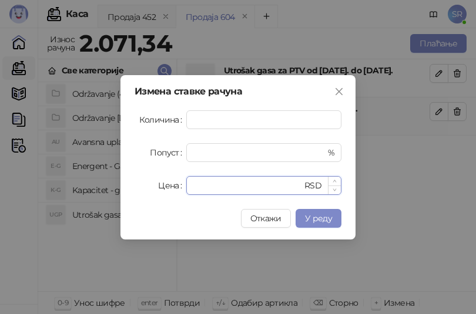
drag, startPoint x: 222, startPoint y: 184, endPoint x: 193, endPoint y: 184, distance: 28.8
click at [193, 184] on input "*" at bounding box center [247, 186] width 109 height 18
paste input "*****"
type input "******"
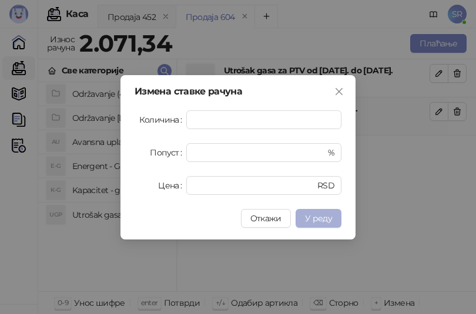
click at [322, 218] on span "У реду" at bounding box center [318, 218] width 27 height 11
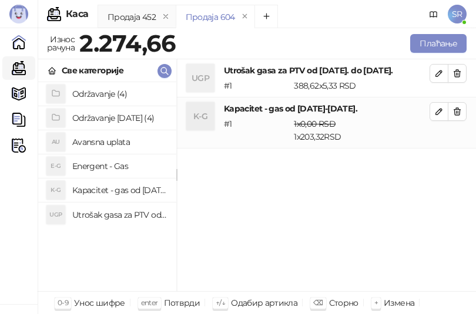
click at [95, 119] on h4 "Održavanje [DATE] (4)" at bounding box center [119, 118] width 95 height 19
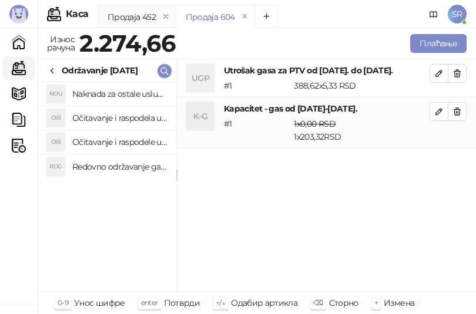
click at [144, 163] on h4 "Redovno održavanje gasne kotlarnice od [DATE]. do [DATE]." at bounding box center [119, 166] width 95 height 19
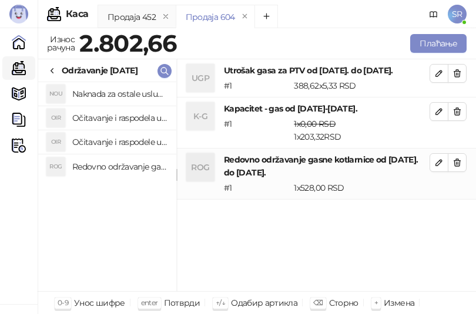
click at [142, 138] on h4 "Očitavanje i raspodele utrošene vode za PTV od [DATE]. do [DATE]." at bounding box center [119, 142] width 95 height 19
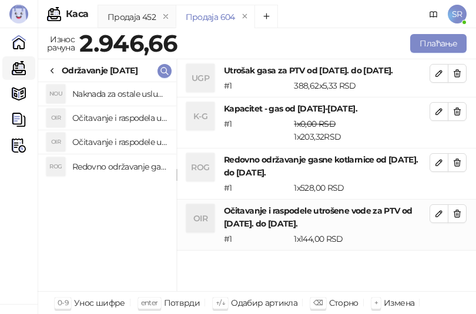
click at [132, 116] on h4 "Očitavanje i raspodela utrošene toplotne energije od [DATE]. do [DATE]." at bounding box center [119, 118] width 95 height 19
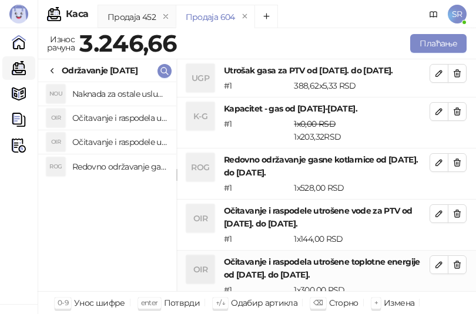
scroll to position [1, 0]
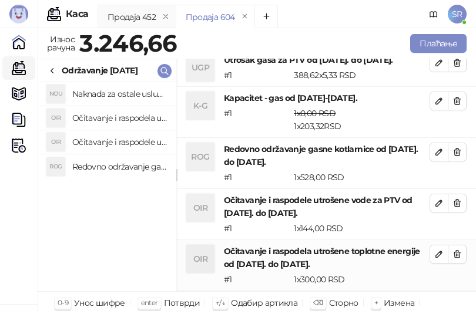
click at [129, 93] on h4 "Naknada za ostale usluge od [DATE]. do [DATE]." at bounding box center [119, 94] width 95 height 19
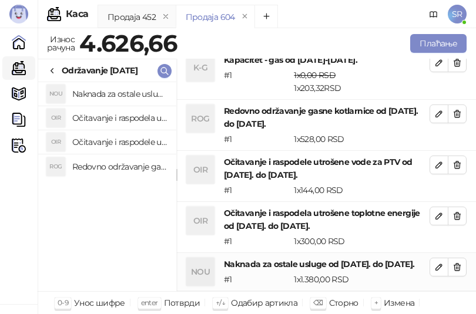
scroll to position [61, 0]
click at [434, 44] on button "Плаћање" at bounding box center [438, 43] width 56 height 19
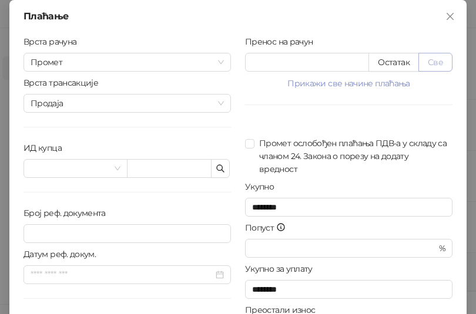
click at [438, 59] on button "Све" at bounding box center [435, 62] width 34 height 19
type input "*******"
type input "****"
drag, startPoint x: 285, startPoint y: 57, endPoint x: 241, endPoint y: 69, distance: 45.6
click at [245, 69] on input "*******" at bounding box center [306, 62] width 123 height 18
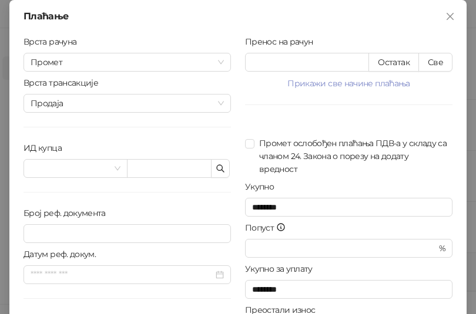
click at [181, 215] on div "Број реф. документа" at bounding box center [126, 216] width 207 height 18
click at [216, 167] on icon "button" at bounding box center [220, 168] width 9 height 9
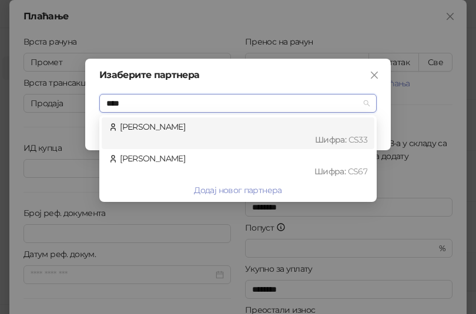
scroll to position [0, 0]
type input "******"
click at [207, 138] on div "Шифра : CS33" at bounding box center [243, 139] width 247 height 13
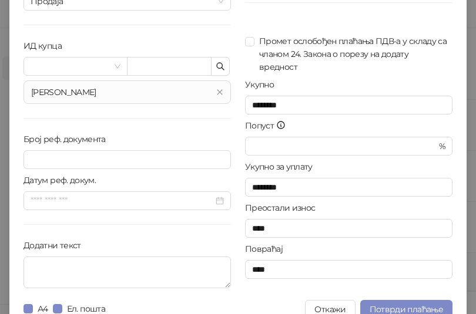
scroll to position [117, 0]
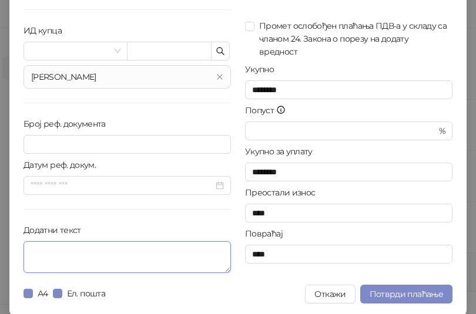
click at [129, 262] on textarea "Додатни текст" at bounding box center [126, 257] width 207 height 32
paste textarea "**********"
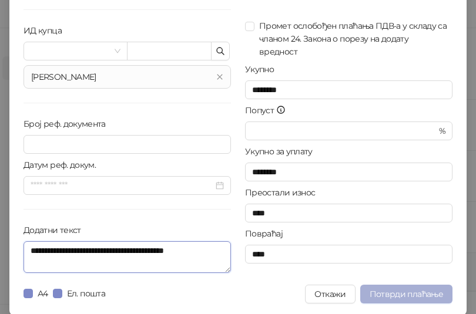
type textarea "**********"
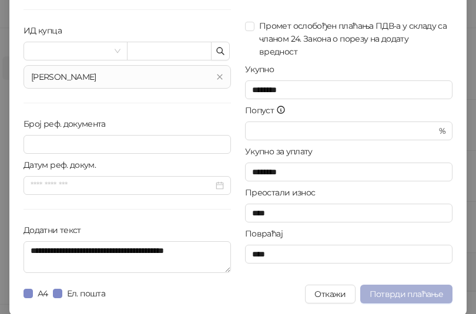
click at [409, 295] on span "Потврди плаћање" at bounding box center [405, 294] width 73 height 11
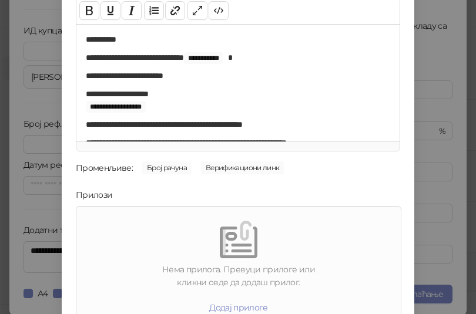
scroll to position [168, 0]
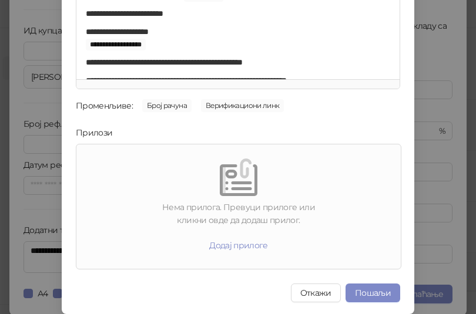
click at [439, 211] on div "**********" at bounding box center [238, 157] width 476 height 314
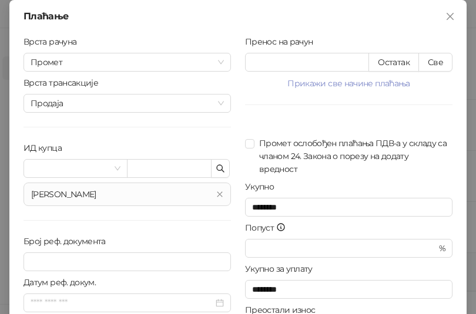
scroll to position [119, 0]
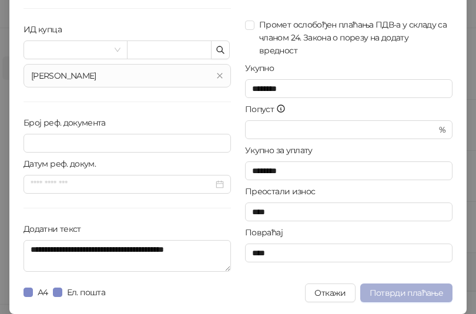
click at [430, 293] on span "Потврди плаћање" at bounding box center [405, 293] width 73 height 11
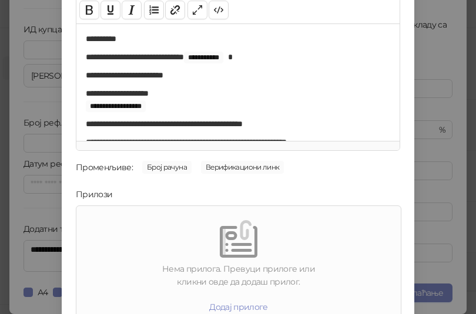
scroll to position [168, 0]
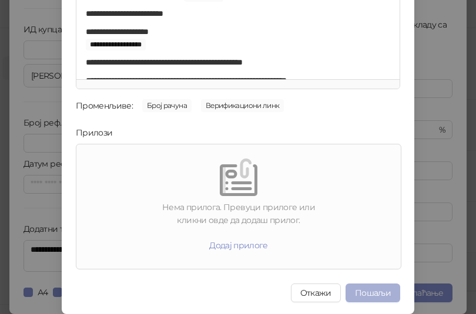
click at [366, 294] on button "Пошаљи" at bounding box center [372, 293] width 55 height 19
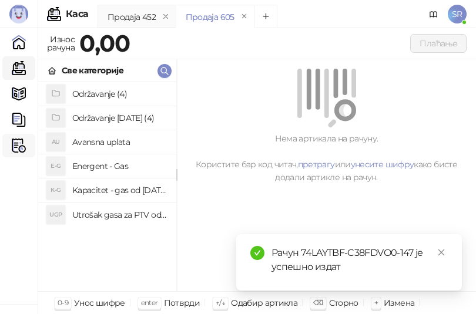
click at [12, 146] on img at bounding box center [19, 146] width 14 height 14
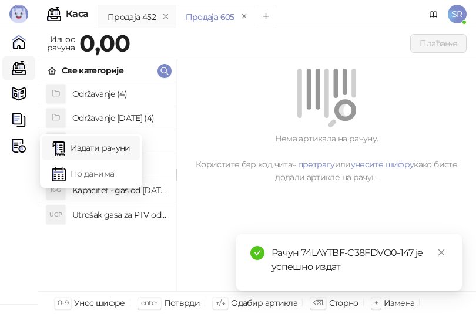
click at [66, 147] on link "Издати рачуни" at bounding box center [91, 147] width 79 height 23
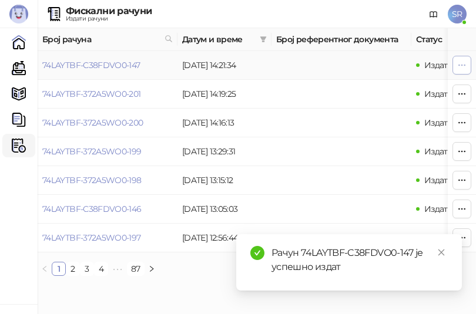
click at [464, 63] on icon "button" at bounding box center [461, 64] width 9 height 9
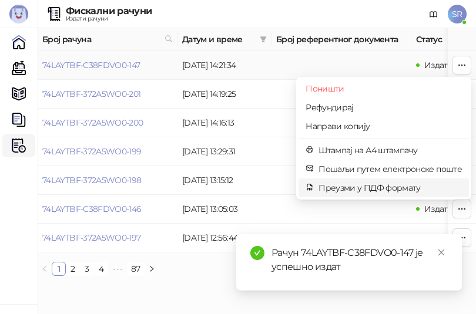
click at [351, 188] on span "Преузми у ПДФ формату" at bounding box center [389, 187] width 143 height 13
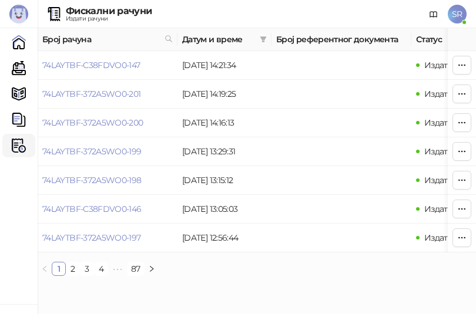
click at [202, 285] on div "Број рачуна Датум и време Број референтног документа Статус Врста рачуна Врста …" at bounding box center [257, 156] width 438 height 257
click at [25, 73] on link "Каса" at bounding box center [18, 67] width 23 height 23
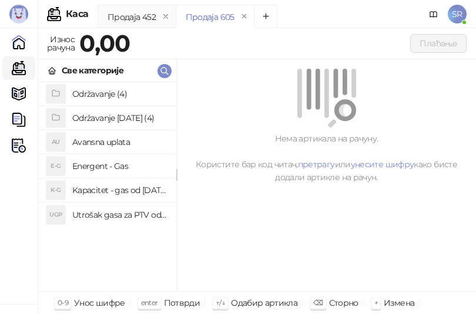
drag, startPoint x: 223, startPoint y: 199, endPoint x: 210, endPoint y: 191, distance: 14.7
click at [223, 199] on div "Нема артикала на рачуну. Користите бар код читач, претрагу или унесите шифру ка…" at bounding box center [326, 175] width 299 height 233
click at [107, 214] on h4 "Utrošak gasa za PTV od [DATE]. do [DATE]." at bounding box center [119, 215] width 95 height 19
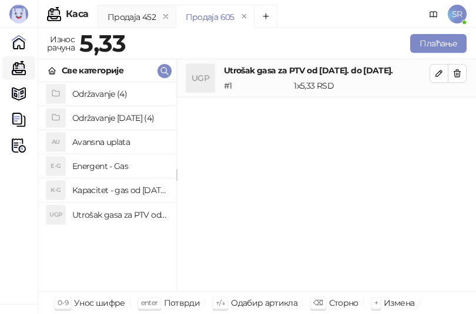
click at [115, 189] on h4 "Kapacitet - gas od [DATE]-[DATE]." at bounding box center [119, 190] width 95 height 19
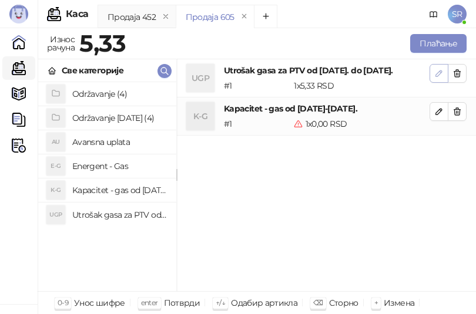
click at [438, 70] on icon "button" at bounding box center [438, 73] width 9 height 9
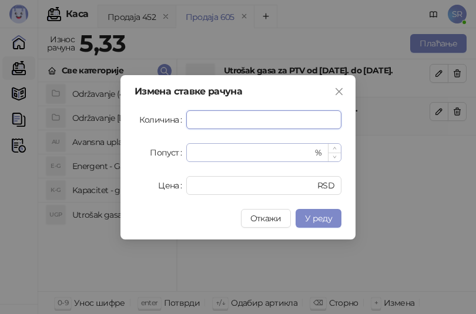
paste input "***"
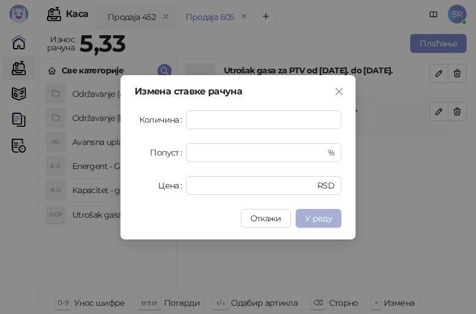
click at [332, 214] on button "У реду" at bounding box center [318, 218] width 46 height 19
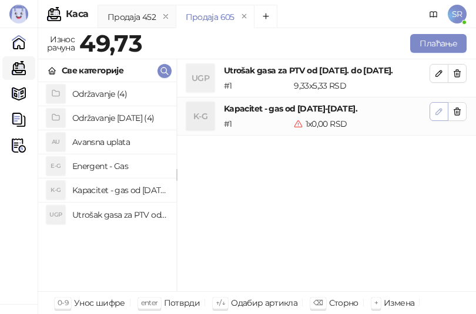
click at [442, 115] on icon "button" at bounding box center [438, 111] width 9 height 9
type input "*"
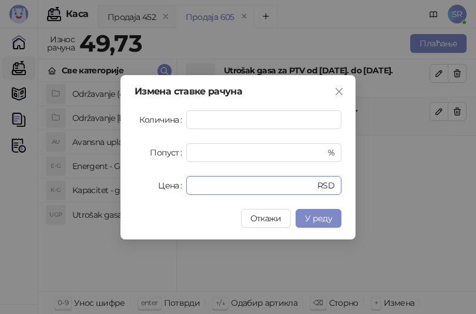
drag, startPoint x: 227, startPoint y: 187, endPoint x: 179, endPoint y: 187, distance: 48.2
click at [179, 187] on div "Цена * RSD" at bounding box center [237, 185] width 207 height 19
paste input "*****"
type input "*****"
click at [326, 218] on span "У реду" at bounding box center [318, 218] width 27 height 11
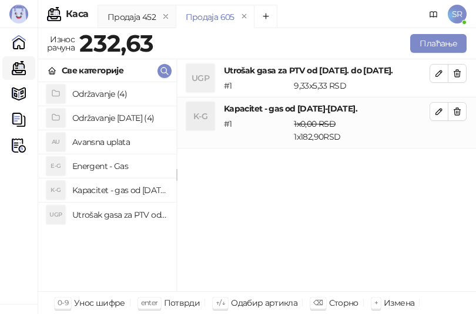
click at [123, 118] on h4 "Održavanje [DATE] (4)" at bounding box center [119, 118] width 95 height 19
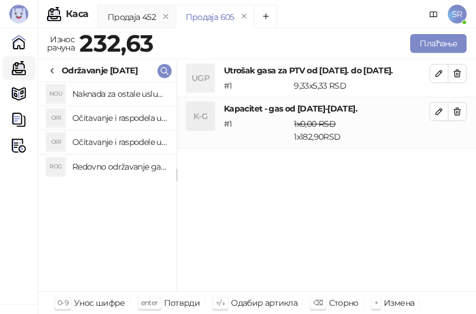
click at [133, 171] on h4 "Redovno održavanje gasne kotlarnice od [DATE]. do [DATE]." at bounding box center [119, 166] width 95 height 19
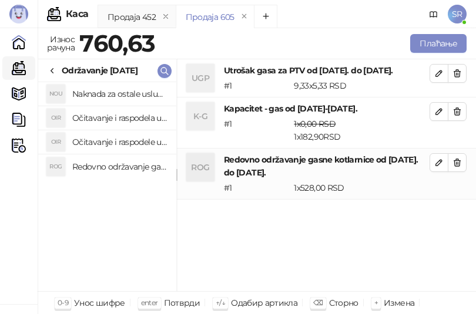
click at [130, 142] on h4 "Očitavanje i raspodele utrošene vode za PTV od [DATE]. do [DATE]." at bounding box center [119, 142] width 95 height 19
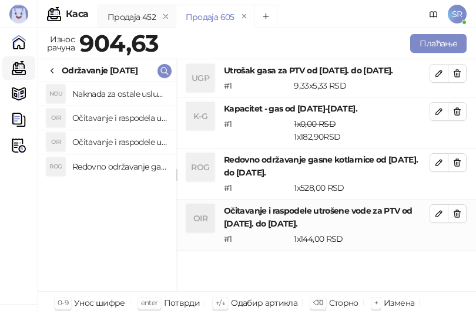
click at [129, 120] on h4 "Očitavanje i raspodela utrošene toplotne energije od [DATE]. do [DATE]." at bounding box center [119, 118] width 95 height 19
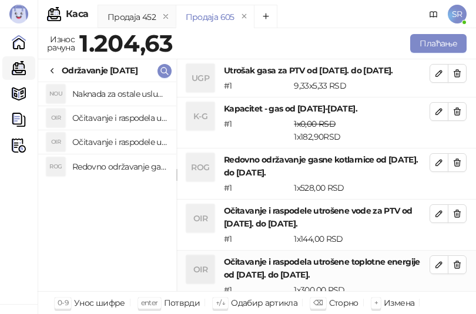
scroll to position [1, 0]
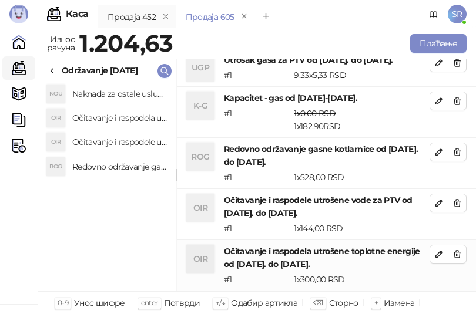
click at [129, 95] on h4 "Naknada za ostale usluge od [DATE]. do [DATE]." at bounding box center [119, 94] width 95 height 19
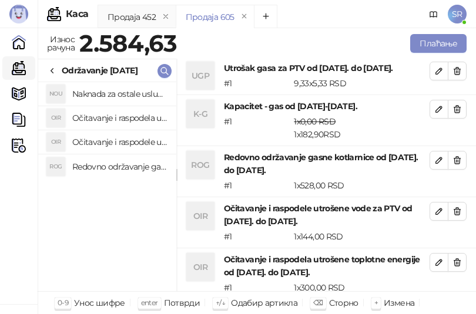
scroll to position [0, 0]
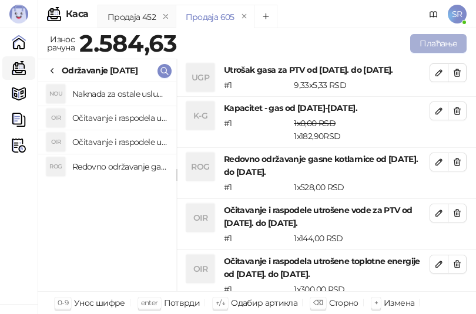
click at [435, 48] on button "Плаћање" at bounding box center [438, 43] width 56 height 19
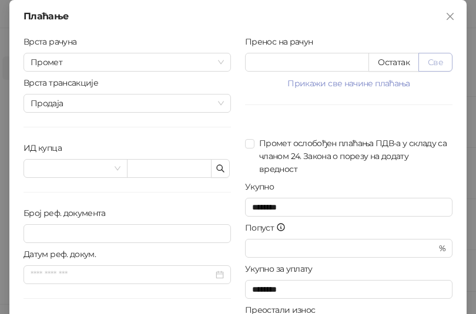
click at [428, 61] on button "Све" at bounding box center [435, 62] width 34 height 19
type input "*******"
type input "****"
drag, startPoint x: 317, startPoint y: 68, endPoint x: 243, endPoint y: 70, distance: 74.0
click at [245, 70] on input "*******" at bounding box center [306, 62] width 123 height 18
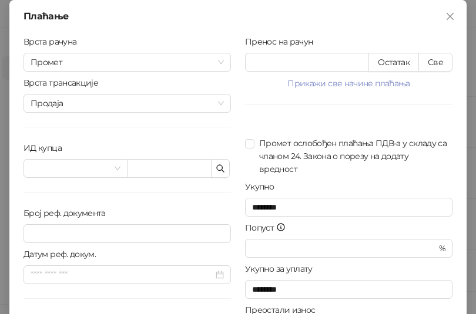
click at [171, 210] on div "Број реф. документа" at bounding box center [126, 216] width 207 height 18
click at [218, 167] on icon "button" at bounding box center [220, 168] width 9 height 9
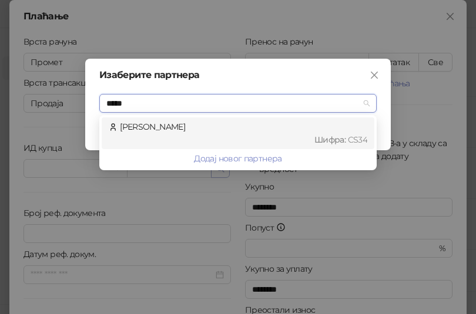
type input "******"
click at [203, 135] on div "Шифра : CS34" at bounding box center [243, 139] width 247 height 13
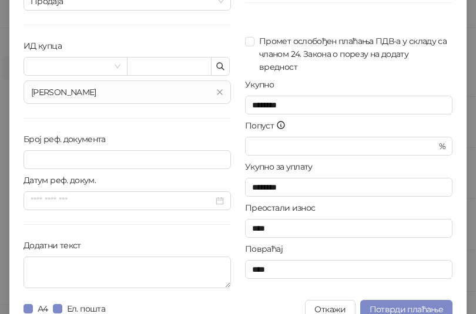
scroll to position [117, 0]
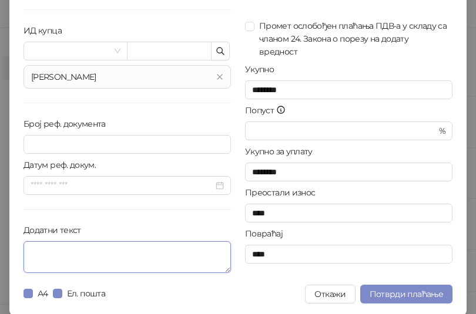
click at [170, 260] on textarea "Додатни текст" at bounding box center [126, 257] width 207 height 32
paste textarea "**********"
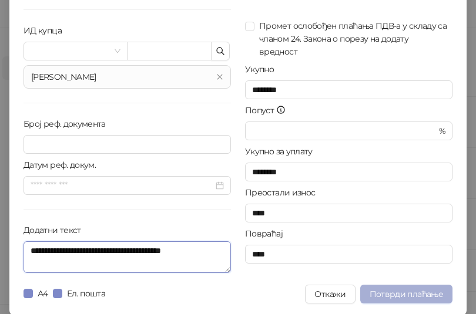
type textarea "**********"
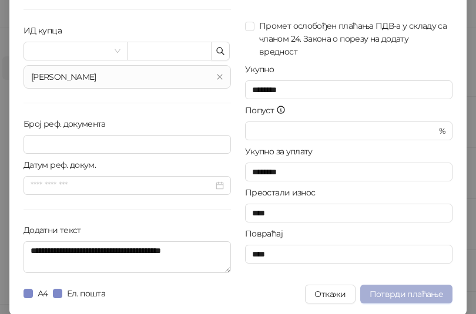
click at [420, 294] on span "Потврди плаћање" at bounding box center [405, 294] width 73 height 11
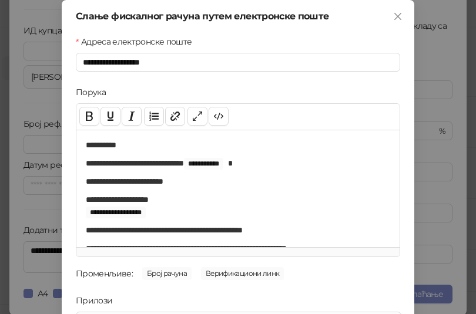
scroll to position [168, 0]
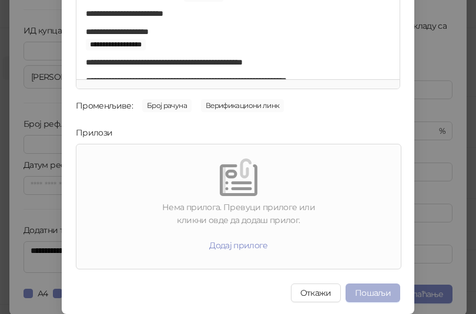
click at [383, 295] on button "Пошаљи" at bounding box center [372, 293] width 55 height 19
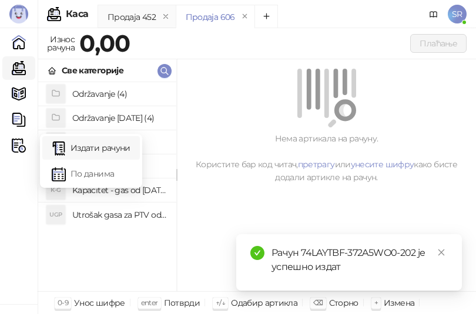
click at [86, 146] on link "Издати рачуни" at bounding box center [91, 147] width 79 height 23
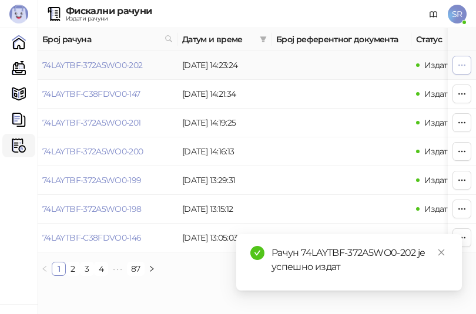
click at [463, 65] on icon "button" at bounding box center [461, 64] width 9 height 9
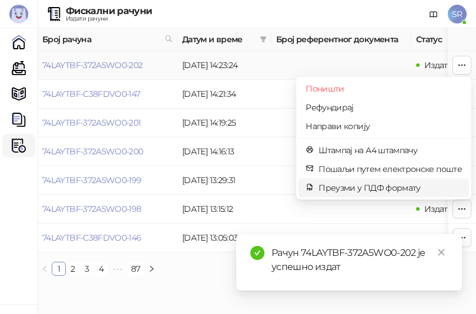
click at [411, 182] on span "Преузми у ПДФ формату" at bounding box center [389, 187] width 143 height 13
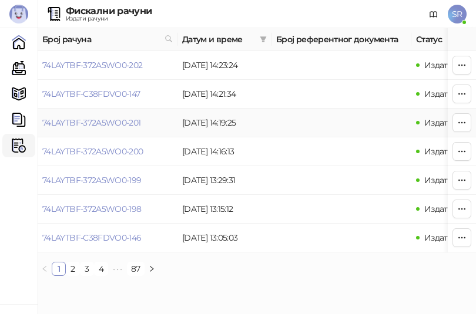
click at [305, 130] on td at bounding box center [341, 123] width 140 height 29
click at [16, 73] on link "Каса" at bounding box center [18, 67] width 23 height 23
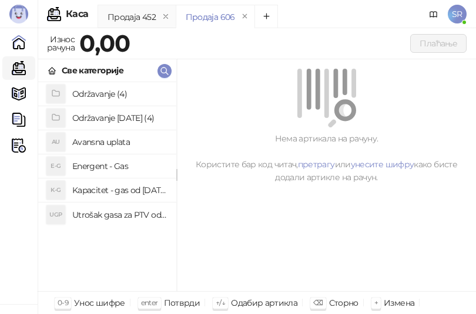
click at [118, 211] on h4 "Utrošak gasa za PTV od [DATE]. do [DATE]." at bounding box center [119, 215] width 95 height 19
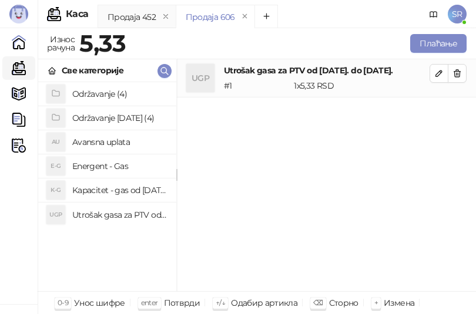
click at [122, 189] on h4 "Kapacitet - gas od [DATE]-[DATE]." at bounding box center [119, 190] width 95 height 19
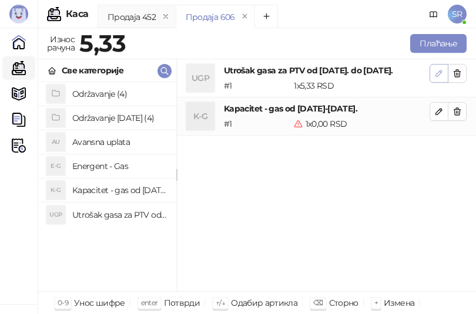
click at [436, 73] on icon "button" at bounding box center [438, 73] width 9 height 9
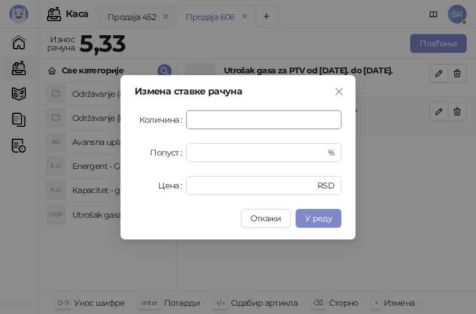
paste input "****"
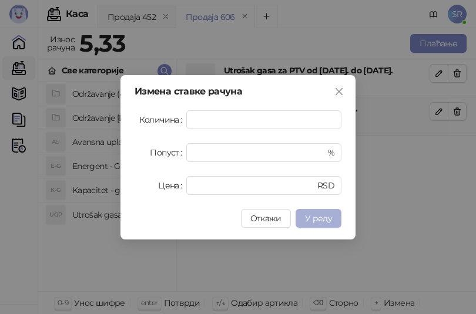
click at [325, 224] on button "У реду" at bounding box center [318, 218] width 46 height 19
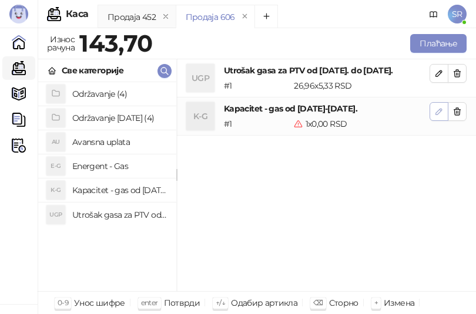
click at [436, 112] on icon "button" at bounding box center [438, 111] width 9 height 9
type input "*"
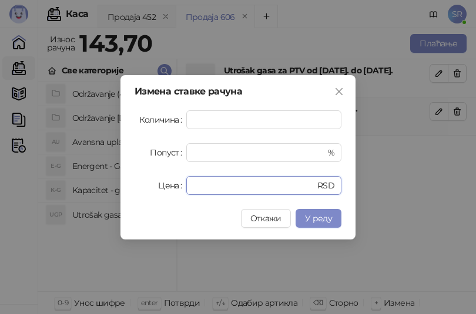
drag, startPoint x: 214, startPoint y: 190, endPoint x: 179, endPoint y: 191, distance: 34.7
click at [179, 191] on div "Цена * RSD" at bounding box center [237, 185] width 207 height 19
paste input "*****"
type input "******"
click at [328, 218] on span "У реду" at bounding box center [318, 218] width 27 height 11
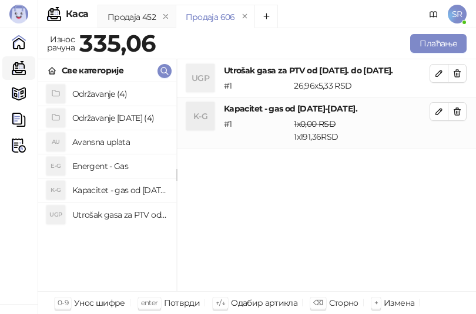
click at [105, 120] on h4 "Održavanje [DATE] (4)" at bounding box center [119, 118] width 95 height 19
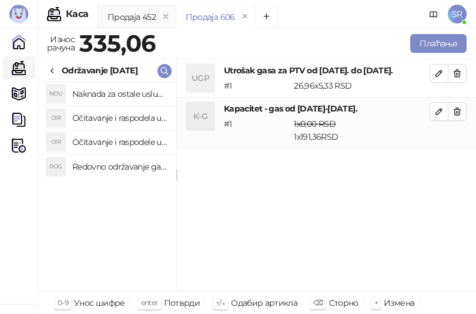
click at [115, 161] on h4 "Redovno održavanje gasne kotlarnice od [DATE]. do [DATE]." at bounding box center [119, 166] width 95 height 19
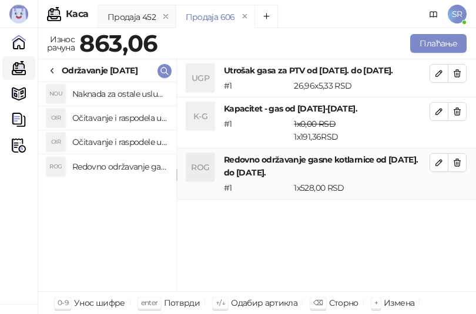
click at [116, 144] on h4 "Očitavanje i raspodele utrošene vode za PTV od [DATE]. do [DATE]." at bounding box center [119, 142] width 95 height 19
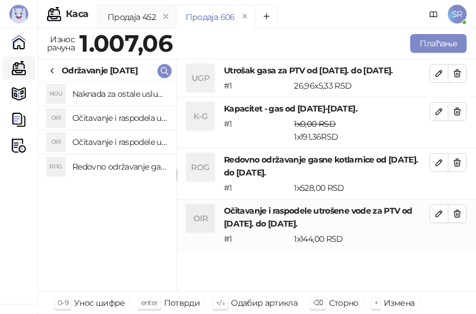
click at [113, 116] on h4 "Očitavanje i raspodela utrošene toplotne energije od [DATE]. do [DATE]." at bounding box center [119, 118] width 95 height 19
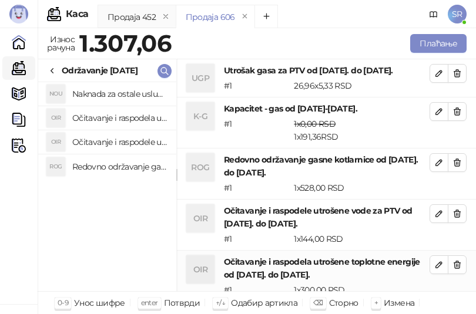
scroll to position [1, 0]
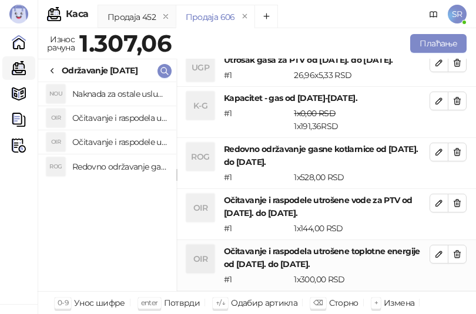
click at [113, 91] on h4 "Naknada za ostale usluge od [DATE]. do [DATE]." at bounding box center [119, 94] width 95 height 19
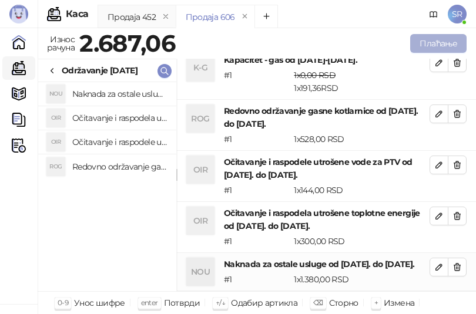
click at [445, 42] on button "Плаћање" at bounding box center [438, 43] width 56 height 19
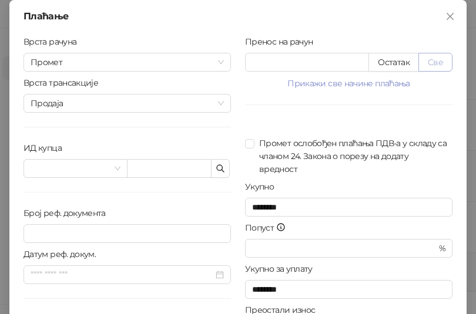
click at [442, 62] on button "Све" at bounding box center [435, 62] width 34 height 19
type input "*******"
type input "****"
drag, startPoint x: 306, startPoint y: 58, endPoint x: 234, endPoint y: 69, distance: 72.5
click at [238, 69] on div "Пренос на рачун ******* Остатак Све Прикажи све начине плаћања Платна картица *…" at bounding box center [348, 210] width 221 height 351
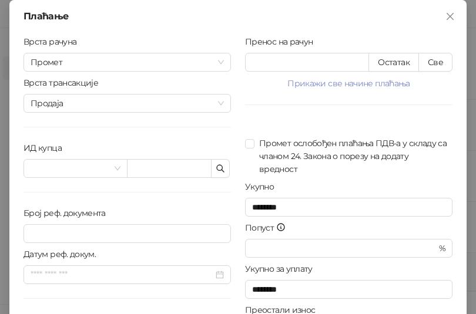
click at [176, 204] on div "Врста рачуна Промет Врста трансакције Продаја ИД купца Број реф. документа Дату…" at bounding box center [126, 210] width 221 height 351
click at [223, 156] on div "ИД купца" at bounding box center [126, 151] width 207 height 18
click at [219, 164] on icon "button" at bounding box center [220, 168] width 9 height 9
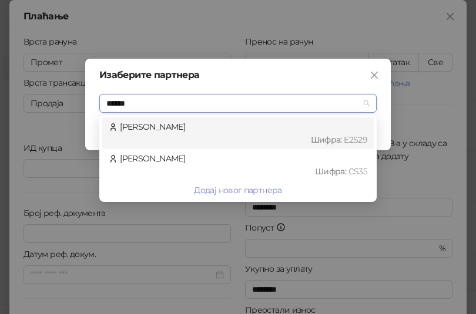
type input "*******"
click at [218, 164] on div "[PERSON_NAME] : CS35" at bounding box center [238, 165] width 258 height 26
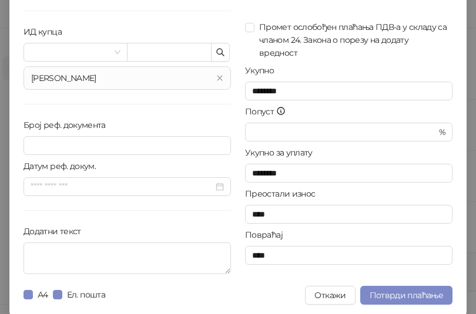
scroll to position [117, 0]
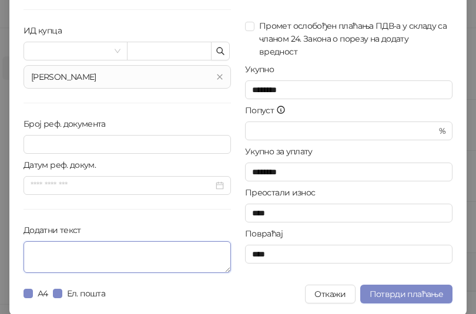
click at [171, 247] on textarea "Додатни текст" at bounding box center [126, 257] width 207 height 32
paste textarea "**********"
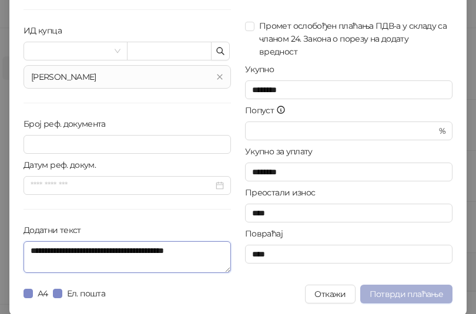
type textarea "**********"
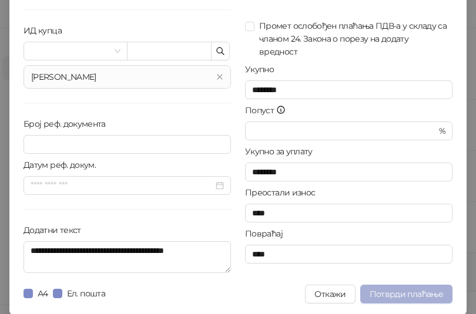
click at [401, 295] on span "Потврди плаћање" at bounding box center [405, 294] width 73 height 11
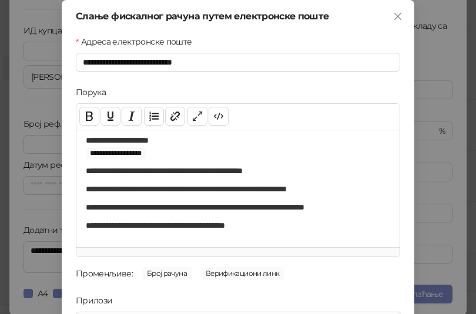
scroll to position [168, 0]
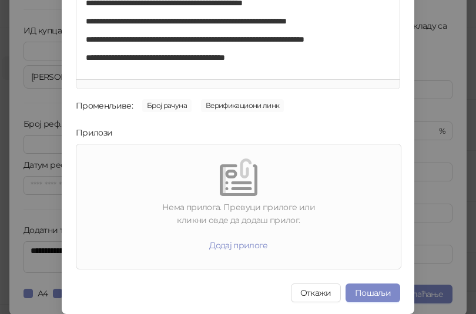
click at [436, 208] on div "**********" at bounding box center [238, 157] width 476 height 314
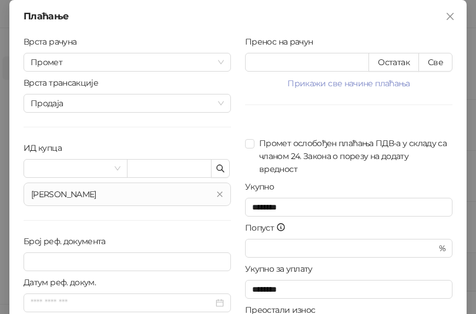
scroll to position [119, 0]
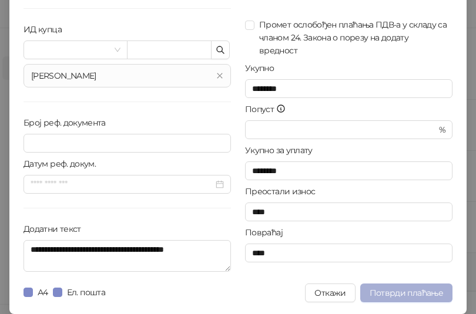
click at [413, 293] on span "Потврди плаћање" at bounding box center [405, 293] width 73 height 11
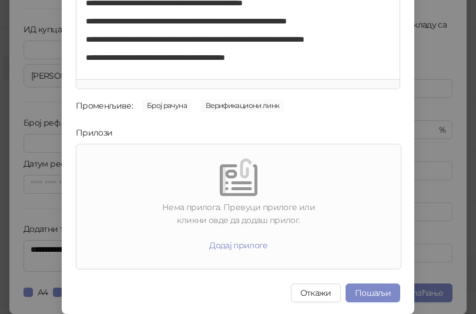
scroll to position [168, 0]
click at [377, 292] on button "Пошаљи" at bounding box center [372, 293] width 55 height 19
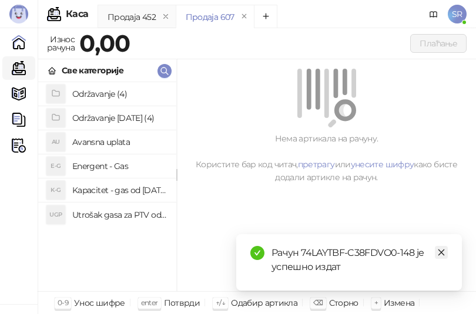
click at [446, 256] on link "Close" at bounding box center [441, 252] width 13 height 13
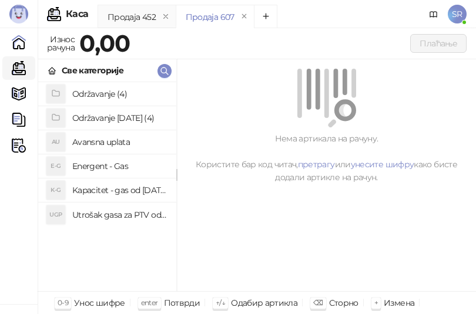
click at [101, 147] on h4 "Avansna uplata" at bounding box center [119, 142] width 95 height 19
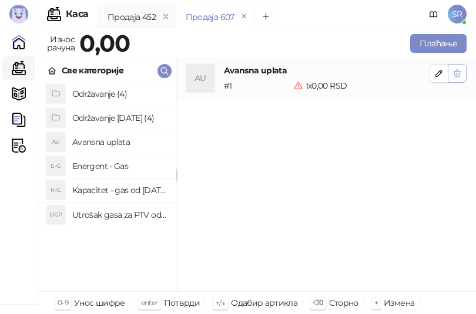
click at [456, 75] on icon "button" at bounding box center [457, 73] width 6 height 7
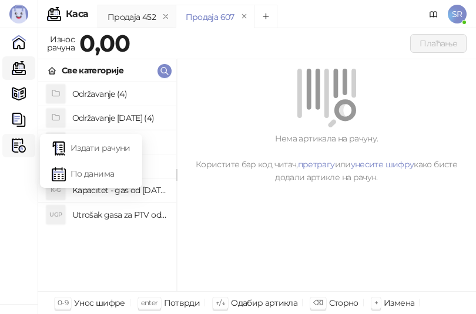
click at [15, 144] on img at bounding box center [19, 146] width 14 height 14
click at [76, 144] on link "Издати рачуни" at bounding box center [91, 147] width 79 height 23
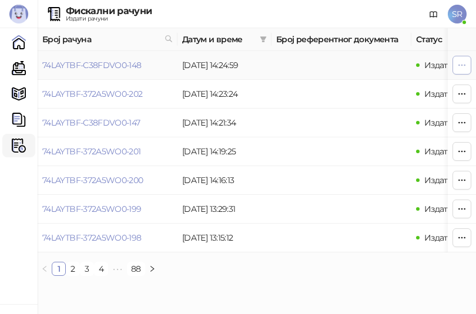
click at [458, 68] on icon "button" at bounding box center [461, 64] width 9 height 9
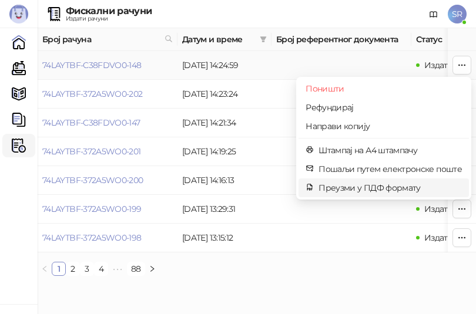
click at [356, 186] on span "Преузми у ПДФ формату" at bounding box center [389, 187] width 143 height 13
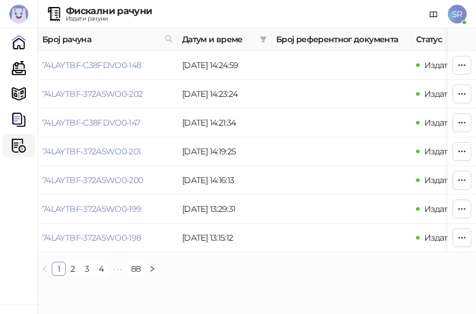
click at [201, 285] on div "Број рачуна Датум и време Број референтног документа Статус Врста рачуна Врста …" at bounding box center [257, 156] width 438 height 257
click at [17, 65] on link "Каса" at bounding box center [18, 67] width 23 height 23
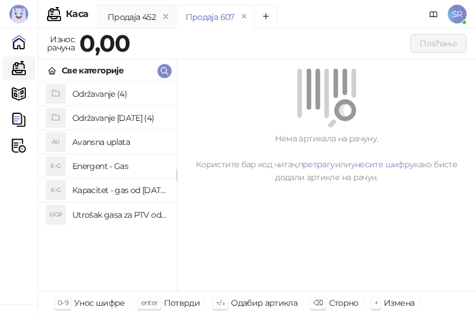
click at [112, 214] on h4 "Utrošak gasa za PTV od [DATE]. do [DATE]." at bounding box center [119, 215] width 95 height 19
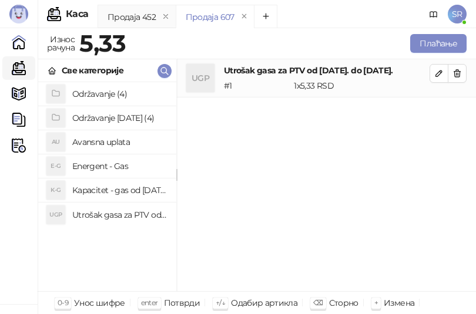
click at [119, 189] on h4 "Kapacitet - gas od [DATE]-[DATE]." at bounding box center [119, 190] width 95 height 19
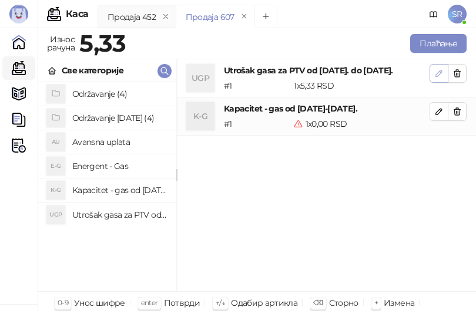
click at [438, 79] on span "button" at bounding box center [438, 73] width 9 height 11
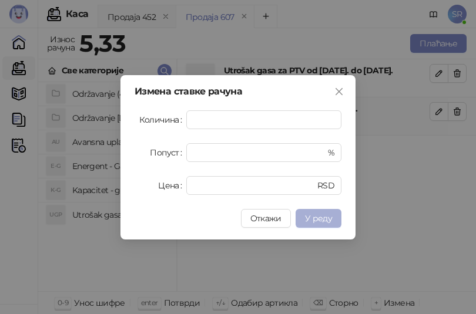
click at [325, 214] on span "У реду" at bounding box center [318, 218] width 27 height 11
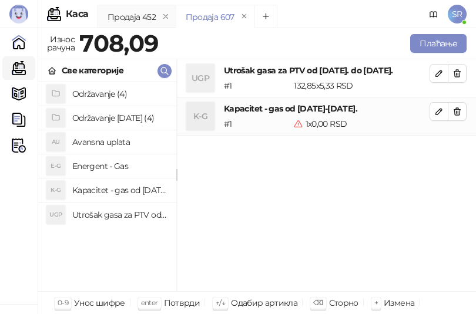
click at [441, 112] on icon "button" at bounding box center [438, 111] width 9 height 9
type input "*"
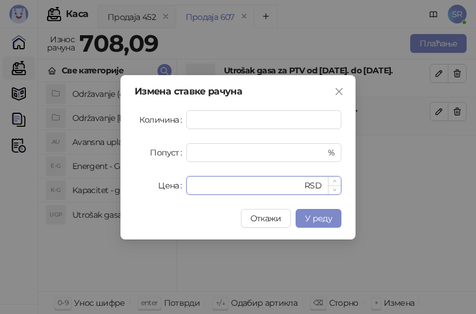
drag, startPoint x: 217, startPoint y: 184, endPoint x: 189, endPoint y: 191, distance: 29.2
click at [191, 190] on div "* RSD" at bounding box center [263, 185] width 155 height 19
paste input "*****"
type input "******"
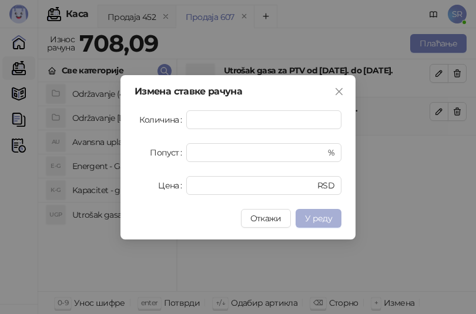
click at [332, 222] on button "У реду" at bounding box center [318, 218] width 46 height 19
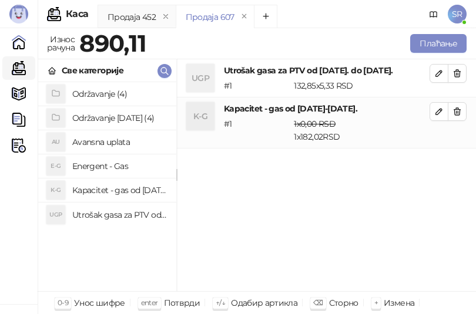
click at [117, 119] on h4 "Održavanje [DATE] (4)" at bounding box center [119, 118] width 95 height 19
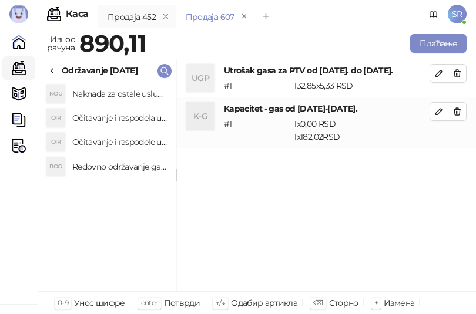
click at [133, 166] on h4 "Redovno održavanje gasne kotlarnice od [DATE]. do [DATE]." at bounding box center [119, 166] width 95 height 19
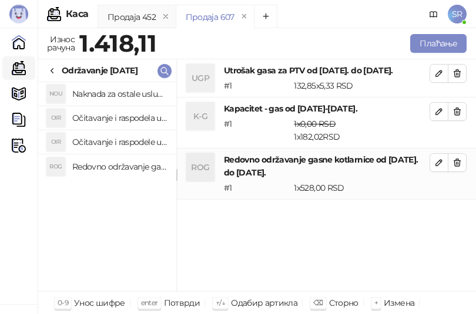
click at [133, 140] on h4 "Očitavanje i raspodele utrošene vode za PTV od [DATE]. do [DATE]." at bounding box center [119, 142] width 95 height 19
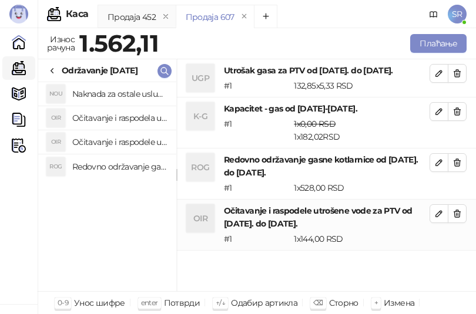
click at [133, 120] on h4 "Očitavanje i raspodela utrošene toplotne energije od [DATE]. do [DATE]." at bounding box center [119, 118] width 95 height 19
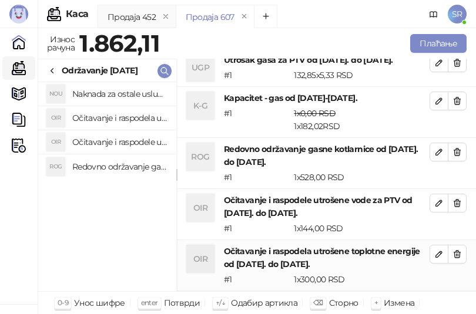
click at [129, 95] on h4 "Naknada za ostale usluge od [DATE]. do [DATE]." at bounding box center [119, 94] width 95 height 19
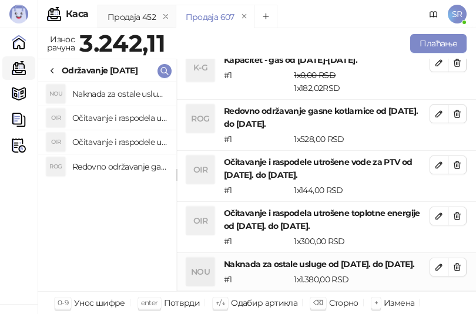
scroll to position [61, 0]
click at [433, 46] on button "Плаћање" at bounding box center [438, 43] width 56 height 19
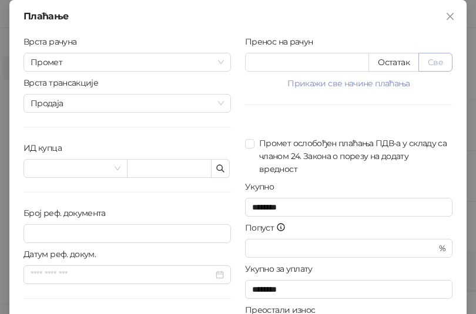
click at [430, 63] on button "Све" at bounding box center [435, 62] width 34 height 19
type input "*******"
type input "****"
drag, startPoint x: 307, startPoint y: 63, endPoint x: 243, endPoint y: 63, distance: 63.4
click at [245, 63] on input "*******" at bounding box center [306, 62] width 123 height 18
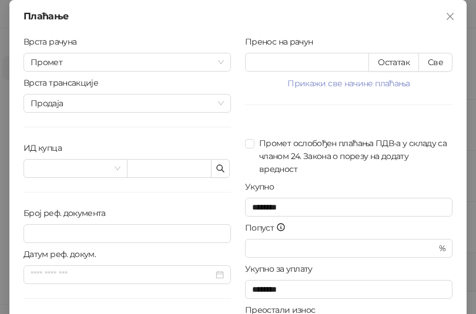
click at [187, 197] on div "Врста рачуна Промет Врста трансакције Продаја ИД купца Број реф. документа Дату…" at bounding box center [126, 210] width 221 height 351
click at [220, 169] on icon "button" at bounding box center [220, 168] width 9 height 9
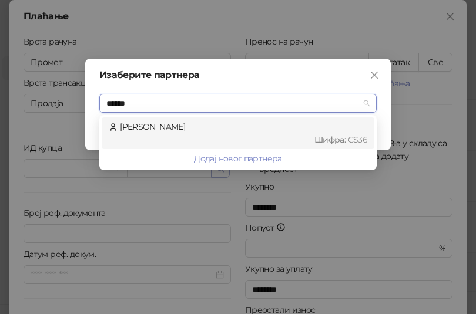
type input "*******"
click at [228, 129] on div "[PERSON_NAME] : CS36" at bounding box center [238, 133] width 258 height 26
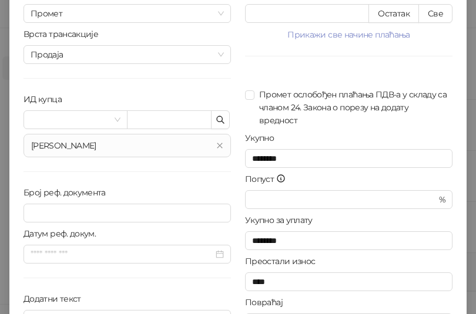
scroll to position [119, 0]
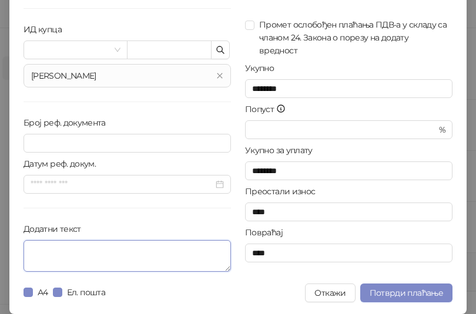
click at [156, 251] on textarea "Додатни текст" at bounding box center [126, 256] width 207 height 32
paste textarea "**********"
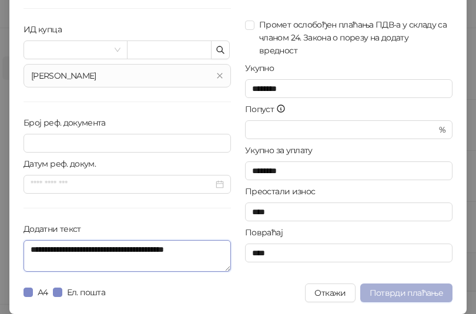
type textarea "**********"
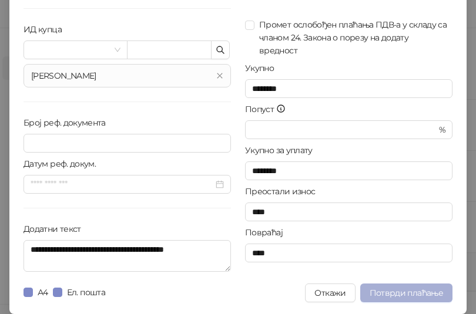
click at [419, 288] on span "Потврди плаћање" at bounding box center [405, 293] width 73 height 11
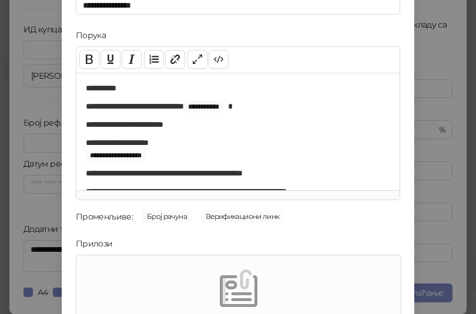
scroll to position [0, 0]
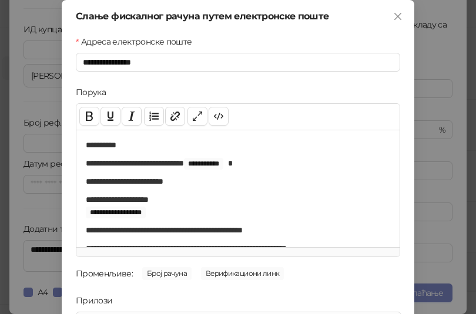
click at [454, 166] on div "**********" at bounding box center [238, 157] width 476 height 314
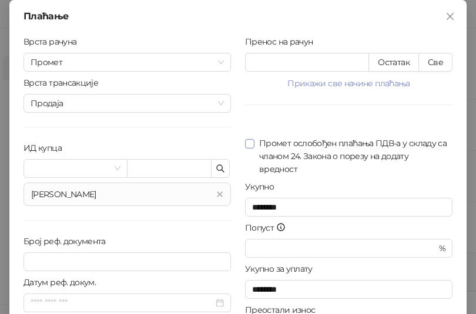
scroll to position [119, 0]
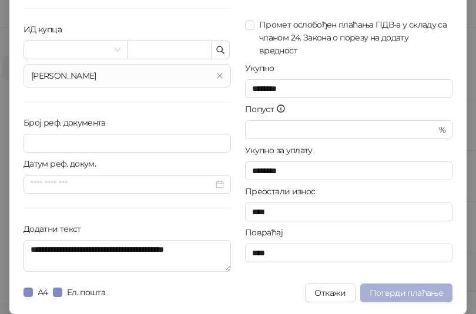
click at [429, 289] on span "Потврди плаћање" at bounding box center [405, 293] width 73 height 11
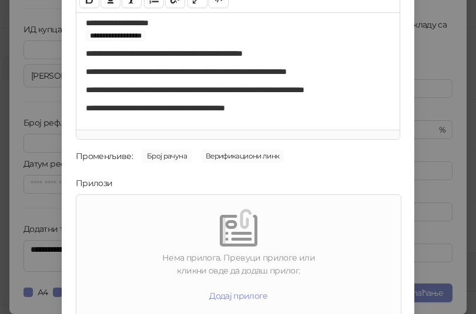
scroll to position [168, 0]
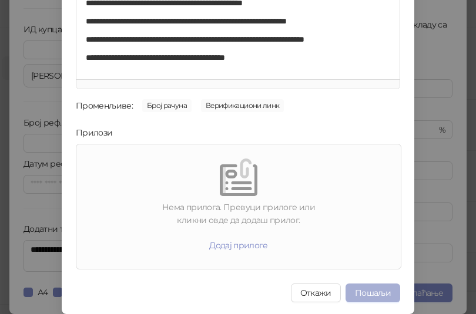
click at [371, 291] on button "Пошаљи" at bounding box center [372, 293] width 55 height 19
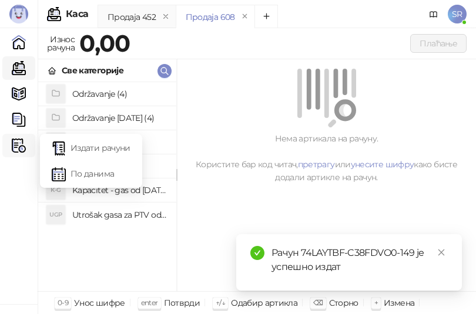
click at [21, 147] on img at bounding box center [19, 146] width 14 height 14
click at [86, 146] on link "Издати рачуни" at bounding box center [91, 147] width 79 height 23
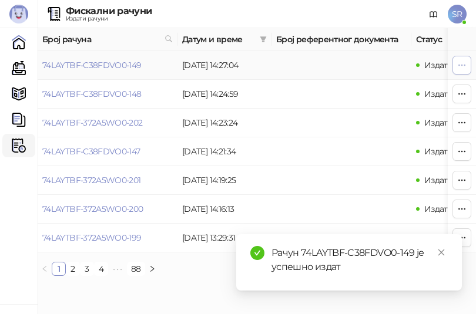
click at [460, 63] on icon "button" at bounding box center [461, 64] width 9 height 9
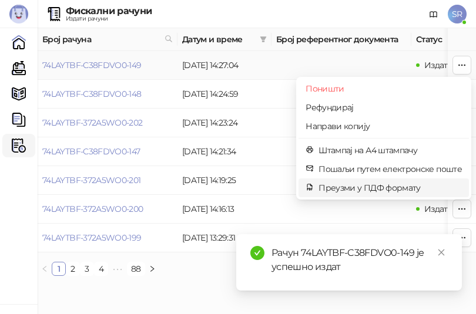
click at [356, 184] on span "Преузми у ПДФ формату" at bounding box center [389, 187] width 143 height 13
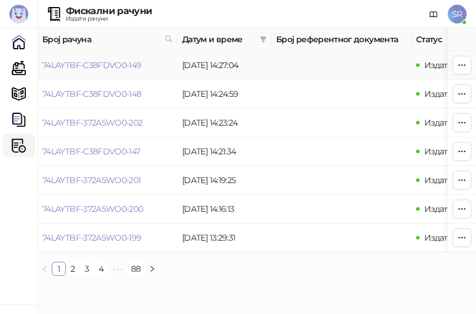
click at [158, 73] on td "74LAYTBF-C38FDVO0-149" at bounding box center [108, 65] width 140 height 29
drag, startPoint x: 144, startPoint y: 63, endPoint x: 42, endPoint y: 72, distance: 102.0
click at [42, 72] on td "74LAYTBF-C38FDVO0-149" at bounding box center [108, 65] width 140 height 29
copy link "74LAYTBF-C38FDVO0-149"
click at [115, 285] on html "[PERSON_NAME] 3.11.3-710c028 Почетна Каса Каталог Документи Фискални рачуни HEA…" at bounding box center [238, 142] width 476 height 285
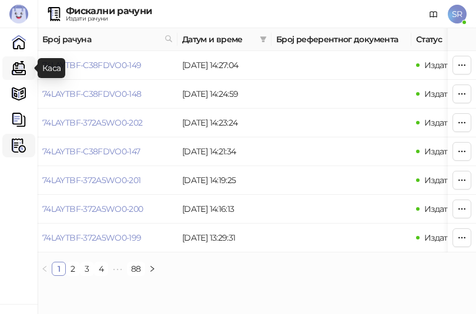
click at [15, 67] on link "Каса" at bounding box center [18, 67] width 23 height 23
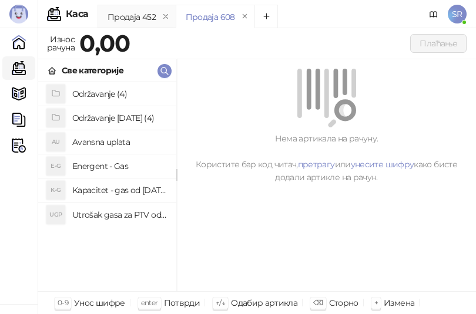
click at [245, 207] on div "Нема артикала на рачуну. Користите бар код читач, претрагу или унесите шифру ка…" at bounding box center [326, 175] width 299 height 233
click at [157, 211] on h4 "Utrošak gasa za PTV od [DATE]. do [DATE]." at bounding box center [119, 215] width 95 height 19
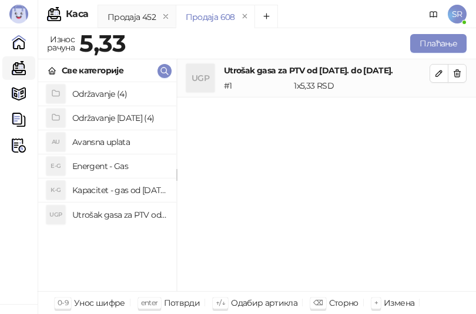
click at [152, 189] on h4 "Kapacitet - gas od [DATE]-[DATE]." at bounding box center [119, 190] width 95 height 19
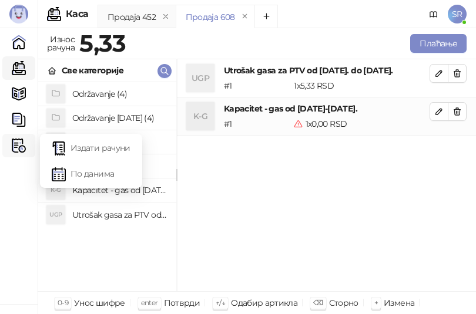
click at [24, 146] on img at bounding box center [19, 146] width 14 height 14
click at [83, 145] on link "Издати рачуни" at bounding box center [91, 147] width 79 height 23
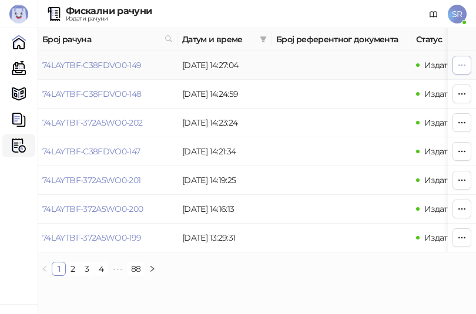
click at [460, 66] on icon "button" at bounding box center [461, 64] width 9 height 9
click at [110, 61] on link "74LAYTBF-C38FDVO0-149" at bounding box center [91, 65] width 99 height 11
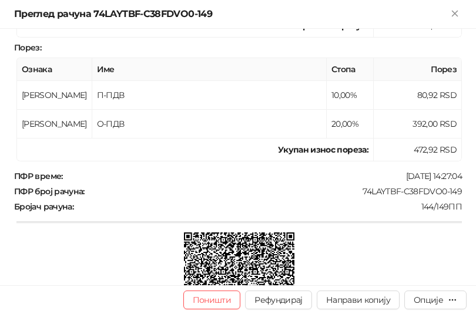
scroll to position [626, 0]
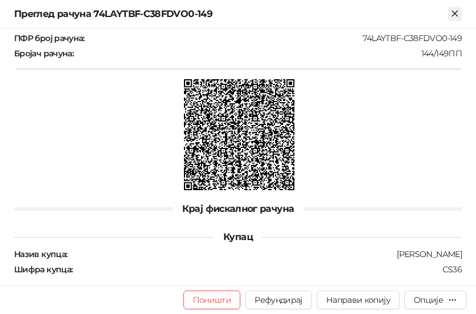
click at [452, 15] on icon "Close" at bounding box center [454, 13] width 11 height 11
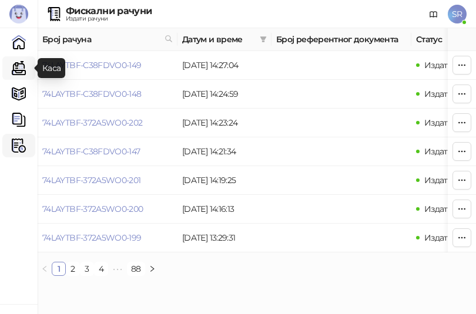
click at [20, 62] on link "Каса" at bounding box center [18, 67] width 23 height 23
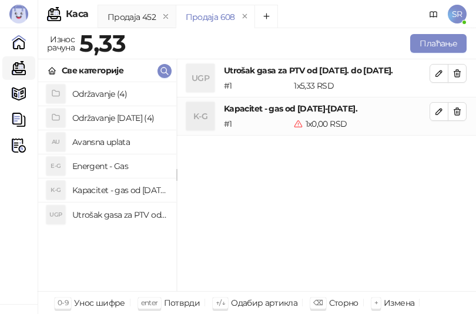
click at [319, 193] on div "UGP Utrošak gasa za PTV od [DATE]. do [DATE]. # 1 1 x 5,33 RSD 5,33 RSD K-G Kap…" at bounding box center [326, 175] width 299 height 233
click at [440, 75] on icon "button" at bounding box center [438, 73] width 9 height 9
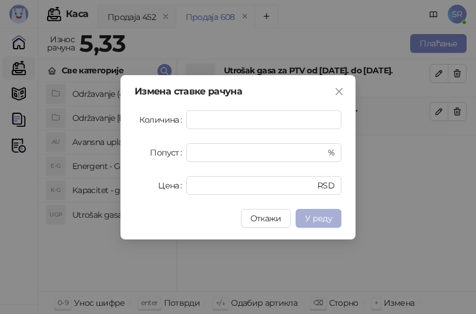
click at [325, 213] on span "У реду" at bounding box center [318, 218] width 27 height 11
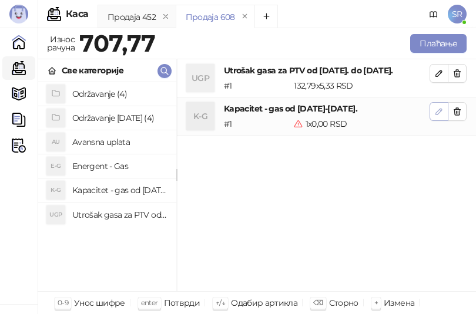
click at [436, 107] on icon "button" at bounding box center [438, 111] width 9 height 9
type input "*"
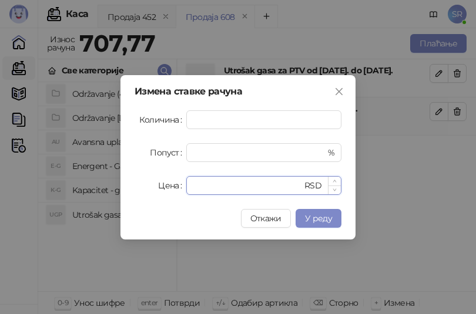
click at [210, 190] on input "*" at bounding box center [247, 186] width 109 height 18
drag, startPoint x: 210, startPoint y: 190, endPoint x: 191, endPoint y: 189, distance: 18.2
click at [191, 189] on div "* RSD" at bounding box center [263, 185] width 155 height 19
paste input "*****"
drag, startPoint x: 225, startPoint y: 187, endPoint x: 182, endPoint y: 187, distance: 42.9
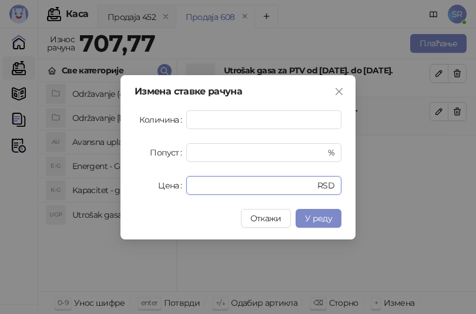
click at [182, 187] on div "Цена ****** RSD" at bounding box center [237, 185] width 207 height 19
paste input "number"
type input "******"
click at [326, 225] on button "У реду" at bounding box center [318, 218] width 46 height 19
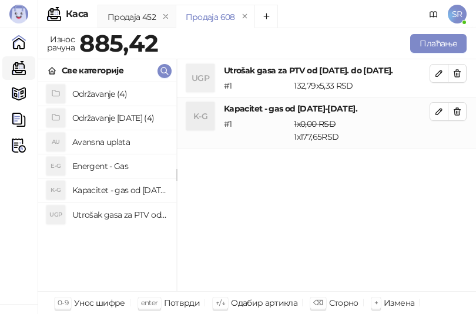
click at [96, 120] on h4 "Održavanje [DATE] (4)" at bounding box center [119, 118] width 95 height 19
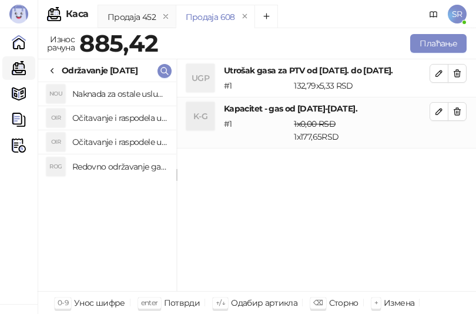
click at [122, 164] on h4 "Redovno održavanje gasne kotlarnice od [DATE]. do [DATE]." at bounding box center [119, 166] width 95 height 19
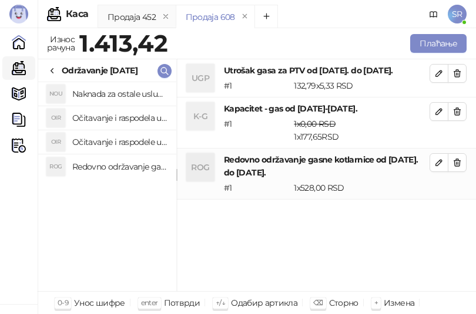
click at [119, 141] on h4 "Očitavanje i raspodele utrošene vode za PTV od [DATE]. do [DATE]." at bounding box center [119, 142] width 95 height 19
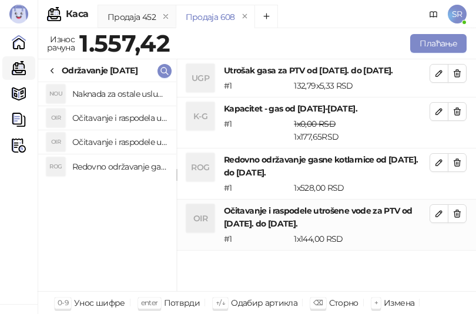
click at [120, 115] on h4 "Očitavanje i raspodela utrošene toplotne energije od [DATE]. do [DATE]." at bounding box center [119, 118] width 95 height 19
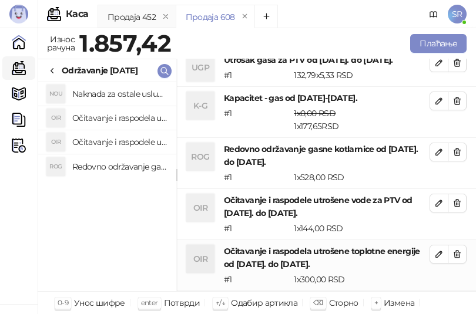
click at [122, 92] on h4 "Naknada za ostale usluge od [DATE]. do [DATE]." at bounding box center [119, 94] width 95 height 19
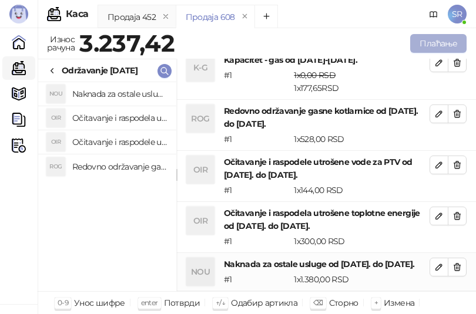
click at [443, 46] on button "Плаћање" at bounding box center [438, 43] width 56 height 19
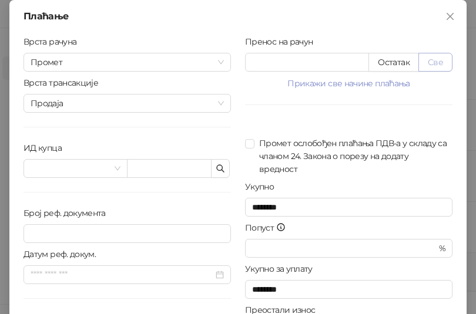
click at [438, 62] on button "Све" at bounding box center [435, 62] width 34 height 19
type input "*******"
type input "****"
drag, startPoint x: 307, startPoint y: 66, endPoint x: 241, endPoint y: 64, distance: 65.2
click at [245, 64] on input "*******" at bounding box center [306, 62] width 123 height 18
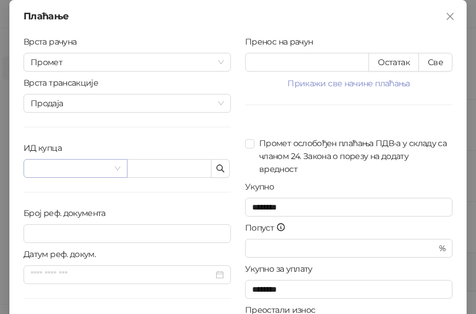
drag, startPoint x: 322, startPoint y: 162, endPoint x: 103, endPoint y: 161, distance: 219.1
click at [322, 162] on span "Промет ослобођен плаћања ПДВ-а у складу са чланом 24. Закона о порезу на додату…" at bounding box center [353, 156] width 198 height 39
type input "********"
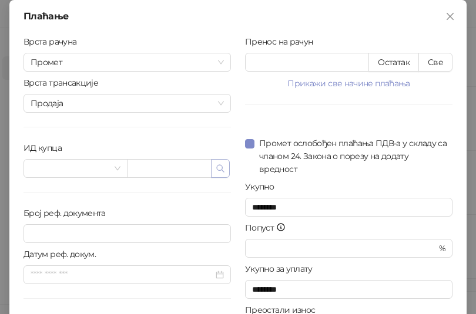
click at [216, 168] on icon "button" at bounding box center [220, 168] width 9 height 9
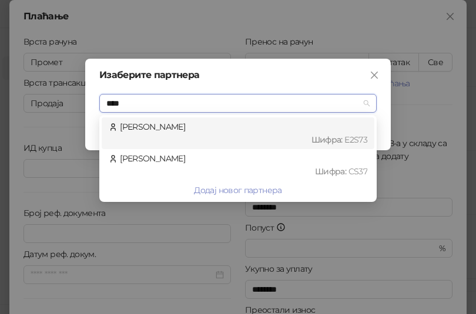
click at [215, 168] on div "Шифра : CS37" at bounding box center [243, 171] width 247 height 13
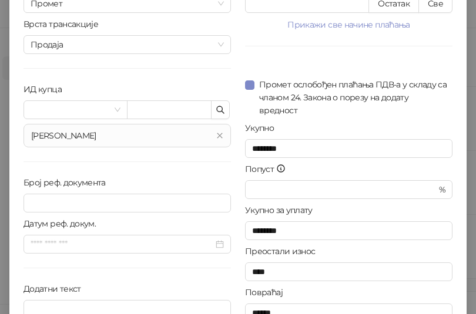
scroll to position [119, 0]
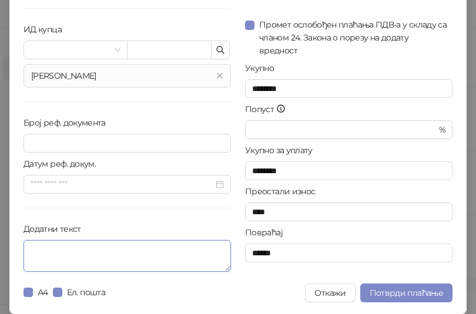
click at [100, 260] on textarea "Додатни текст" at bounding box center [126, 256] width 207 height 32
paste textarea "**********"
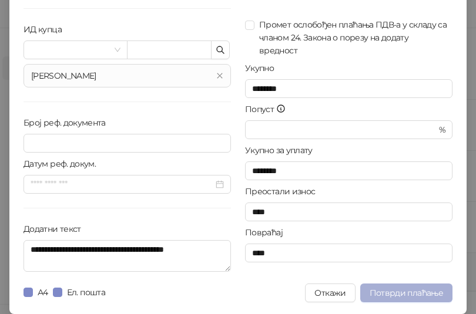
click at [395, 292] on span "Потврди плаћање" at bounding box center [405, 293] width 73 height 11
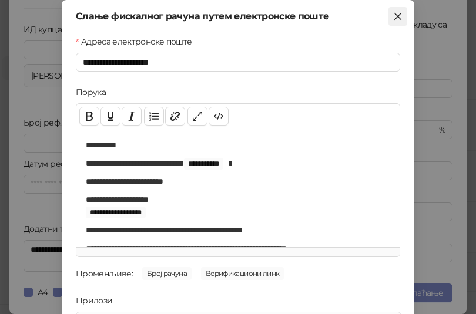
click at [397, 15] on icon "close" at bounding box center [397, 16] width 9 height 9
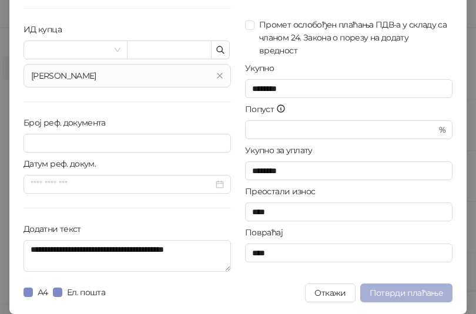
click at [418, 288] on span "Потврди плаћање" at bounding box center [405, 293] width 73 height 11
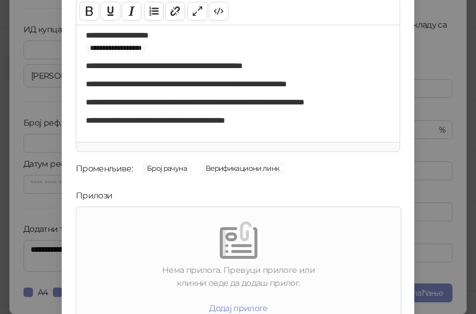
scroll to position [168, 0]
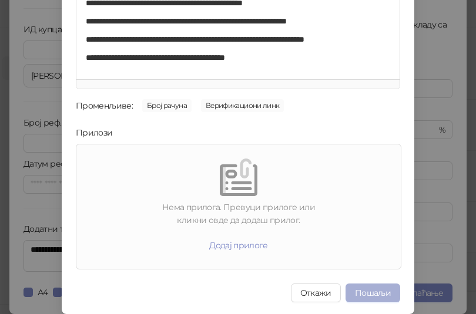
click at [372, 296] on button "Пошаљи" at bounding box center [372, 293] width 55 height 19
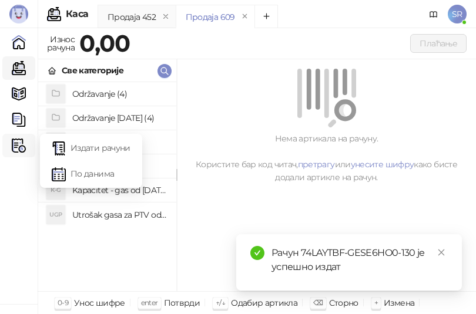
click at [21, 147] on img at bounding box center [19, 146] width 14 height 14
click at [79, 143] on link "Издати рачуни" at bounding box center [91, 147] width 79 height 23
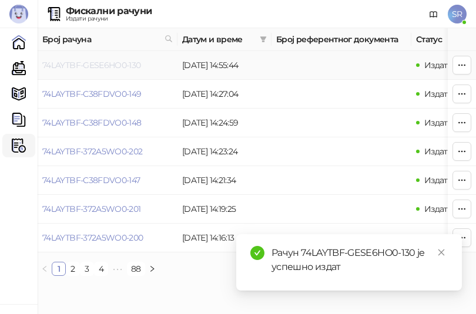
click at [130, 62] on link "74LAYTBF-GESE6HO0-130" at bounding box center [91, 65] width 99 height 11
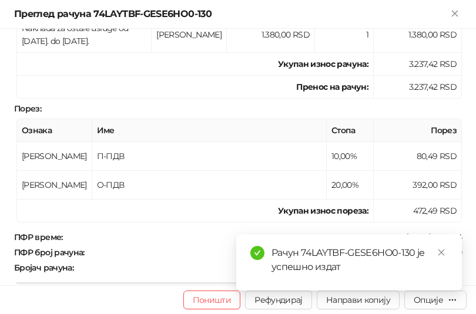
scroll to position [411, 0]
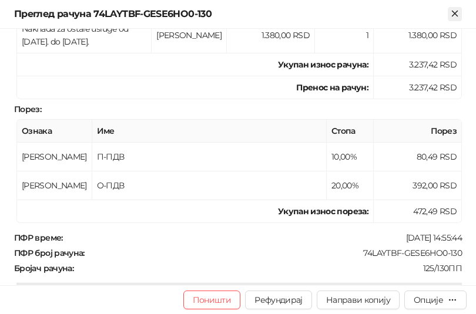
click at [457, 14] on icon "Close" at bounding box center [454, 13] width 11 height 11
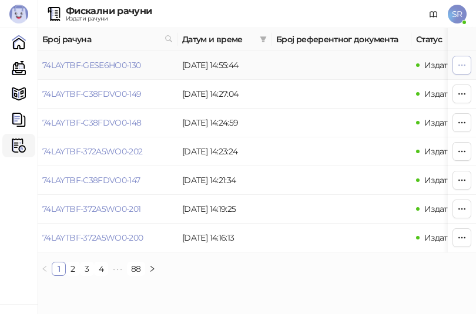
click at [466, 65] on icon "button" at bounding box center [461, 64] width 9 height 9
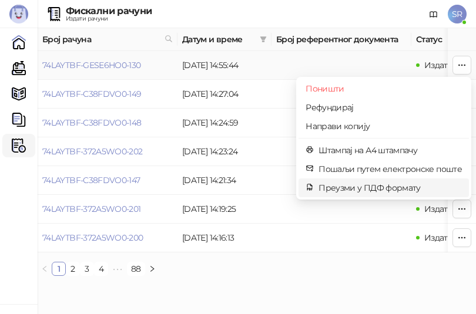
click at [398, 183] on span "Преузми у ПДФ формату" at bounding box center [389, 187] width 143 height 13
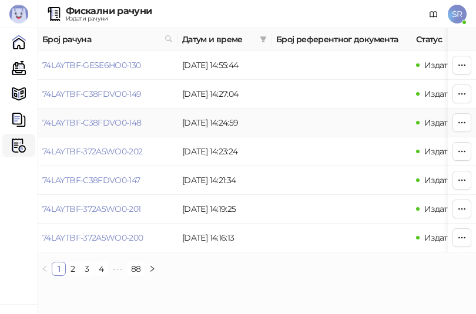
click at [305, 127] on td at bounding box center [341, 123] width 140 height 29
click at [26, 68] on link "Каса" at bounding box center [18, 67] width 23 height 23
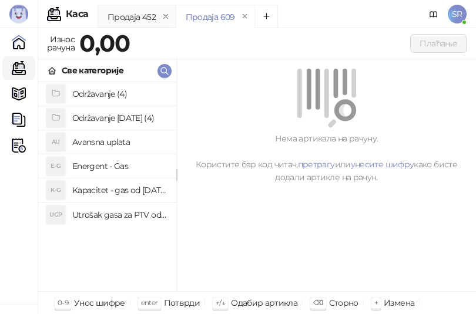
click at [140, 213] on h4 "Utrošak gasa za PTV od [DATE]. do [DATE]." at bounding box center [119, 215] width 95 height 19
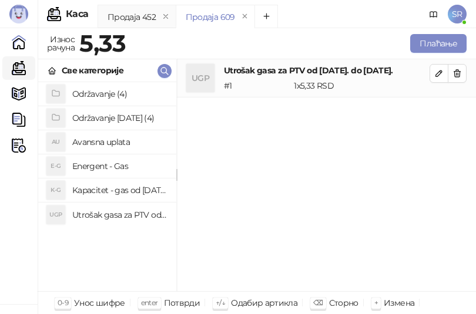
click at [139, 187] on h4 "Kapacitet - gas od [DATE]-[DATE]." at bounding box center [119, 190] width 95 height 19
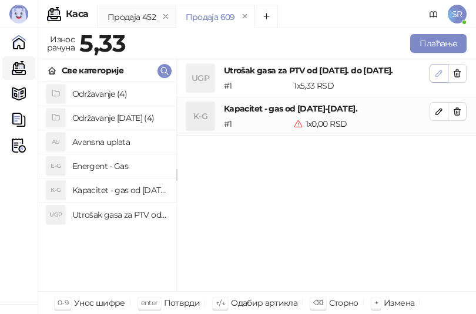
click at [440, 73] on icon "button" at bounding box center [439, 73] width 6 height 6
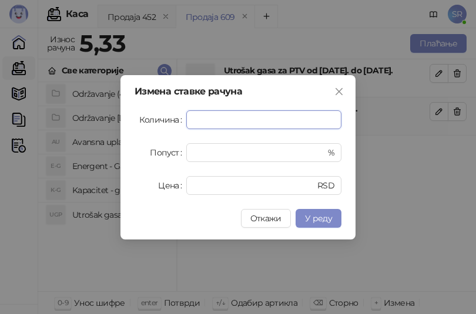
paste input "***"
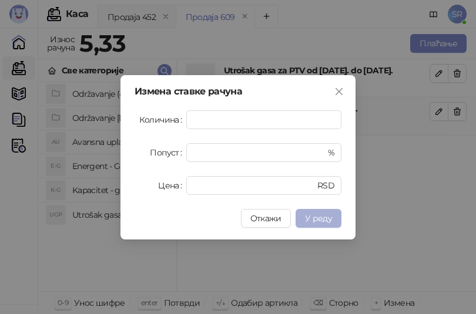
click at [314, 213] on span "У реду" at bounding box center [318, 218] width 27 height 11
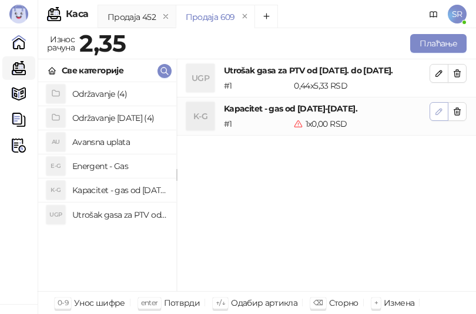
click at [435, 107] on icon "button" at bounding box center [438, 111] width 9 height 9
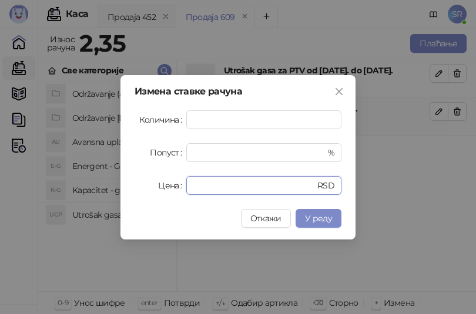
drag, startPoint x: 234, startPoint y: 185, endPoint x: 181, endPoint y: 185, distance: 52.9
click at [181, 185] on div "Цена * RSD" at bounding box center [237, 185] width 207 height 19
paste input "*****"
click at [310, 216] on span "У реду" at bounding box center [318, 218] width 27 height 11
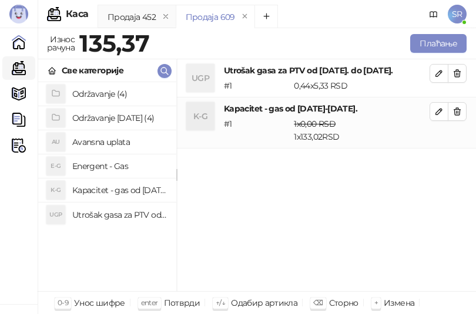
click at [140, 218] on h4 "Utrošak gasa za PTV od [DATE]. do [DATE]." at bounding box center [119, 215] width 95 height 19
click at [129, 183] on h4 "Kapacitet - gas od [DATE]-[DATE]." at bounding box center [119, 190] width 95 height 19
click at [463, 109] on button "button" at bounding box center [457, 111] width 19 height 19
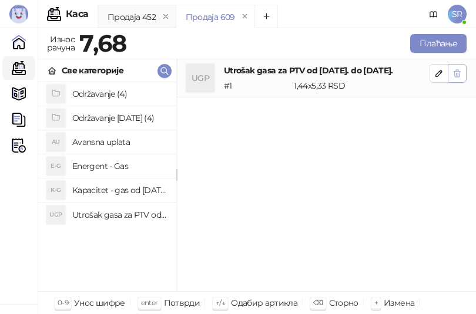
click at [453, 70] on icon "button" at bounding box center [456, 73] width 9 height 9
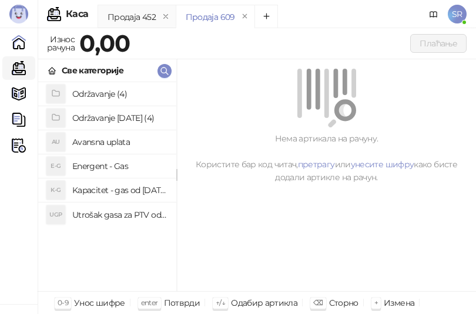
click at [105, 217] on h4 "Utrošak gasa za PTV od [DATE]. do [DATE]." at bounding box center [119, 215] width 95 height 19
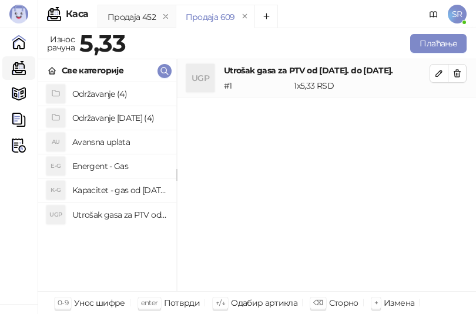
click at [104, 189] on h4 "Kapacitet - gas od [DATE]-[DATE]." at bounding box center [119, 190] width 95 height 19
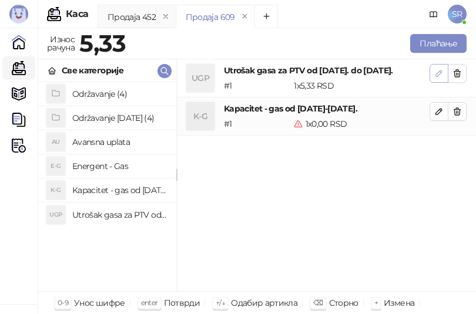
click at [436, 78] on span "button" at bounding box center [438, 73] width 9 height 11
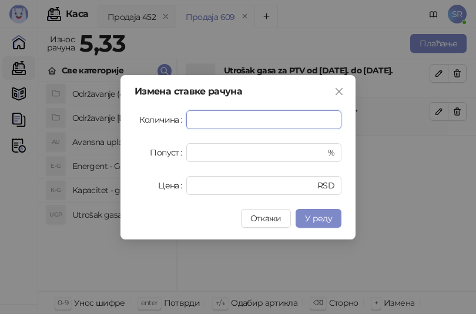
paste input "number"
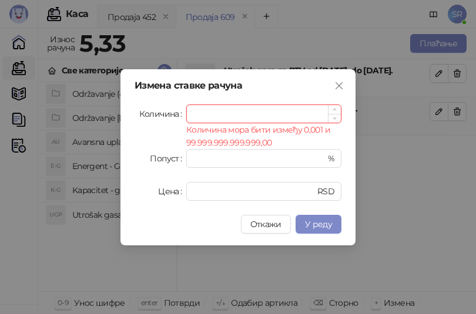
click at [244, 106] on input "Количина" at bounding box center [264, 114] width 154 height 18
click at [250, 116] on input "Количина" at bounding box center [264, 114] width 154 height 18
paste input "****"
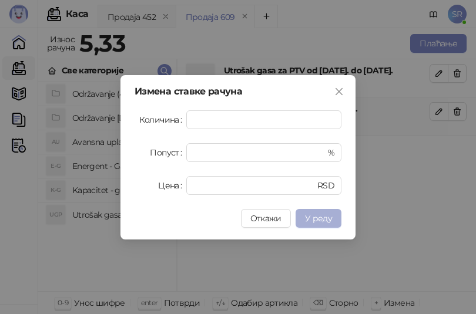
click at [319, 214] on span "У реду" at bounding box center [318, 218] width 27 height 11
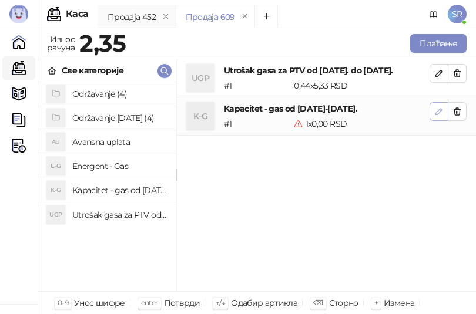
click at [436, 112] on icon "button" at bounding box center [438, 111] width 9 height 9
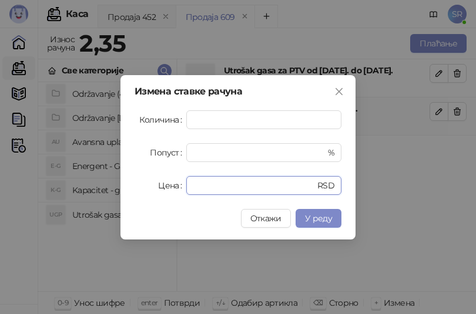
drag, startPoint x: 221, startPoint y: 190, endPoint x: 176, endPoint y: 192, distance: 45.3
click at [176, 192] on div "Цена * RSD" at bounding box center [237, 185] width 207 height 19
paste input "*****"
click at [328, 214] on span "У реду" at bounding box center [318, 218] width 27 height 11
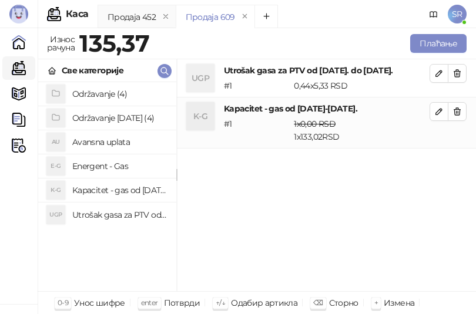
click at [109, 115] on h4 "Održavanje [DATE] (4)" at bounding box center [119, 118] width 95 height 19
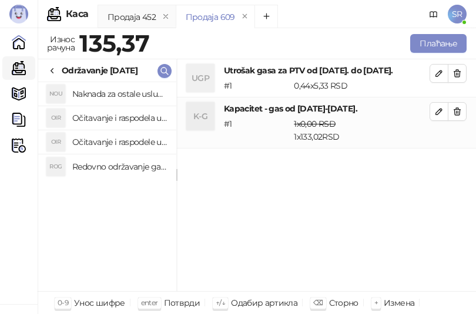
click at [120, 163] on h4 "Redovno održavanje gasne kotlarnice od [DATE]. do [DATE]." at bounding box center [119, 166] width 95 height 19
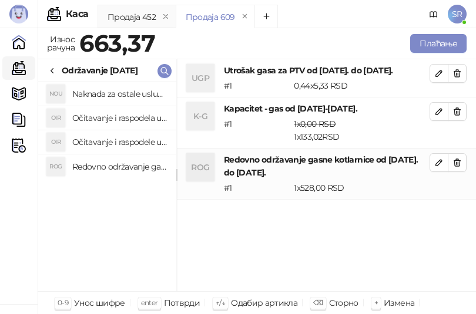
click at [120, 142] on h4 "Očitavanje i raspodele utrošene vode za PTV od [DATE]. do [DATE]." at bounding box center [119, 142] width 95 height 19
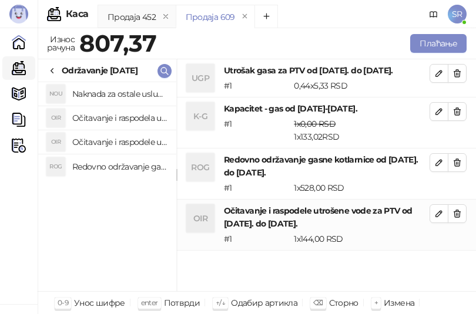
click at [120, 117] on h4 "Očitavanje i raspodela utrošene toplotne energije od [DATE]. do [DATE]." at bounding box center [119, 118] width 95 height 19
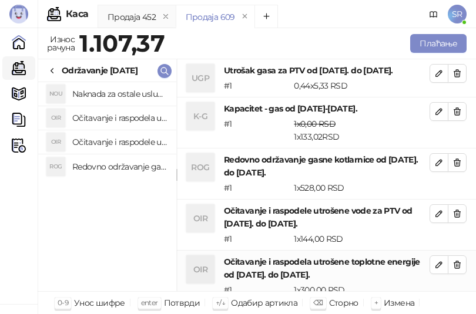
scroll to position [1, 0]
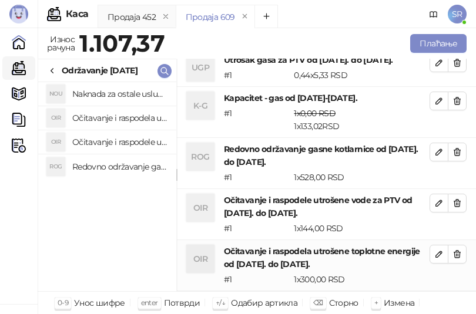
click at [120, 93] on h4 "Naknada za ostale usluge od [DATE]. do [DATE]." at bounding box center [119, 94] width 95 height 19
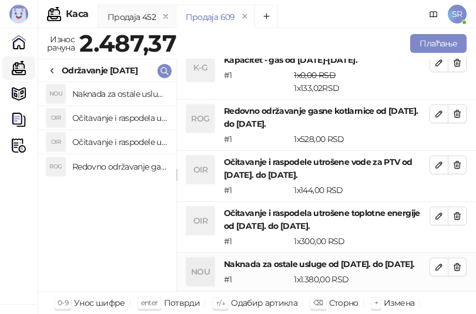
scroll to position [61, 0]
click at [425, 49] on button "Плаћање" at bounding box center [438, 43] width 56 height 19
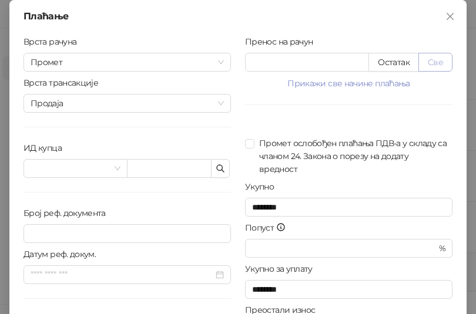
click at [430, 63] on button "Све" at bounding box center [435, 62] width 34 height 19
drag, startPoint x: 289, startPoint y: 65, endPoint x: 238, endPoint y: 65, distance: 50.5
click at [239, 66] on div "Пренос на рачун ******* Остатак Све Прикажи све начине плаћања Платна картица *…" at bounding box center [348, 210] width 221 height 351
click at [196, 202] on div "Врста рачуна Промет Врста трансакције Продаја ИД купца Број реф. документа Дату…" at bounding box center [126, 210] width 221 height 351
click at [216, 171] on icon "button" at bounding box center [220, 168] width 9 height 9
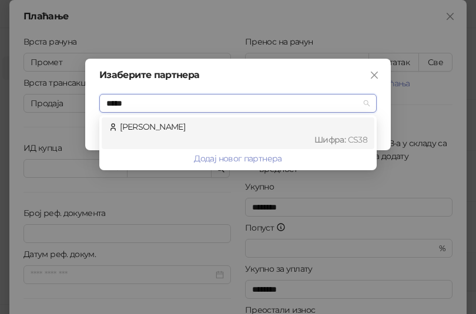
click at [168, 130] on div "[PERSON_NAME] : CS38" at bounding box center [238, 133] width 258 height 26
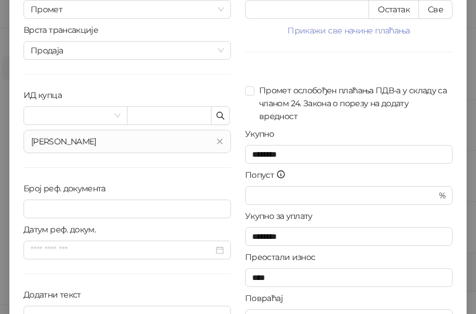
scroll to position [119, 0]
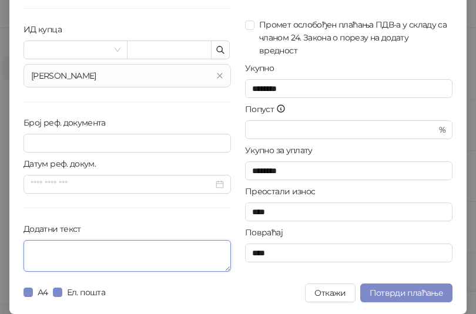
click at [105, 254] on textarea "Додатни текст" at bounding box center [126, 256] width 207 height 32
paste textarea "**********"
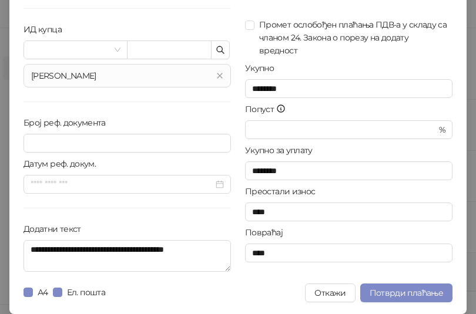
click at [179, 295] on div at bounding box center [207, 293] width 195 height 19
click at [155, 46] on input "text" at bounding box center [169, 50] width 85 height 19
click at [216, 51] on icon "button" at bounding box center [220, 49] width 9 height 9
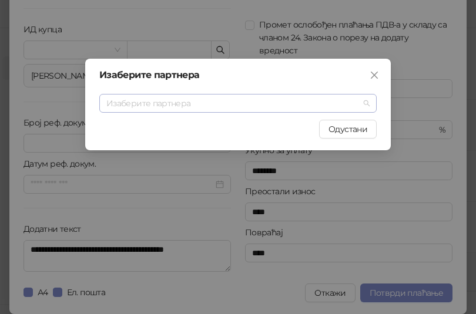
click at [200, 101] on input "search" at bounding box center [232, 104] width 253 height 18
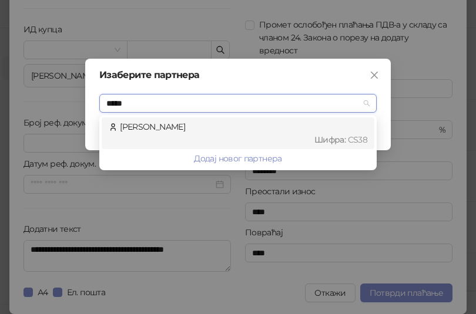
click at [190, 130] on div "[PERSON_NAME] : CS38" at bounding box center [238, 133] width 258 height 26
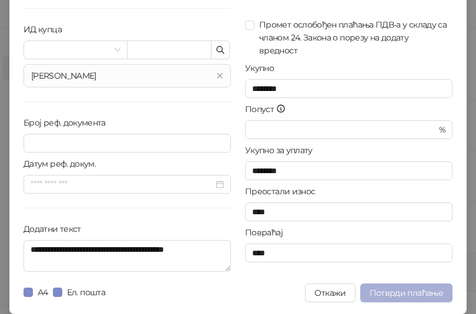
click at [415, 292] on span "Потврди плаћање" at bounding box center [405, 293] width 73 height 11
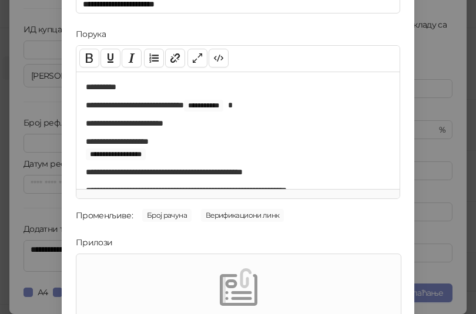
scroll to position [168, 0]
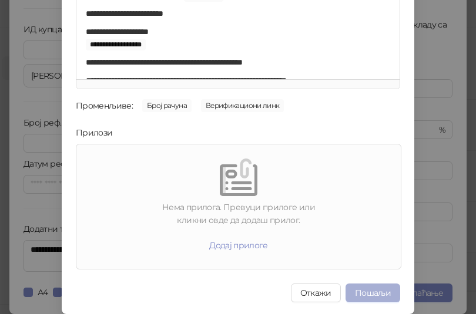
click at [381, 297] on button "Пошаљи" at bounding box center [372, 293] width 55 height 19
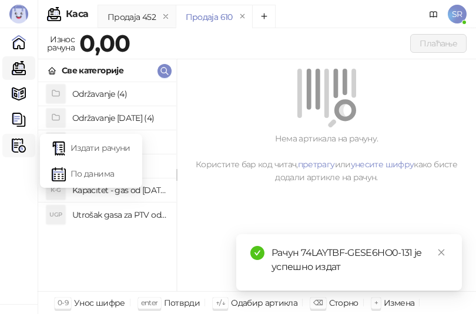
click at [16, 140] on img at bounding box center [19, 146] width 14 height 14
click at [90, 145] on link "Издати рачуни" at bounding box center [91, 147] width 79 height 23
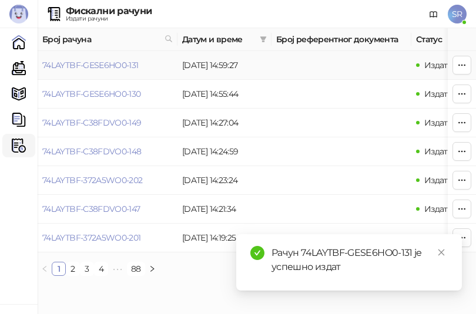
click at [464, 63] on icon "button" at bounding box center [461, 64] width 9 height 9
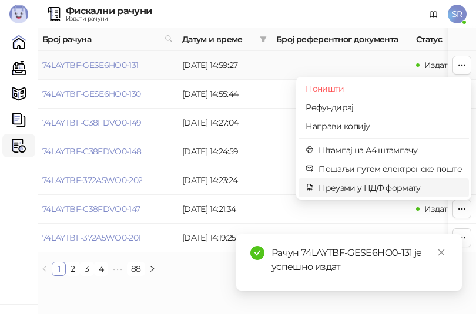
click at [379, 187] on span "Преузми у ПДФ формату" at bounding box center [389, 187] width 143 height 13
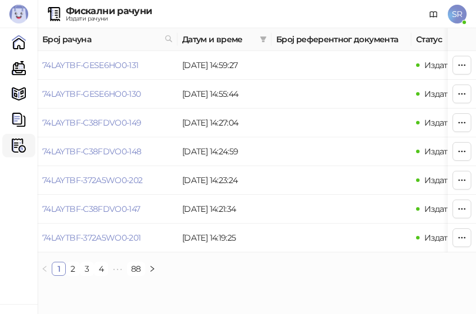
click at [353, 3] on div "Фискални рачуни Издати рачуни SR" at bounding box center [237, 14] width 457 height 28
click at [22, 67] on link "Каса" at bounding box center [18, 67] width 23 height 23
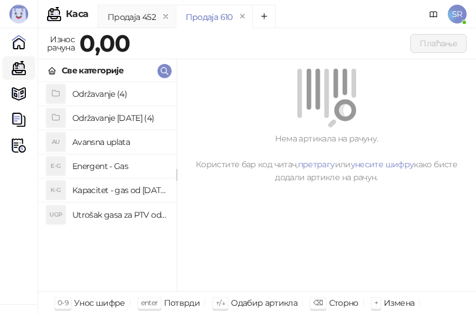
click at [122, 216] on h4 "Utrošak gasa za PTV od [DATE]. do [DATE]." at bounding box center [119, 215] width 95 height 19
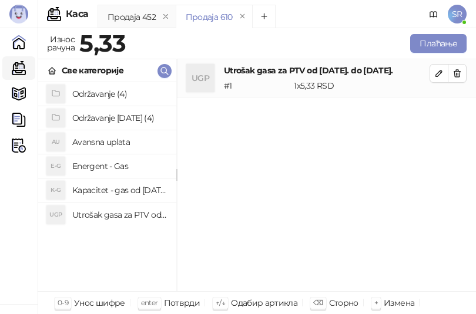
click at [122, 189] on h4 "Kapacitet - gas od [DATE]-[DATE]." at bounding box center [119, 190] width 95 height 19
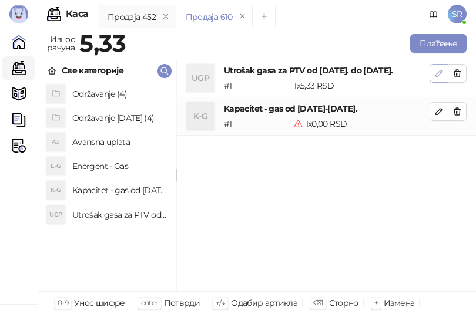
click at [434, 80] on button "button" at bounding box center [438, 73] width 19 height 19
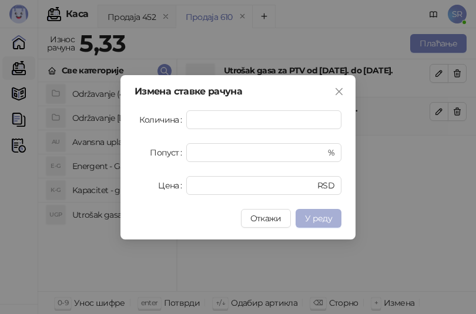
click at [321, 213] on span "У реду" at bounding box center [318, 218] width 27 height 11
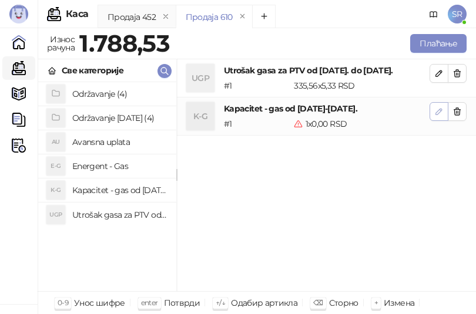
click at [439, 115] on icon "button" at bounding box center [438, 111] width 9 height 9
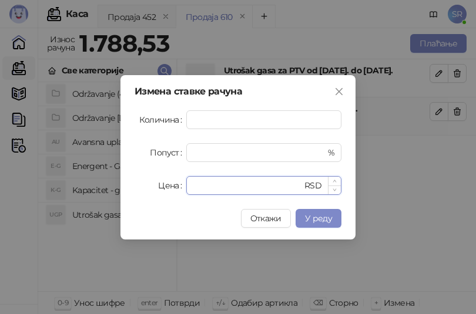
click at [240, 185] on input "*" at bounding box center [247, 186] width 109 height 18
drag, startPoint x: 226, startPoint y: 186, endPoint x: 187, endPoint y: 184, distance: 39.4
click at [187, 184] on div "* RSD" at bounding box center [263, 185] width 155 height 19
paste input "*****"
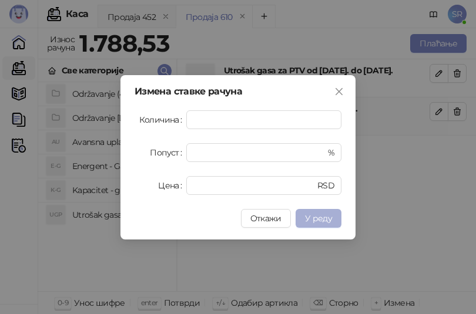
click at [329, 216] on span "У реду" at bounding box center [318, 218] width 27 height 11
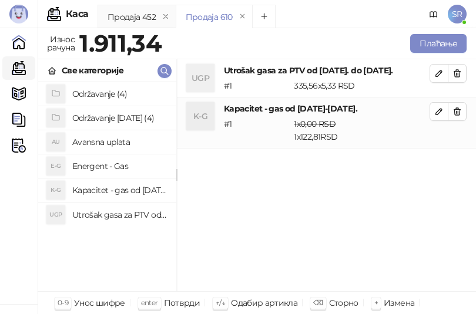
click at [121, 120] on h4 "Održavanje [DATE] (4)" at bounding box center [119, 118] width 95 height 19
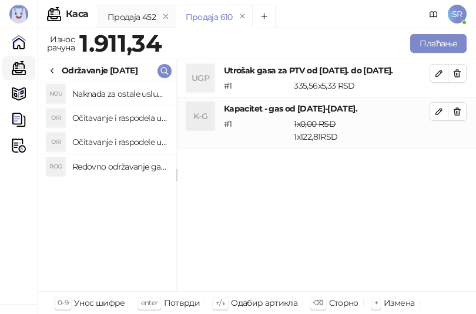
click at [120, 167] on h4 "Redovno održavanje gasne kotlarnice od [DATE]. do [DATE]." at bounding box center [119, 166] width 95 height 19
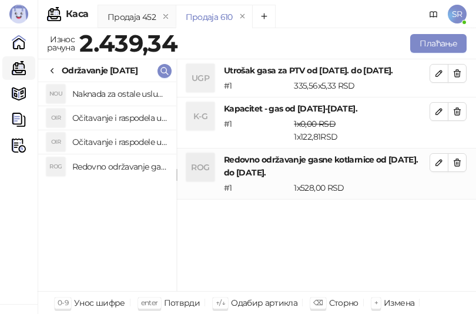
click at [112, 142] on h4 "Očitavanje i raspodele utrošene vode za PTV od [DATE]. do [DATE]." at bounding box center [119, 142] width 95 height 19
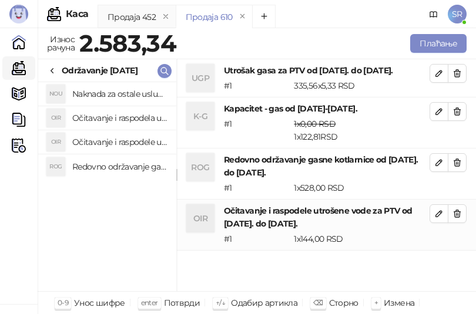
click at [108, 118] on h4 "Očitavanje i raspodela utrošene toplotne energije od [DATE]. do [DATE]." at bounding box center [119, 118] width 95 height 19
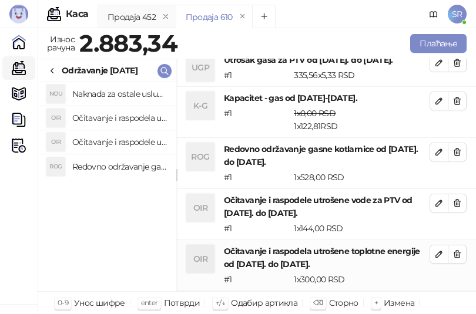
click at [107, 95] on h4 "Naknada za ostale usluge od [DATE]. do [DATE]." at bounding box center [119, 94] width 95 height 19
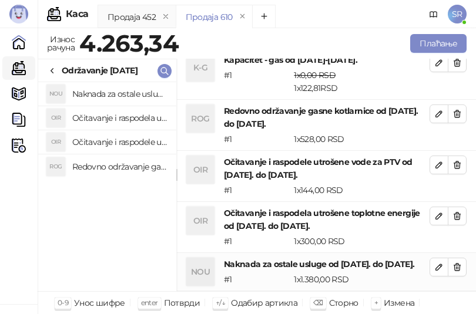
scroll to position [61, 0]
click at [435, 42] on button "Плаћање" at bounding box center [438, 43] width 56 height 19
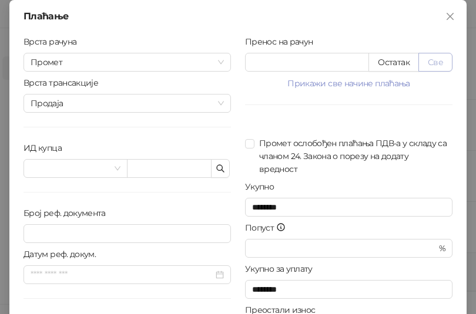
click at [429, 62] on button "Све" at bounding box center [435, 62] width 34 height 19
drag, startPoint x: 297, startPoint y: 63, endPoint x: 230, endPoint y: 67, distance: 67.7
click at [230, 67] on div "Врста рачуна Промет Врста трансакције Продаја ИД купца Број реф. документа Дату…" at bounding box center [237, 210] width 443 height 351
click at [183, 208] on div "Број реф. документа" at bounding box center [126, 216] width 207 height 18
click at [216, 167] on icon "button" at bounding box center [220, 168] width 9 height 9
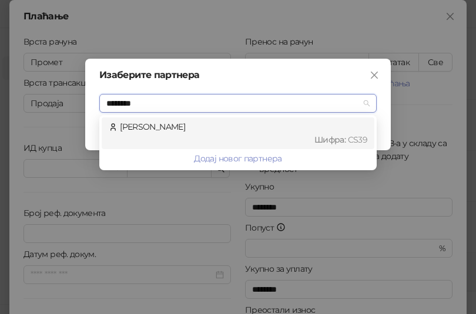
click at [206, 128] on div "[PERSON_NAME] : CS39" at bounding box center [238, 133] width 258 height 26
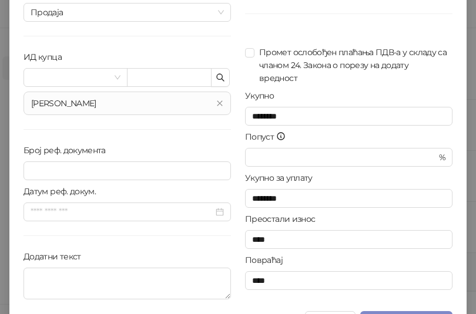
scroll to position [119, 0]
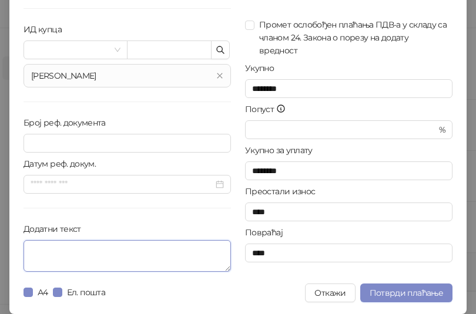
click at [166, 248] on textarea "Додатни текст" at bounding box center [126, 256] width 207 height 32
paste textarea "**********"
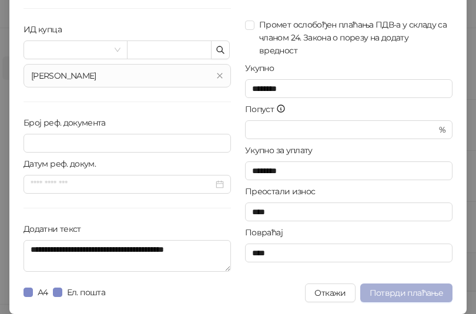
click at [406, 292] on span "Потврди плаћање" at bounding box center [405, 293] width 73 height 11
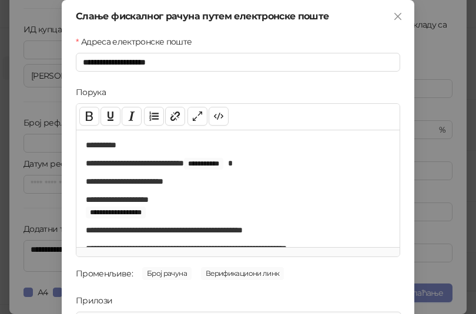
scroll to position [168, 0]
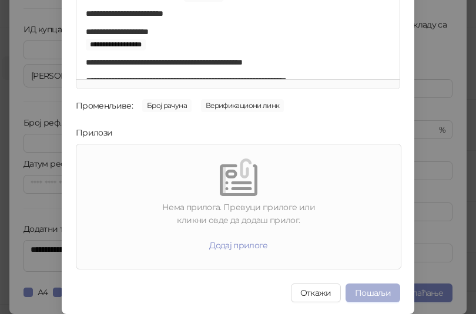
click at [379, 293] on button "Пошаљи" at bounding box center [372, 293] width 55 height 19
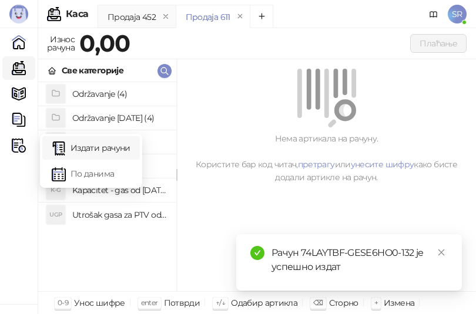
click at [89, 140] on link "Издати рачуни" at bounding box center [91, 147] width 79 height 23
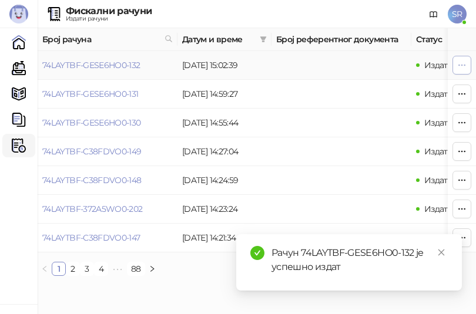
click at [458, 65] on icon "button" at bounding box center [461, 64] width 9 height 9
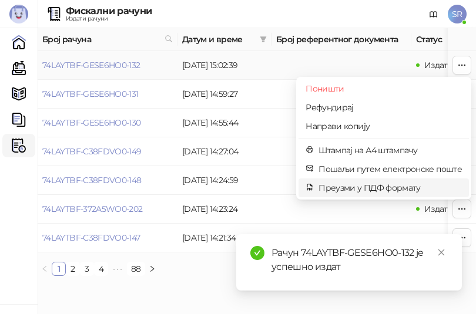
click at [347, 186] on span "Преузми у ПДФ формату" at bounding box center [389, 187] width 143 height 13
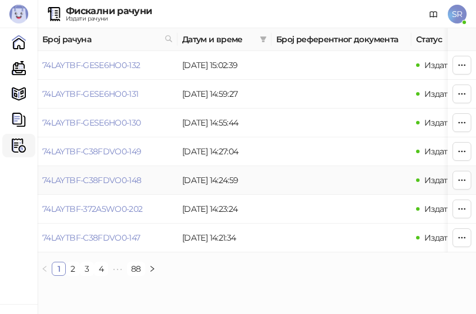
click at [300, 170] on td at bounding box center [341, 180] width 140 height 29
click at [19, 73] on link "Каса" at bounding box center [18, 67] width 23 height 23
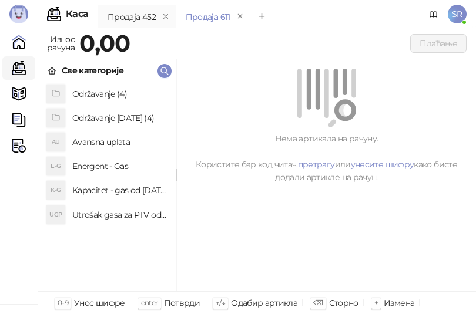
click at [116, 214] on h4 "Utrošak gasa za PTV od [DATE]. do [DATE]." at bounding box center [119, 215] width 95 height 19
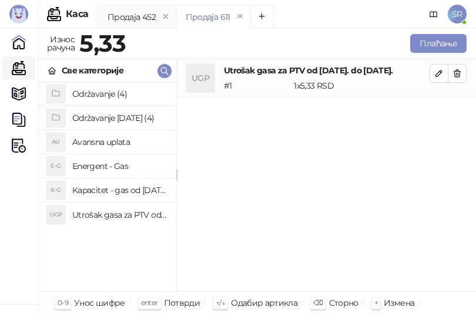
click at [115, 193] on h4 "Kapacitet - gas od [DATE]-[DATE]." at bounding box center [119, 190] width 95 height 19
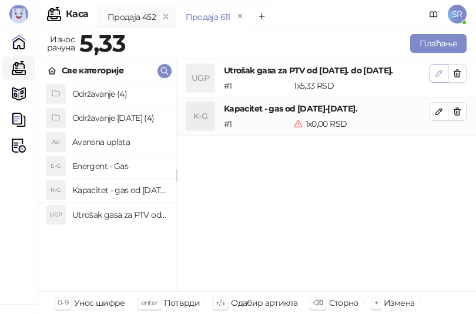
click at [436, 73] on icon "button" at bounding box center [438, 73] width 9 height 9
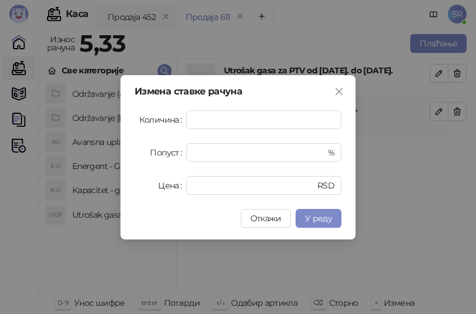
click at [321, 218] on span "У реду" at bounding box center [318, 218] width 27 height 11
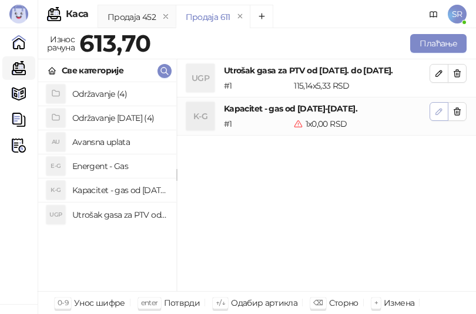
click at [443, 110] on button "button" at bounding box center [438, 111] width 19 height 19
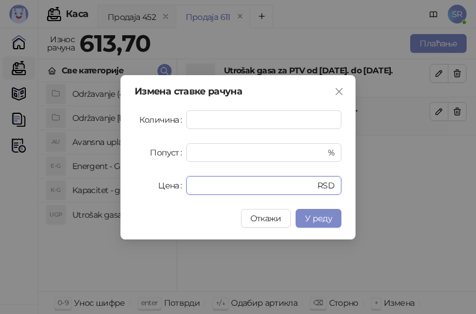
drag, startPoint x: 228, startPoint y: 188, endPoint x: 177, endPoint y: 190, distance: 50.5
click at [177, 190] on div "Цена * RSD" at bounding box center [237, 185] width 207 height 19
paste input "*****"
click at [325, 216] on span "У реду" at bounding box center [318, 218] width 27 height 11
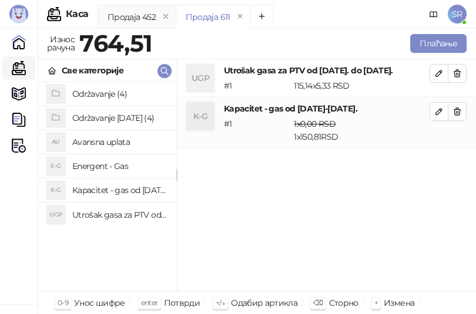
click at [97, 119] on h4 "Održavanje [DATE] (4)" at bounding box center [119, 118] width 95 height 19
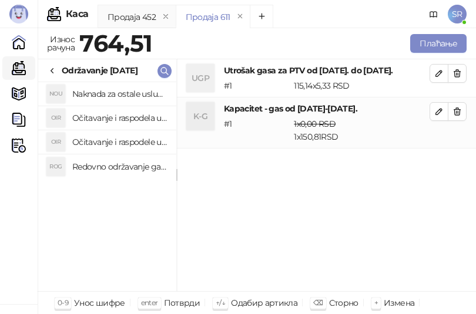
click at [107, 167] on h4 "Redovno održavanje gasne kotlarnice od [DATE]. do [DATE]." at bounding box center [119, 166] width 95 height 19
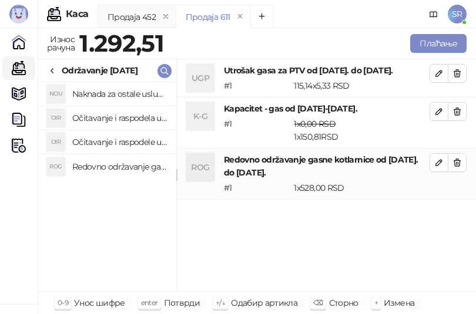
click at [107, 143] on h4 "Očitavanje i raspodele utrošene vode za PTV od [DATE]. do [DATE]." at bounding box center [119, 142] width 95 height 19
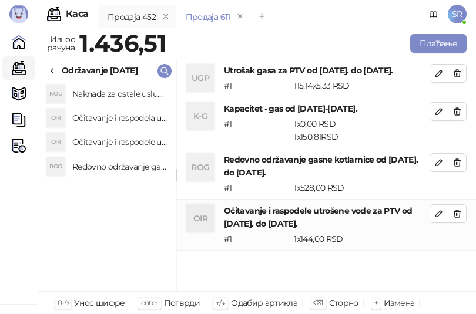
click at [107, 121] on h4 "Očitavanje i raspodela utrošene toplotne energije od [DATE]. do [DATE]." at bounding box center [119, 118] width 95 height 19
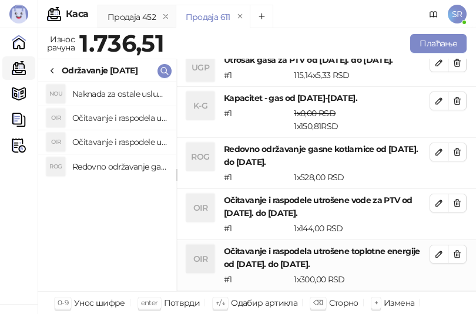
click at [107, 95] on h4 "Naknada za ostale usluge od [DATE]. do [DATE]." at bounding box center [119, 94] width 95 height 19
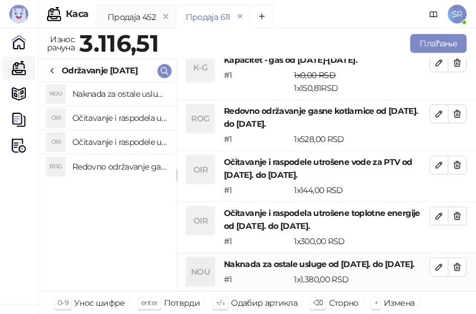
scroll to position [61, 0]
click at [445, 42] on button "Плаћање" at bounding box center [438, 43] width 56 height 19
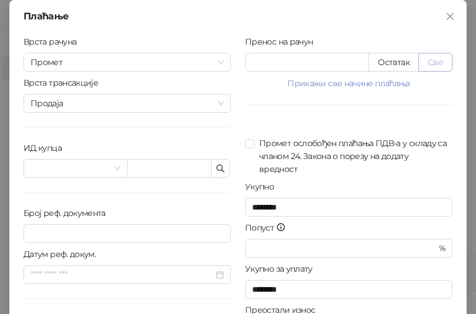
click at [431, 62] on button "Све" at bounding box center [435, 62] width 34 height 19
drag, startPoint x: 282, startPoint y: 58, endPoint x: 238, endPoint y: 63, distance: 44.4
click at [238, 63] on div "Пренос на рачун ******* Остатак Све Прикажи све начине плаћања Платна картица *…" at bounding box center [348, 210] width 221 height 351
paste input "number"
click at [448, 15] on icon "close" at bounding box center [449, 16] width 9 height 9
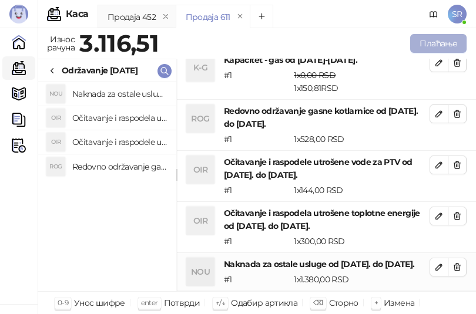
click at [443, 43] on button "Плаћање" at bounding box center [438, 43] width 56 height 19
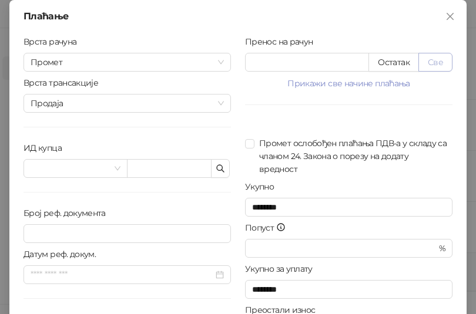
click at [432, 61] on button "Све" at bounding box center [435, 62] width 34 height 19
click at [223, 171] on button "button" at bounding box center [220, 168] width 19 height 19
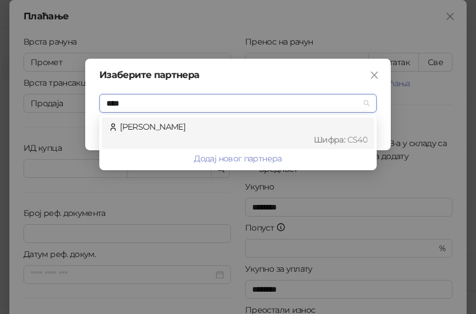
click at [150, 138] on div "Шифра : CS40" at bounding box center [243, 139] width 247 height 13
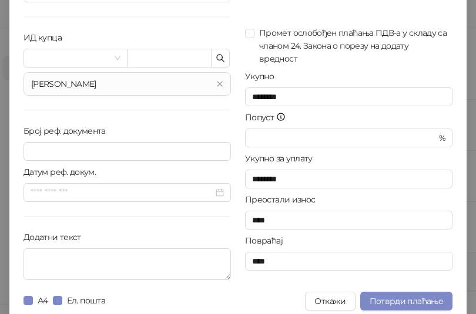
scroll to position [119, 0]
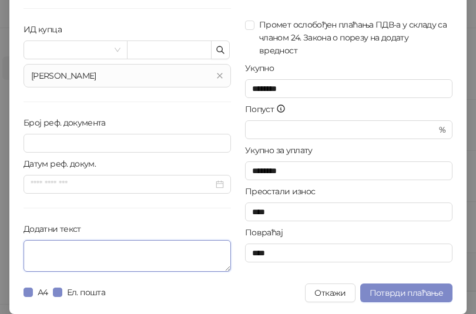
click at [127, 265] on textarea "Додатни текст" at bounding box center [126, 256] width 207 height 32
paste textarea "**********"
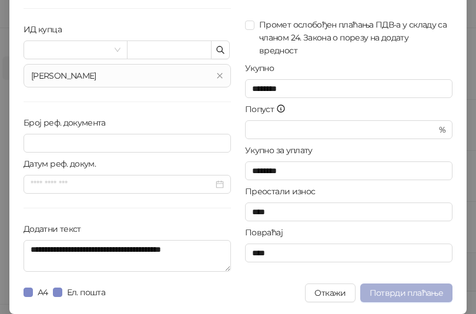
click at [403, 288] on span "Потврди плаћање" at bounding box center [405, 293] width 73 height 11
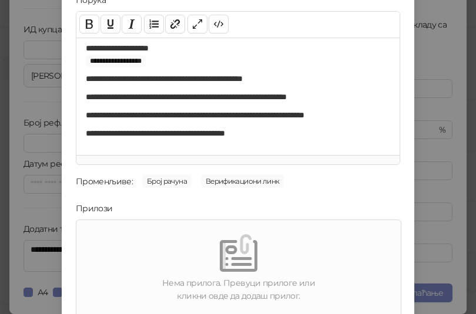
scroll to position [168, 0]
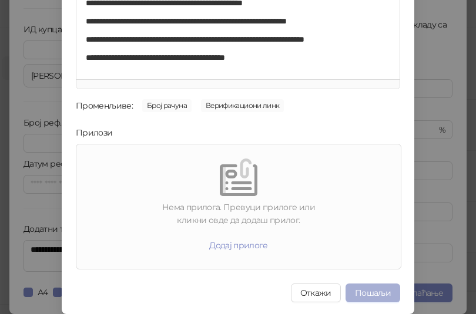
click at [383, 289] on button "Пошаљи" at bounding box center [372, 293] width 55 height 19
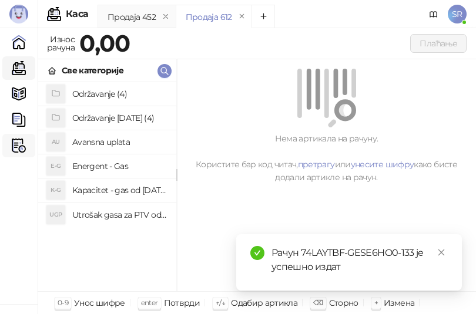
click at [20, 150] on img at bounding box center [19, 146] width 14 height 14
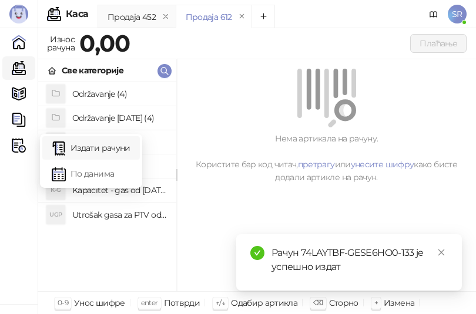
click at [106, 148] on link "Издати рачуни" at bounding box center [91, 147] width 79 height 23
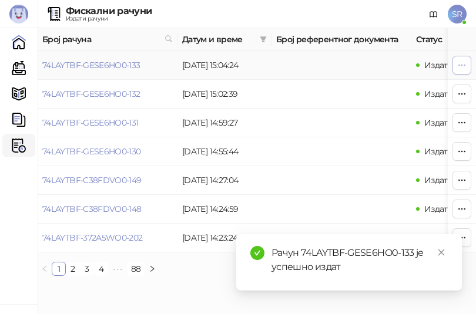
click at [460, 62] on icon "button" at bounding box center [461, 64] width 9 height 9
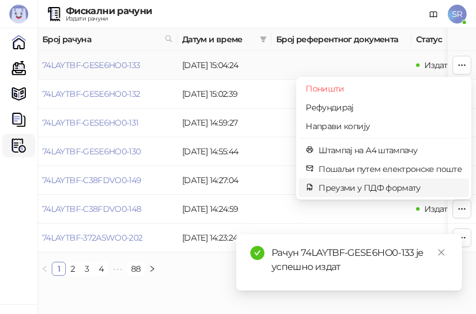
click at [360, 182] on span "Преузми у ПДФ формату" at bounding box center [389, 187] width 143 height 13
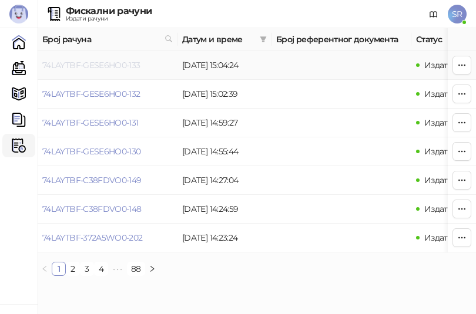
click at [124, 67] on link "74LAYTBF-GESE6HO0-133" at bounding box center [91, 65] width 98 height 11
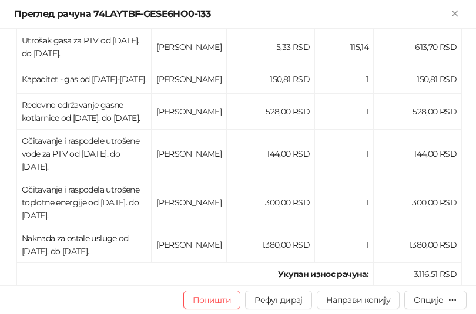
scroll to position [235, 0]
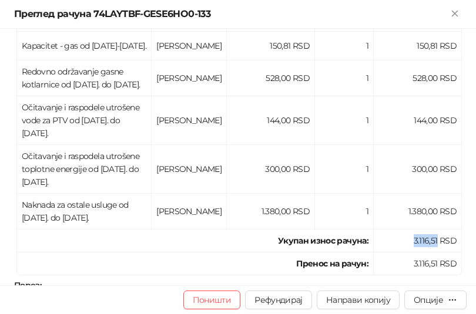
drag, startPoint x: 406, startPoint y: 228, endPoint x: 430, endPoint y: 233, distance: 24.5
click at [430, 233] on td "3.116,51 RSD" at bounding box center [418, 241] width 88 height 23
copy td "3.116,51"
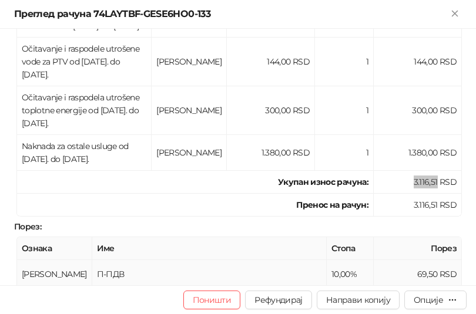
scroll to position [626, 0]
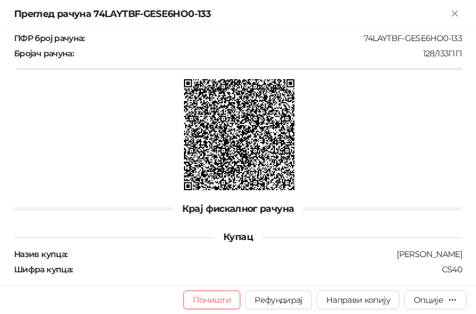
drag, startPoint x: 453, startPoint y: 15, endPoint x: 438, endPoint y: 18, distance: 15.1
click at [453, 15] on icon "Close" at bounding box center [454, 13] width 5 height 5
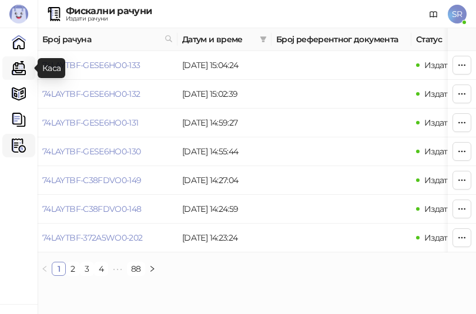
click at [19, 68] on link "Каса" at bounding box center [18, 67] width 23 height 23
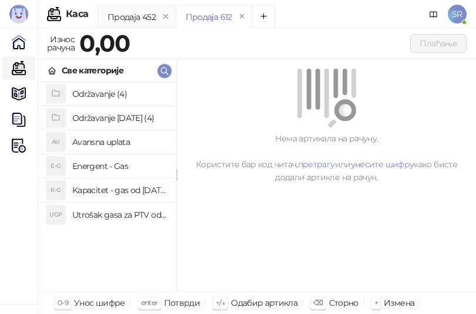
click at [105, 218] on h4 "Utrošak gasa za PTV od [DATE]. do [DATE]." at bounding box center [119, 215] width 95 height 19
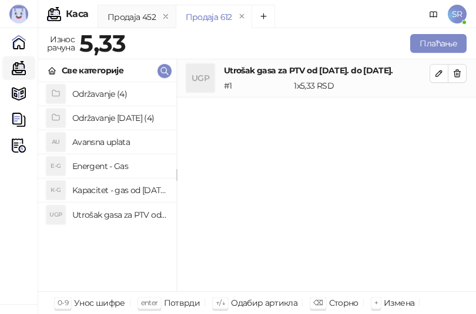
click at [105, 189] on h4 "Kapacitet - gas od [DATE]-[DATE]." at bounding box center [119, 190] width 95 height 19
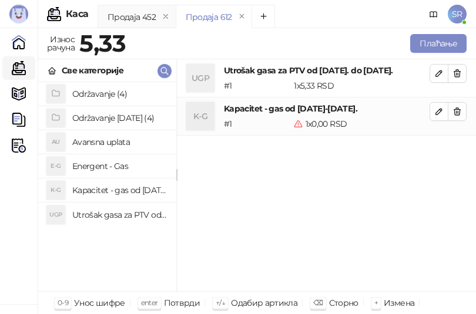
drag, startPoint x: 305, startPoint y: 205, endPoint x: 308, endPoint y: 187, distance: 17.9
click at [305, 205] on div "UGP Utrošak gasa za PTV od [DATE]. do [DATE]. # 1 1 x 5,33 RSD 5,33 RSD K-G Kap…" at bounding box center [326, 175] width 299 height 233
click at [437, 73] on icon "button" at bounding box center [438, 73] width 9 height 9
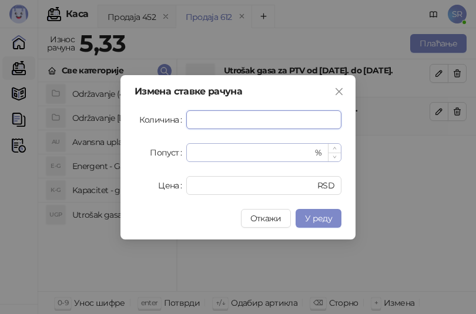
paste input "***"
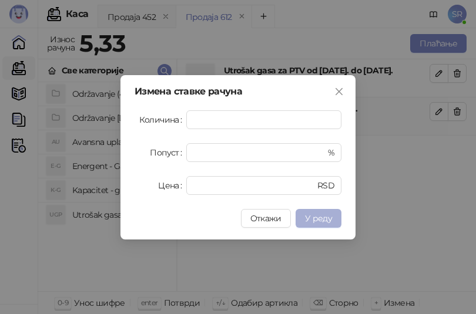
click at [328, 218] on span "У реду" at bounding box center [318, 218] width 27 height 11
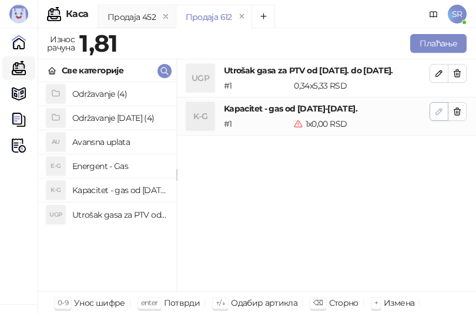
click at [436, 115] on icon "button" at bounding box center [438, 111] width 9 height 9
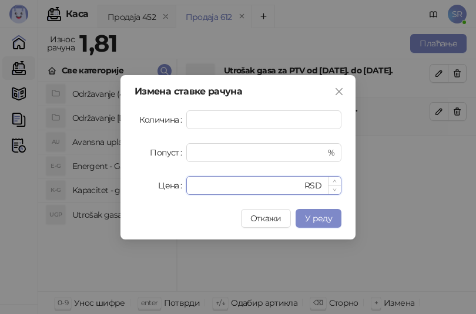
drag, startPoint x: 208, startPoint y: 189, endPoint x: 197, endPoint y: 192, distance: 12.3
click at [197, 192] on input "*" at bounding box center [247, 186] width 109 height 18
drag, startPoint x: 204, startPoint y: 188, endPoint x: 186, endPoint y: 191, distance: 19.1
click at [186, 191] on div "Цена * RSD" at bounding box center [237, 185] width 207 height 19
paste input "*****"
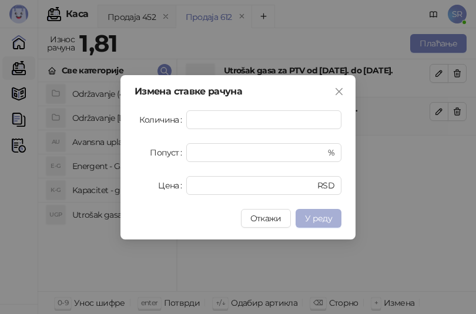
click at [321, 217] on span "У реду" at bounding box center [318, 218] width 27 height 11
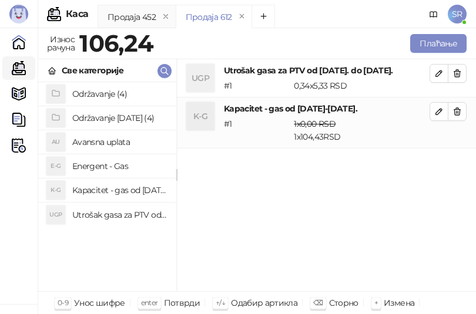
click at [114, 116] on h4 "Održavanje [DATE] (4)" at bounding box center [119, 118] width 95 height 19
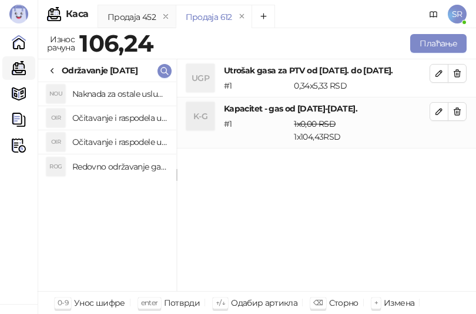
click at [119, 167] on h4 "Redovno održavanje gasne kotlarnice od [DATE]. do [DATE]." at bounding box center [119, 166] width 95 height 19
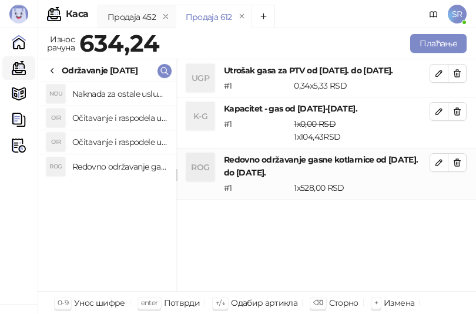
click at [119, 137] on h4 "Očitavanje i raspodele utrošene vode za PTV od [DATE]. do [DATE]." at bounding box center [119, 142] width 95 height 19
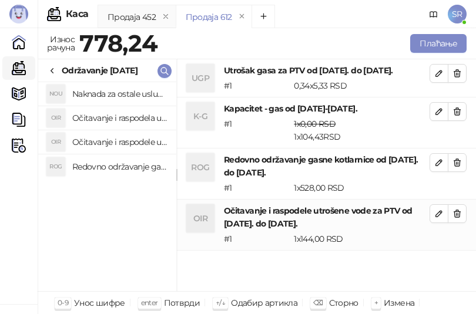
click at [124, 113] on h4 "Očitavanje i raspodela utrošene toplotne energije od [DATE]. do [DATE]." at bounding box center [119, 118] width 95 height 19
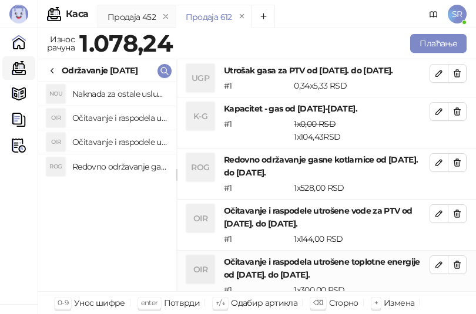
scroll to position [1, 0]
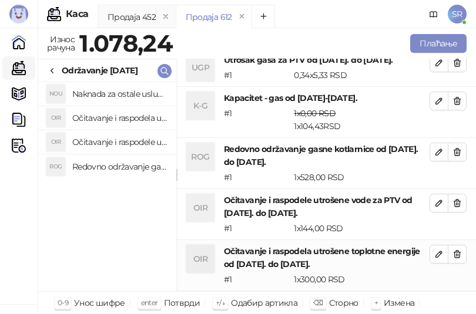
click at [125, 93] on h4 "Naknada za ostale usluge od [DATE]. do [DATE]." at bounding box center [119, 94] width 95 height 19
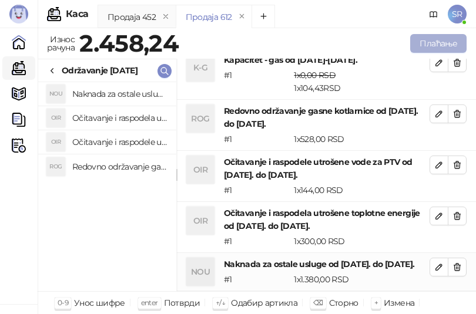
click at [427, 43] on button "Плаћање" at bounding box center [438, 43] width 56 height 19
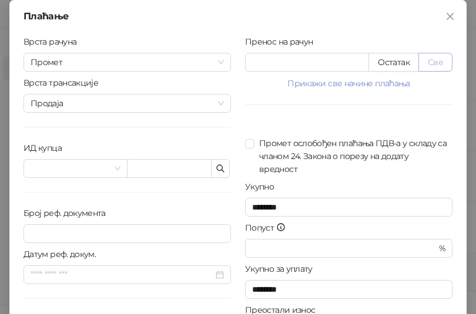
click at [436, 62] on button "Све" at bounding box center [435, 62] width 34 height 19
drag, startPoint x: 310, startPoint y: 62, endPoint x: 241, endPoint y: 69, distance: 69.1
click at [245, 69] on input "*******" at bounding box center [306, 62] width 123 height 18
click at [284, 103] on div "Пренос на рачун ******* Остатак Све Прикажи све начине плаћања Платна картица *…" at bounding box center [348, 210] width 221 height 351
click at [219, 169] on icon "button" at bounding box center [220, 168] width 9 height 9
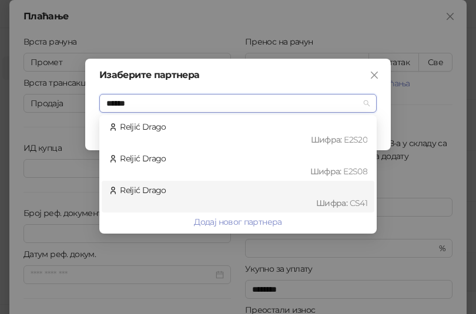
click at [255, 199] on div "Шифра : CS41" at bounding box center [243, 203] width 247 height 13
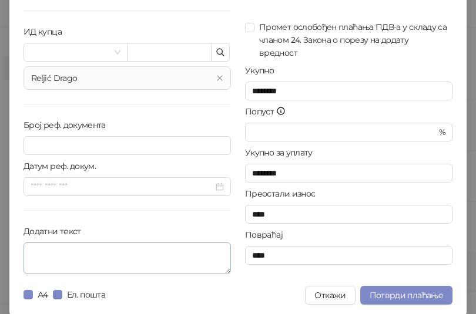
scroll to position [119, 0]
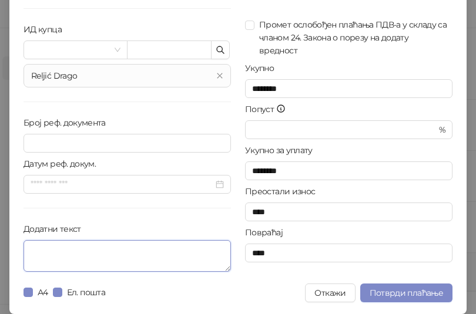
click at [91, 261] on textarea "Додатни текст" at bounding box center [126, 256] width 207 height 32
paste textarea "**********"
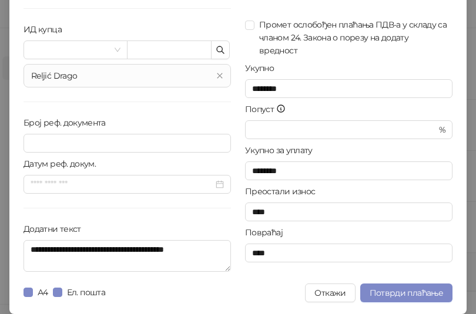
click at [181, 290] on div at bounding box center [207, 293] width 195 height 19
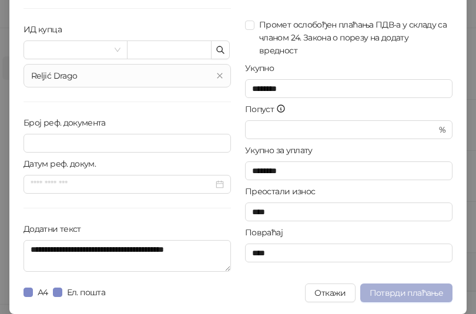
click at [431, 294] on span "Потврди плаћање" at bounding box center [405, 293] width 73 height 11
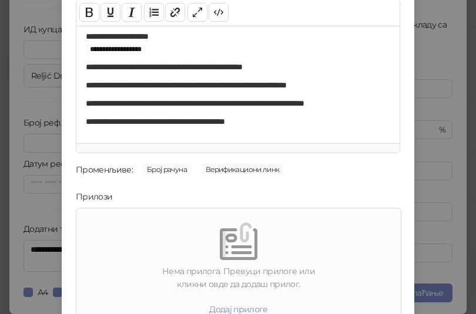
scroll to position [168, 0]
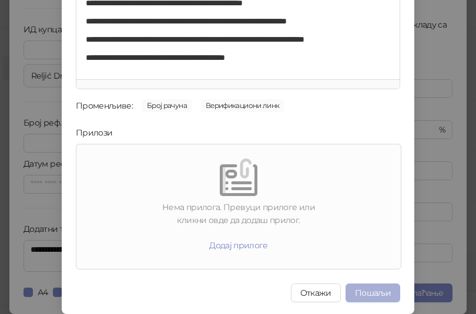
click at [358, 287] on button "Пошаљи" at bounding box center [372, 293] width 55 height 19
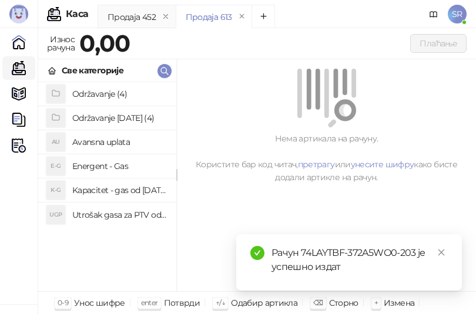
click at [258, 168] on div "Нема артикала на рачуну. Користите бар код читач, претрагу или унесите шифру ка…" at bounding box center [326, 158] width 271 height 52
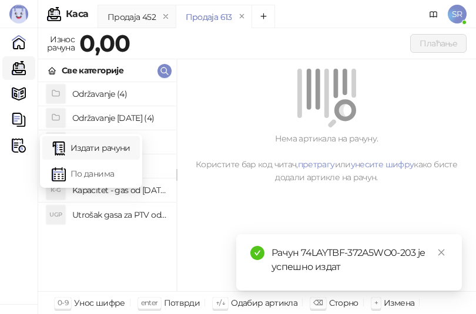
click at [81, 142] on link "Издати рачуни" at bounding box center [91, 147] width 79 height 23
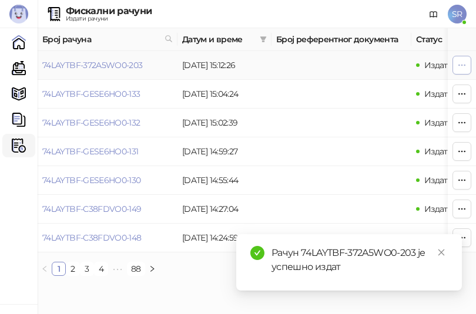
click at [469, 66] on button "button" at bounding box center [461, 65] width 19 height 19
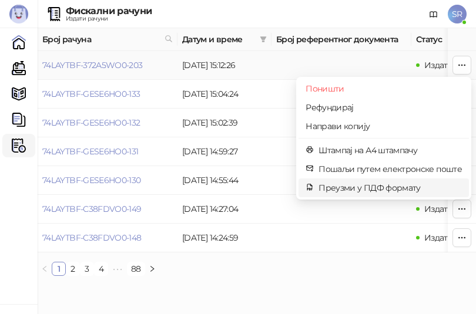
click at [407, 190] on span "Преузми у ПДФ формату" at bounding box center [389, 187] width 143 height 13
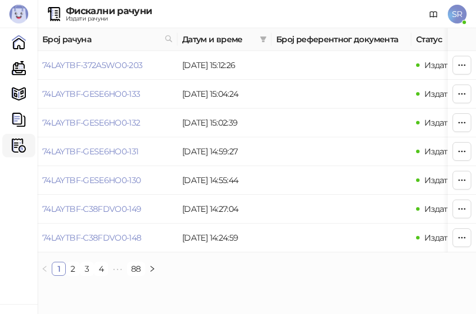
click at [214, 285] on html "[PERSON_NAME] 3.11.3-710c028 Почетна Каса Каталог Документи Фискални рачуни HEA…" at bounding box center [238, 142] width 476 height 285
click at [22, 72] on link "Каса" at bounding box center [18, 67] width 23 height 23
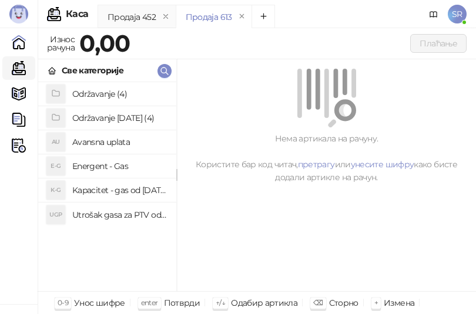
click at [112, 216] on h4 "Utrošak gasa za PTV od [DATE]. do [DATE]." at bounding box center [119, 215] width 95 height 19
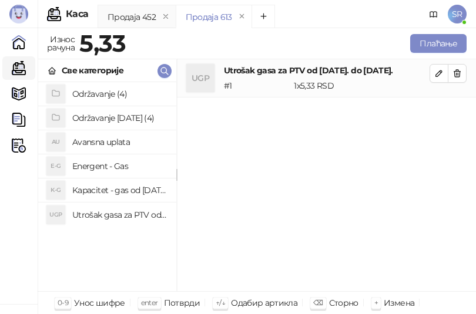
click at [115, 191] on h4 "Kapacitet - gas od [DATE]-[DATE]." at bounding box center [119, 190] width 95 height 19
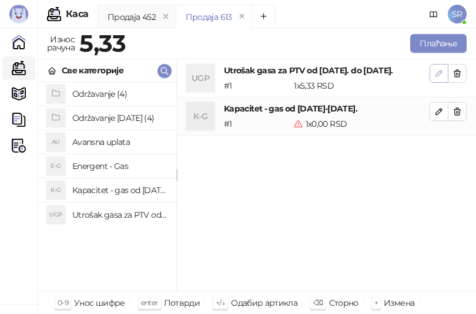
click at [436, 75] on icon "button" at bounding box center [439, 73] width 6 height 6
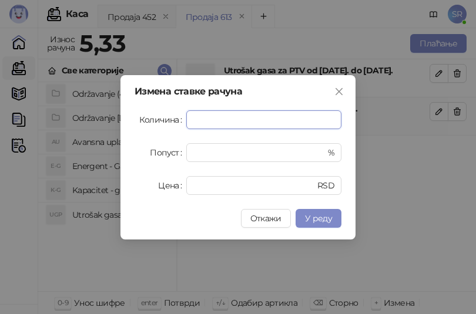
paste input "****"
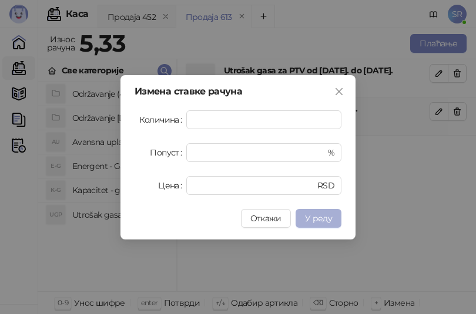
click at [326, 217] on span "У реду" at bounding box center [318, 218] width 27 height 11
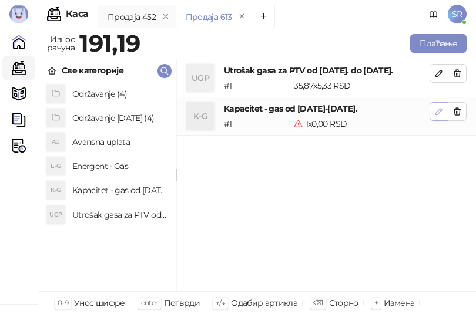
click at [433, 115] on button "button" at bounding box center [438, 111] width 19 height 19
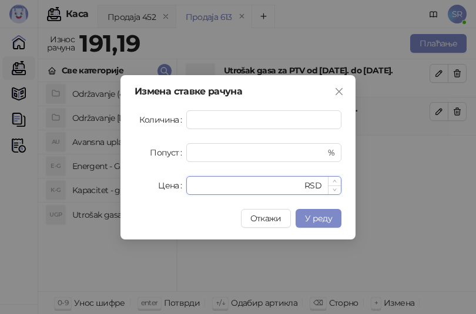
drag, startPoint x: 214, startPoint y: 187, endPoint x: 189, endPoint y: 194, distance: 26.1
click at [189, 194] on div "* RSD" at bounding box center [263, 185] width 155 height 19
paste input "*****"
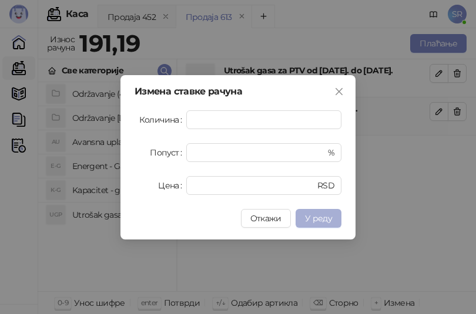
click at [308, 219] on span "У реду" at bounding box center [318, 218] width 27 height 11
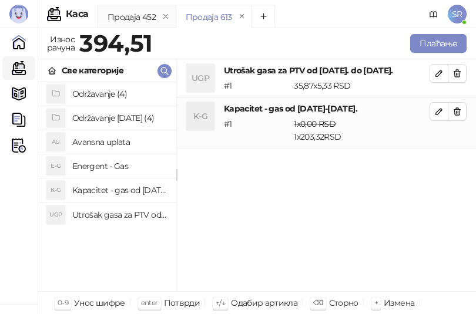
click at [110, 123] on h4 "Održavanje [DATE] (4)" at bounding box center [119, 118] width 95 height 19
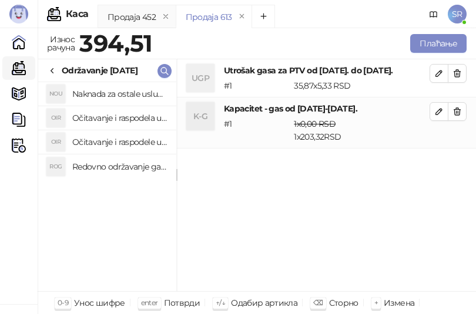
click at [106, 168] on h4 "Redovno održavanje gasne kotlarnice od [DATE]. do [DATE]." at bounding box center [119, 166] width 95 height 19
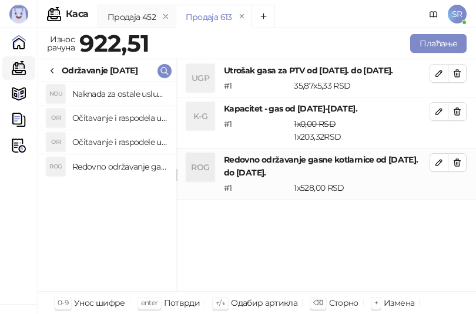
click at [102, 138] on h4 "Očitavanje i raspodele utrošene vode za PTV od [DATE]. do [DATE]." at bounding box center [119, 142] width 95 height 19
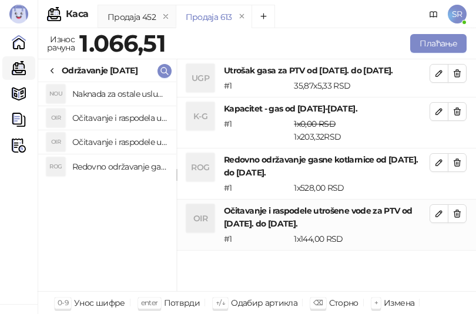
click at [102, 116] on h4 "Očitavanje i raspodela utrošene toplotne energije od [DATE]. do [DATE]." at bounding box center [119, 118] width 95 height 19
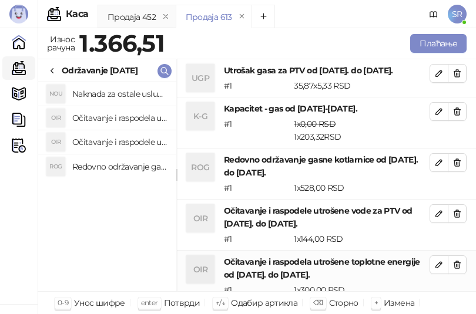
scroll to position [1, 0]
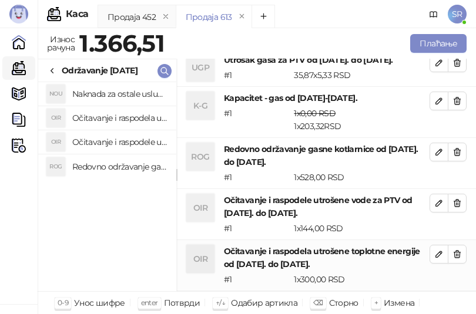
click at [105, 92] on h4 "Naknada za ostale usluge od [DATE]. do [DATE]." at bounding box center [119, 94] width 95 height 19
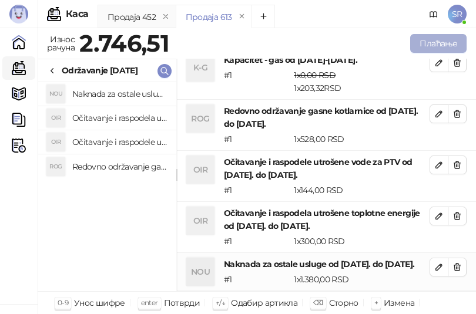
click at [448, 45] on button "Плаћање" at bounding box center [438, 43] width 56 height 19
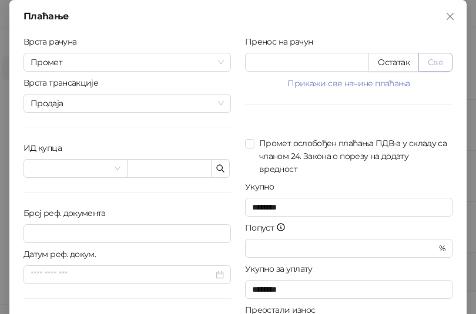
click at [441, 66] on button "Све" at bounding box center [435, 62] width 34 height 19
drag, startPoint x: 314, startPoint y: 66, endPoint x: 226, endPoint y: 65, distance: 88.1
click at [226, 65] on div "Врста рачуна Промет Врста трансакције Продаја ИД купца Број реф. документа Дату…" at bounding box center [237, 210] width 443 height 351
click at [201, 204] on div "Врста рачуна Промет Врста трансакције Продаја ИД купца Број реф. документа Дату…" at bounding box center [126, 210] width 221 height 351
click at [192, 194] on div "Врста рачуна Промет Врста трансакције Продаја ИД купца Број реф. документа Дату…" at bounding box center [126, 210] width 221 height 351
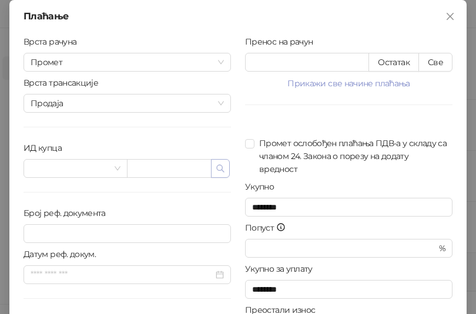
click at [216, 167] on icon "button" at bounding box center [220, 168] width 9 height 9
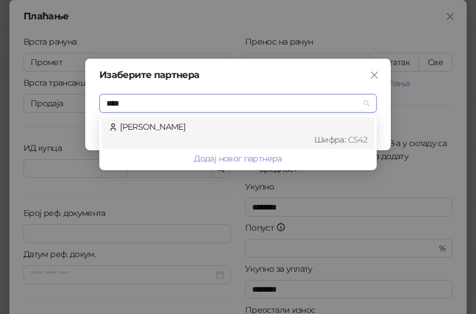
click at [204, 132] on div "[PERSON_NAME] : CS42" at bounding box center [238, 133] width 258 height 26
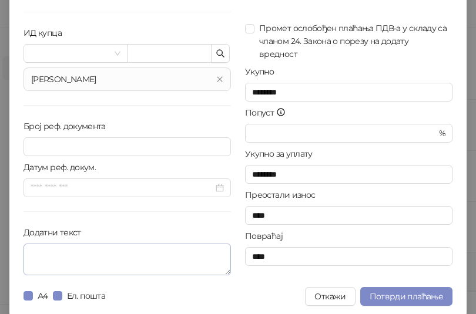
scroll to position [119, 0]
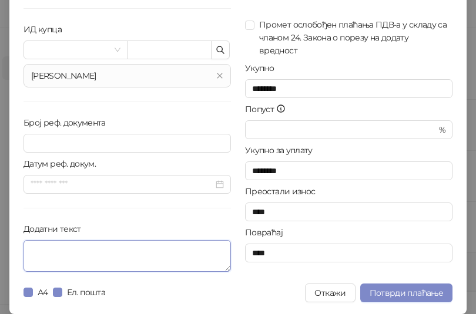
click at [131, 256] on textarea "Додатни текст" at bounding box center [126, 256] width 207 height 32
paste textarea "**********"
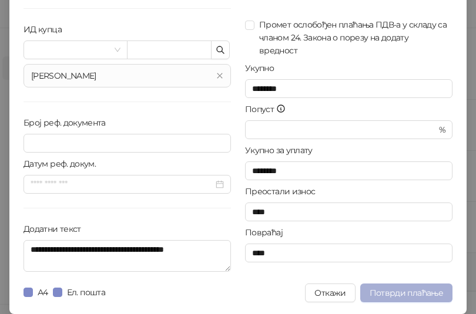
click at [425, 297] on span "Потврди плаћање" at bounding box center [405, 293] width 73 height 11
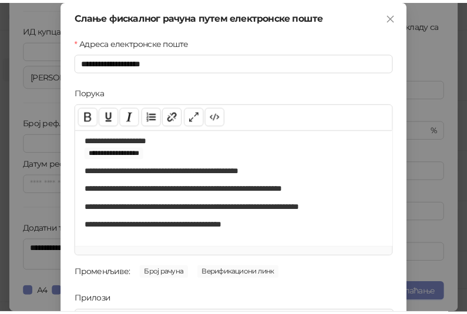
scroll to position [168, 0]
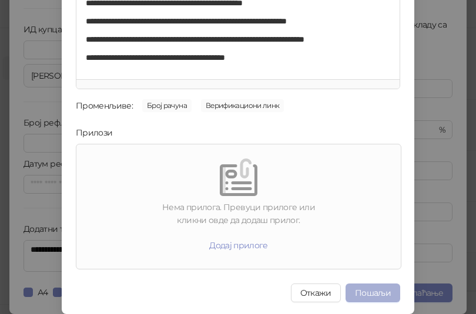
click at [382, 292] on button "Пошаљи" at bounding box center [372, 293] width 55 height 19
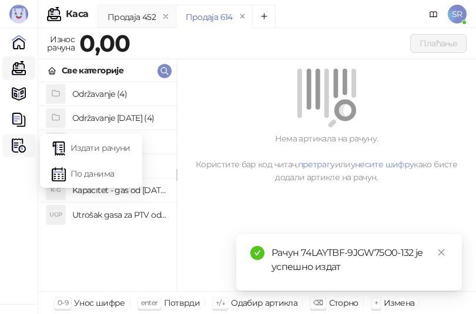
click at [23, 147] on img at bounding box center [19, 146] width 14 height 14
click at [87, 146] on link "Издати рачуни" at bounding box center [91, 147] width 79 height 23
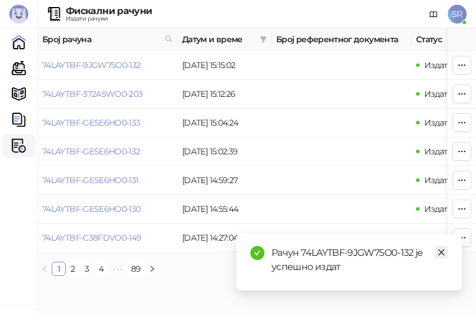
click at [438, 251] on icon "close" at bounding box center [441, 252] width 8 height 8
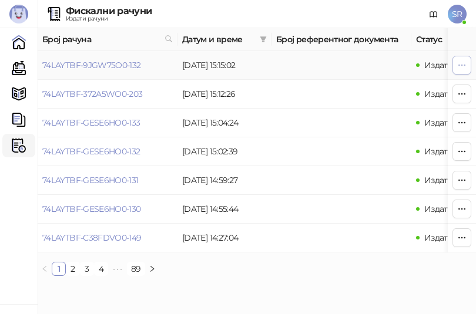
click at [459, 65] on icon "button" at bounding box center [462, 65] width 6 height 1
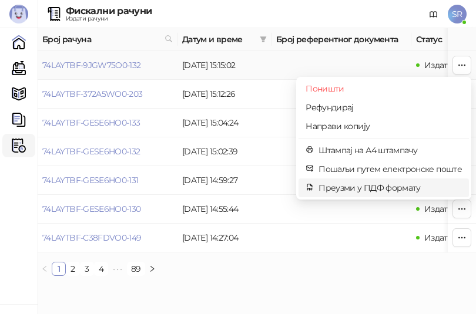
click at [378, 184] on span "Преузми у ПДФ формату" at bounding box center [389, 187] width 143 height 13
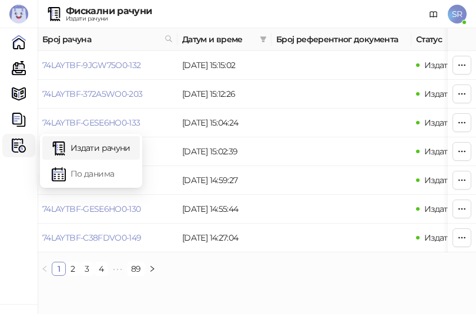
click at [93, 146] on link "Издати рачуни" at bounding box center [91, 147] width 79 height 23
click at [15, 143] on img at bounding box center [19, 146] width 14 height 14
click at [84, 180] on link "По данима" at bounding box center [91, 173] width 79 height 23
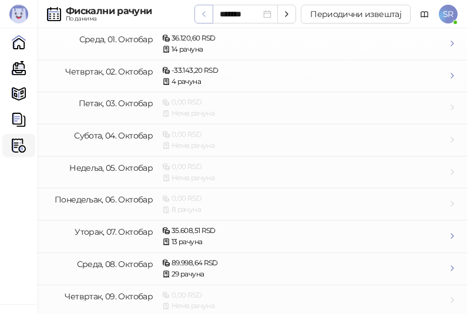
click at [204, 14] on icon "button" at bounding box center [204, 14] width 2 height 5
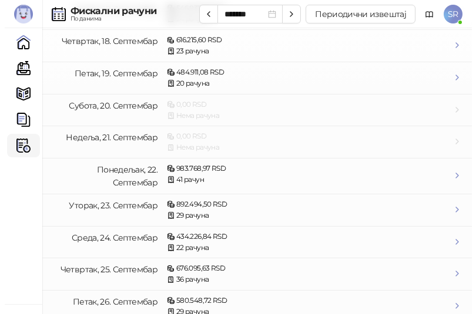
scroll to position [684, 0]
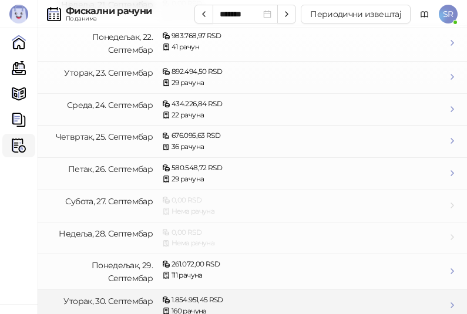
click at [199, 296] on div "1.854.951,45 RSD" at bounding box center [304, 300] width 285 height 11
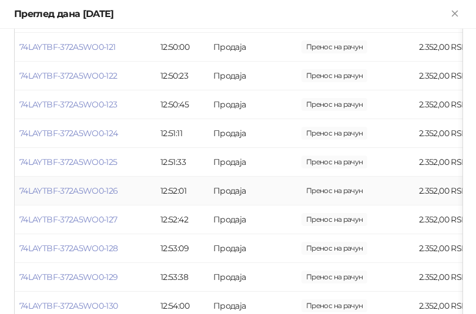
scroll to position [1468, 0]
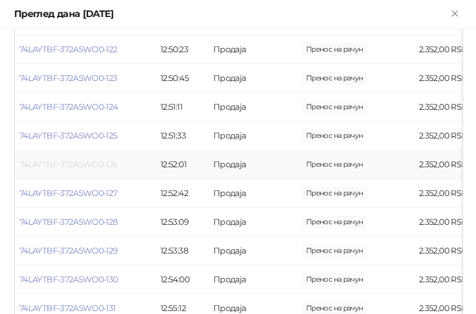
click at [102, 166] on link "74LAYTBF-372A5WO0-126" at bounding box center [68, 164] width 99 height 11
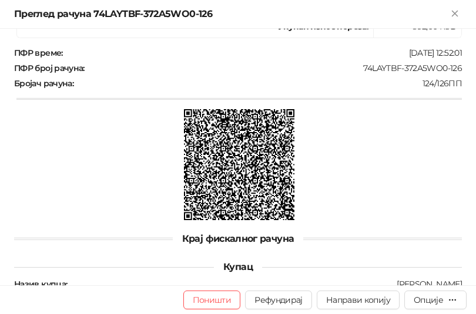
scroll to position [506, 0]
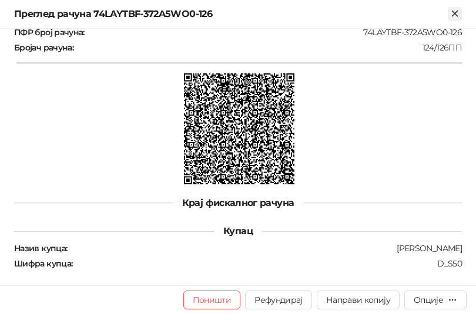
click at [456, 14] on icon "Close" at bounding box center [454, 13] width 11 height 11
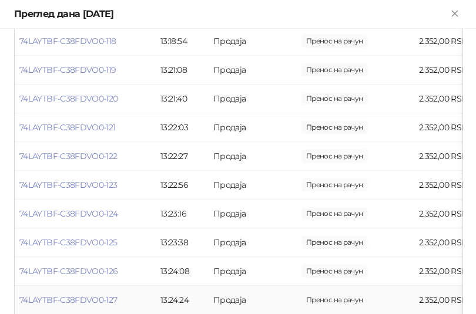
scroll to position [2408, 0]
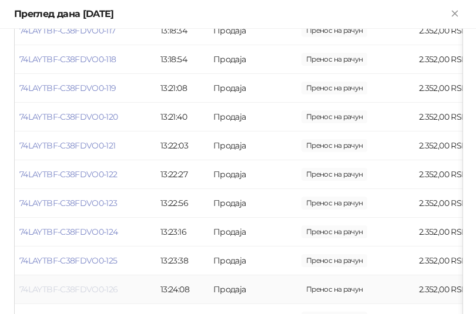
click at [116, 285] on link "74LAYTBF-C38FDVO0-126" at bounding box center [68, 289] width 99 height 11
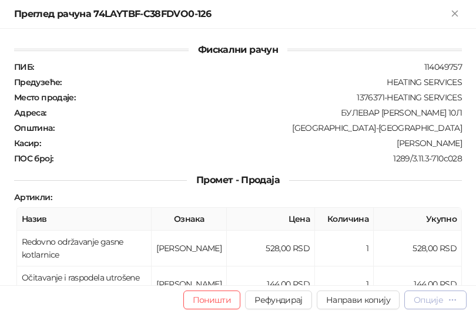
click at [448, 300] on icon "button" at bounding box center [452, 299] width 9 height 9
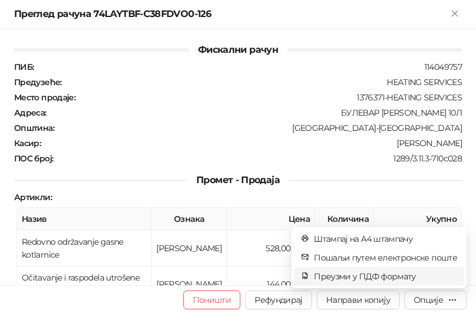
click at [368, 280] on span "Преузми у ПДФ формату" at bounding box center [385, 276] width 143 height 13
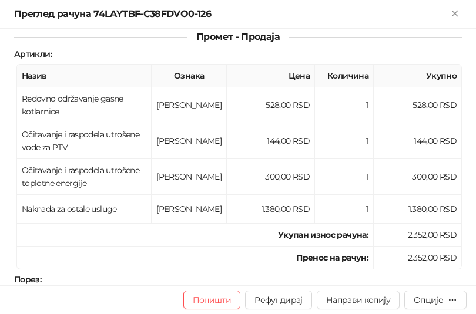
scroll to position [294, 0]
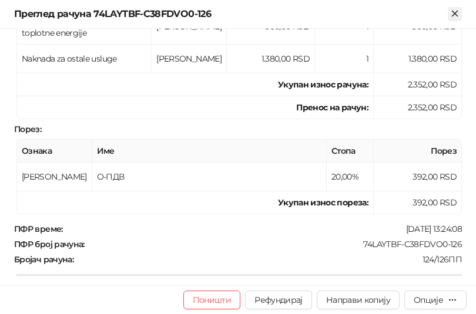
click at [456, 8] on icon "Close" at bounding box center [454, 13] width 11 height 11
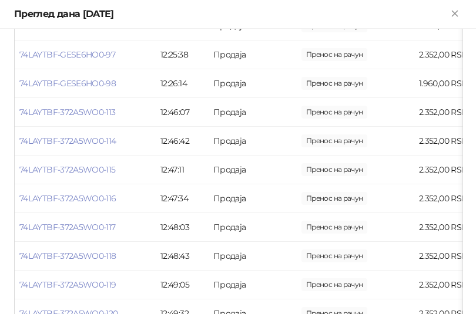
scroll to position [1116, 0]
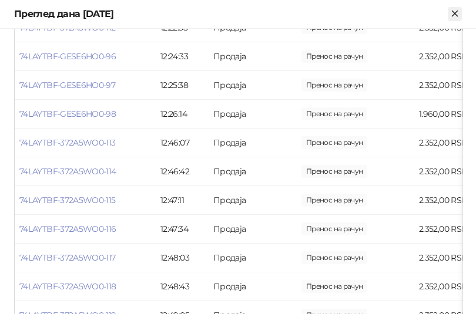
click at [449, 15] on icon "Close" at bounding box center [454, 13] width 11 height 11
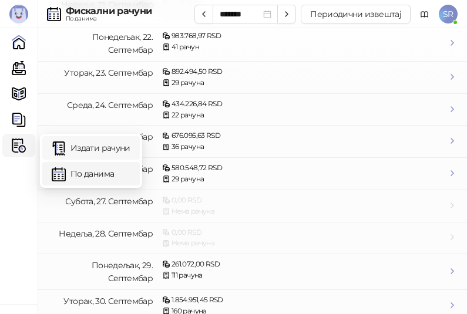
click at [90, 146] on link "Издати рачуни" at bounding box center [91, 147] width 79 height 23
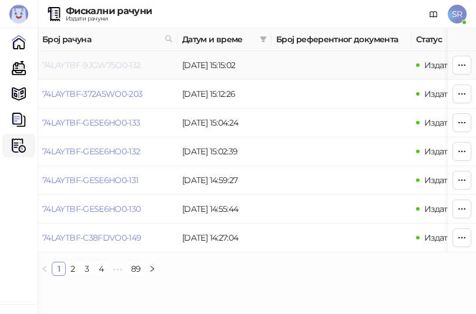
click at [86, 66] on link "74LAYTBF-9JGW75O0-132" at bounding box center [91, 65] width 99 height 11
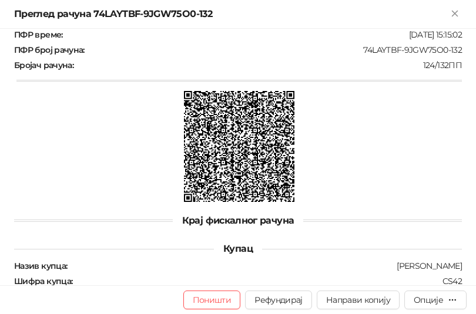
scroll to position [626, 0]
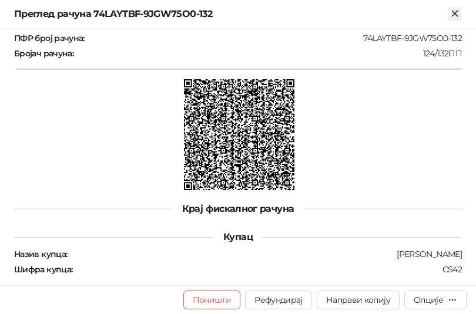
click at [453, 15] on icon "Close" at bounding box center [454, 13] width 5 height 5
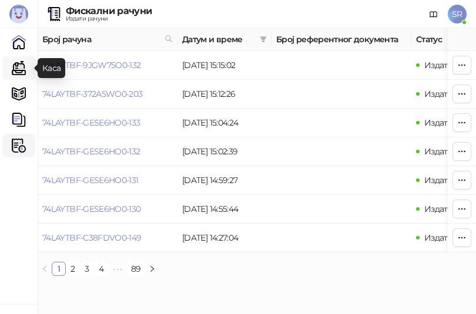
click at [19, 66] on link "Каса" at bounding box center [18, 67] width 23 height 23
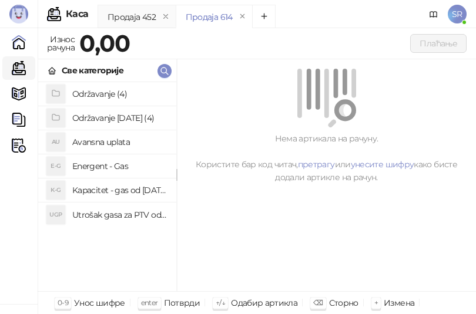
drag, startPoint x: 113, startPoint y: 213, endPoint x: 113, endPoint y: 202, distance: 10.6
click at [113, 213] on h4 "Utrošak gasa za PTV od [DATE]. do [DATE]." at bounding box center [119, 215] width 95 height 19
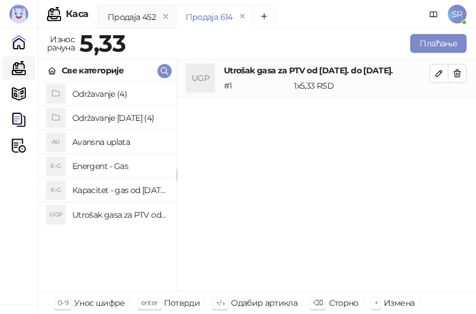
click at [116, 186] on h4 "Kapacitet - gas od [DATE]-[DATE]." at bounding box center [119, 190] width 95 height 19
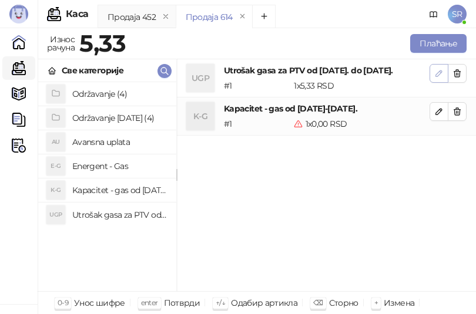
click at [439, 71] on icon "button" at bounding box center [439, 73] width 6 height 6
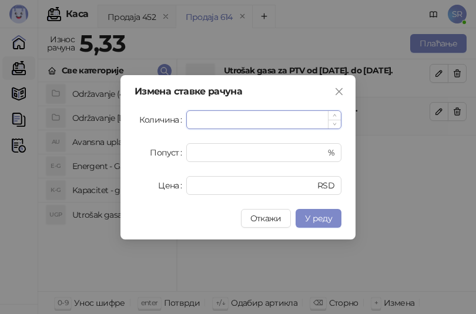
drag, startPoint x: 220, startPoint y: 122, endPoint x: 191, endPoint y: 122, distance: 28.8
click at [191, 122] on input "*" at bounding box center [264, 120] width 154 height 18
paste input "****"
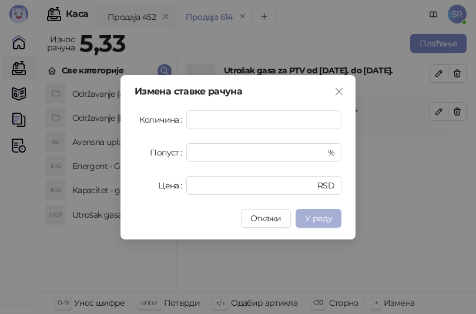
click at [339, 218] on button "У реду" at bounding box center [318, 218] width 46 height 19
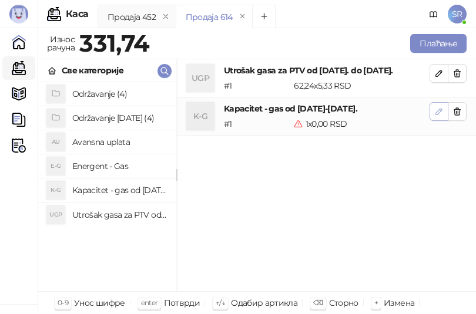
click at [436, 110] on icon "button" at bounding box center [438, 111] width 9 height 9
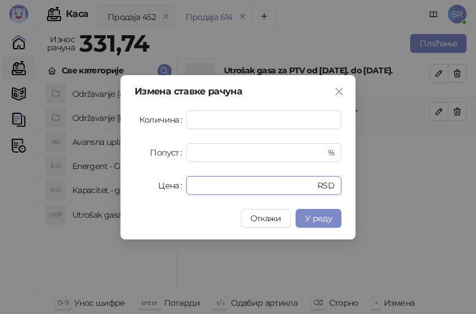
drag, startPoint x: 263, startPoint y: 183, endPoint x: 183, endPoint y: 189, distance: 80.1
click at [183, 189] on div "Цена * RSD" at bounding box center [237, 185] width 207 height 19
paste input "*****"
click at [331, 217] on span "У реду" at bounding box center [318, 218] width 27 height 11
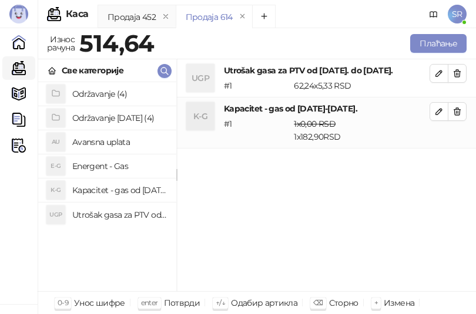
click at [96, 116] on h4 "Održavanje [DATE] (4)" at bounding box center [119, 118] width 95 height 19
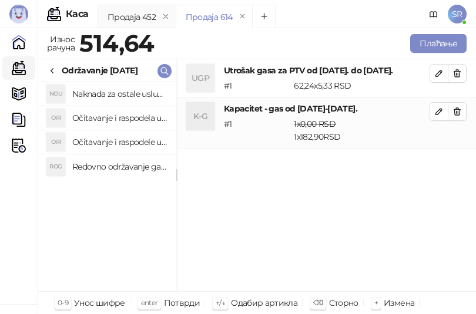
click at [97, 164] on h4 "Redovno održavanje gasne kotlarnice od [DATE]. do [DATE]." at bounding box center [119, 166] width 95 height 19
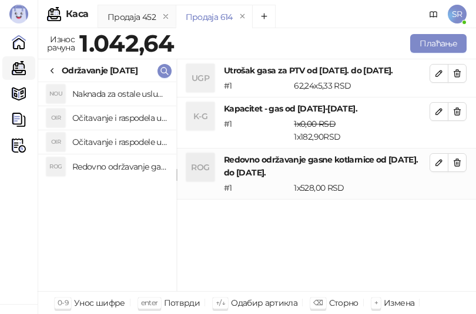
click at [97, 142] on h4 "Očitavanje i raspodele utrošene vode za PTV od [DATE]. do [DATE]." at bounding box center [119, 142] width 95 height 19
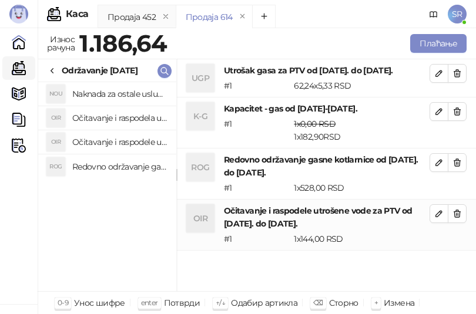
click at [98, 120] on h4 "Očitavanje i raspodela utrošene toplotne energije od [DATE]. do [DATE]." at bounding box center [119, 118] width 95 height 19
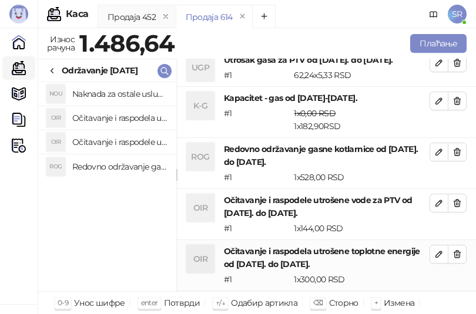
click at [103, 93] on h4 "Naknada za ostale usluge od [DATE]. do [DATE]." at bounding box center [119, 94] width 95 height 19
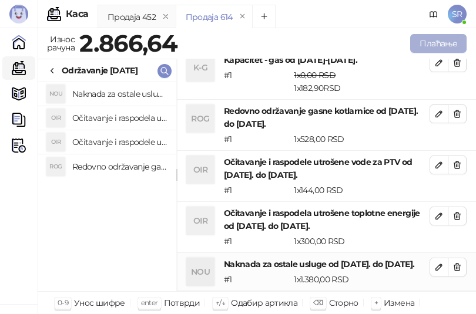
click at [432, 49] on button "Плаћање" at bounding box center [438, 43] width 56 height 19
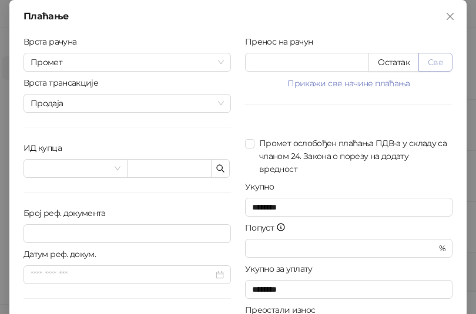
click at [430, 59] on button "Све" at bounding box center [435, 62] width 34 height 19
drag, startPoint x: 257, startPoint y: 69, endPoint x: 243, endPoint y: 69, distance: 14.1
click at [245, 69] on input "*******" at bounding box center [306, 62] width 123 height 18
click at [186, 198] on div "Врста рачуна Промет Врста трансакције Продаја ИД купца Број реф. документа Дату…" at bounding box center [126, 210] width 221 height 351
click at [154, 164] on input "text" at bounding box center [169, 168] width 85 height 19
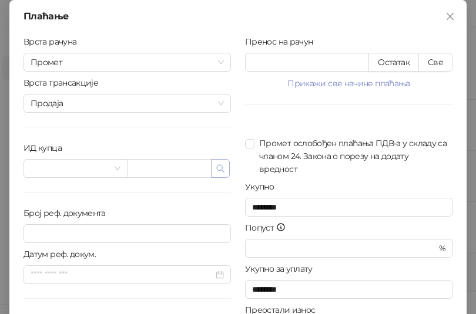
click at [217, 166] on icon "button" at bounding box center [220, 168] width 7 height 7
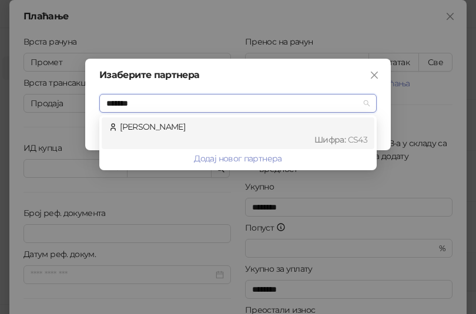
click at [212, 132] on div "[PERSON_NAME] : CS43" at bounding box center [238, 133] width 258 height 26
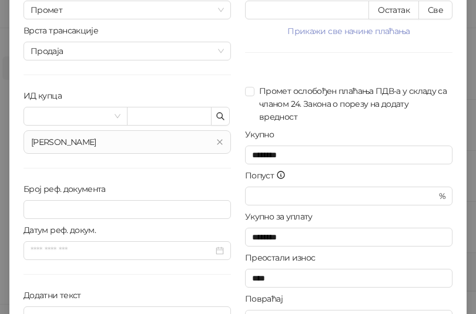
scroll to position [119, 0]
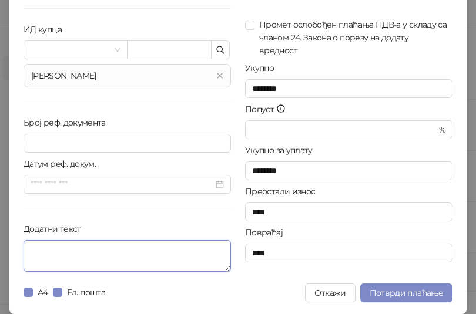
click at [154, 247] on textarea "Додатни текст" at bounding box center [126, 256] width 207 height 32
paste textarea "**********"
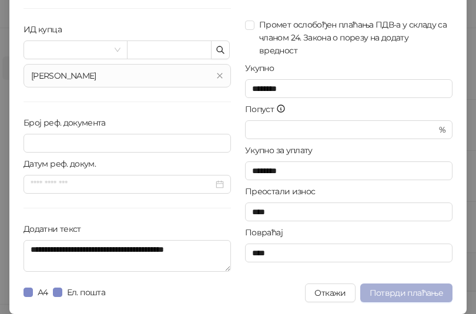
click at [404, 294] on span "Потврди плаћање" at bounding box center [405, 293] width 73 height 11
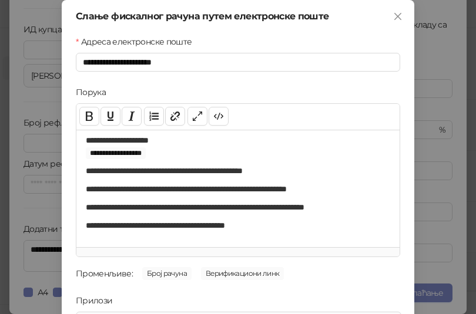
scroll to position [168, 0]
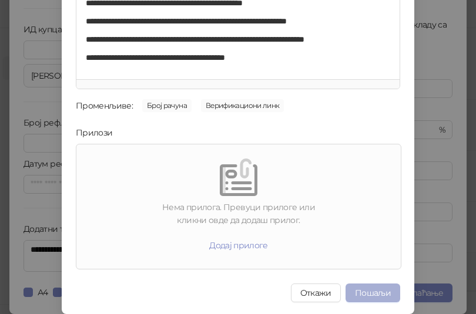
click at [373, 288] on button "Пошаљи" at bounding box center [372, 293] width 55 height 19
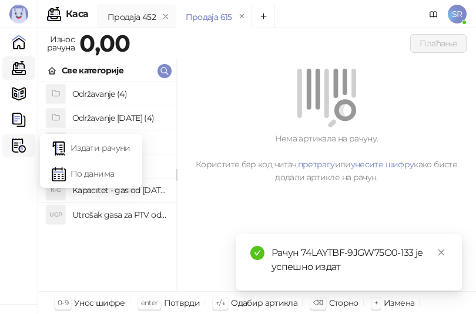
click at [17, 143] on img at bounding box center [19, 146] width 14 height 14
click at [75, 143] on link "Издати рачуни" at bounding box center [91, 147] width 79 height 23
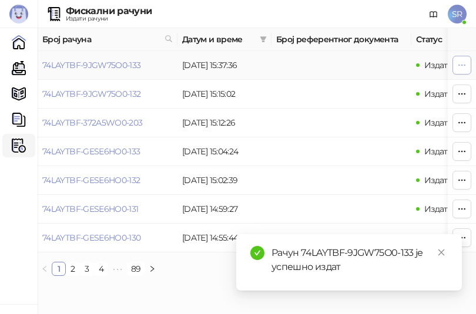
click at [467, 63] on button "button" at bounding box center [461, 65] width 19 height 19
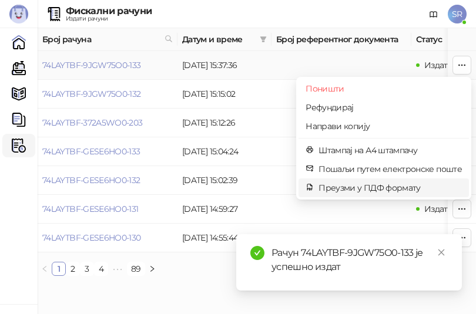
click at [352, 189] on span "Преузми у ПДФ формату" at bounding box center [389, 187] width 143 height 13
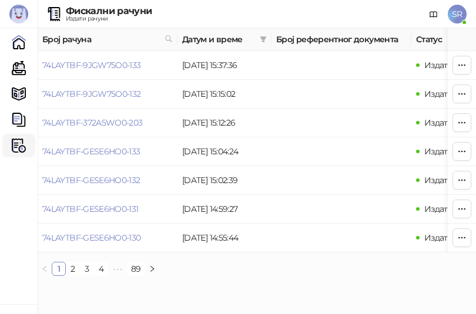
drag, startPoint x: 280, startPoint y: 297, endPoint x: 277, endPoint y: 288, distance: 8.7
click at [280, 285] on html "[PERSON_NAME] 3.11.3-710c028 Почетна Каса Каталог Документи Фискални рачуни HEA…" at bounding box center [238, 142] width 476 height 285
click at [21, 65] on link "Каса" at bounding box center [18, 67] width 23 height 23
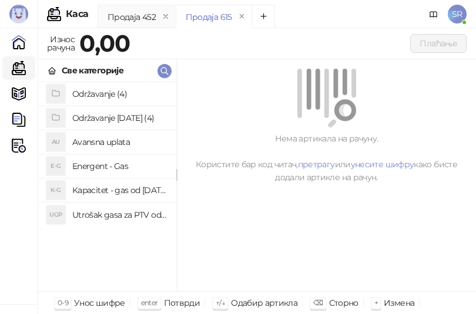
click at [115, 214] on h4 "Utrošak gasa za PTV od [DATE]. do [DATE]." at bounding box center [119, 215] width 95 height 19
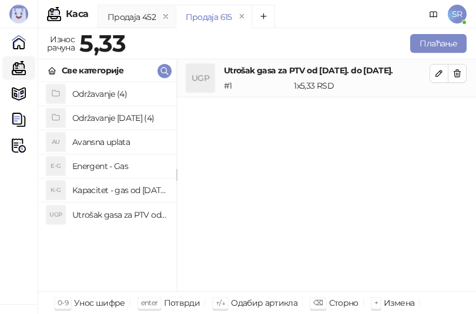
click at [124, 186] on h4 "Kapacitet - gas od [DATE]-[DATE]." at bounding box center [119, 190] width 95 height 19
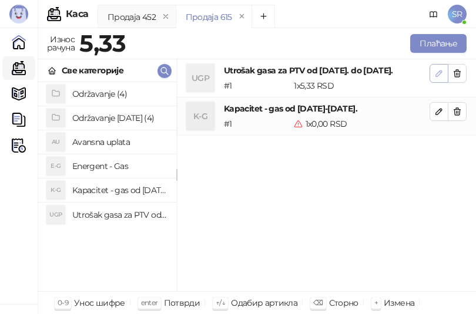
click at [444, 76] on button "button" at bounding box center [438, 73] width 19 height 19
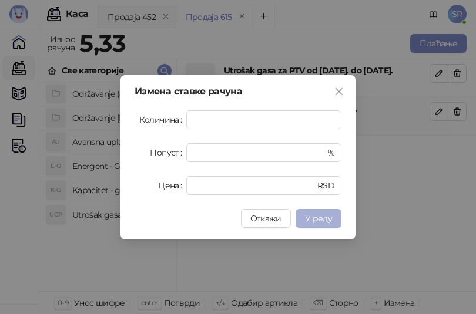
click at [319, 214] on span "У реду" at bounding box center [318, 218] width 27 height 11
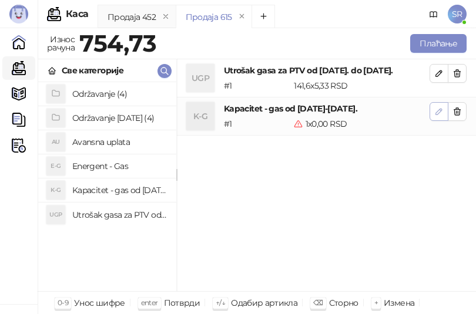
click at [436, 110] on icon "button" at bounding box center [438, 111] width 9 height 9
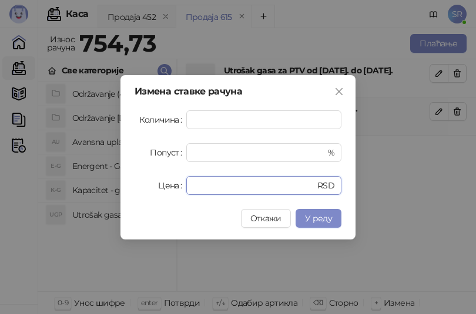
drag, startPoint x: 226, startPoint y: 183, endPoint x: 170, endPoint y: 194, distance: 56.9
click at [170, 194] on div "Цена * RSD" at bounding box center [237, 185] width 207 height 19
paste input "*****"
click at [324, 216] on span "У реду" at bounding box center [318, 218] width 27 height 11
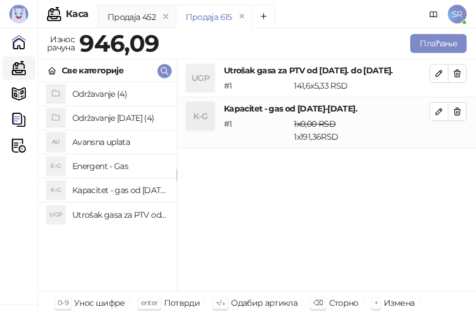
click at [118, 117] on h4 "Održavanje [DATE] (4)" at bounding box center [119, 118] width 95 height 19
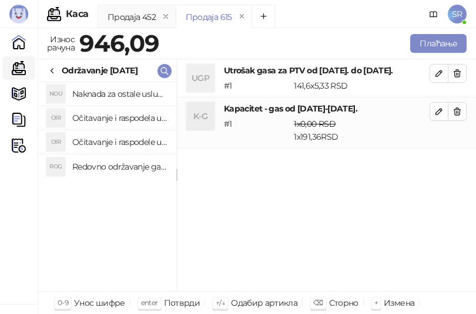
click at [130, 169] on h4 "Redovno održavanje gasne kotlarnice od [DATE]. do [DATE]." at bounding box center [119, 166] width 95 height 19
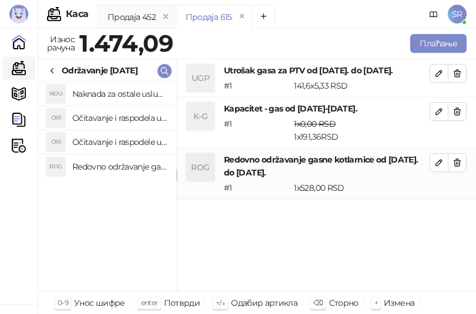
click at [133, 145] on h4 "Očitavanje i raspodele utrošene vode za PTV od [DATE]. do [DATE]." at bounding box center [119, 142] width 95 height 19
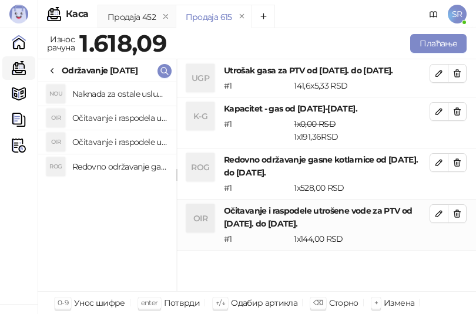
click at [133, 119] on h4 "Očitavanje i raspodela utrošene toplotne energije od [DATE]. do [DATE]." at bounding box center [119, 118] width 95 height 19
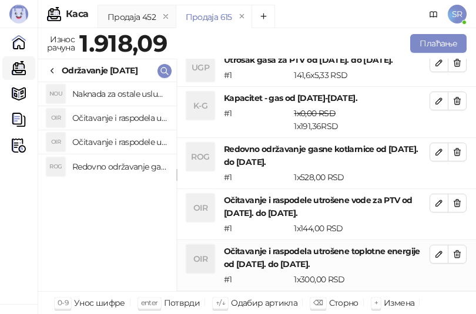
click at [133, 94] on h4 "Naknada za ostale usluge od [DATE]. do [DATE]." at bounding box center [119, 94] width 95 height 19
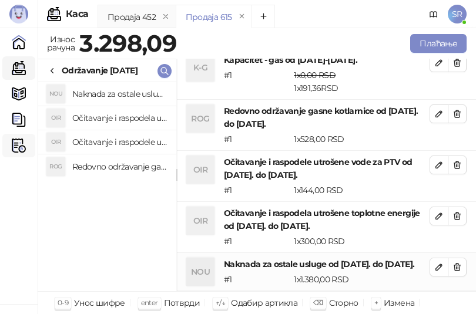
scroll to position [61, 0]
click at [426, 34] on button "Плаћање" at bounding box center [438, 43] width 56 height 19
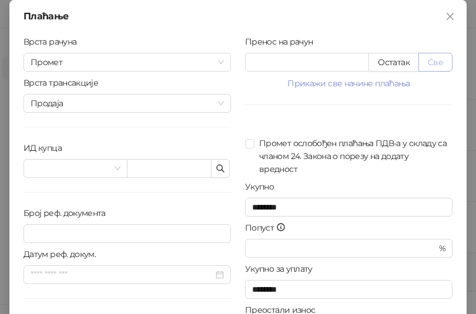
click at [428, 61] on button "Све" at bounding box center [435, 62] width 34 height 19
drag, startPoint x: 285, startPoint y: 62, endPoint x: 242, endPoint y: 63, distance: 43.5
click at [245, 63] on input "*******" at bounding box center [306, 62] width 123 height 18
click at [206, 211] on div "Број реф. документа" at bounding box center [126, 216] width 207 height 18
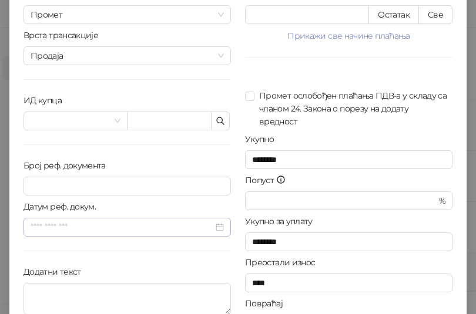
scroll to position [96, 0]
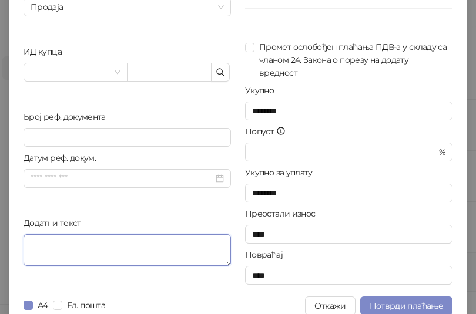
click at [113, 253] on textarea "Додатни текст" at bounding box center [126, 250] width 207 height 32
paste textarea "**********"
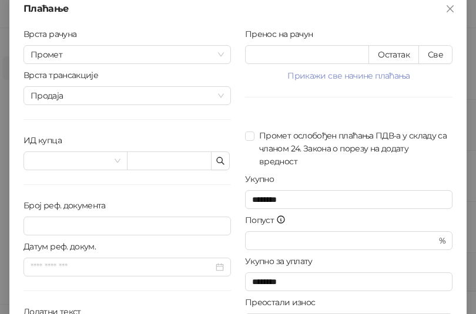
scroll to position [0, 0]
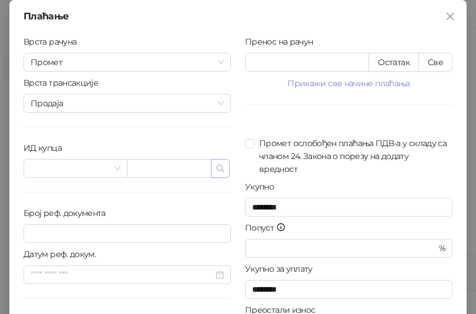
type textarea "**********"
click at [216, 166] on icon "button" at bounding box center [220, 168] width 9 height 9
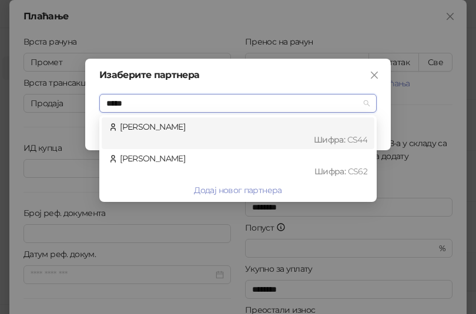
type input "******"
click at [218, 137] on div "Шифра : CS44" at bounding box center [243, 139] width 247 height 13
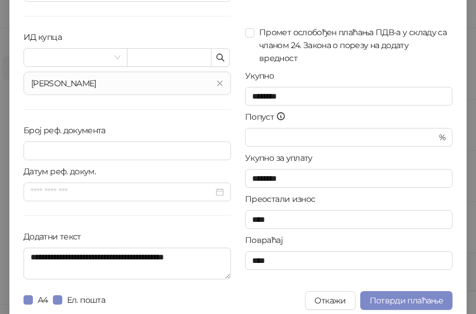
scroll to position [119, 0]
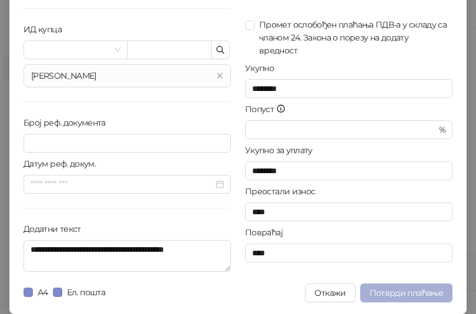
click at [412, 297] on span "Потврди плаћање" at bounding box center [405, 293] width 73 height 11
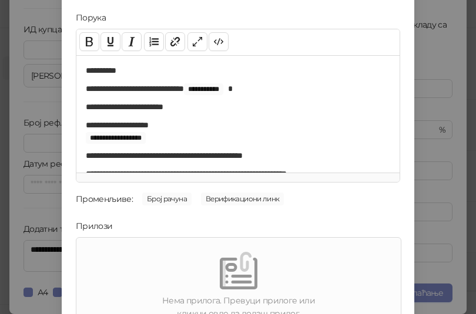
scroll to position [168, 0]
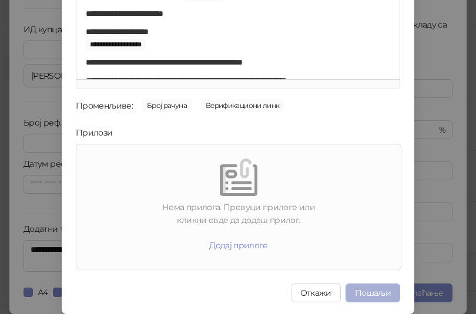
click at [359, 298] on button "Пошаљи" at bounding box center [372, 293] width 55 height 19
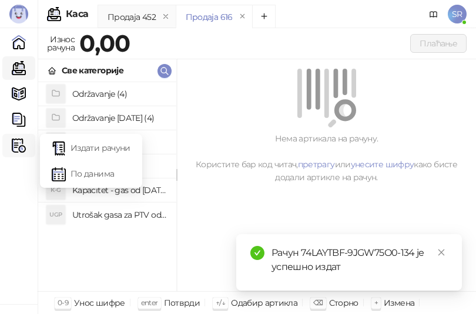
click at [16, 150] on img at bounding box center [19, 146] width 14 height 14
click at [68, 146] on link "Издати рачуни" at bounding box center [91, 147] width 79 height 23
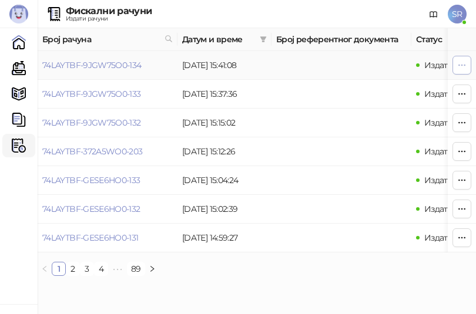
click at [466, 65] on icon "button" at bounding box center [461, 64] width 9 height 9
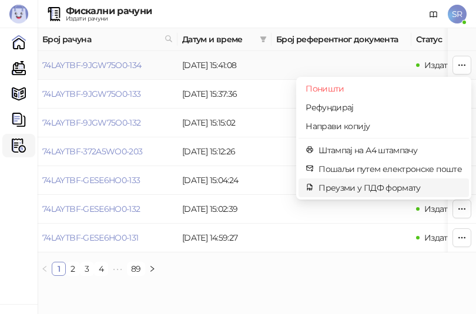
click at [365, 186] on span "Преузми у ПДФ формату" at bounding box center [389, 187] width 143 height 13
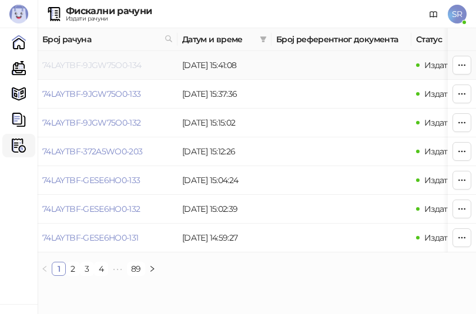
click at [98, 65] on link "74LAYTBF-9JGW75O0-134" at bounding box center [91, 65] width 99 height 11
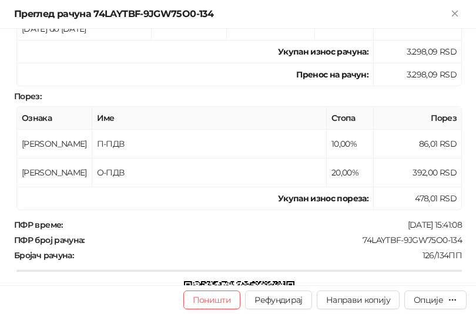
scroll to position [626, 0]
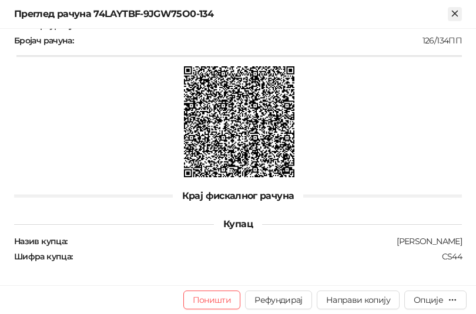
click at [452, 15] on icon "Close" at bounding box center [454, 13] width 11 height 11
